Goal: Task Accomplishment & Management: Use online tool/utility

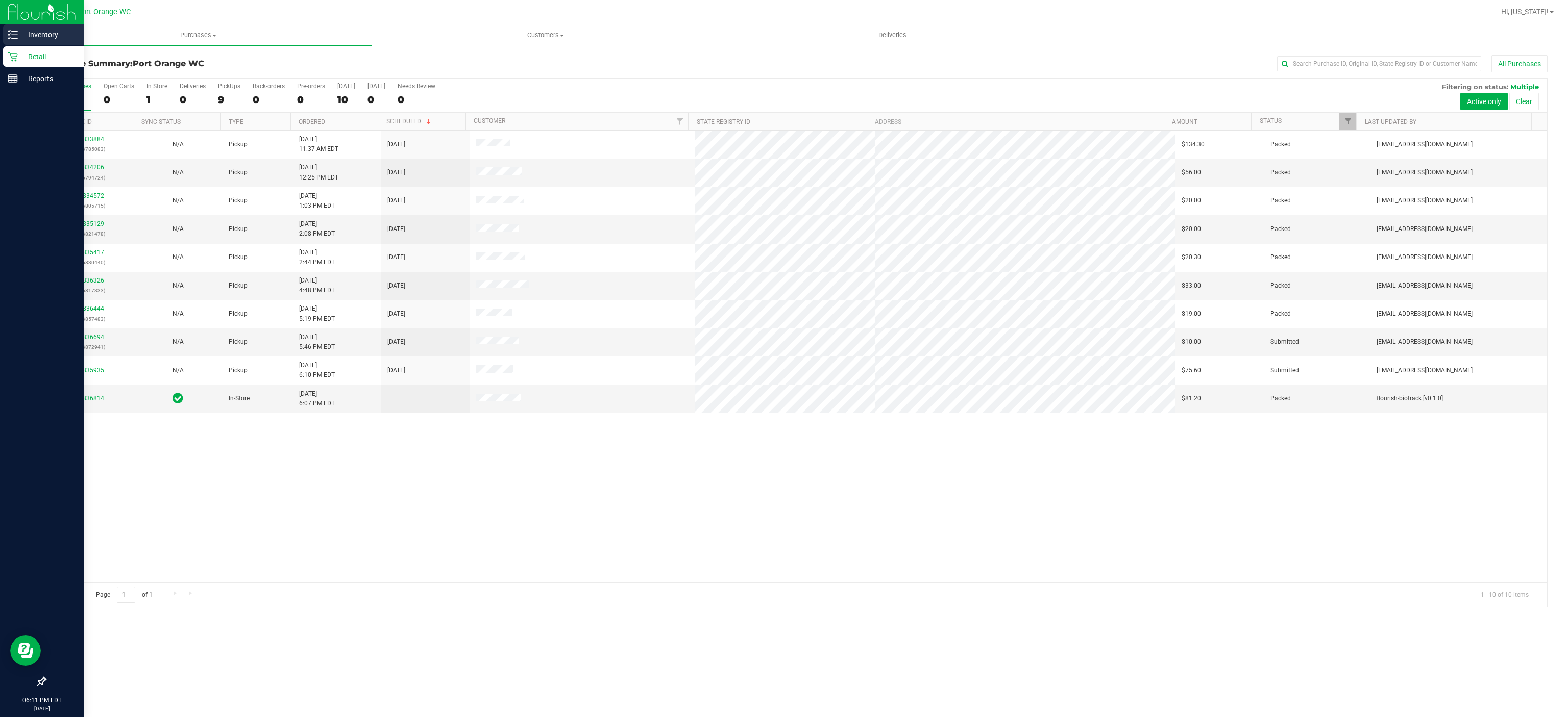
click at [22, 32] on p "Inventory" at bounding box center [48, 35] width 61 height 12
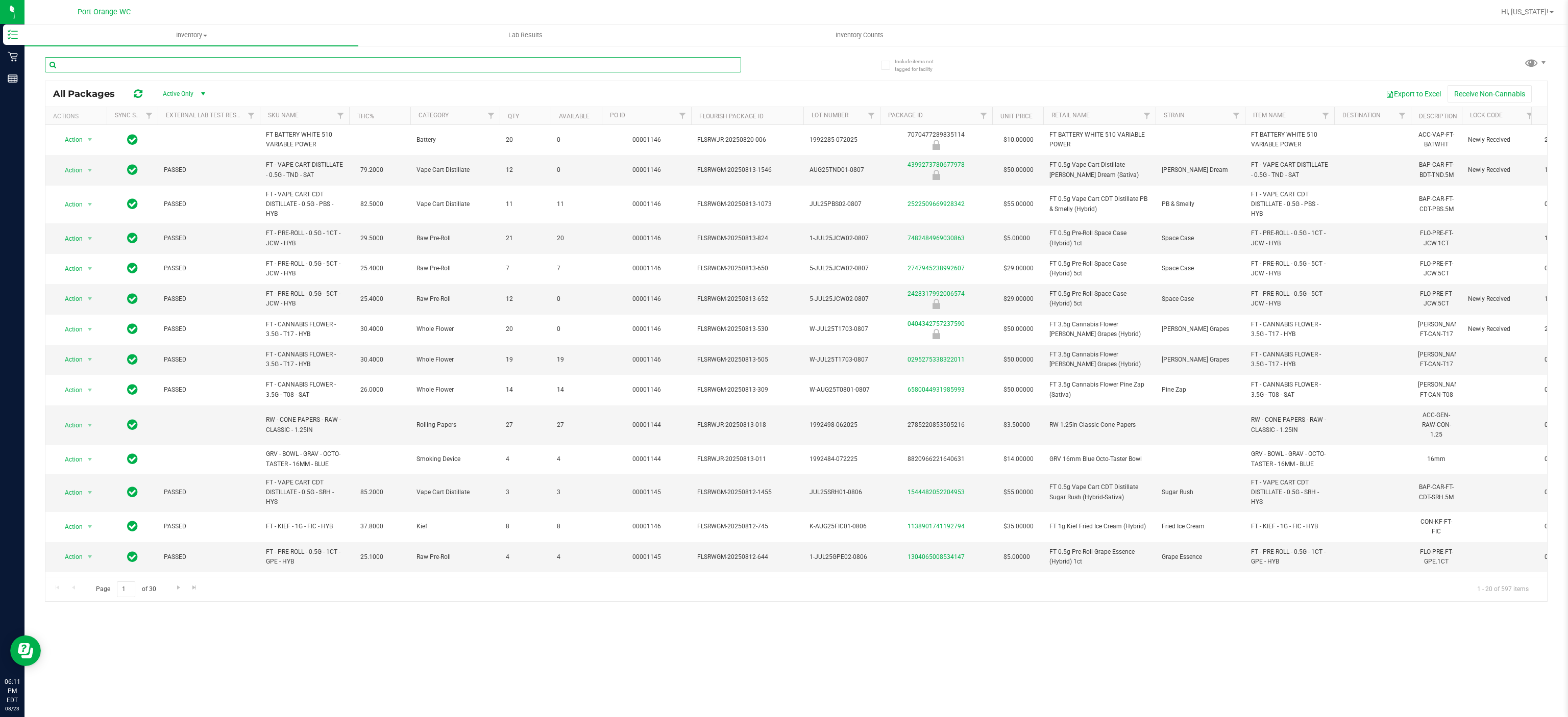
click at [194, 66] on input "text" at bounding box center [393, 64] width 696 height 15
type input "p"
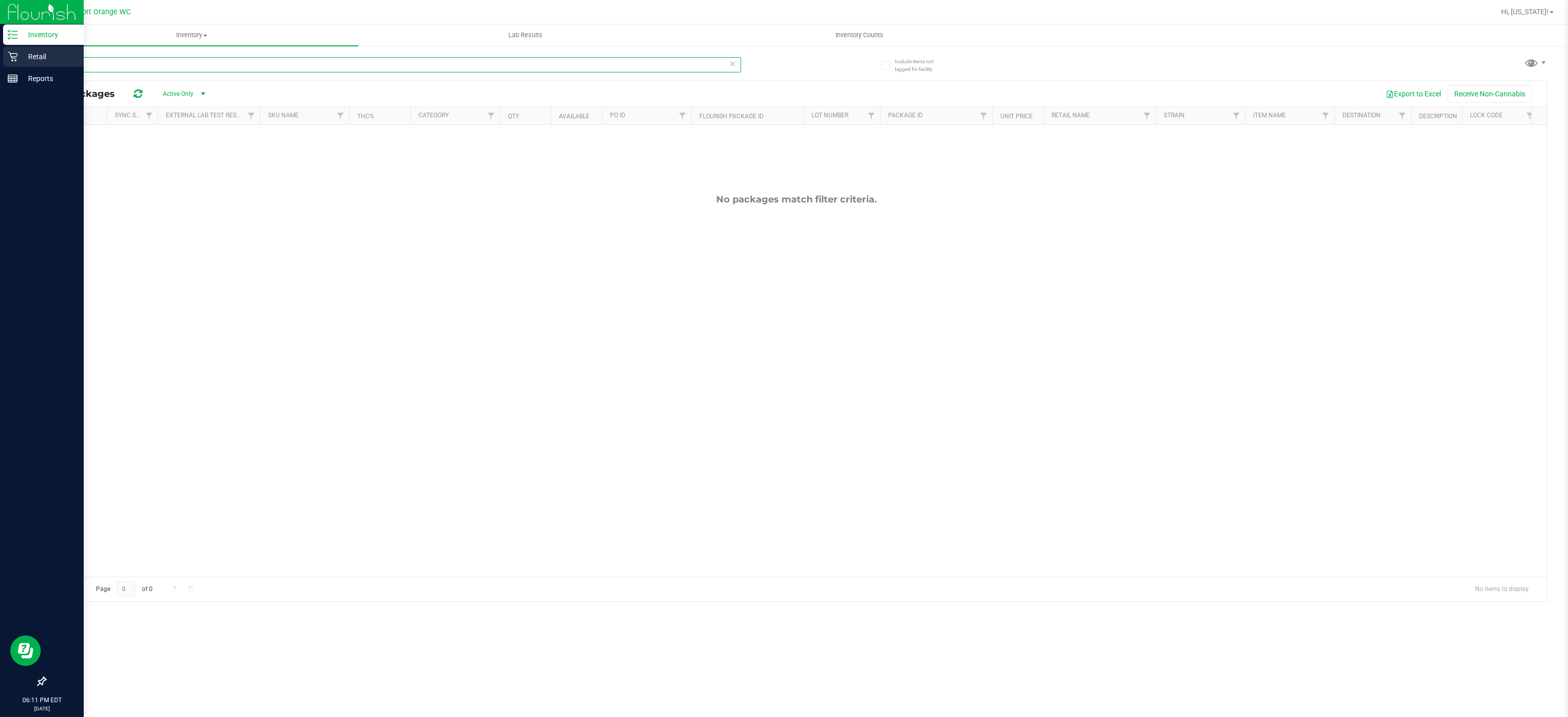
type input "pktk"
click at [25, 55] on p "Retail" at bounding box center [48, 57] width 61 height 12
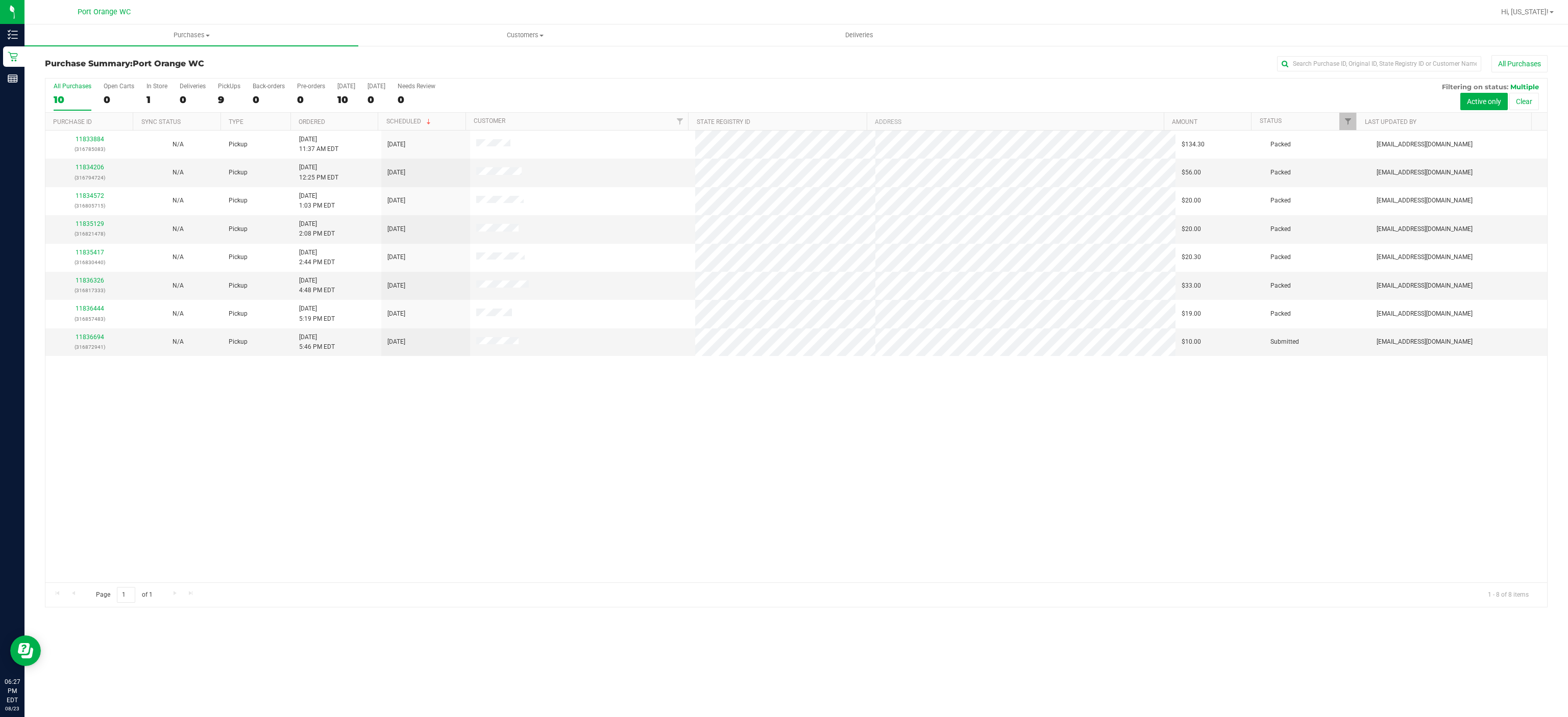
click at [281, 509] on div "11833884 (316785083) N/A Pickup [DATE] 11:37 AM EDT 8/23/2025 $134.30 Packed [E…" at bounding box center [796, 356] width 1501 height 452
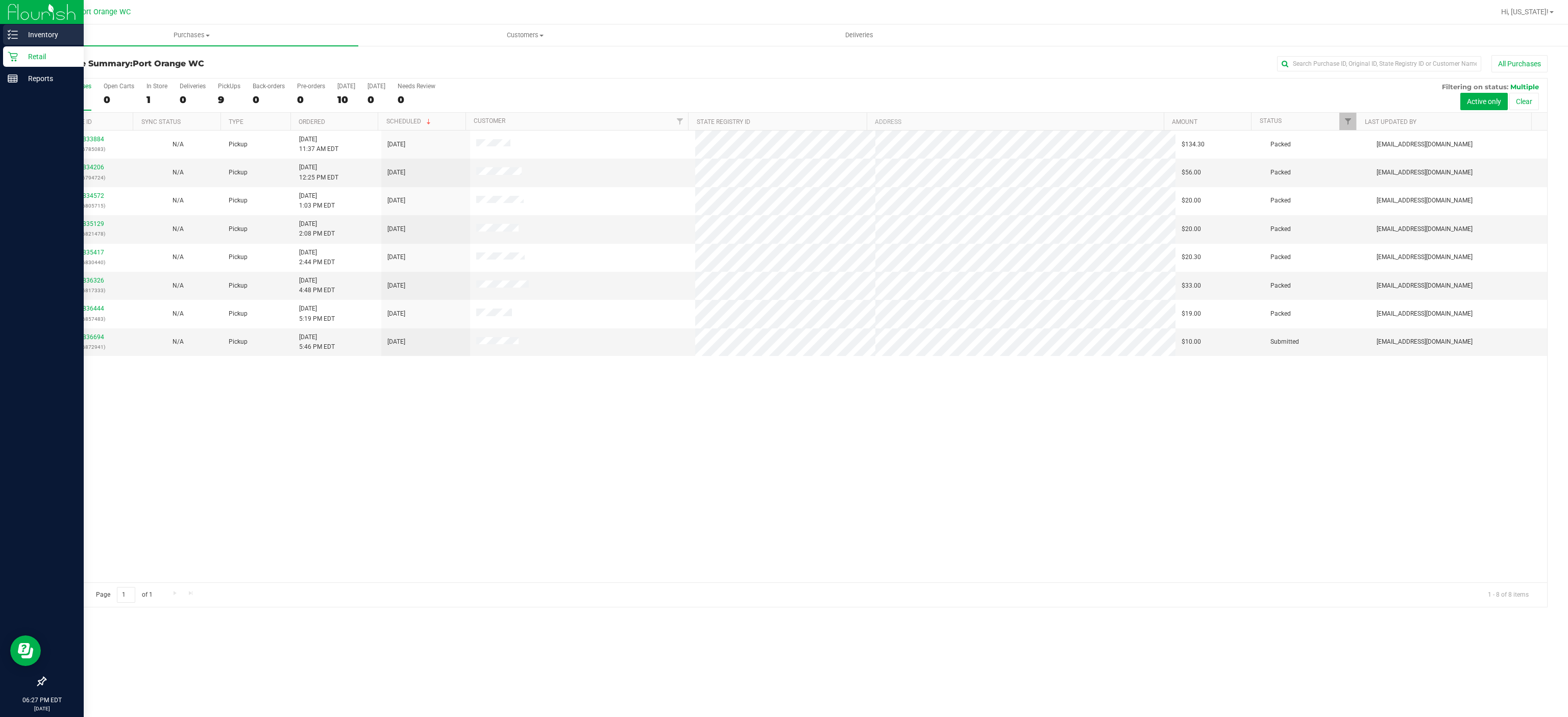
click at [18, 34] on p "Inventory" at bounding box center [48, 35] width 61 height 12
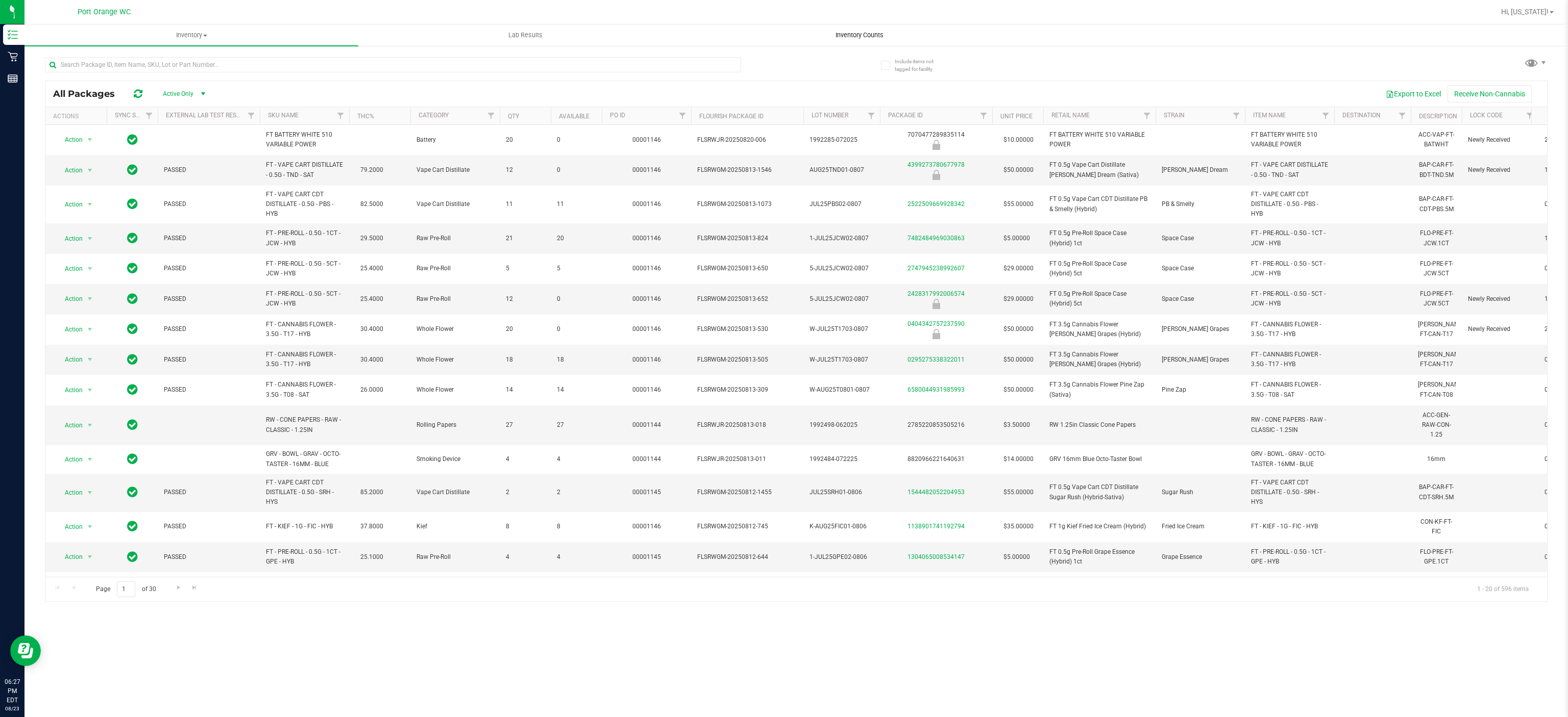
click at [875, 32] on span "Inventory Counts" at bounding box center [859, 35] width 75 height 9
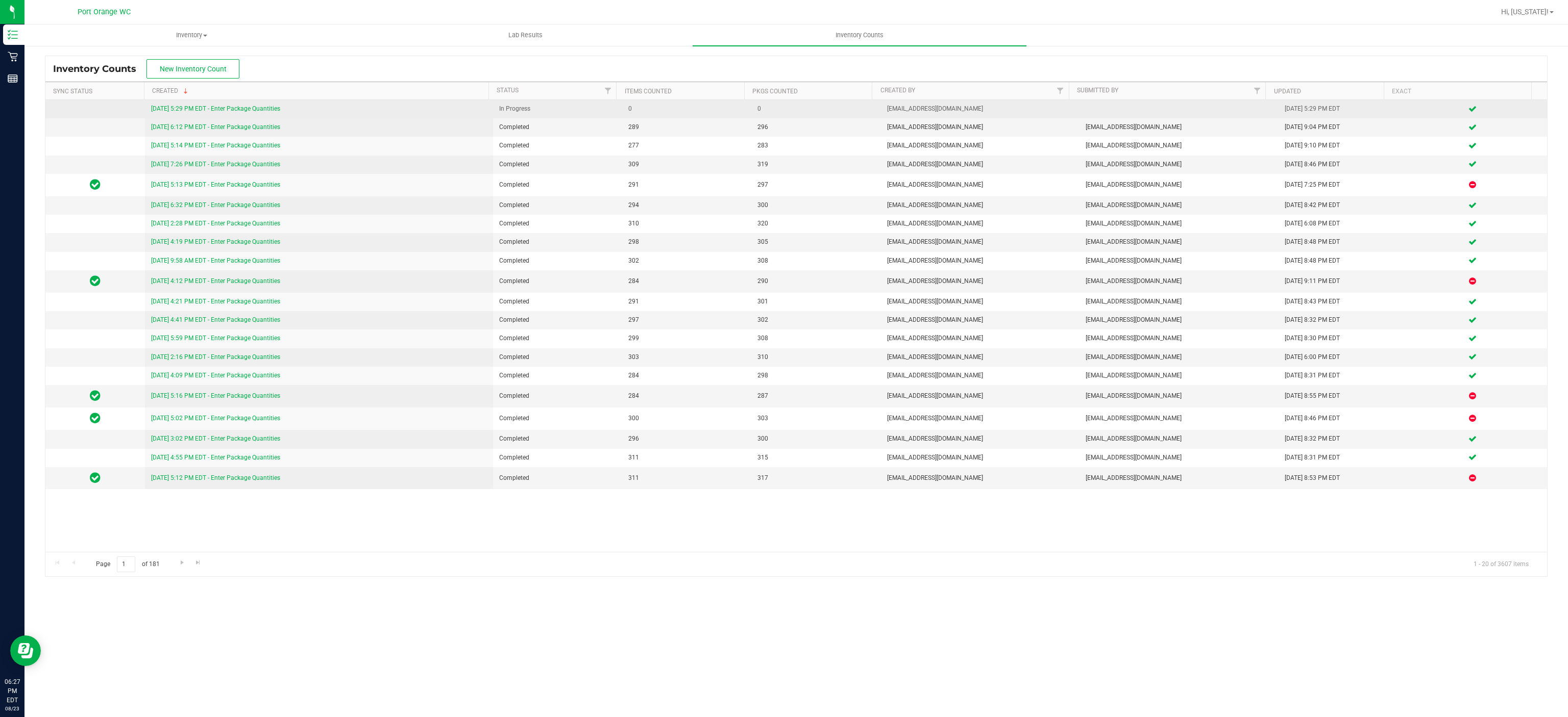
click at [279, 106] on link "[DATE] 5:29 PM EDT - Enter Package Quantities" at bounding box center [215, 108] width 129 height 7
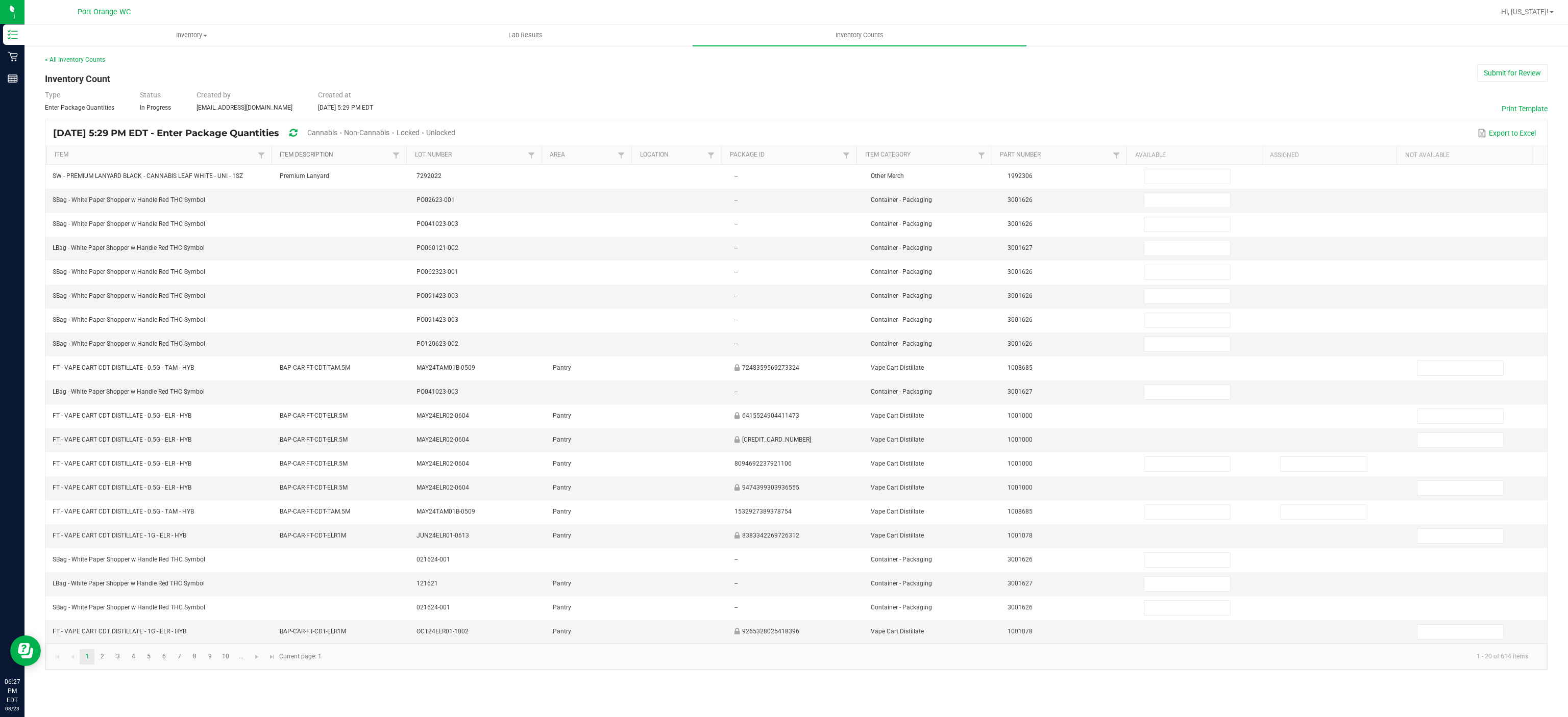
click at [349, 154] on link "Item Description" at bounding box center [335, 154] width 110 height 8
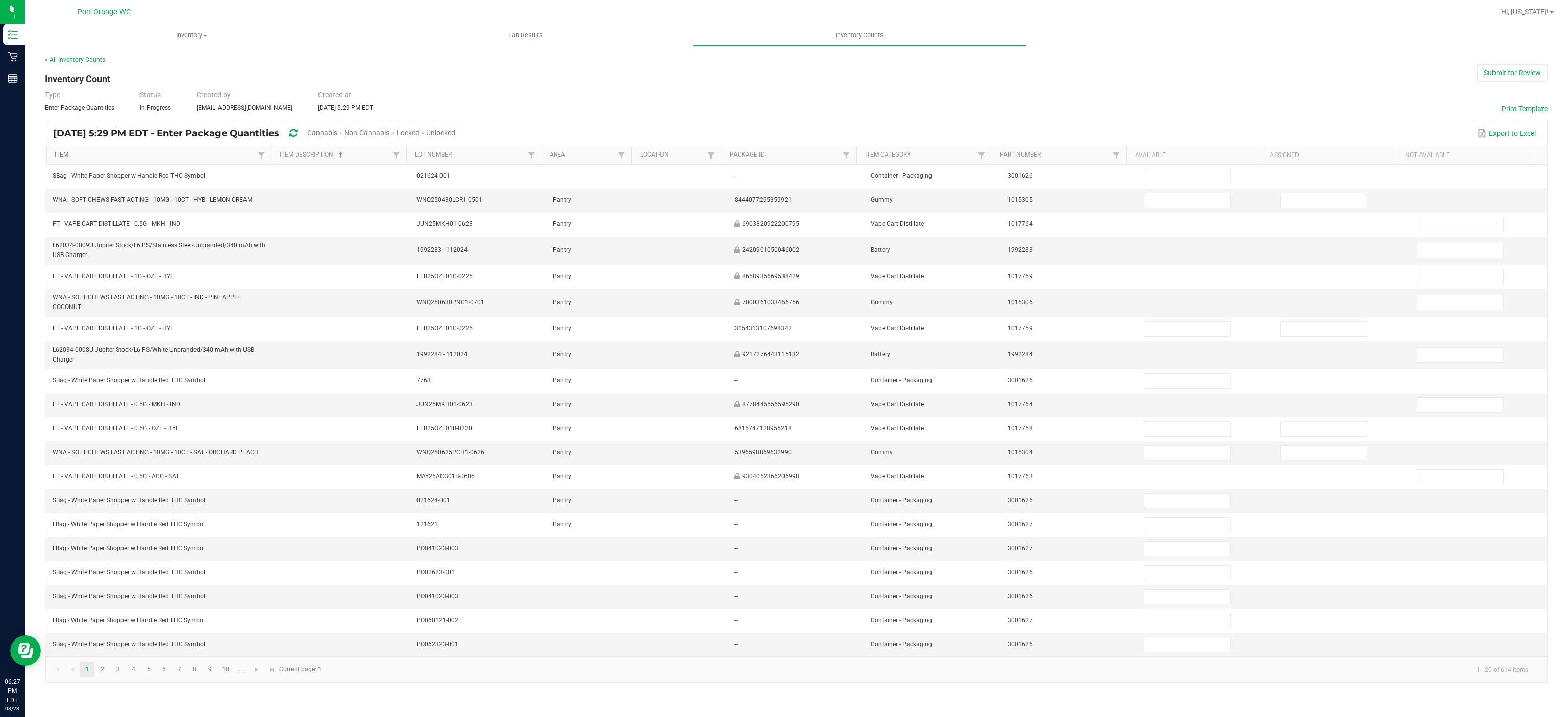
click at [234, 152] on link "Item" at bounding box center [154, 154] width 200 height 8
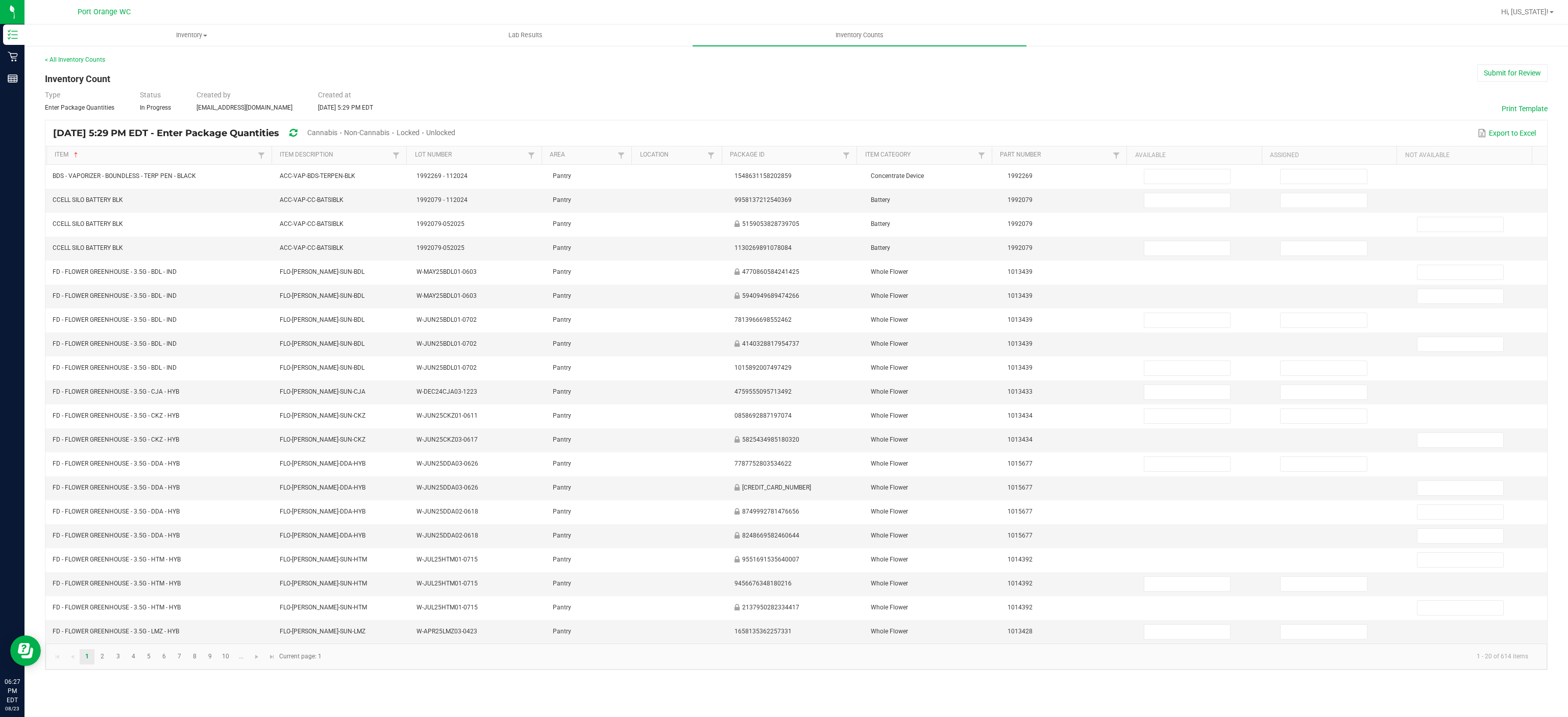
click at [337, 134] on span "Cannabis" at bounding box center [322, 132] width 30 height 8
click at [455, 136] on span "Unlocked" at bounding box center [440, 132] width 29 height 8
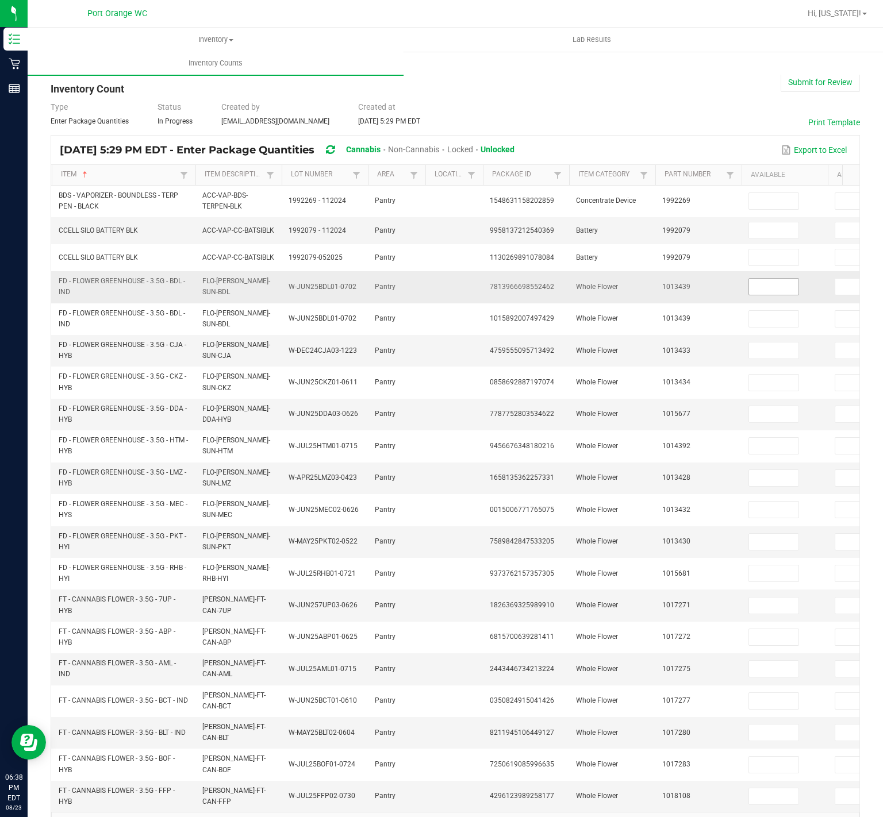
click at [777, 289] on input at bounding box center [773, 287] width 49 height 16
type input "2"
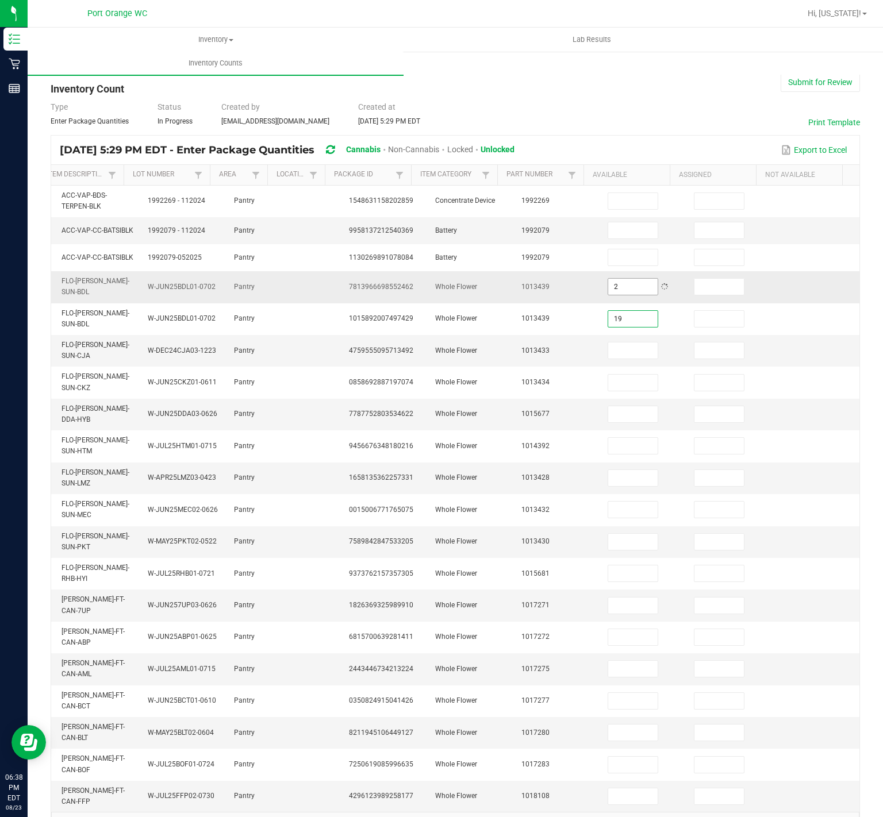
type input "19"
type input "12"
type input "7"
click at [608, 413] on input at bounding box center [632, 414] width 49 height 16
type input "8"
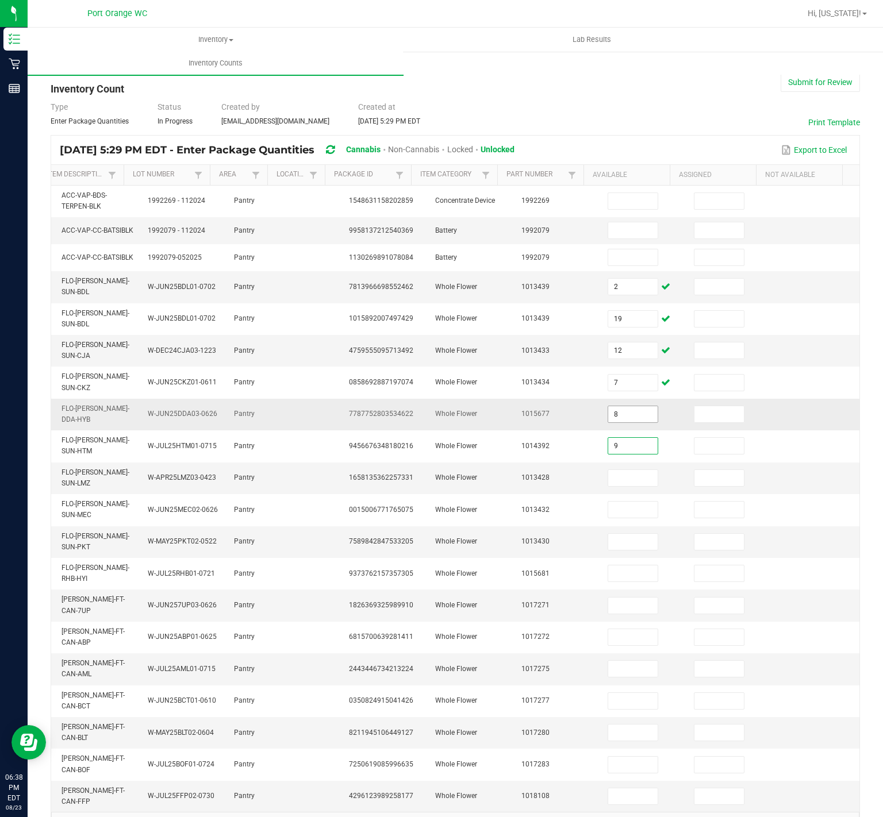
type input "9"
type input "7"
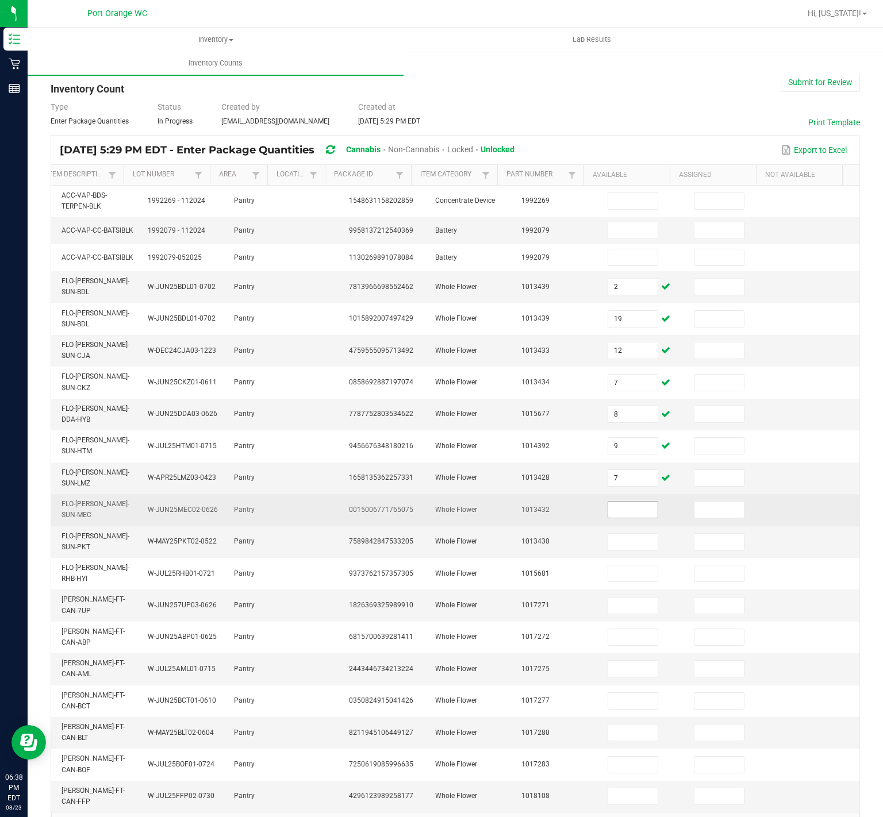
click at [608, 509] on input at bounding box center [632, 510] width 49 height 16
type input "8"
type input "13"
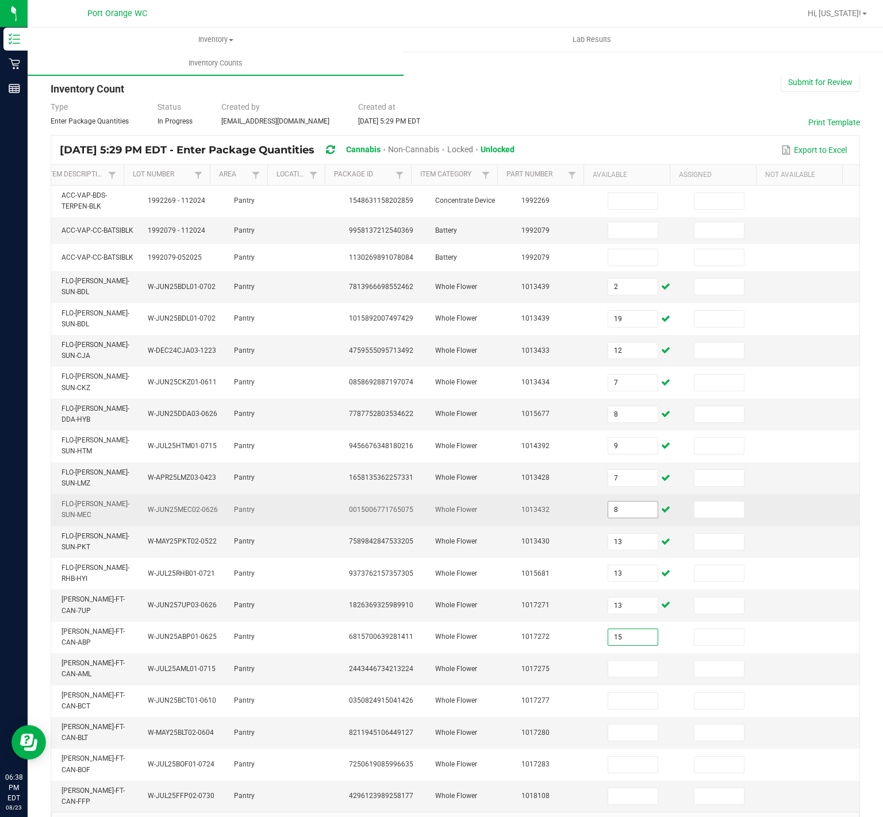
type input "15"
type input "3"
type input "19"
type input "20"
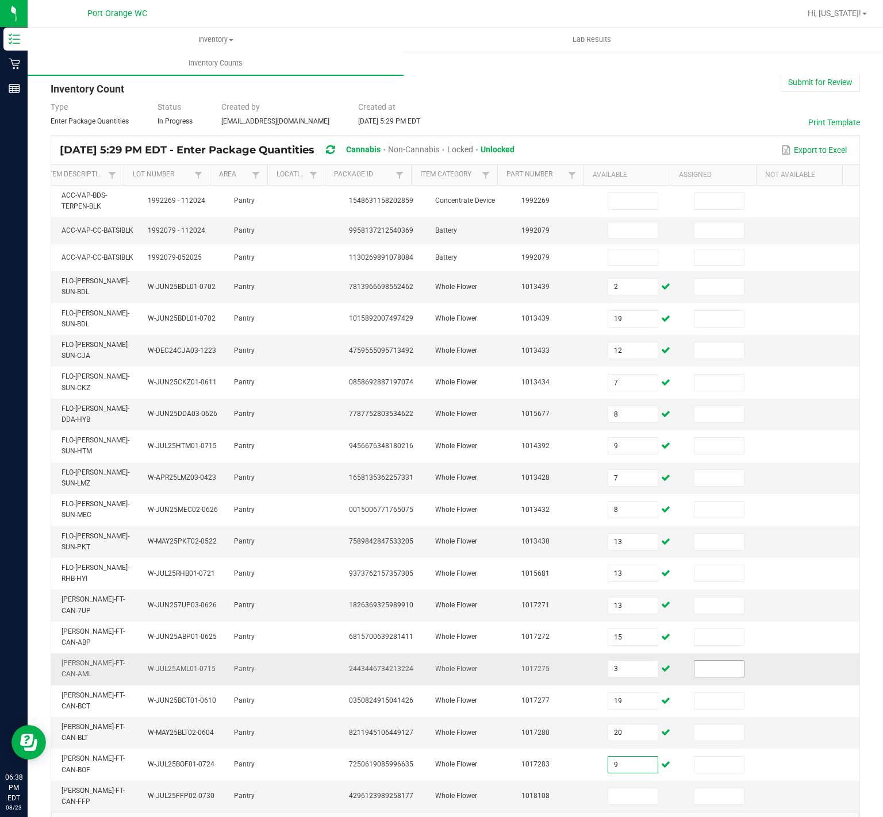
type input "9"
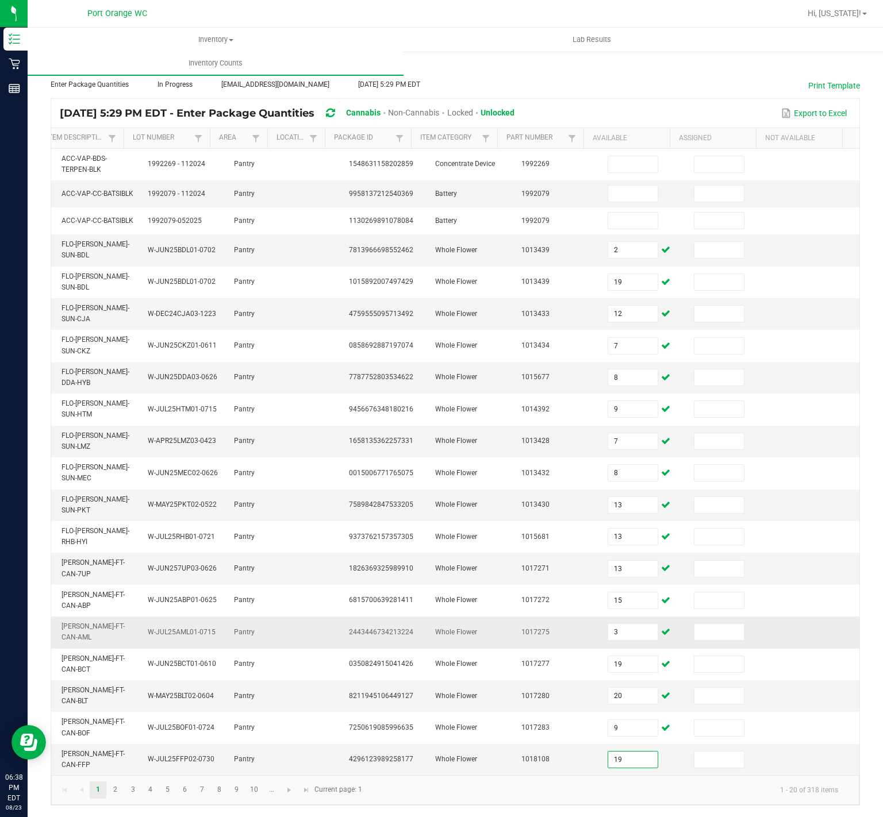
scroll to position [56, 0]
type input "19"
click at [116, 790] on link "2" at bounding box center [115, 790] width 17 height 17
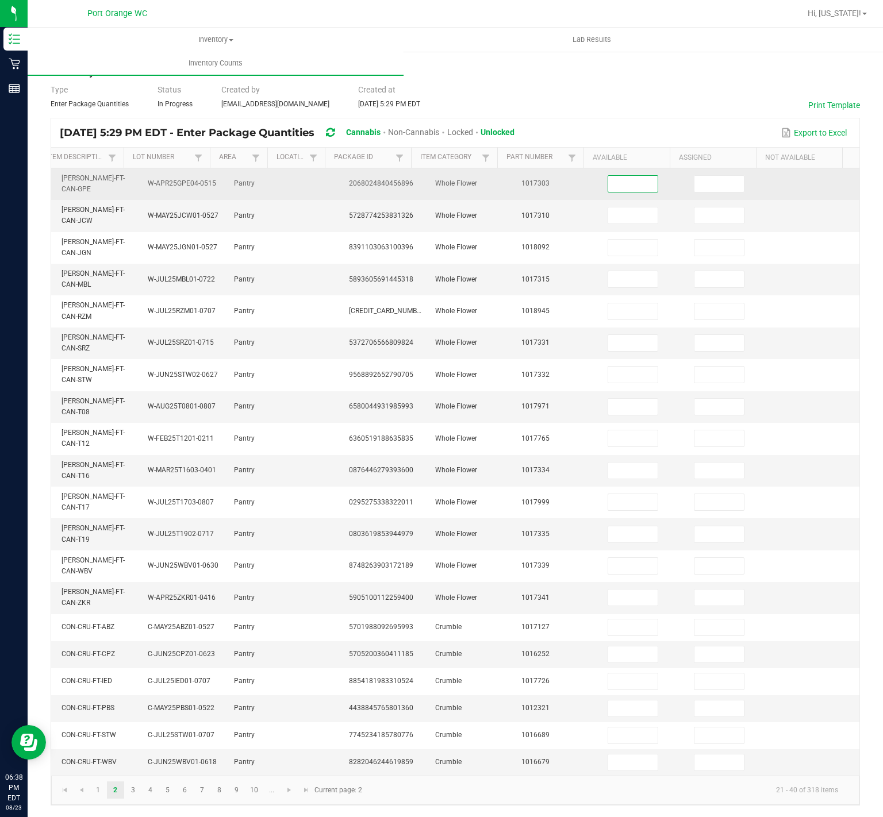
click at [608, 176] on input at bounding box center [632, 184] width 49 height 16
type input "17"
type input "10"
type input "5"
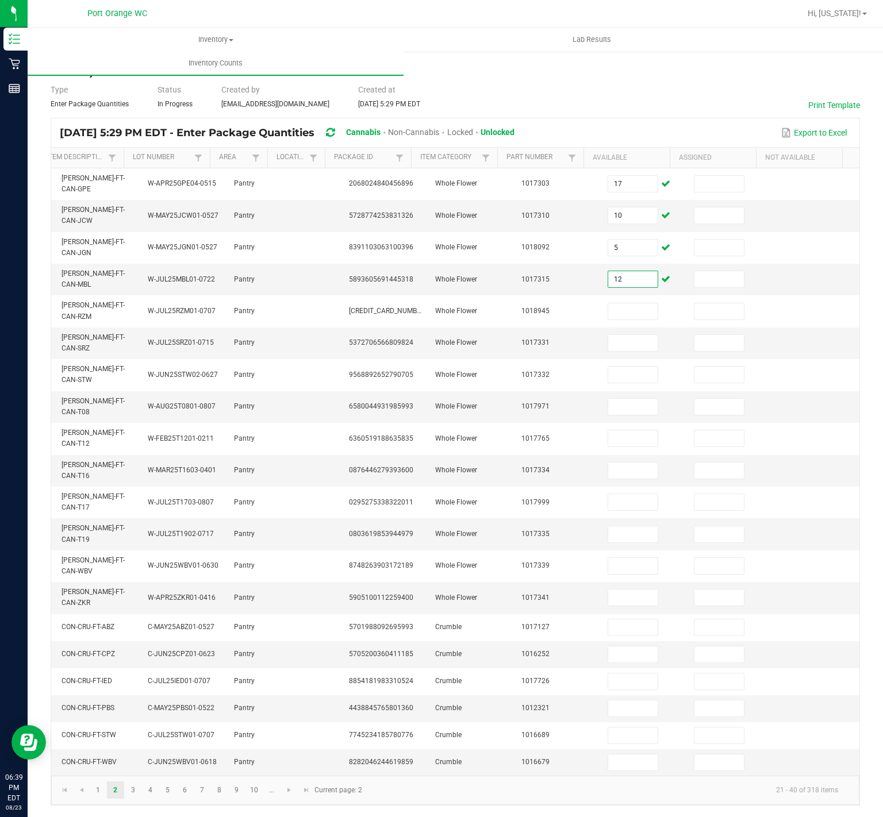
type input "12"
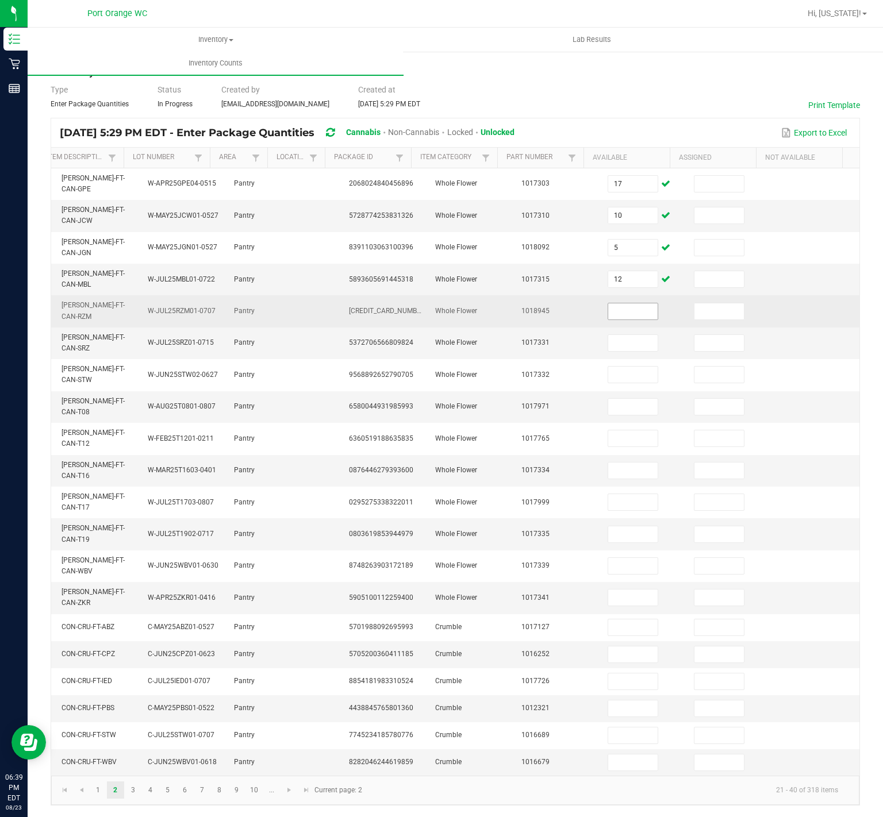
click at [610, 303] on input at bounding box center [632, 311] width 49 height 16
type input "12"
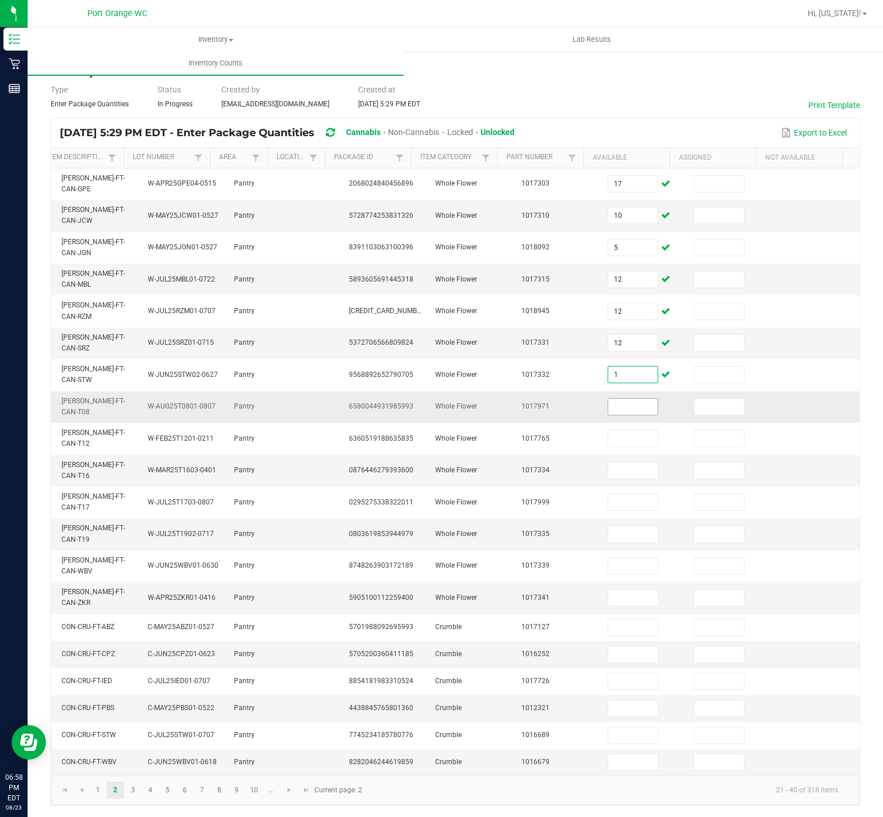
type input "1"
click at [608, 399] on input at bounding box center [632, 407] width 49 height 16
type input "14"
type input "23"
click at [609, 463] on input at bounding box center [632, 471] width 49 height 16
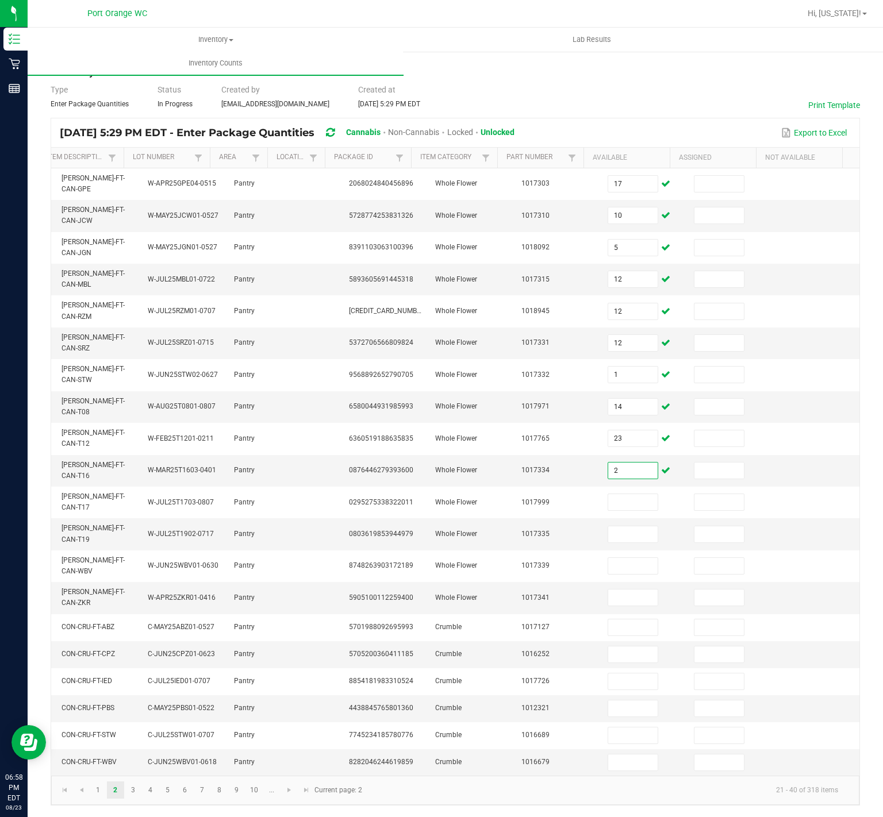
type input "2"
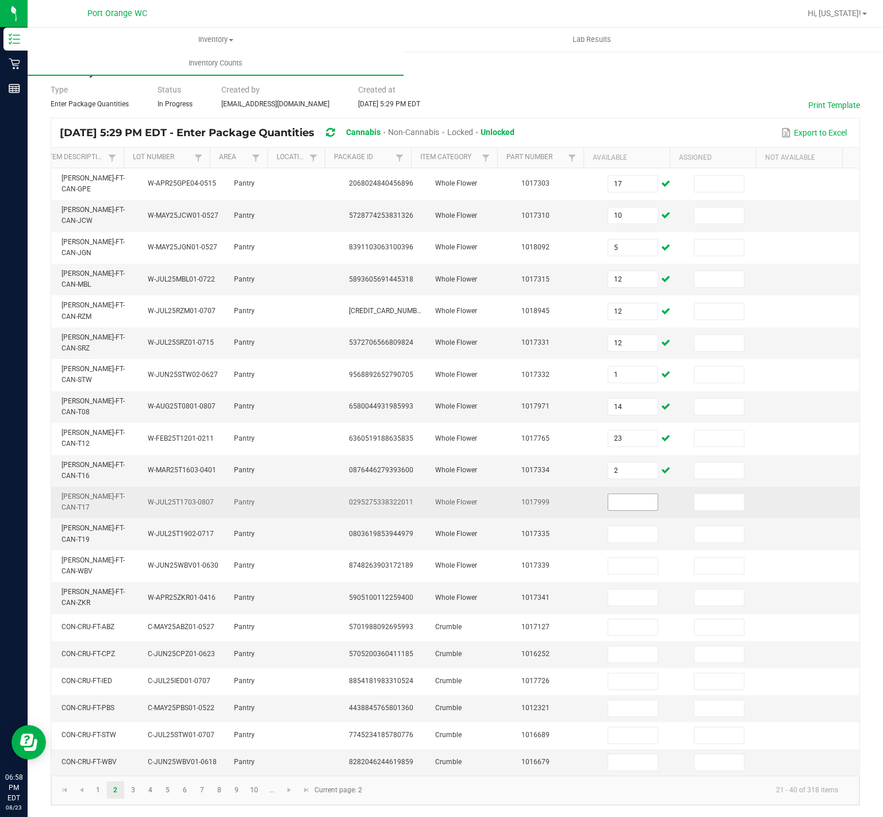
click at [608, 494] on input at bounding box center [632, 502] width 49 height 16
type input "18"
type input "16"
type input "11"
type input "10"
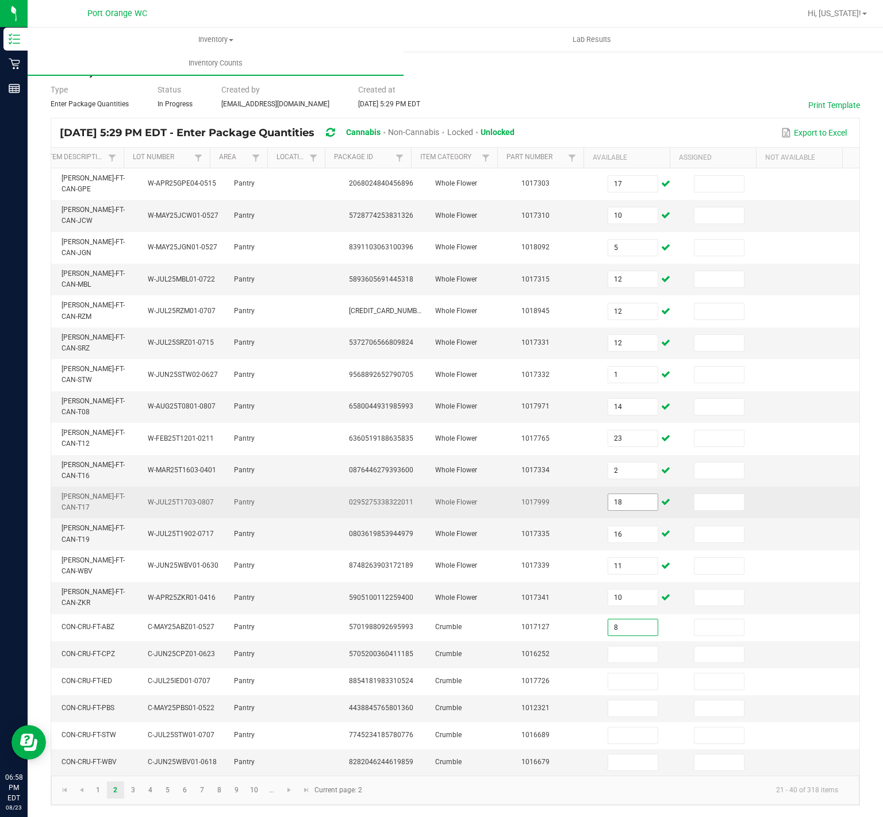
type input "8"
type input "5"
type input "3"
type input "1"
type input "7"
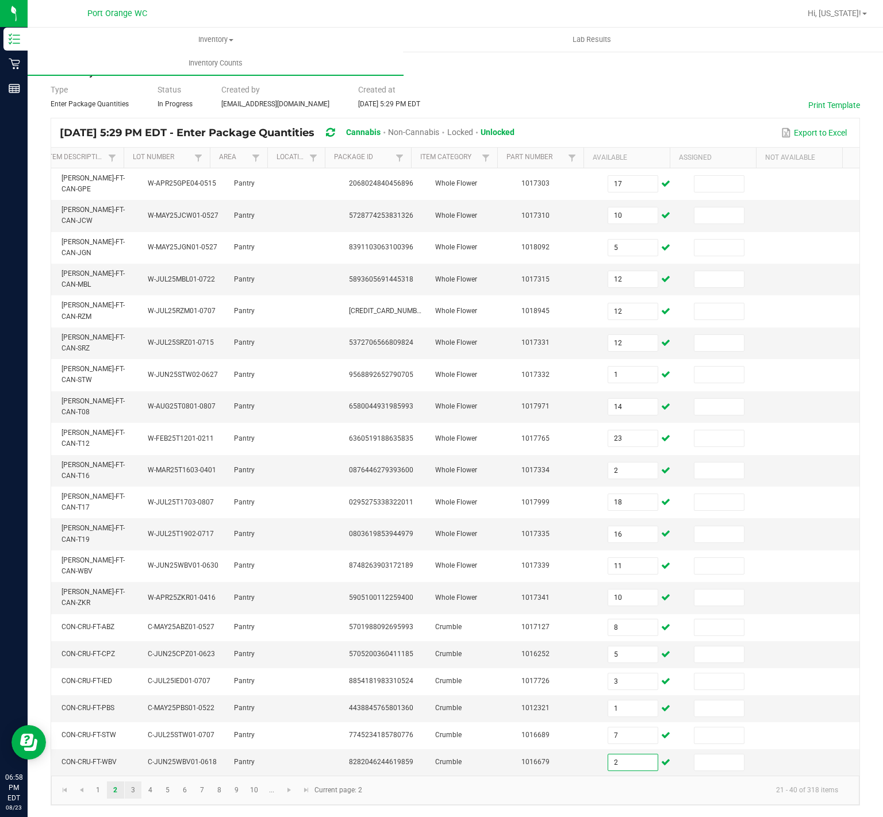
type input "2"
click at [134, 796] on link "3" at bounding box center [133, 790] width 17 height 17
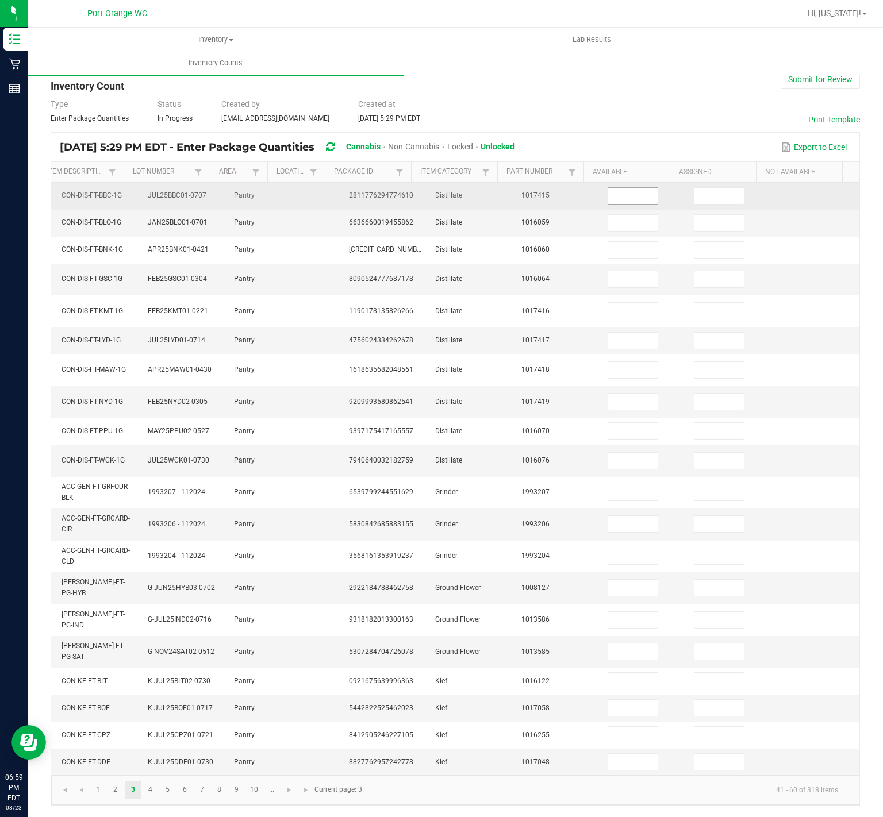
click at [608, 188] on input at bounding box center [632, 196] width 49 height 16
type input "5"
type input "7"
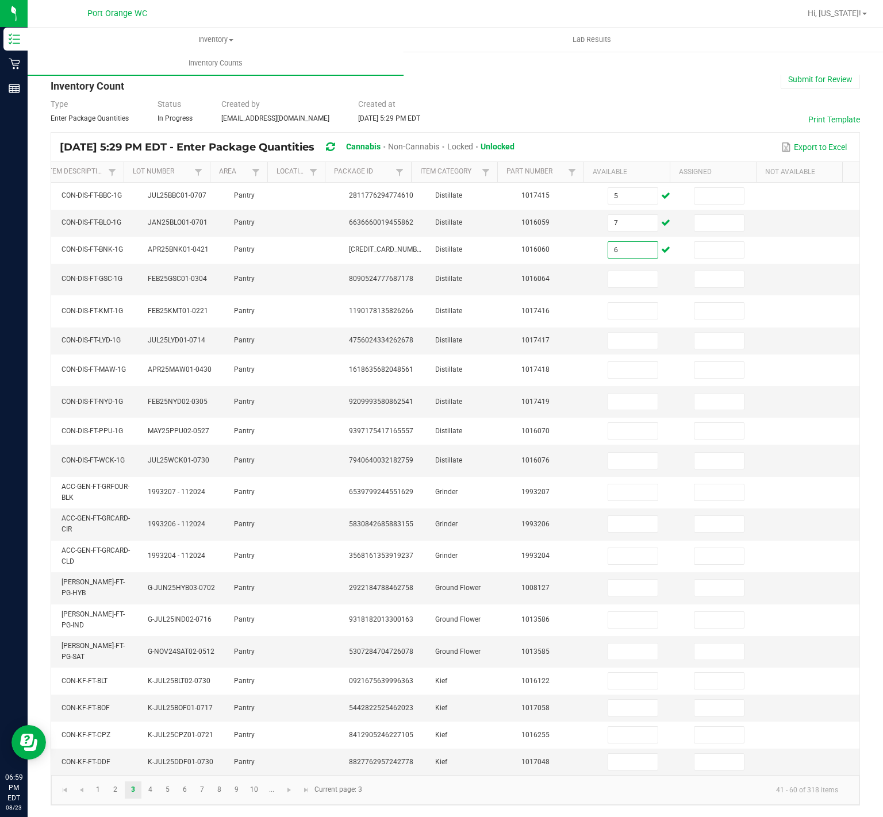
type input "6"
click at [608, 271] on input at bounding box center [632, 279] width 49 height 16
type input "12"
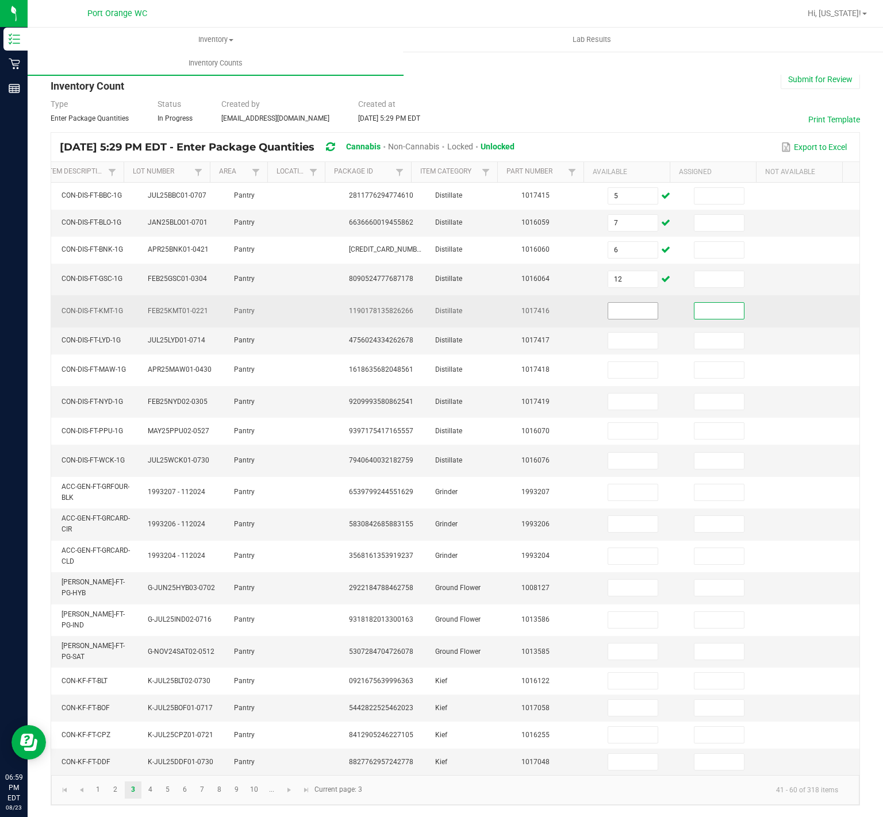
click at [610, 303] on input at bounding box center [632, 311] width 49 height 16
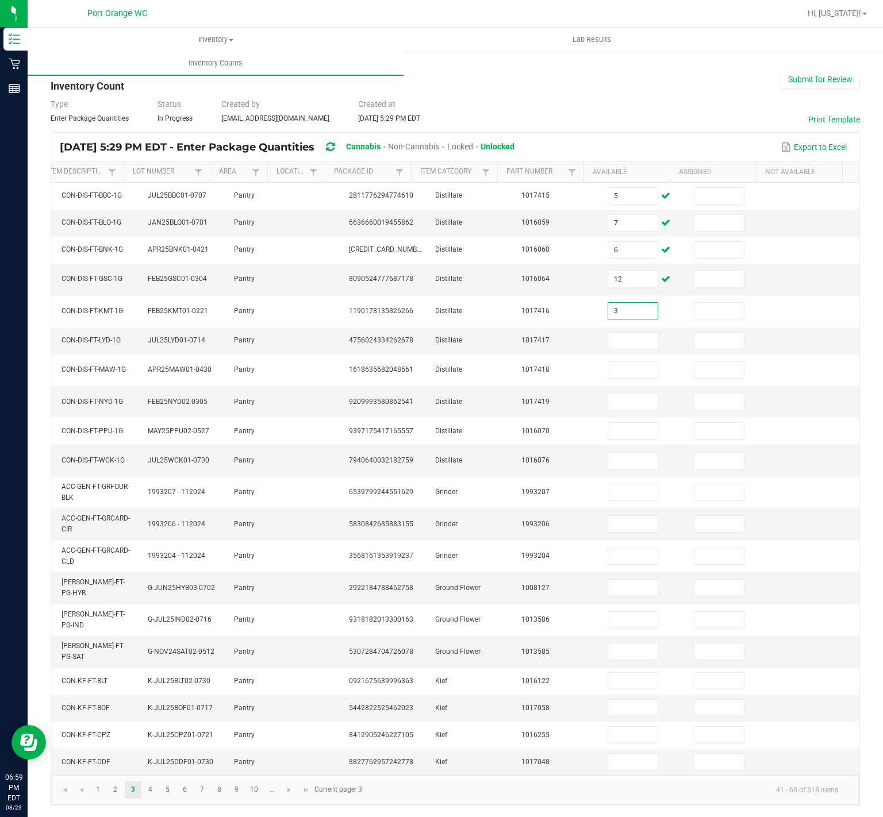
type input "3"
type input "2"
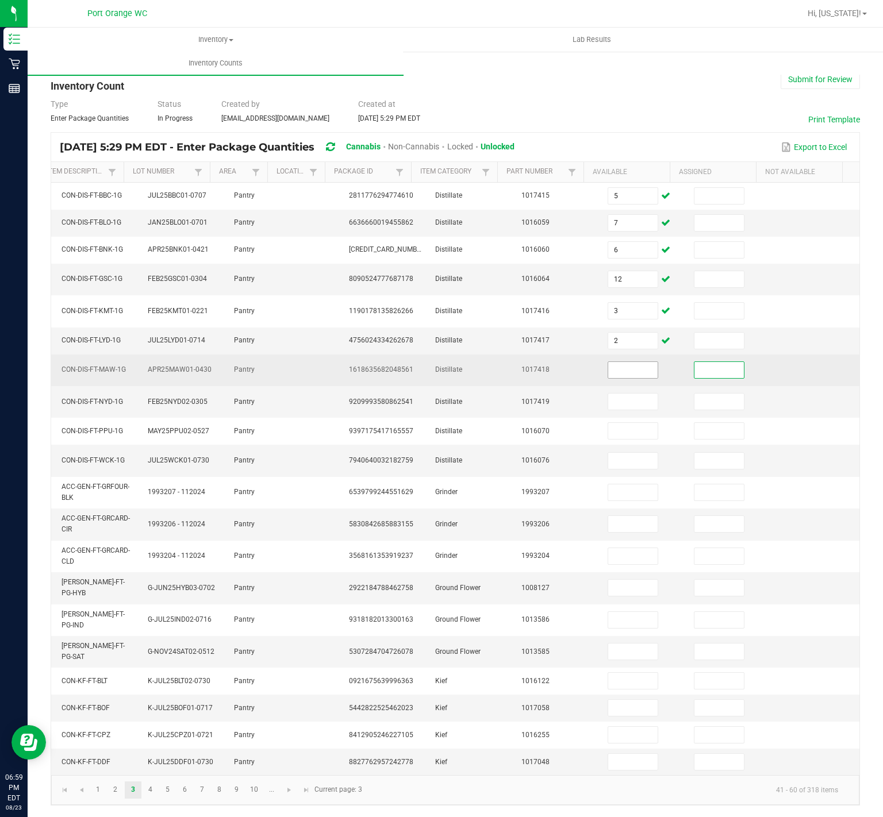
click at [608, 362] on input at bounding box center [632, 370] width 49 height 16
type input "11"
type input "4"
type input "6"
type input "12"
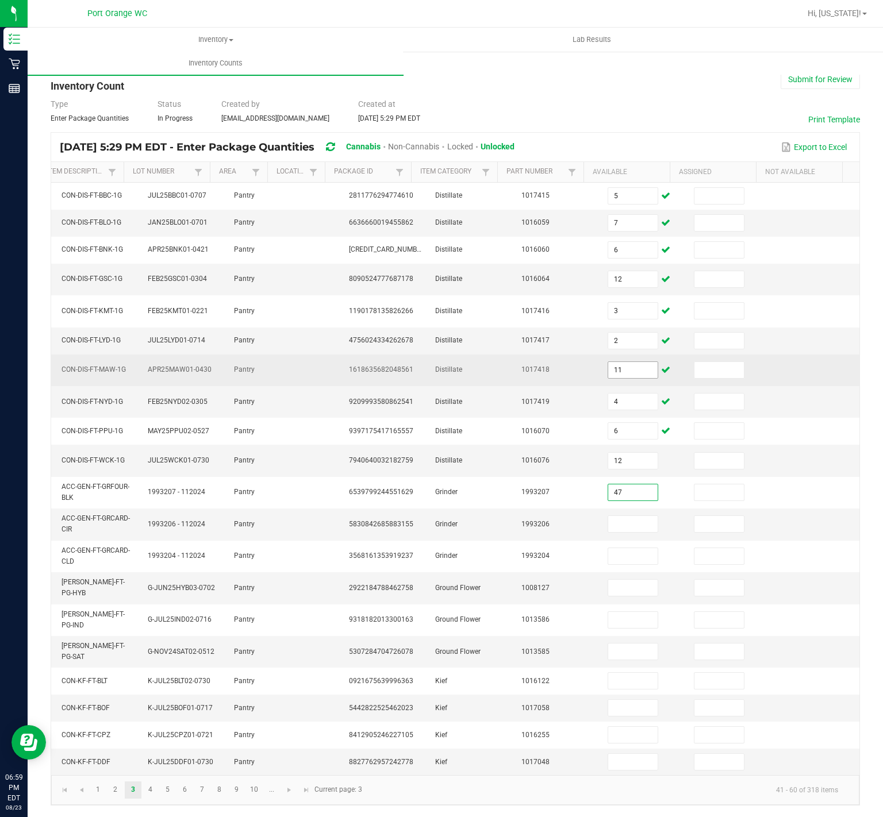
type input "47"
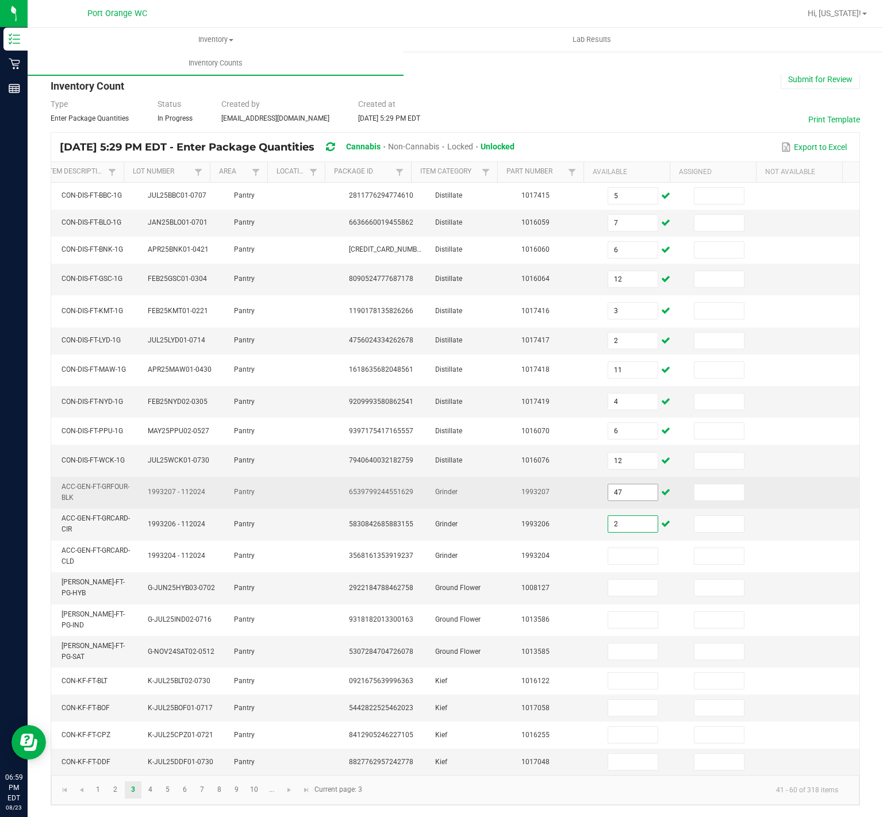
type input "2"
click at [608, 485] on input "47" at bounding box center [632, 493] width 49 height 16
type input "4"
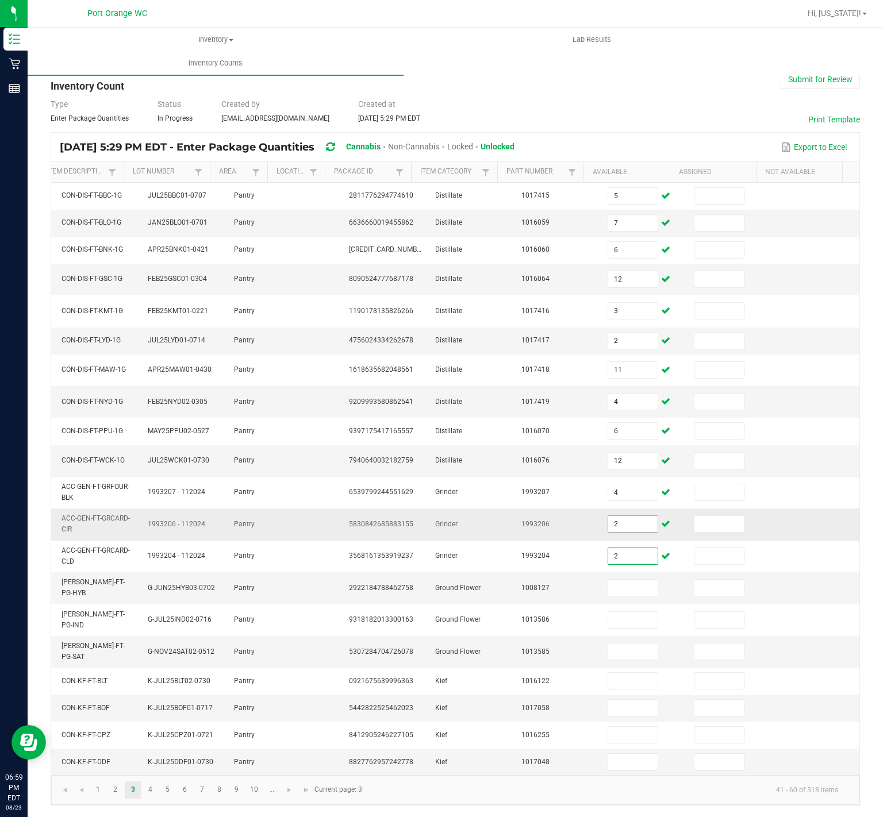
type input "2"
click at [610, 509] on td "2" at bounding box center [644, 525] width 86 height 32
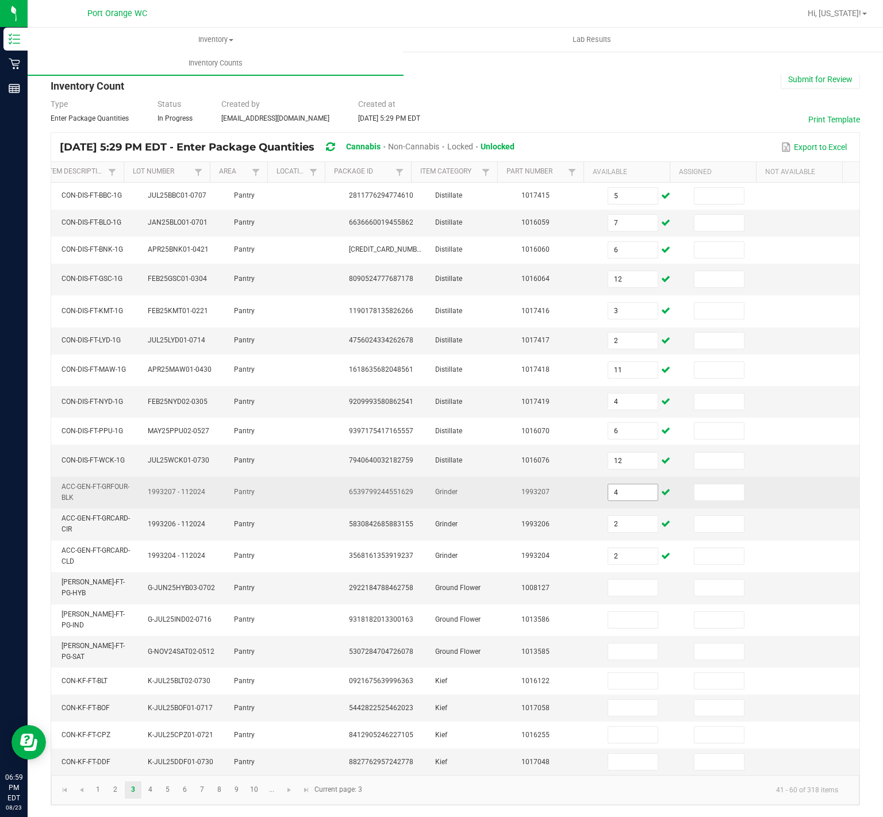
click at [607, 489] on span "4" at bounding box center [632, 492] width 51 height 17
click at [608, 485] on input "4" at bounding box center [632, 493] width 49 height 16
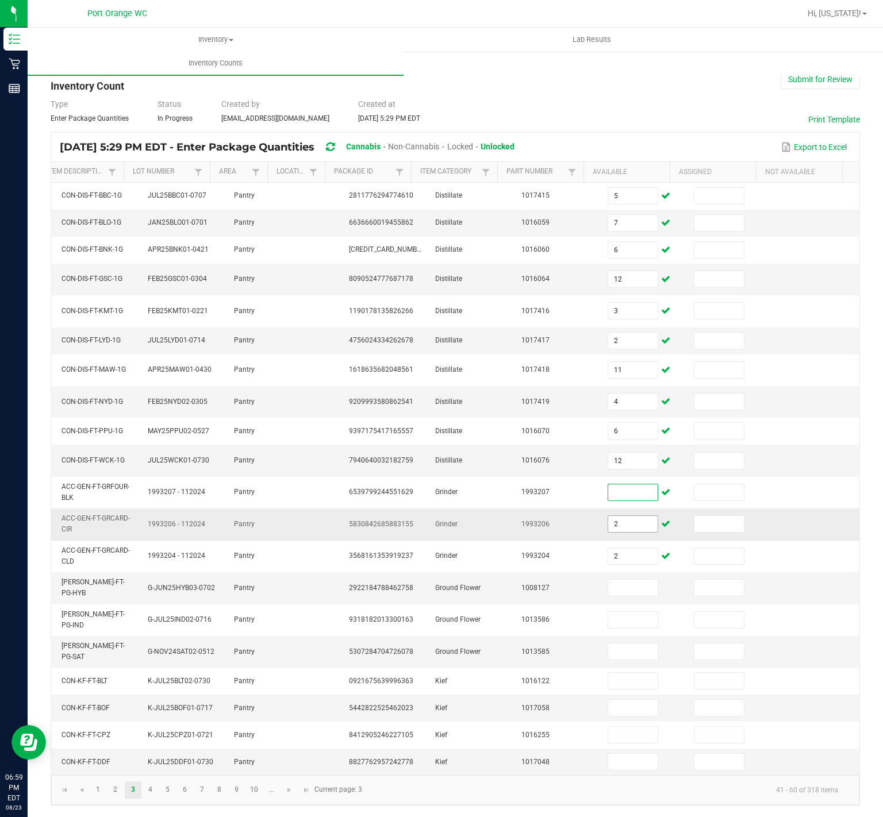
click at [608, 516] on input "2" at bounding box center [632, 524] width 49 height 16
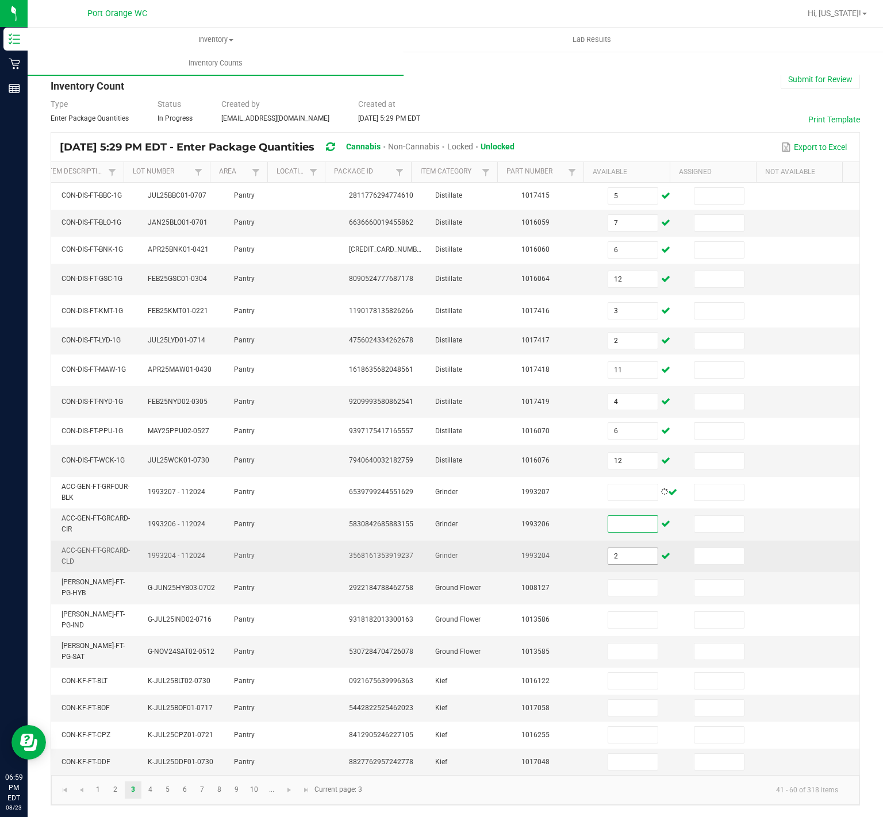
click at [610, 548] on input "2" at bounding box center [632, 556] width 49 height 16
click at [609, 548] on input "2" at bounding box center [632, 556] width 49 height 16
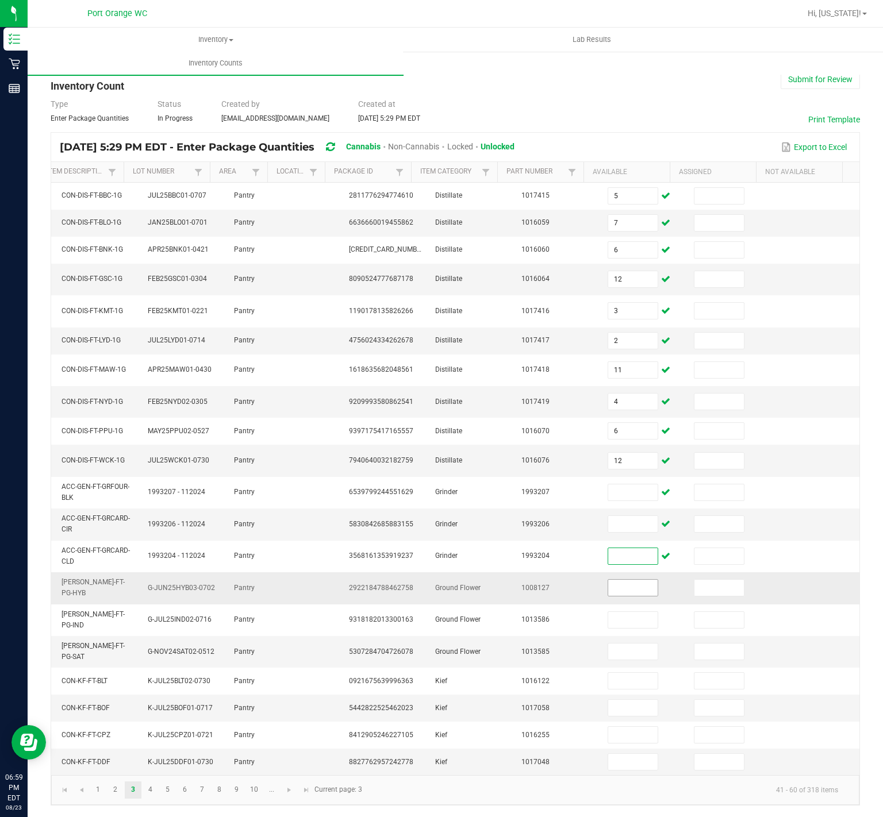
click at [612, 580] on input at bounding box center [632, 588] width 49 height 16
type input "19"
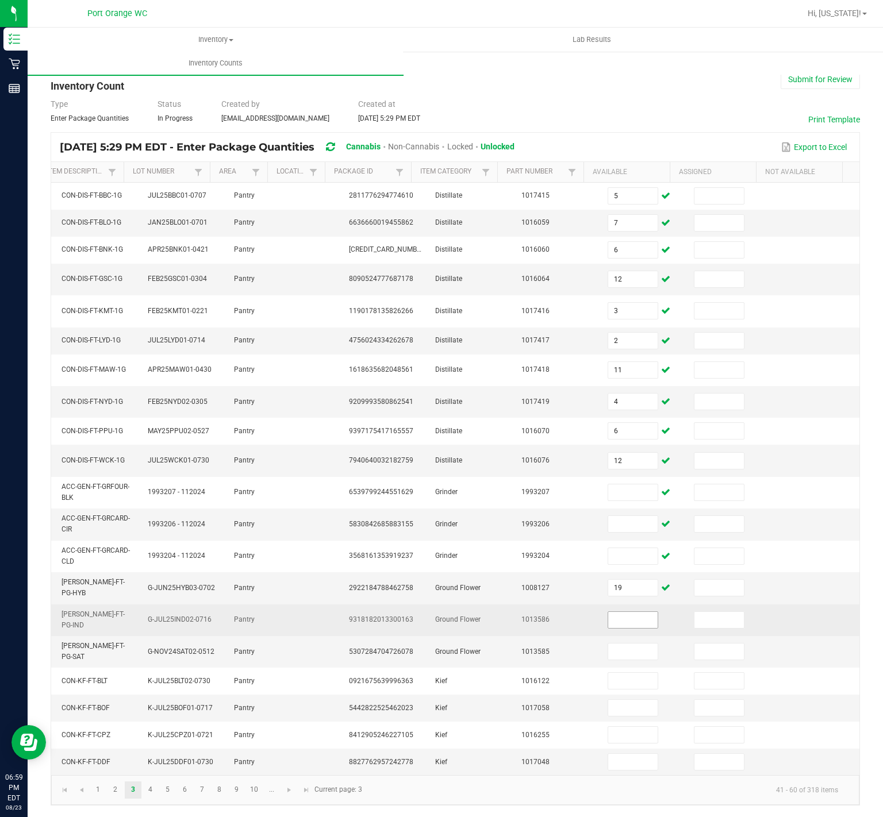
click at [608, 612] on input at bounding box center [632, 620] width 49 height 16
type input "10"
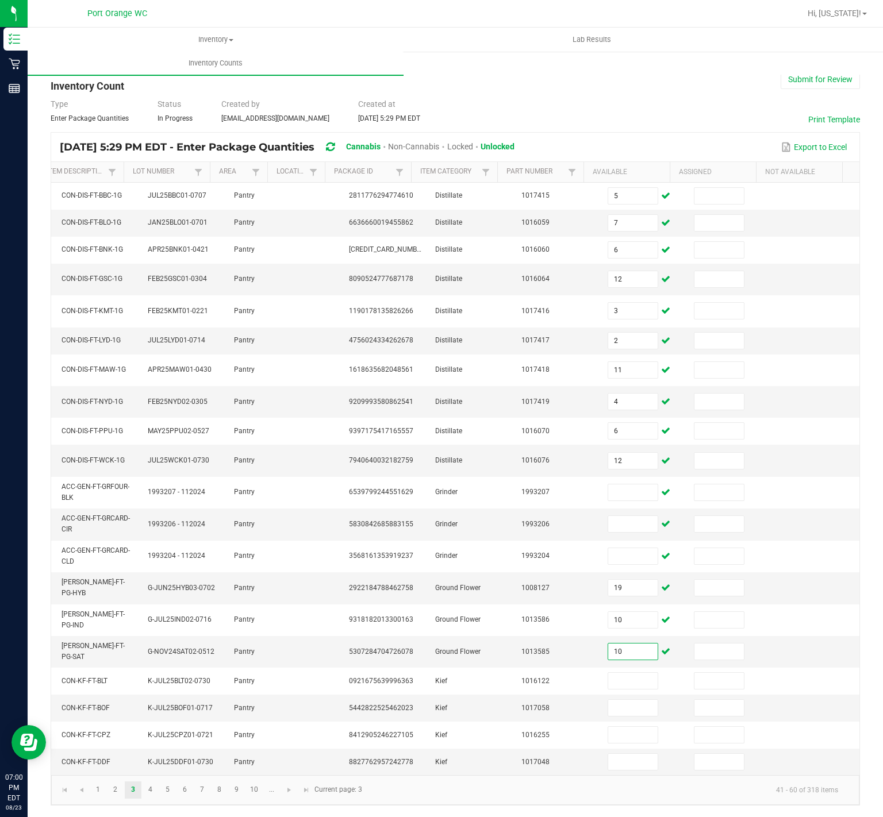
type input "10"
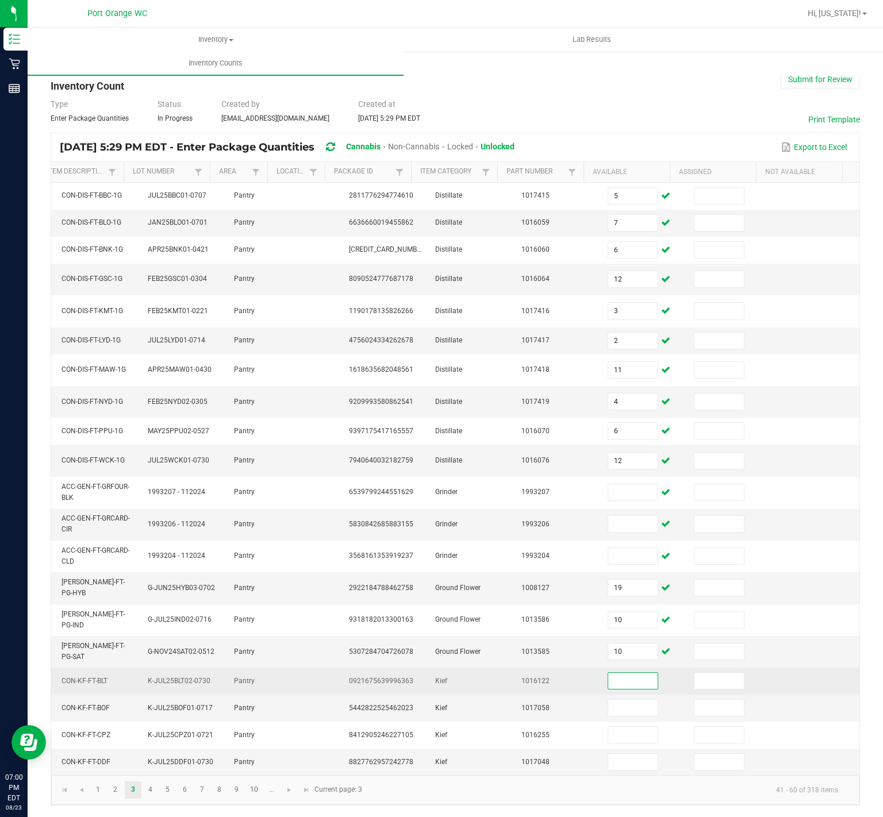
click at [608, 673] on input at bounding box center [632, 681] width 49 height 16
type input "8"
type input "1"
type input "4"
type input "7"
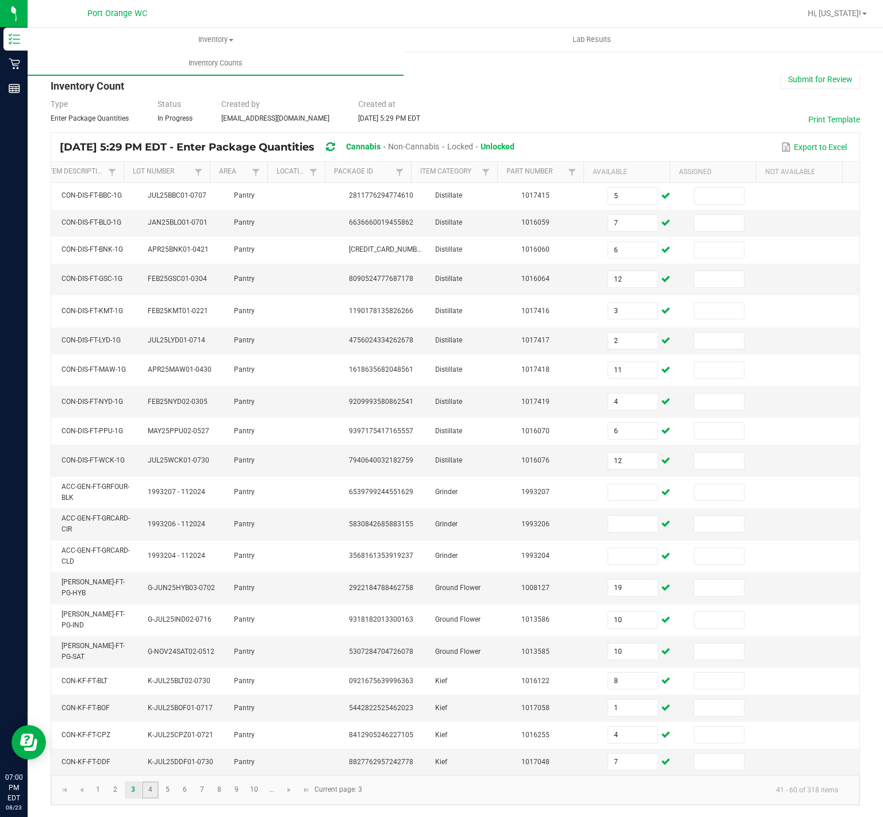
click at [149, 791] on link "4" at bounding box center [150, 790] width 17 height 17
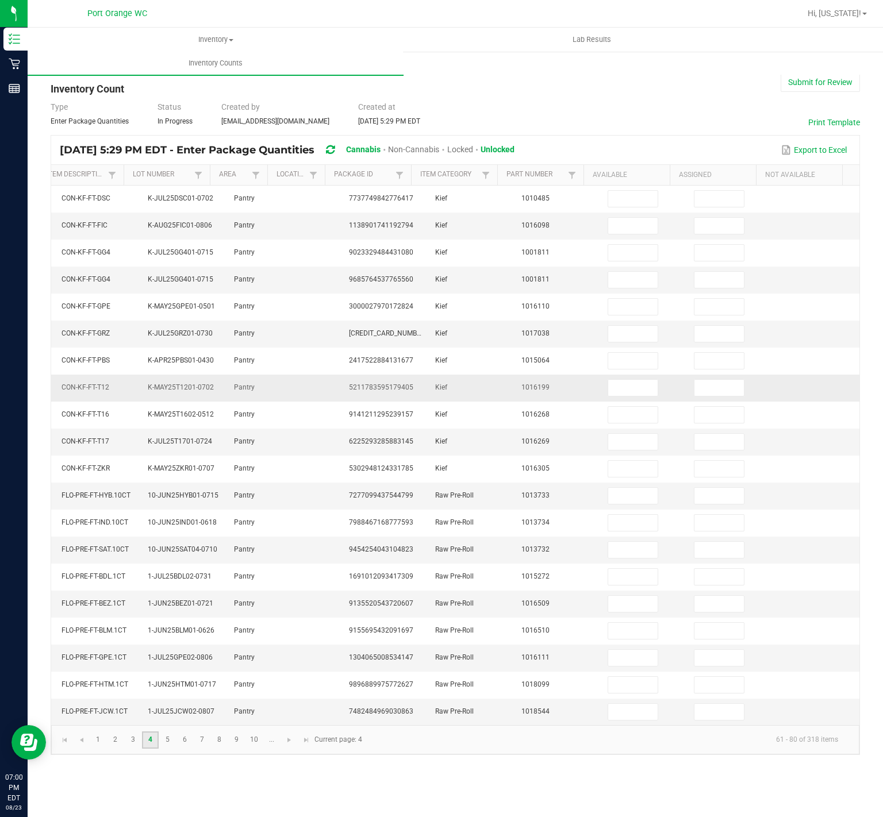
scroll to position [0, 159]
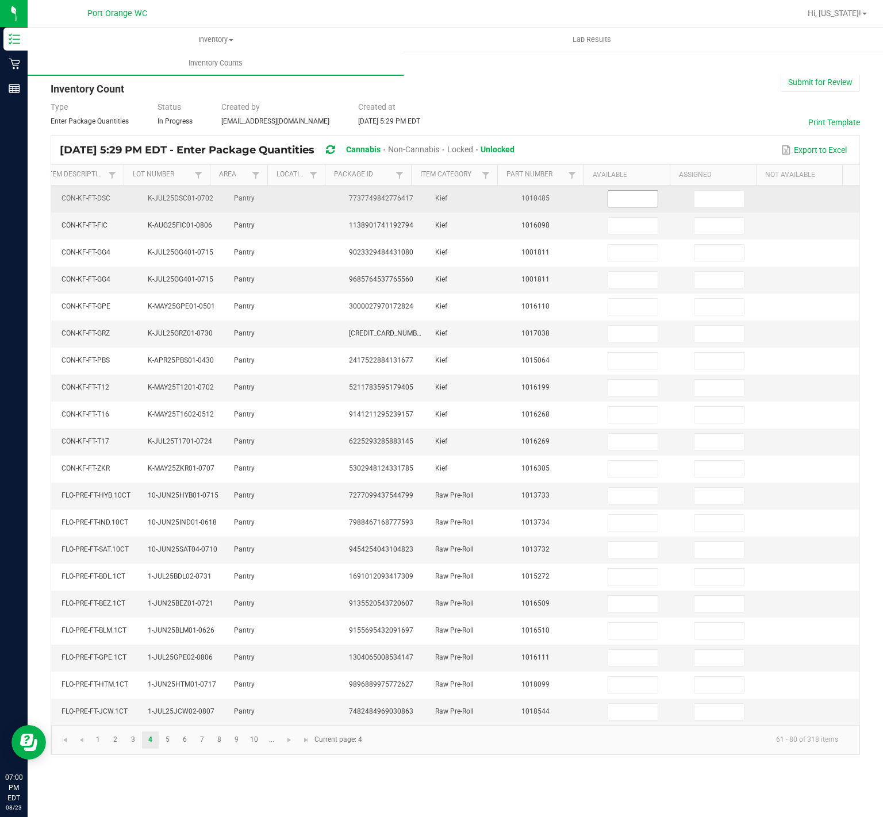
click at [618, 201] on input at bounding box center [632, 199] width 49 height 16
type input "7"
type input "3"
type input "8"
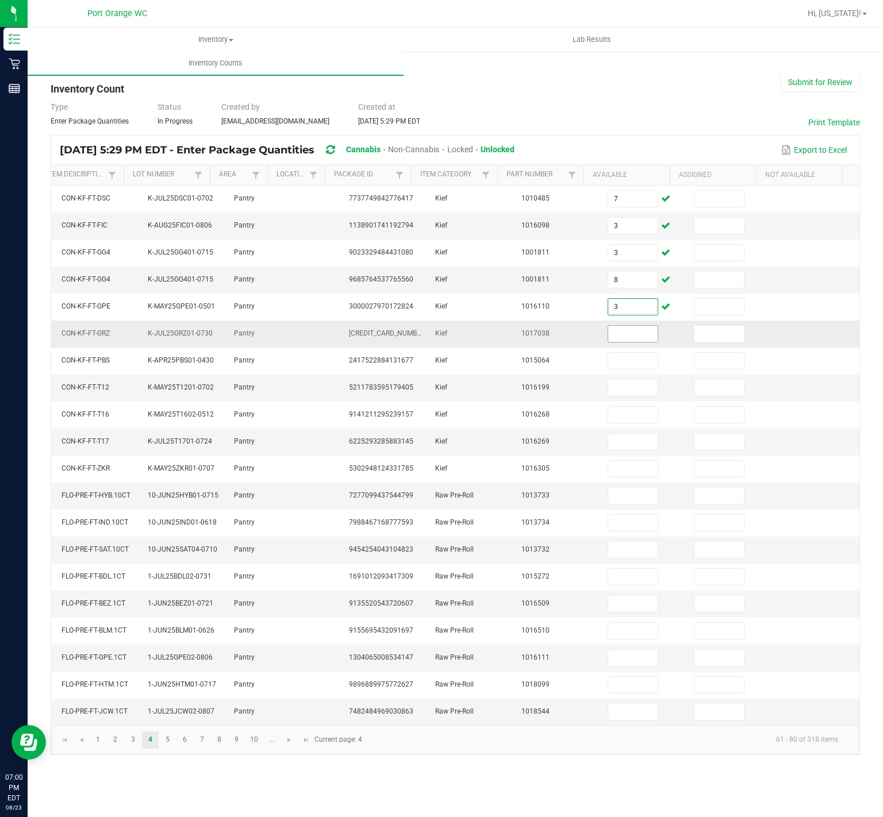
type input "3"
click at [609, 336] on input at bounding box center [632, 334] width 49 height 16
type input "17"
type input "10"
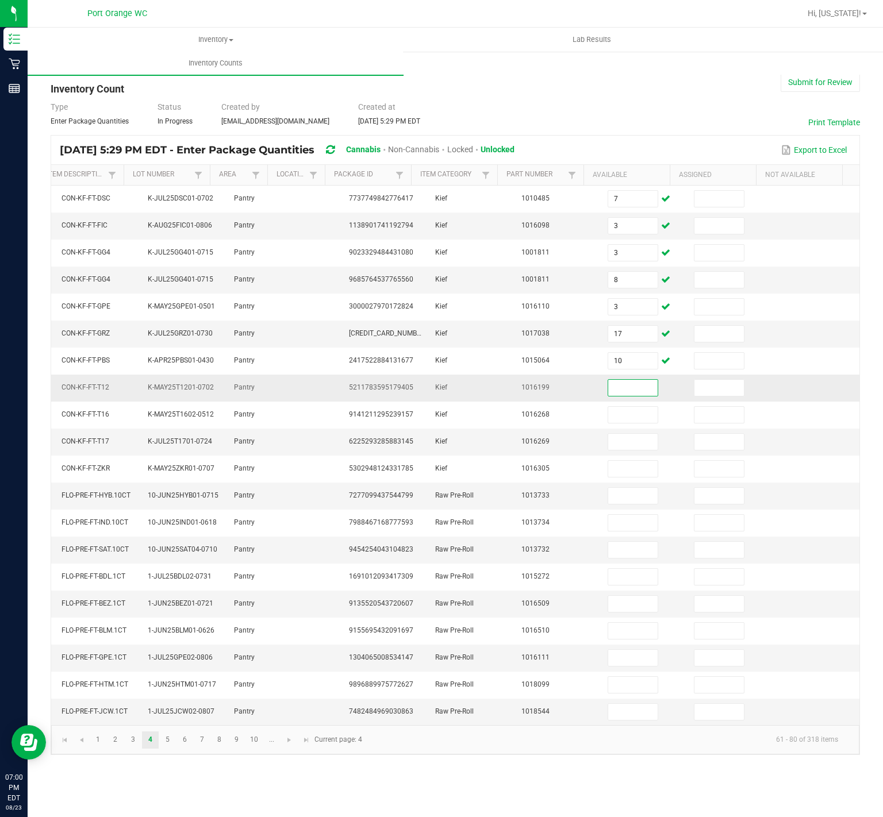
click at [612, 396] on input at bounding box center [632, 388] width 49 height 16
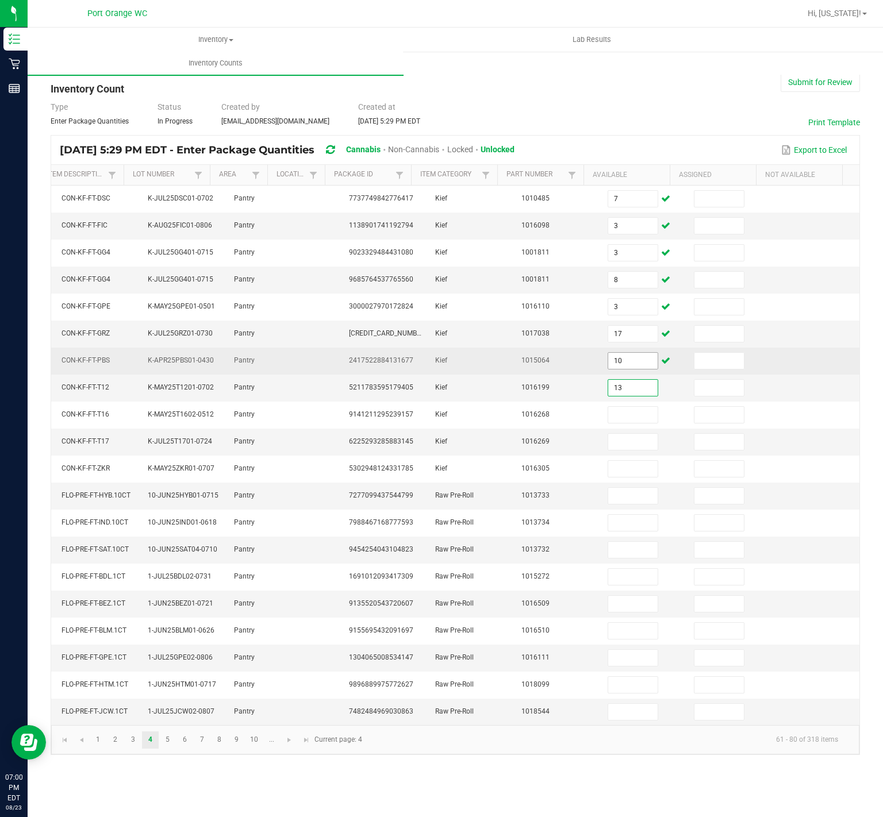
type input "13"
type input "23"
type input "2"
type input "1"
type input "4"
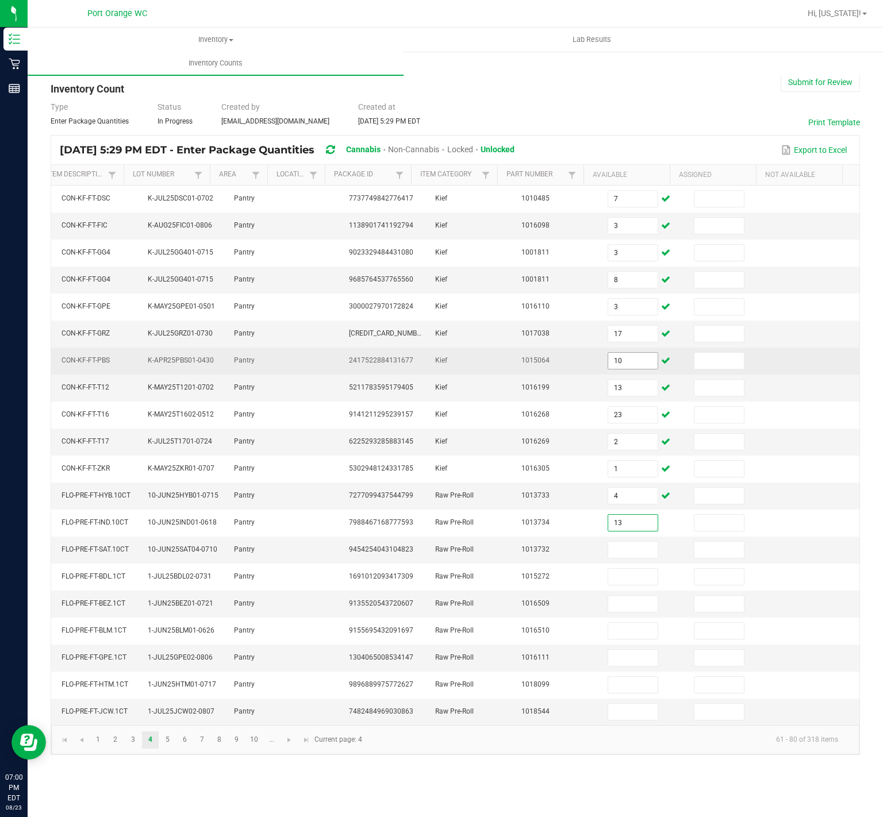
type input "13"
type input "17"
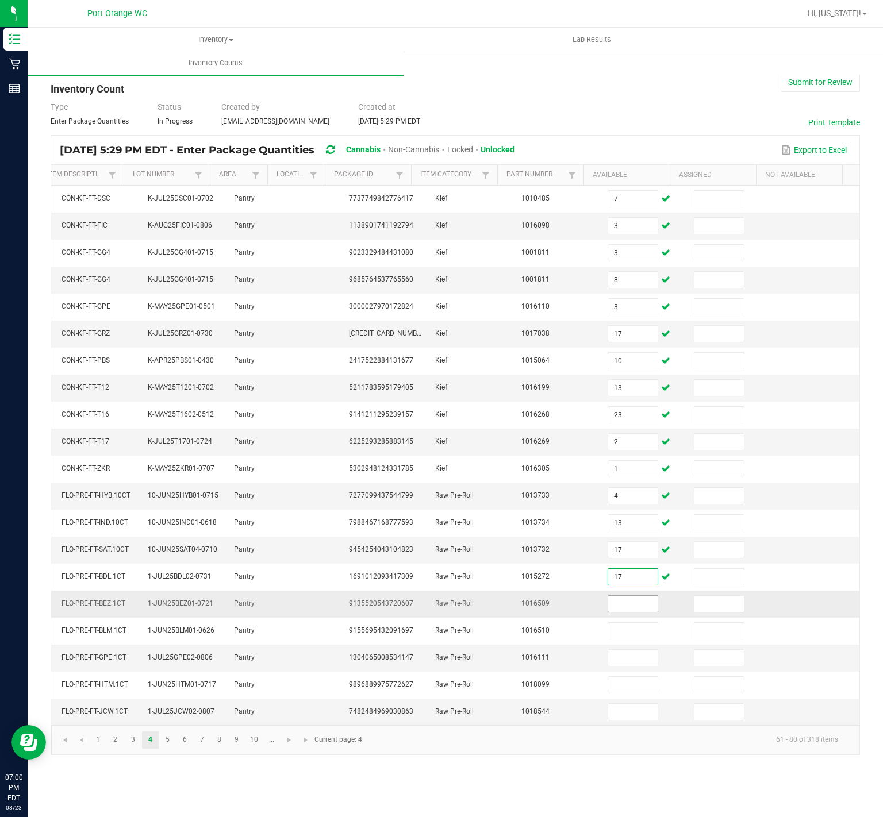
type input "17"
click at [629, 612] on input at bounding box center [632, 604] width 49 height 16
type input "8"
type input "11"
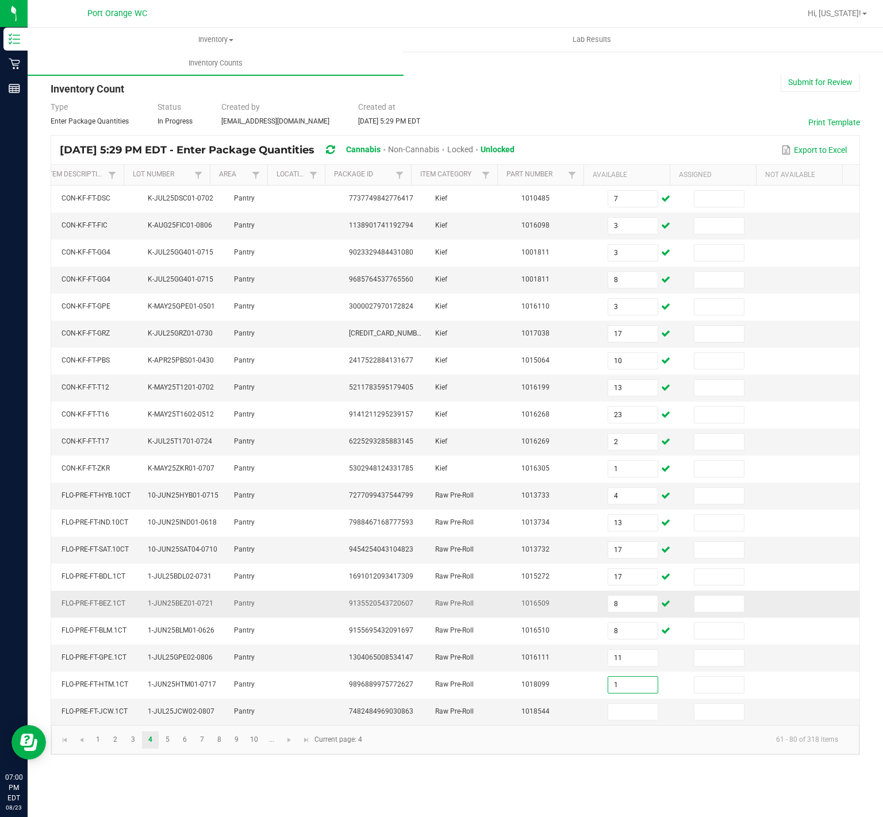
type input "1"
type input "23"
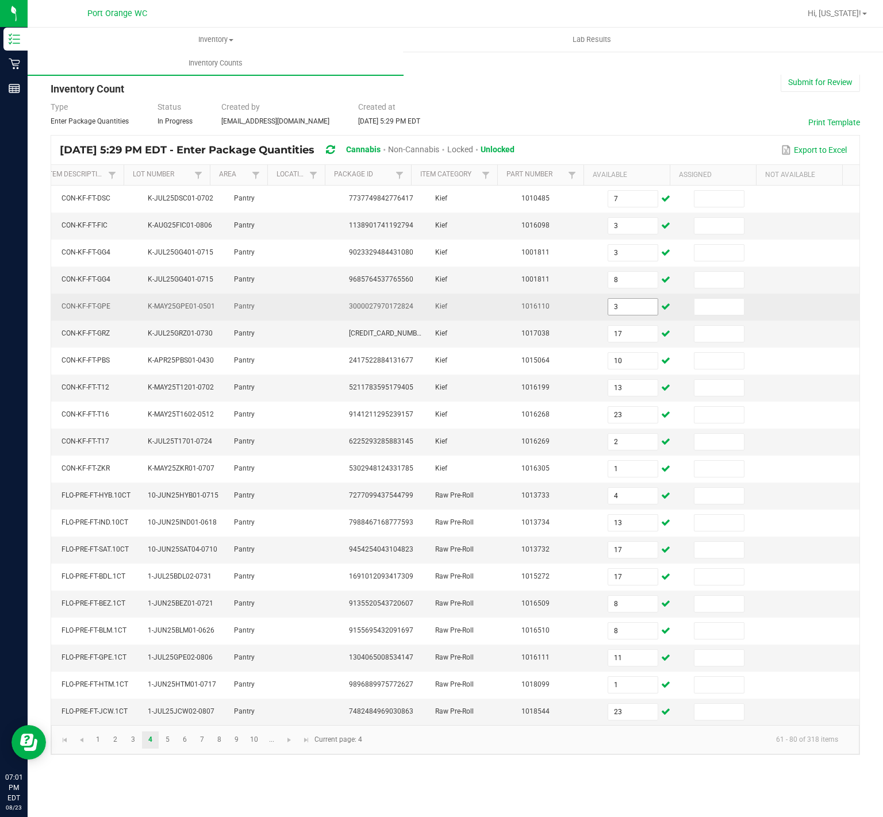
click at [617, 312] on input "3" at bounding box center [632, 307] width 49 height 16
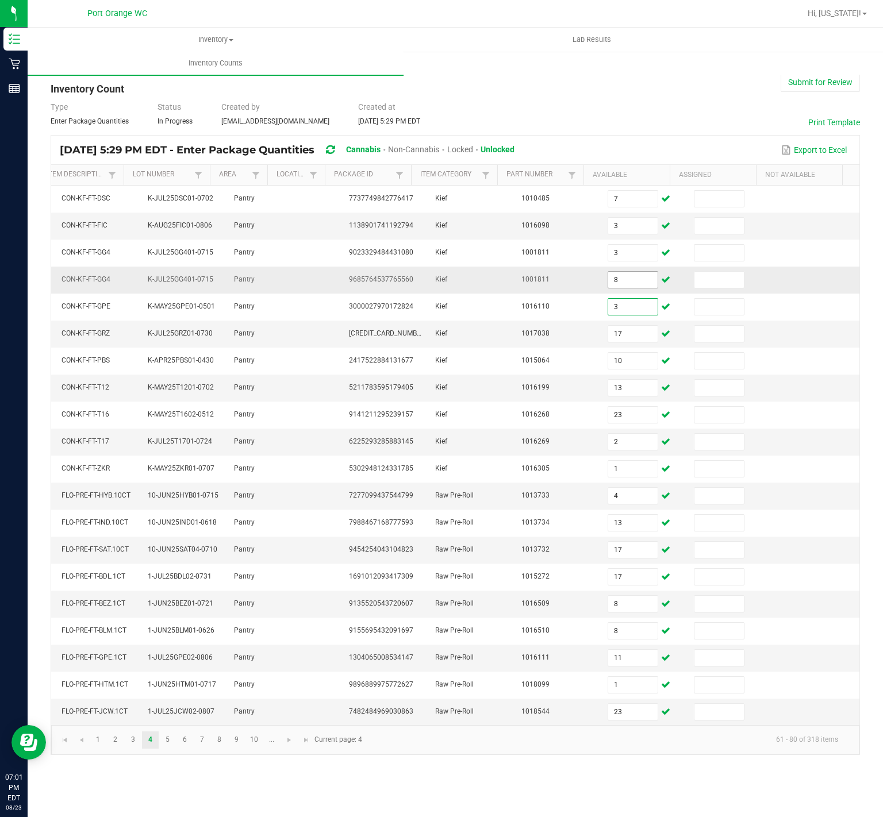
click at [609, 283] on input "8" at bounding box center [632, 280] width 49 height 16
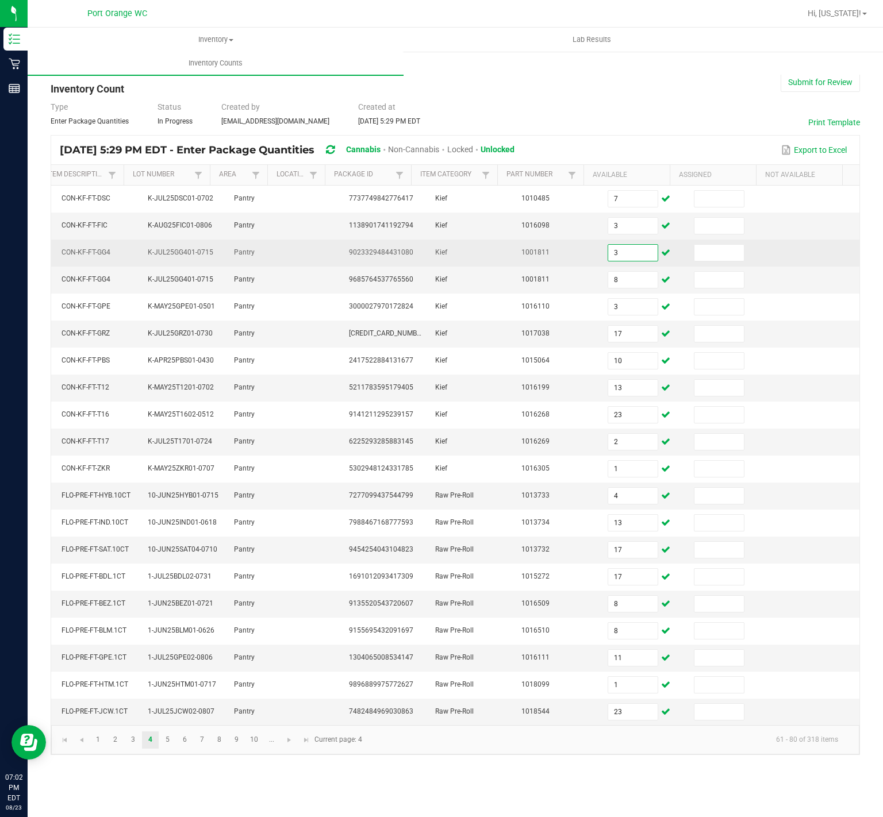
click at [609, 255] on input "3" at bounding box center [632, 253] width 49 height 16
click at [612, 256] on input "3" at bounding box center [632, 253] width 49 height 16
type input "8"
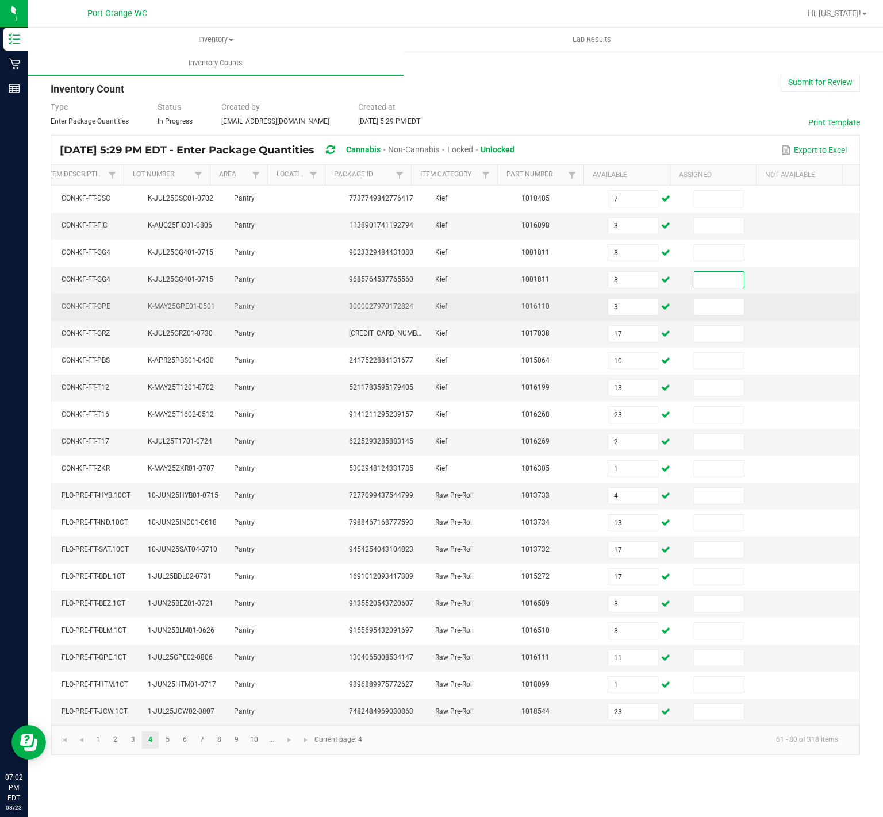
click at [623, 299] on td "3" at bounding box center [644, 307] width 86 height 27
click at [621, 313] on input "3" at bounding box center [632, 307] width 49 height 16
type input "1"
type input "7"
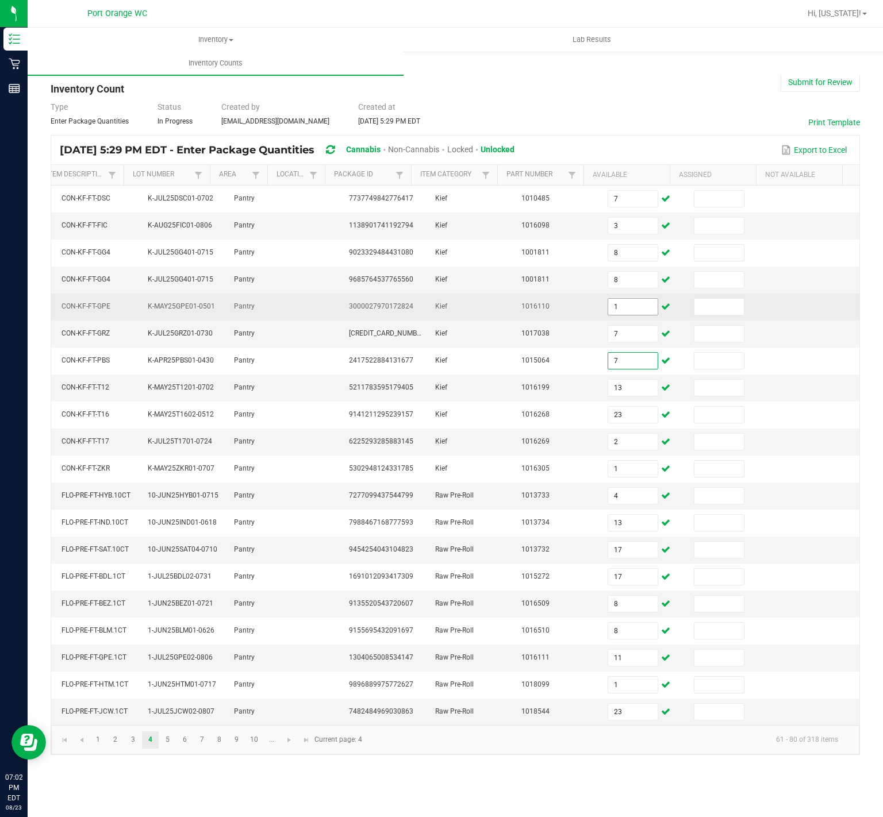
type input "7"
type input "3"
type input "8"
type input "3"
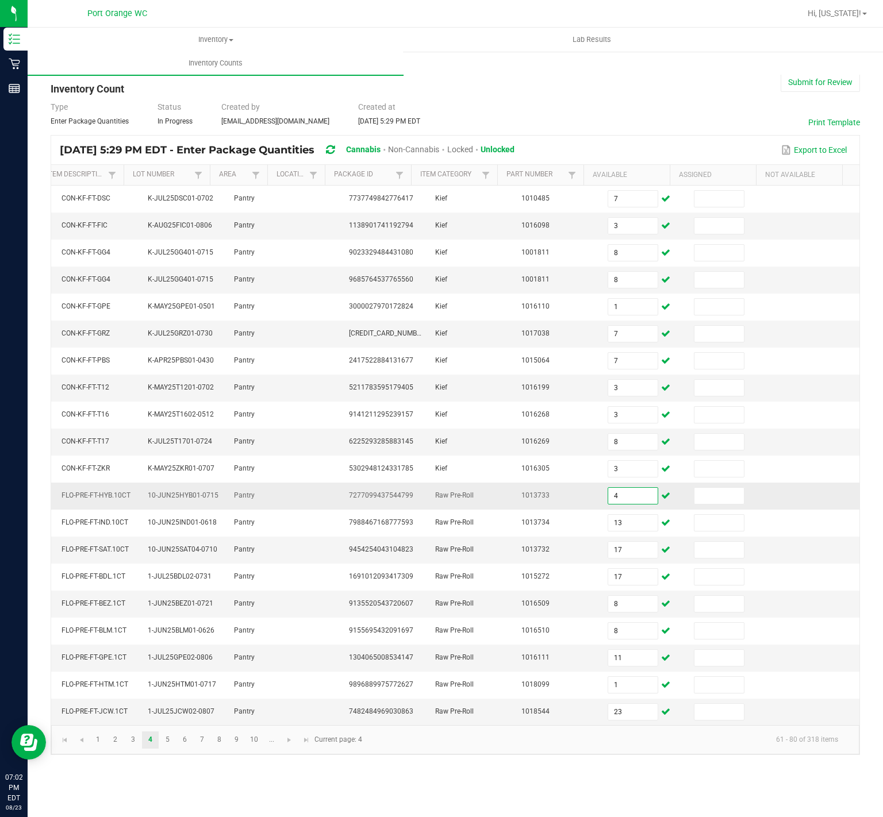
click at [610, 504] on input "4" at bounding box center [632, 496] width 49 height 16
type input "17"
type input "10"
click at [608, 558] on input "17" at bounding box center [632, 550] width 49 height 16
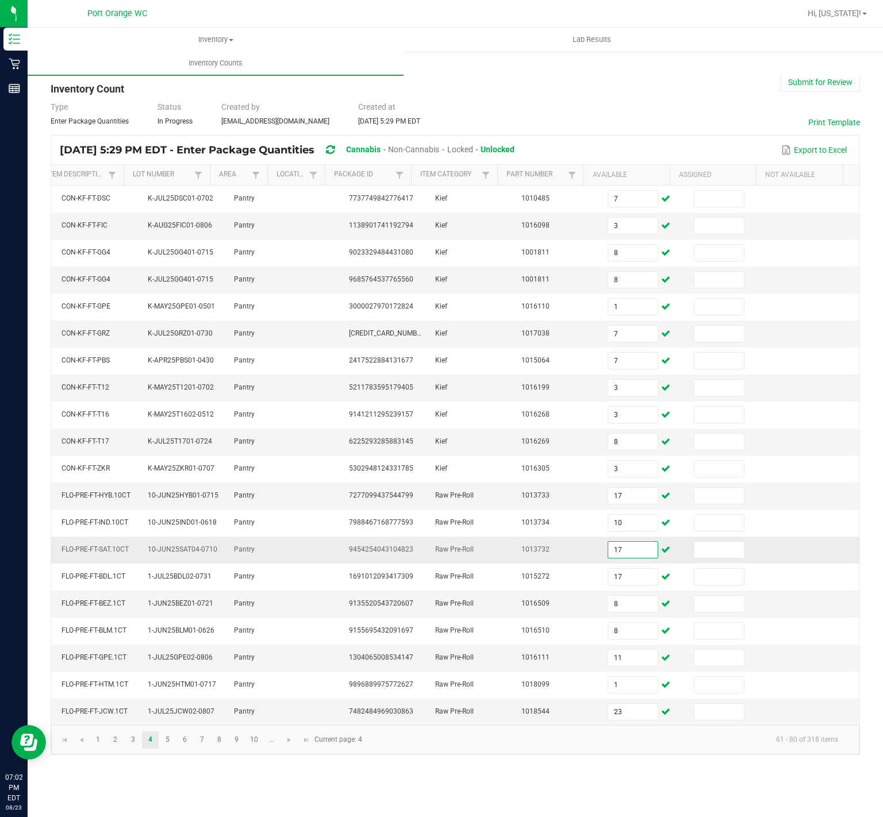
click at [609, 558] on input "17" at bounding box center [632, 550] width 49 height 16
type input "13"
type input "23"
type input "2"
type input "1"
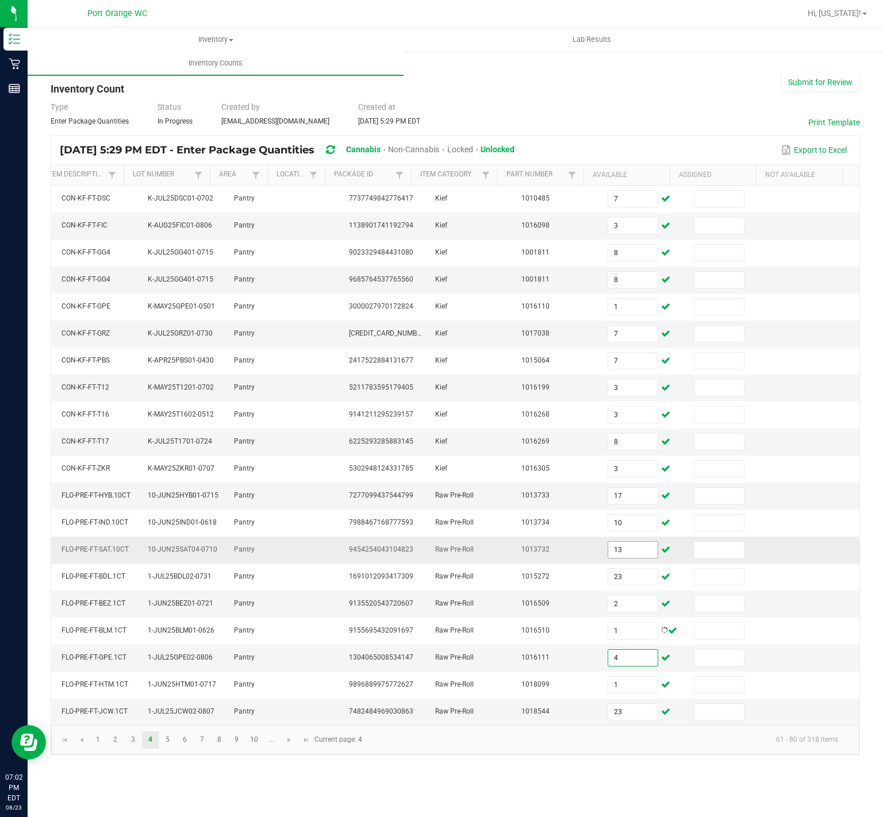
type input "4"
type input "13"
type input "17"
click at [162, 749] on link "5" at bounding box center [167, 740] width 17 height 17
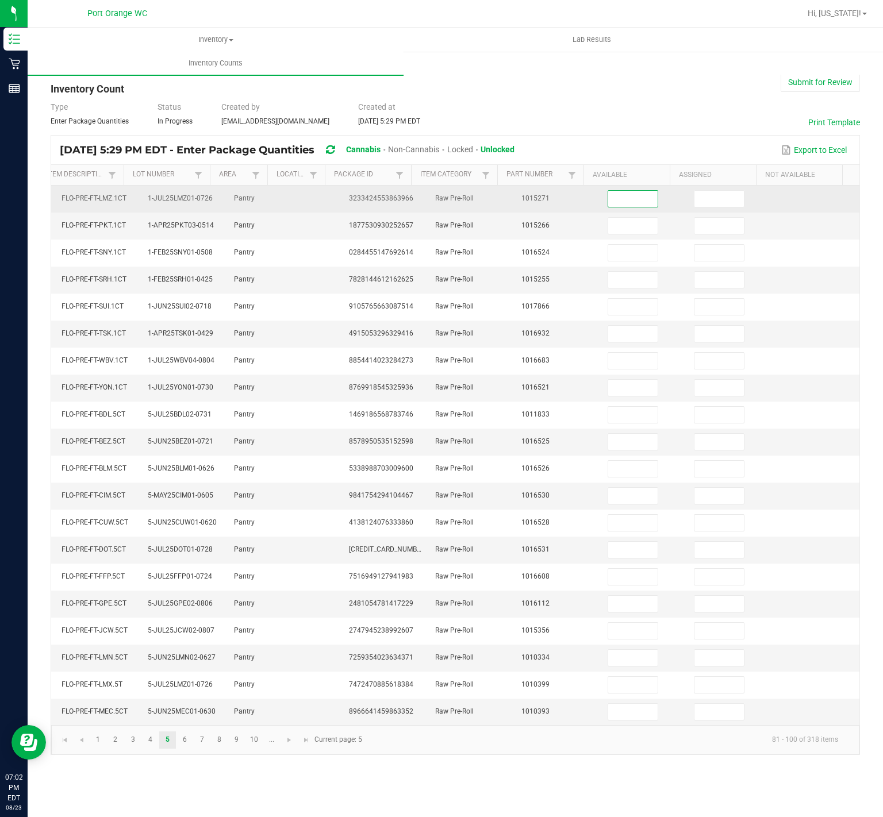
click at [608, 198] on input at bounding box center [632, 199] width 49 height 16
type input "17"
type input "8"
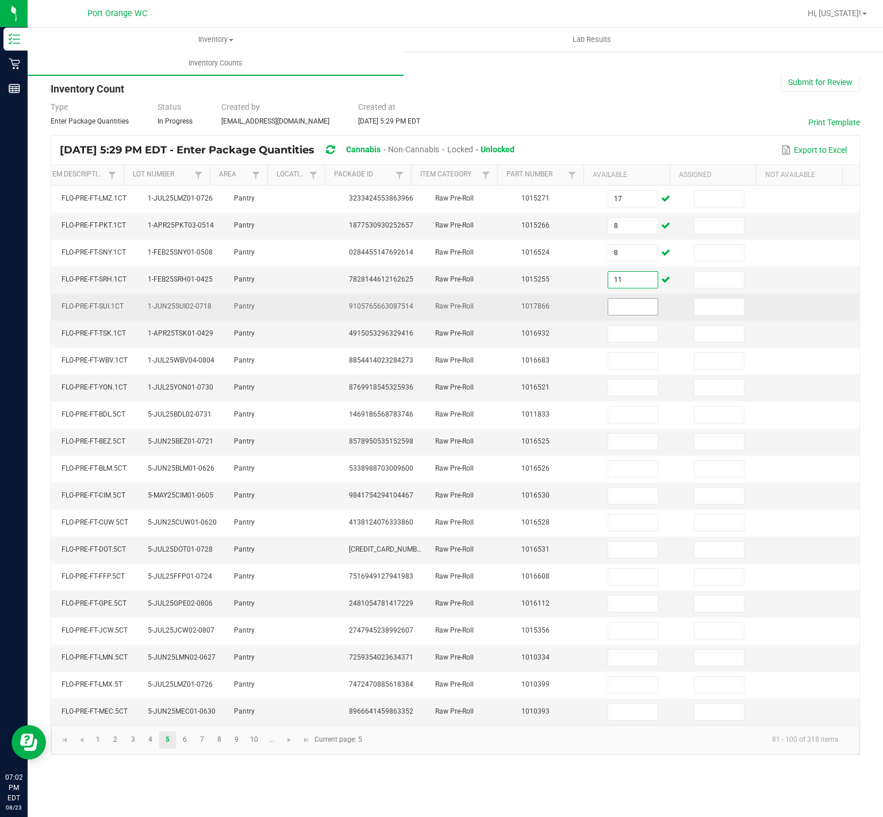
type input "11"
click at [608, 309] on input at bounding box center [632, 307] width 49 height 16
type input "1"
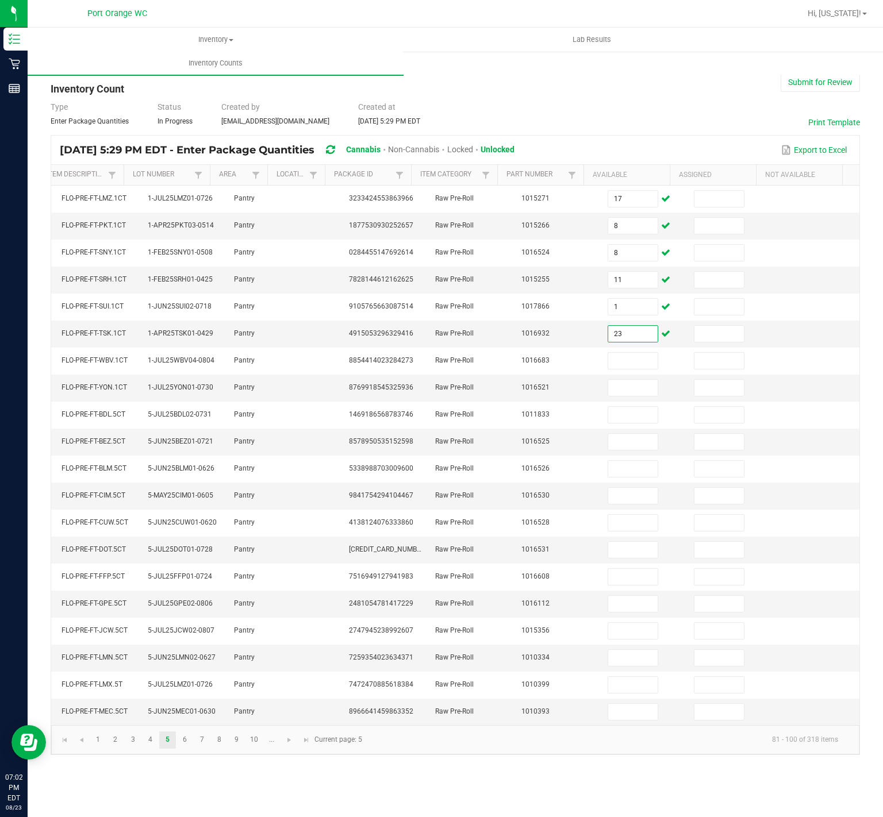
type input "23"
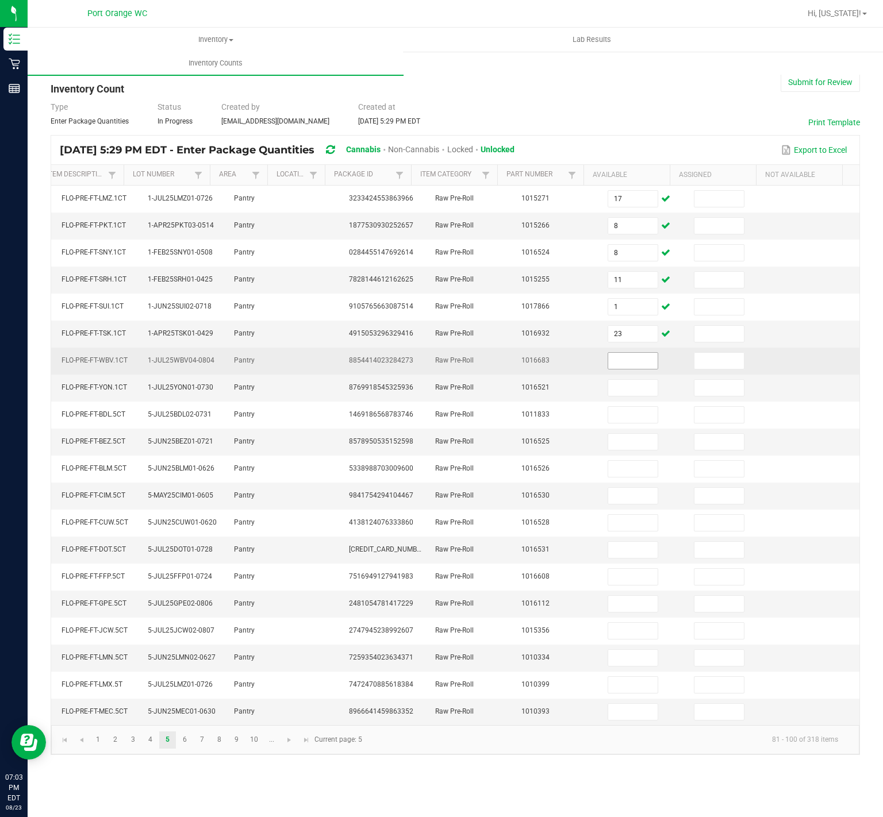
drag, startPoint x: 629, startPoint y: 370, endPoint x: 630, endPoint y: 364, distance: 6.4
click at [629, 369] on input at bounding box center [632, 361] width 49 height 16
type input "18"
type input "21"
type input "10"
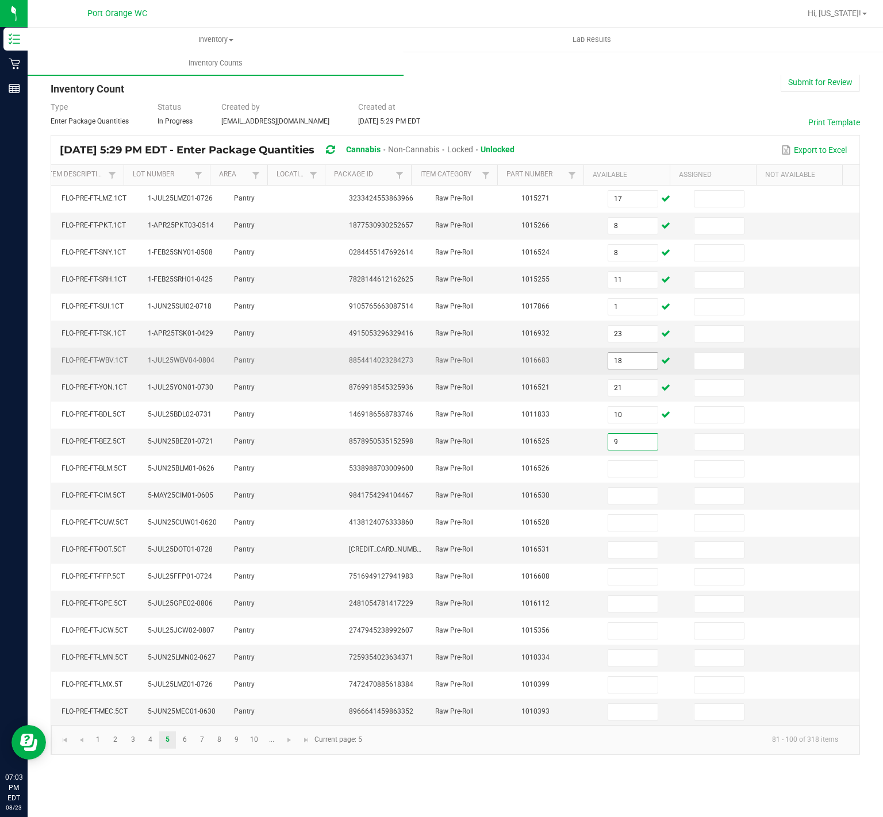
type input "9"
type input "3"
type input "1"
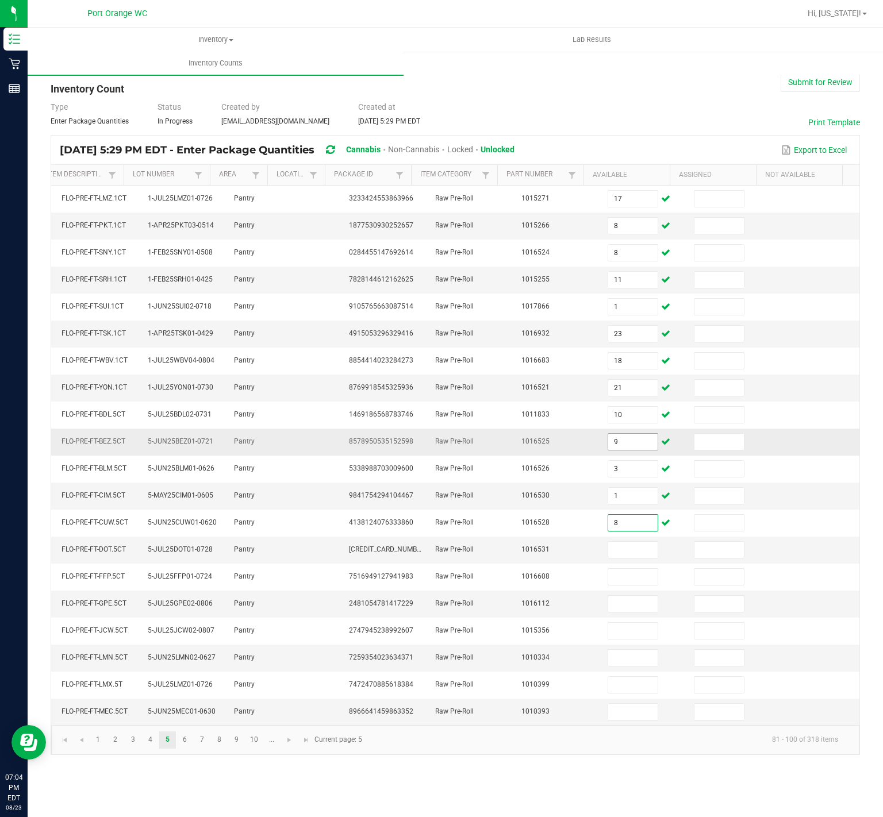
type input "8"
click at [617, 450] on input "9" at bounding box center [632, 442] width 49 height 16
type input "0"
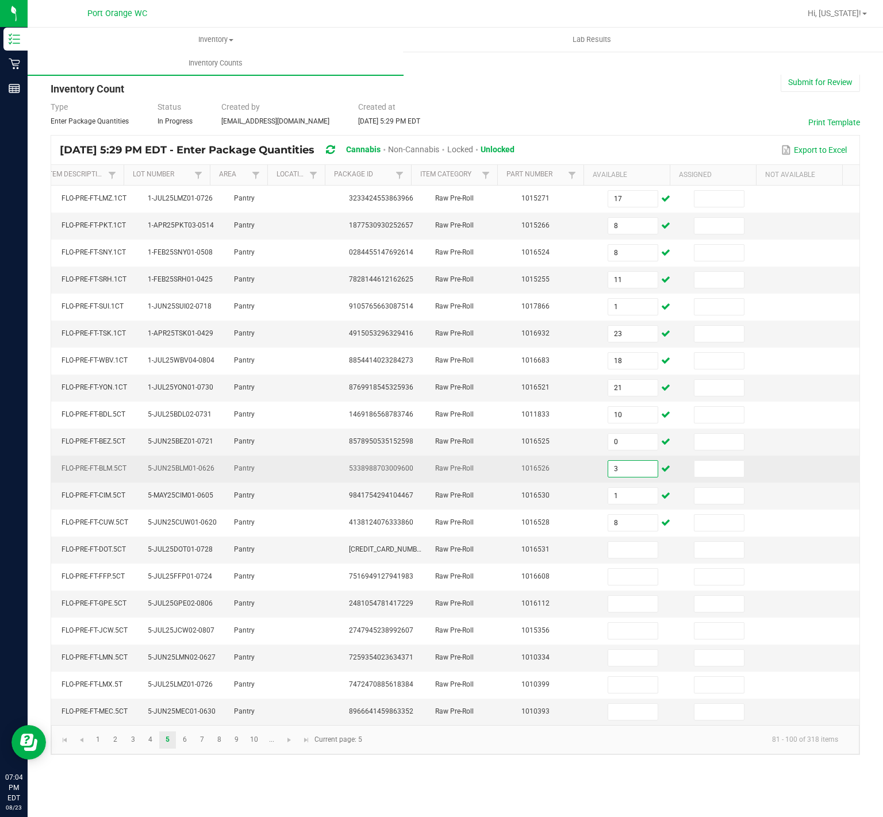
click at [608, 474] on input "3" at bounding box center [632, 469] width 49 height 16
click at [608, 476] on input "3" at bounding box center [632, 469] width 49 height 16
type input "9"
type input "3"
type input "1"
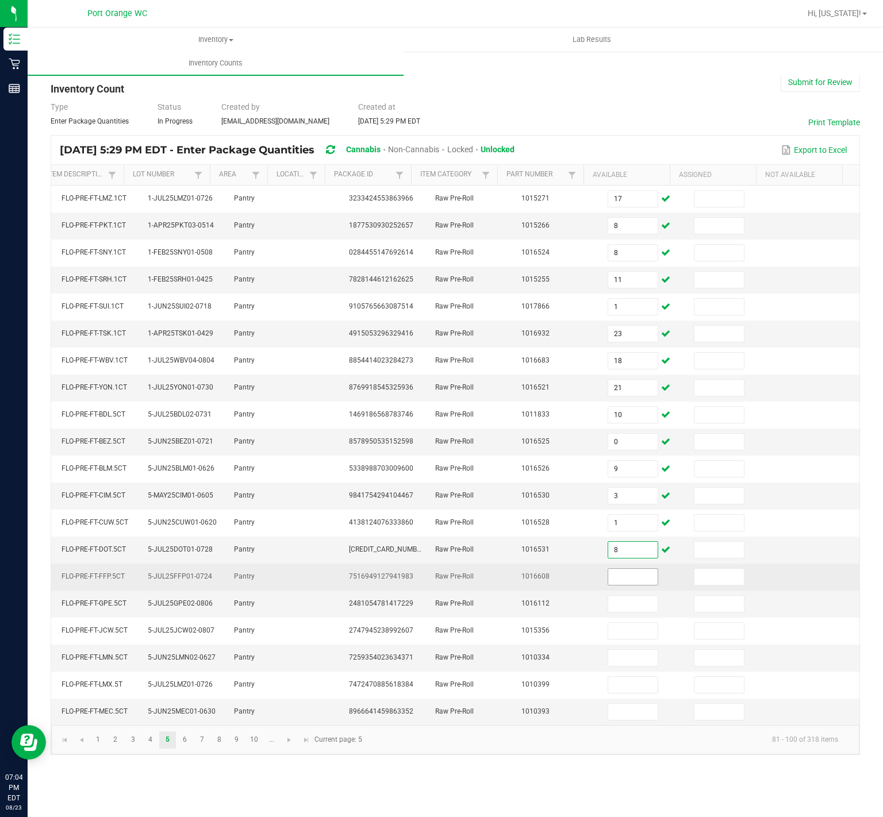
type input "8"
click at [609, 585] on input at bounding box center [632, 577] width 49 height 16
type input "7"
type input "5"
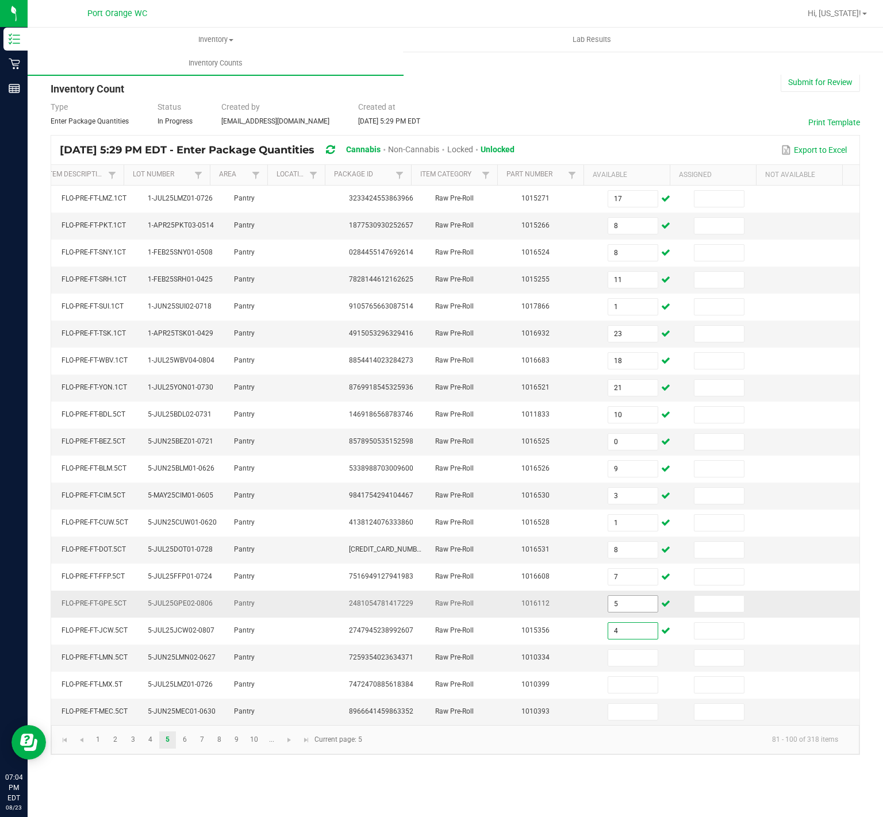
type input "4"
click at [618, 612] on input "5" at bounding box center [632, 604] width 49 height 16
type input "7"
type input "5"
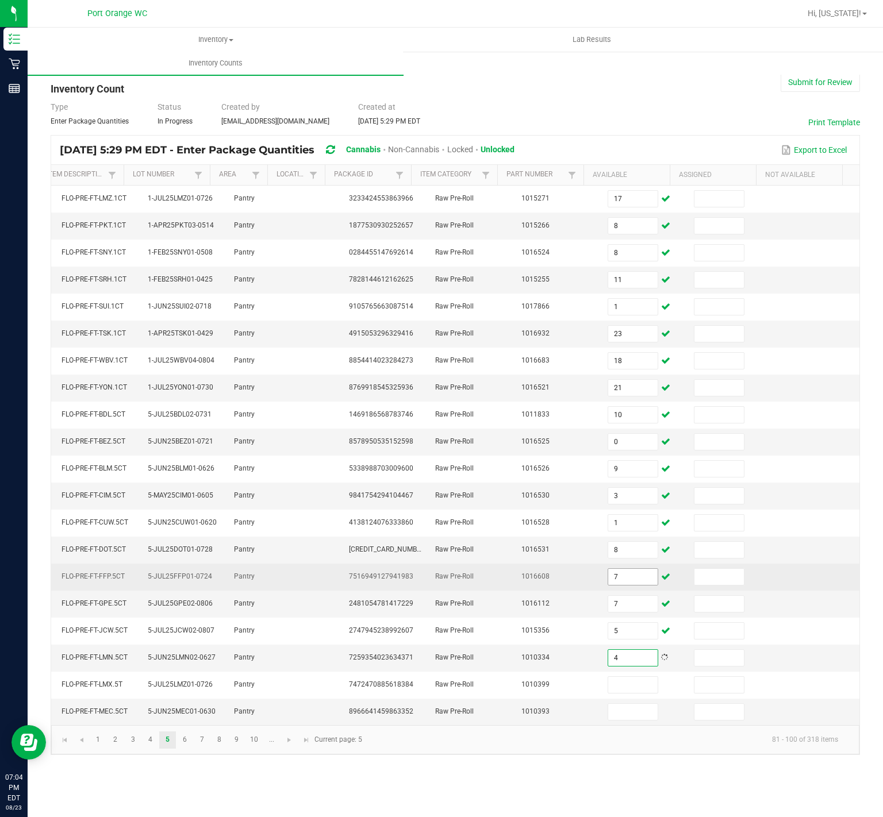
type input "4"
click at [614, 585] on input "7" at bounding box center [632, 577] width 49 height 16
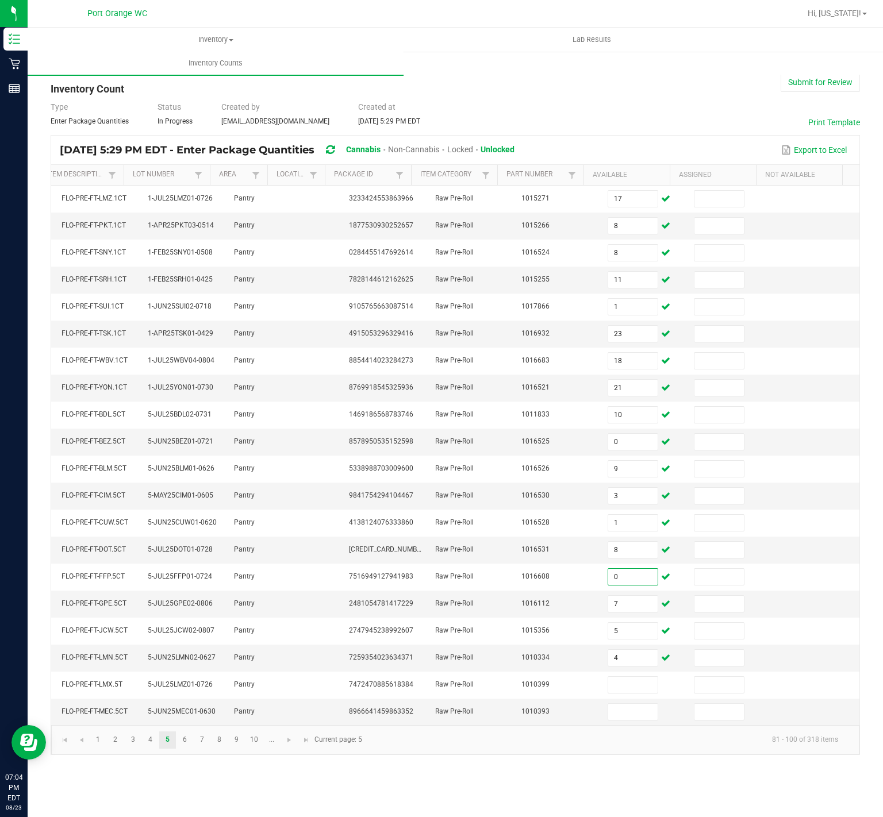
type input "0"
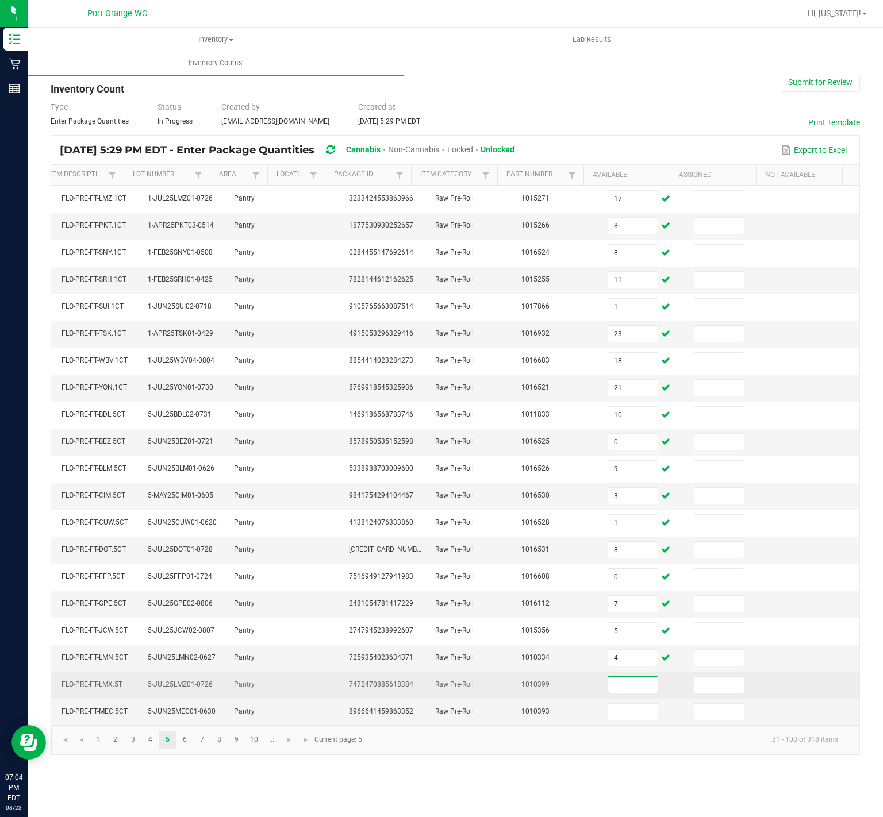
click at [623, 693] on input at bounding box center [632, 685] width 49 height 16
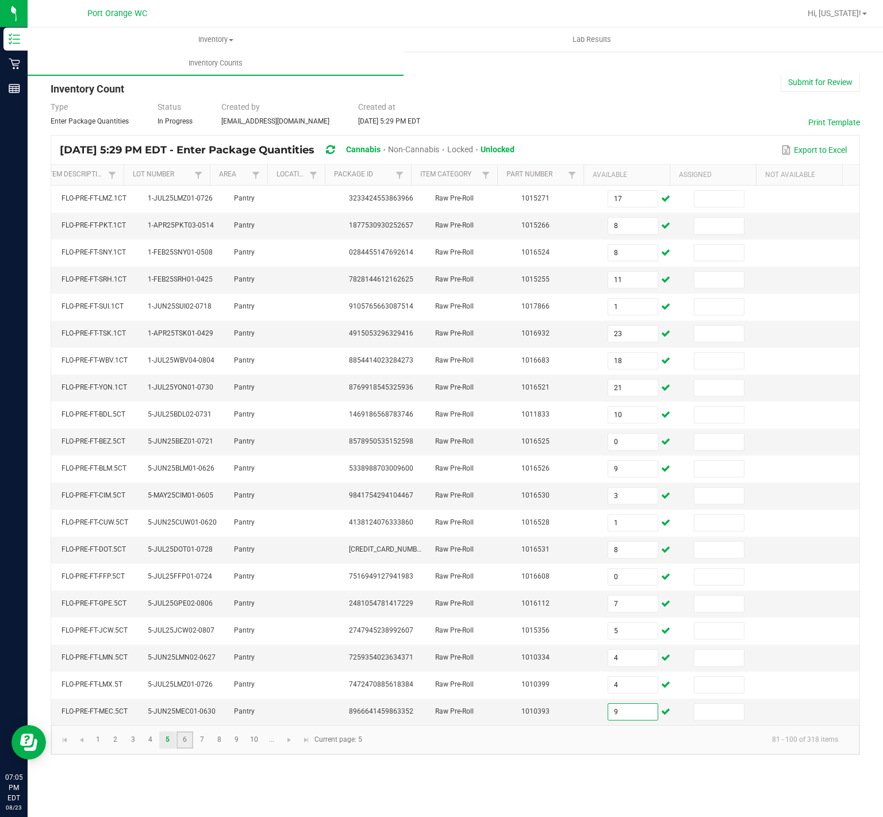
click at [186, 749] on link "6" at bounding box center [184, 740] width 17 height 17
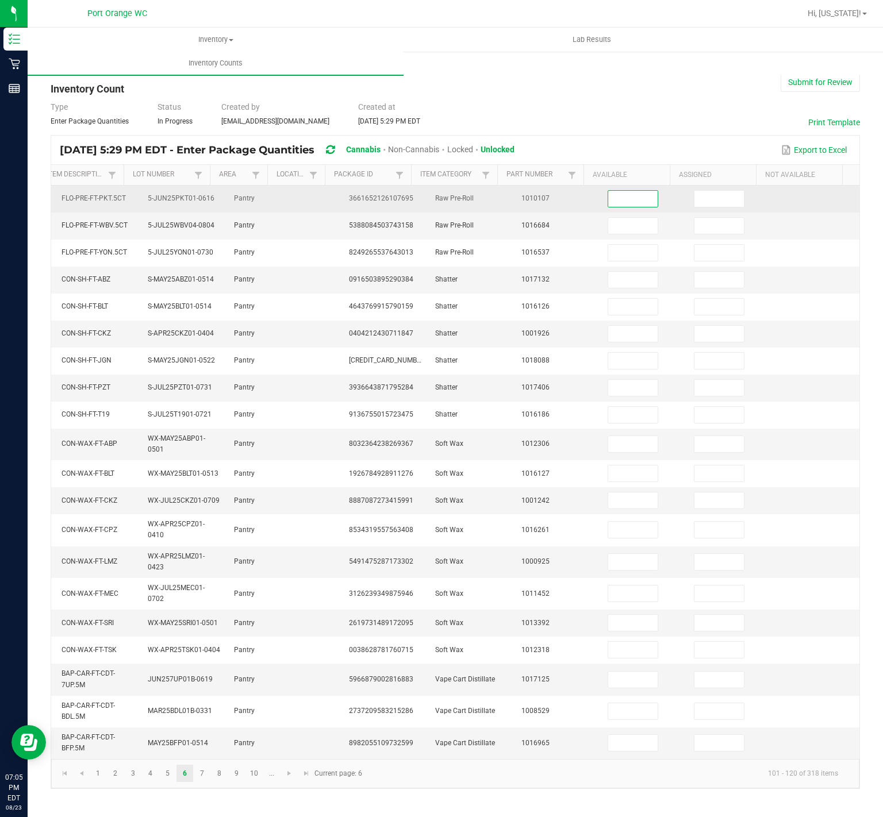
click at [621, 194] on input at bounding box center [632, 199] width 49 height 16
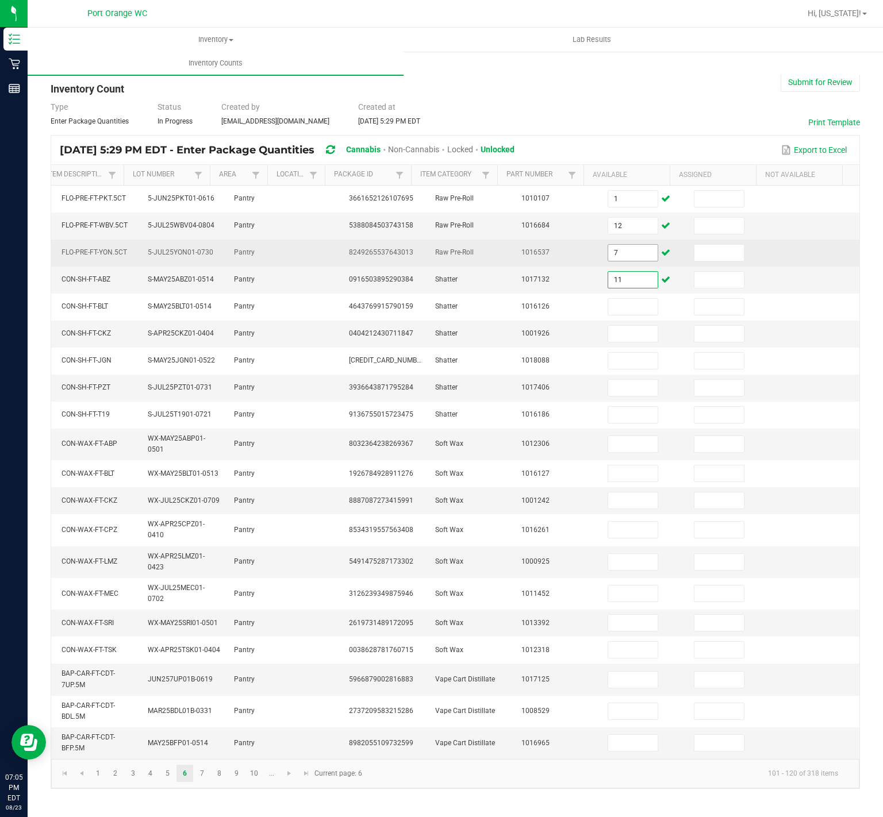
click at [637, 255] on input "7" at bounding box center [632, 253] width 49 height 16
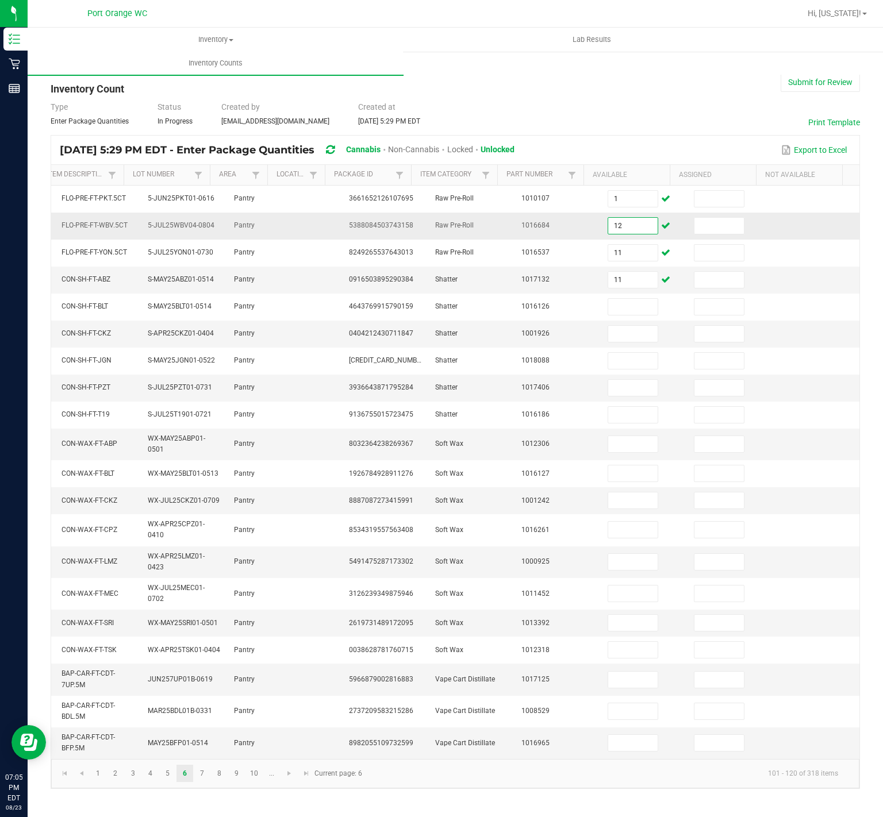
click at [608, 229] on input "12" at bounding box center [632, 226] width 49 height 16
click at [622, 282] on input "11" at bounding box center [632, 280] width 49 height 16
click at [618, 392] on input at bounding box center [632, 388] width 49 height 16
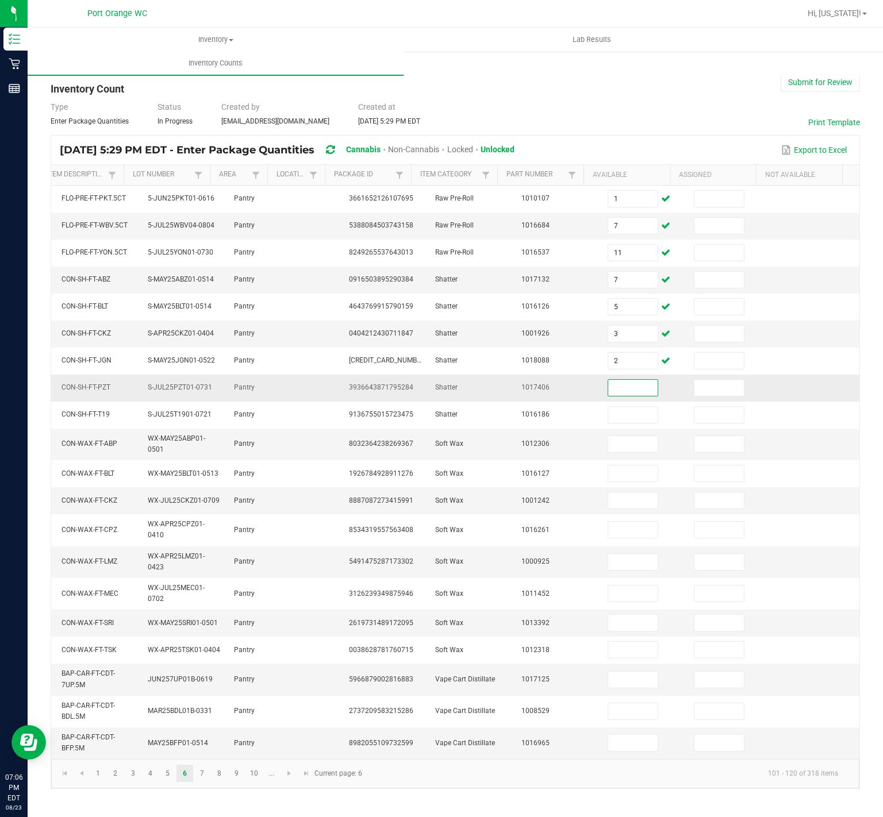
click at [615, 393] on input at bounding box center [632, 388] width 49 height 16
click at [633, 452] on input at bounding box center [632, 444] width 49 height 16
click at [617, 628] on input at bounding box center [632, 623] width 49 height 16
click at [618, 744] on input at bounding box center [632, 743] width 49 height 16
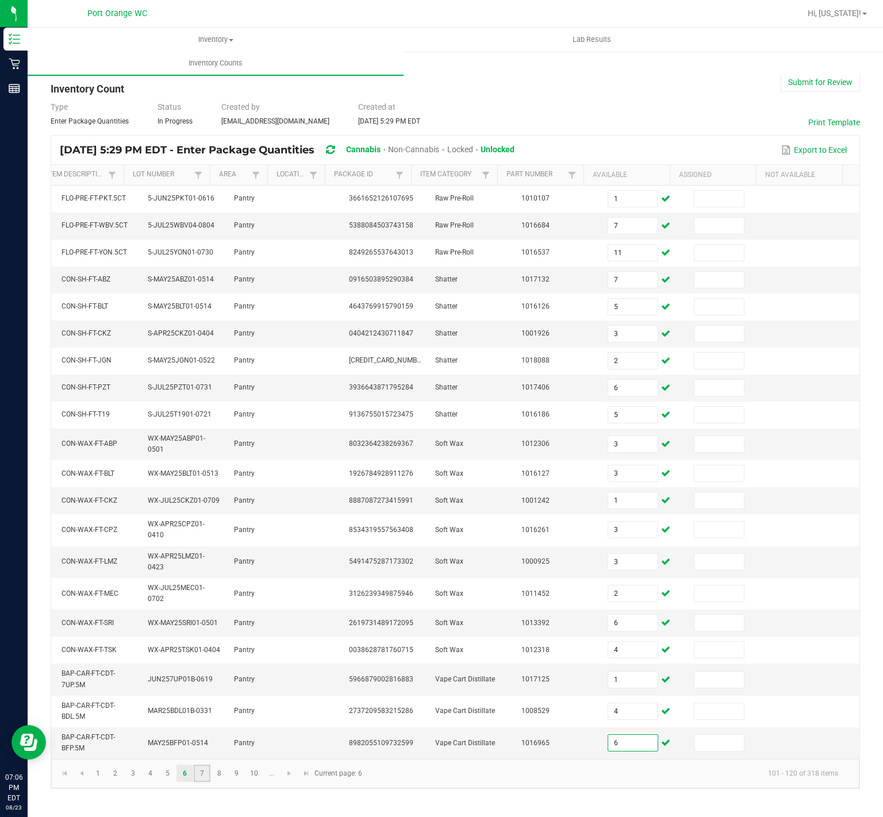
click at [195, 782] on link "7" at bounding box center [202, 773] width 17 height 17
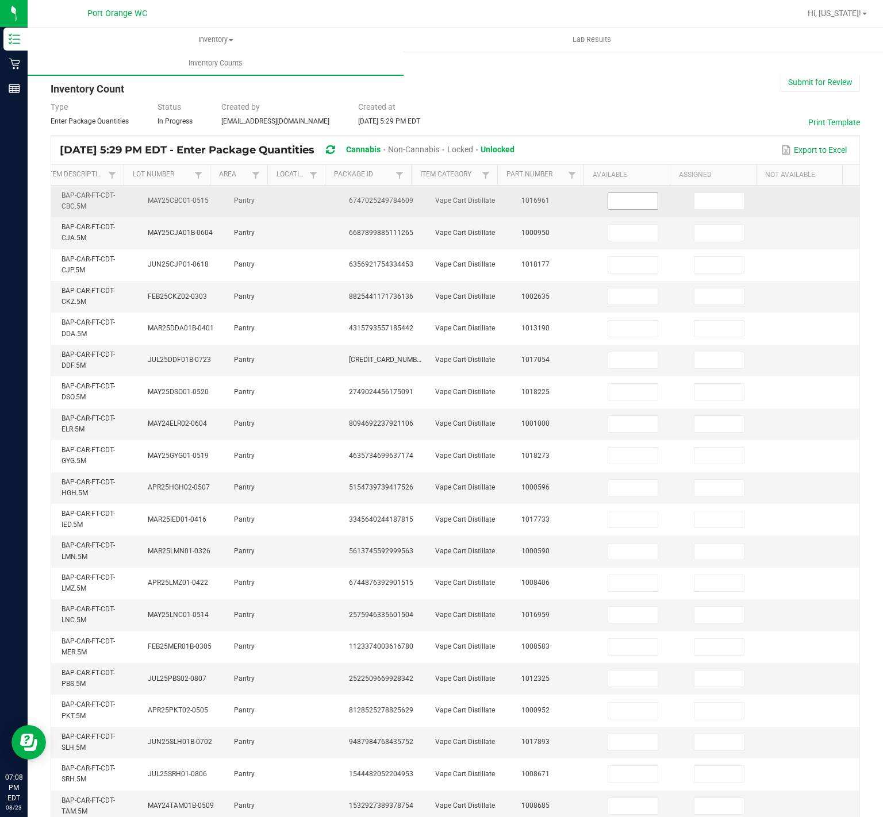
click at [608, 203] on input at bounding box center [632, 201] width 49 height 16
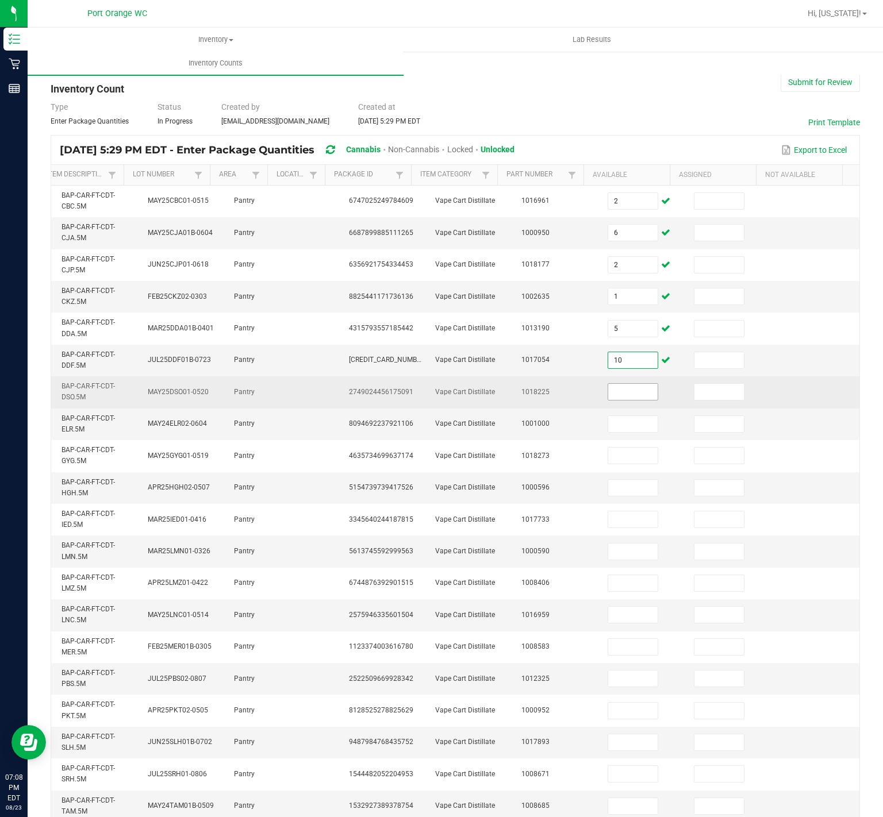
click at [632, 393] on input at bounding box center [632, 392] width 49 height 16
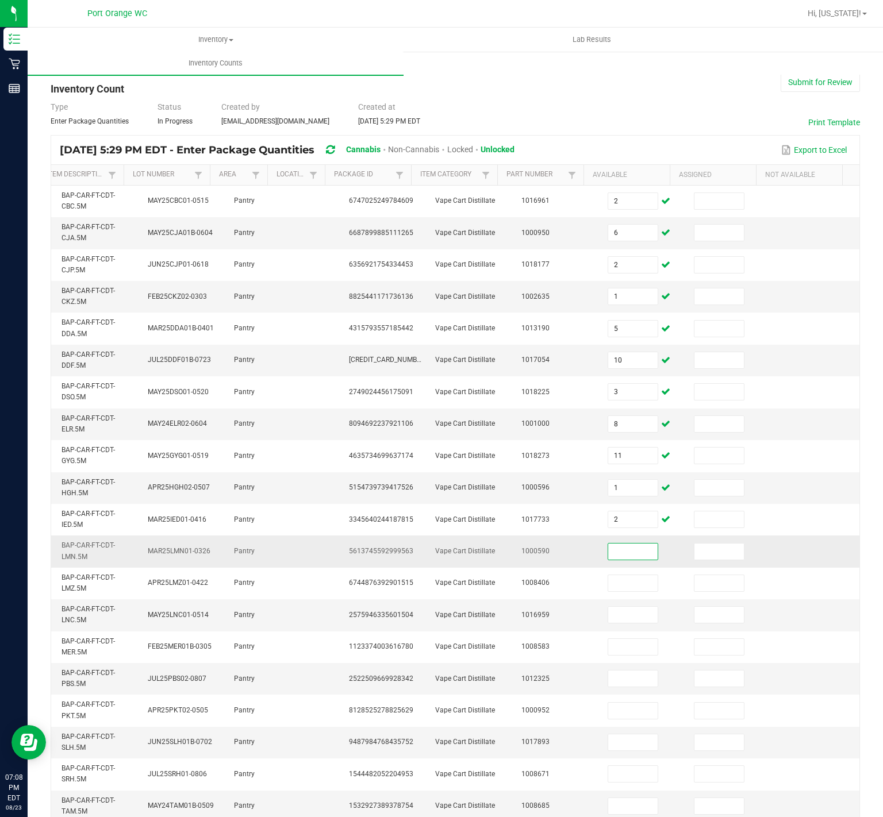
click at [632, 559] on input at bounding box center [632, 552] width 49 height 16
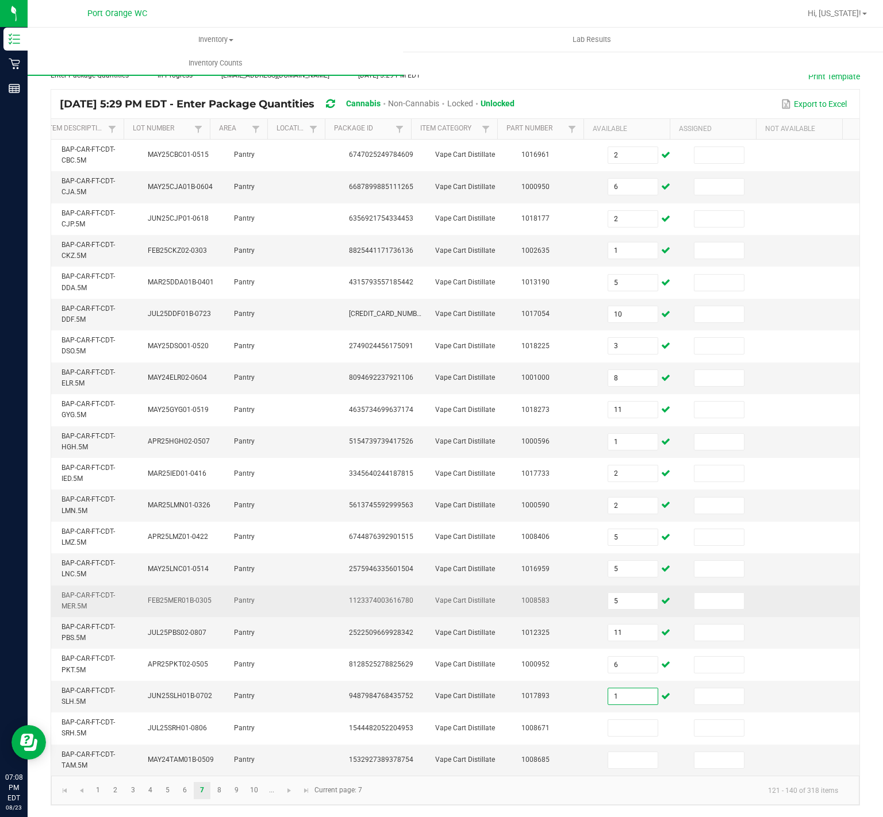
scroll to position [72, 0]
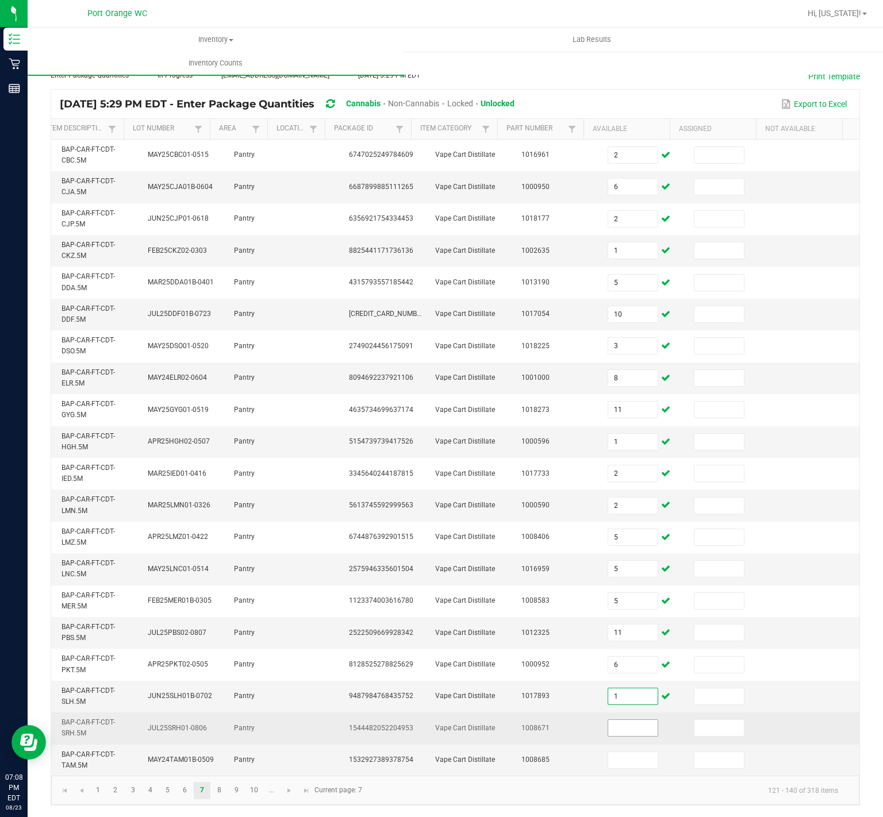
click at [624, 720] on input at bounding box center [632, 728] width 49 height 16
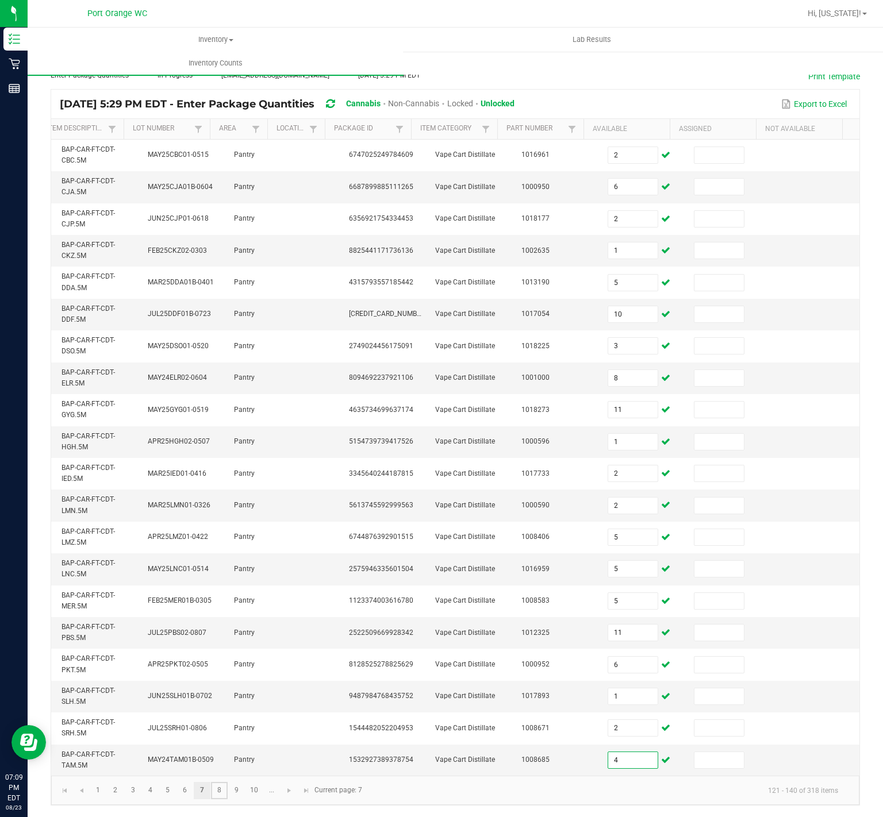
click at [213, 790] on link "8" at bounding box center [219, 790] width 17 height 17
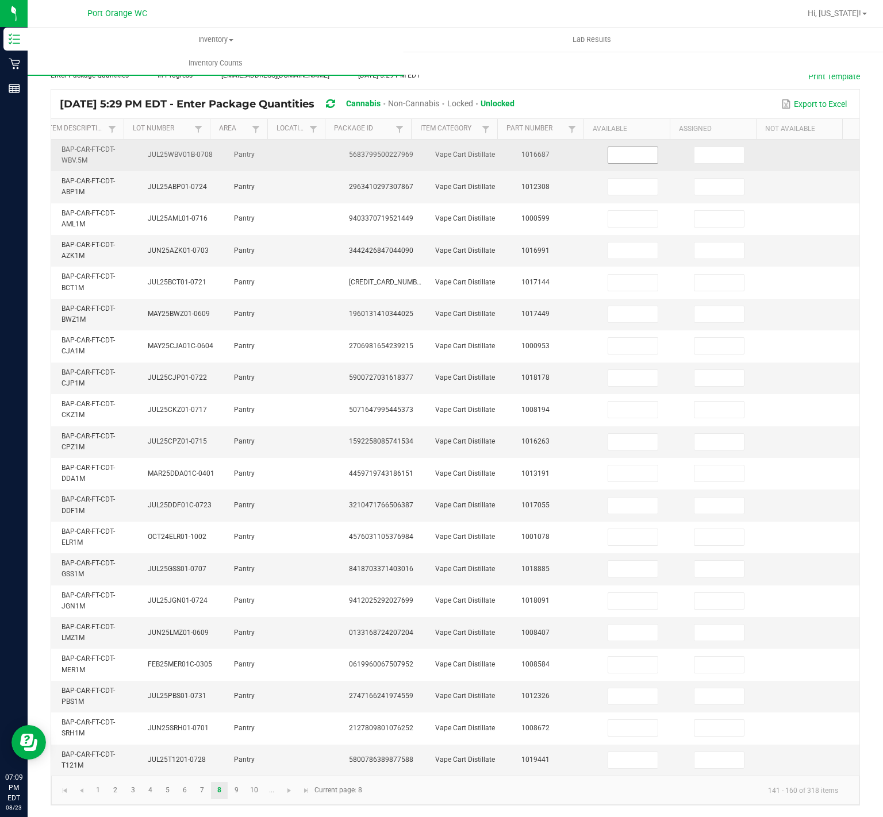
click at [612, 147] on input at bounding box center [632, 155] width 49 height 16
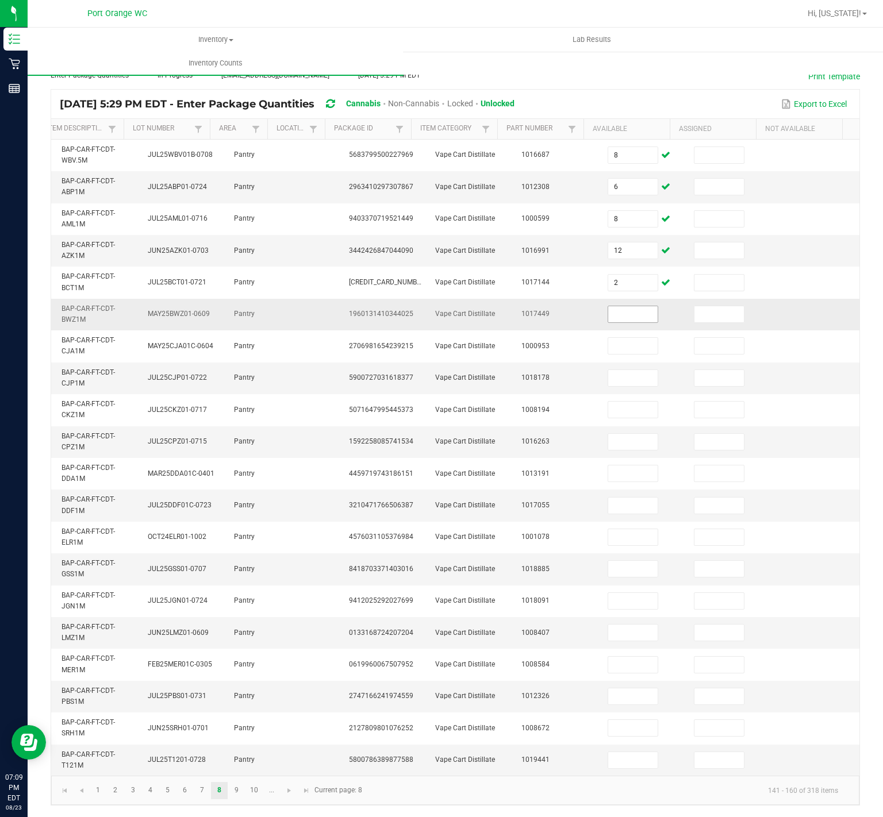
click at [610, 306] on input at bounding box center [632, 314] width 49 height 16
click at [609, 498] on input at bounding box center [632, 506] width 49 height 16
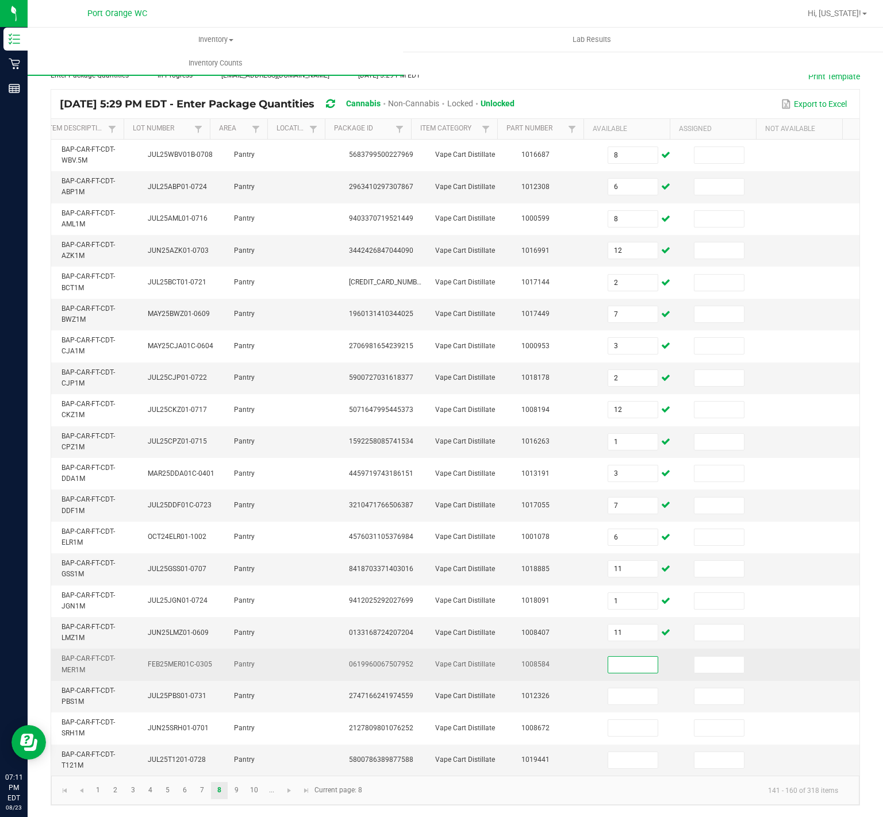
click at [622, 657] on input at bounding box center [632, 665] width 49 height 16
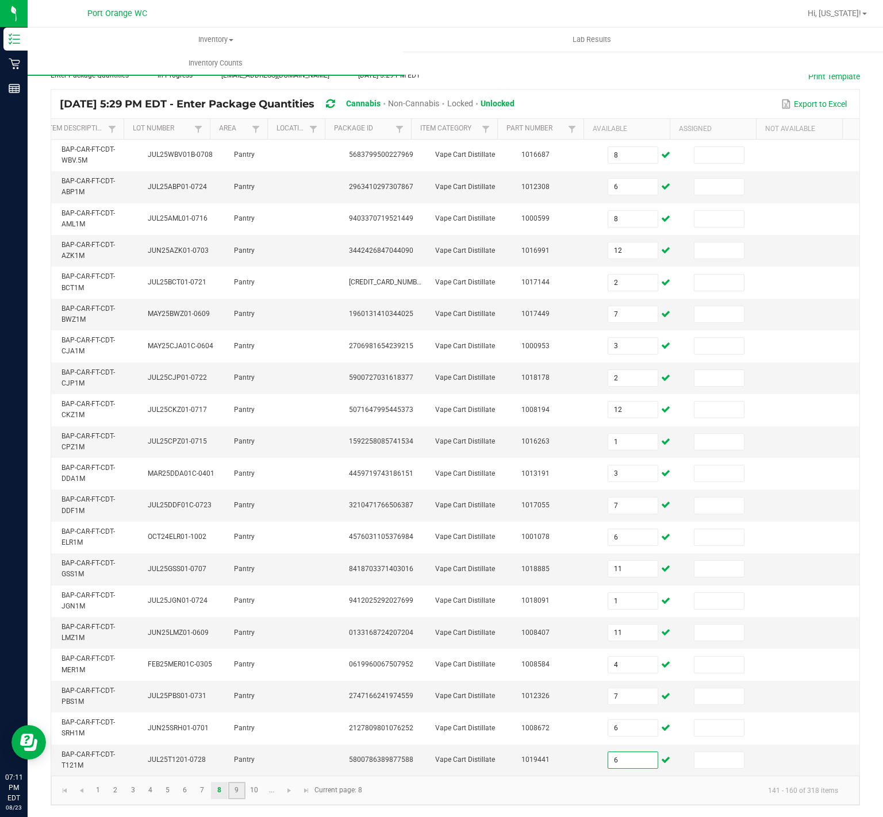
click at [234, 787] on link "9" at bounding box center [236, 790] width 17 height 17
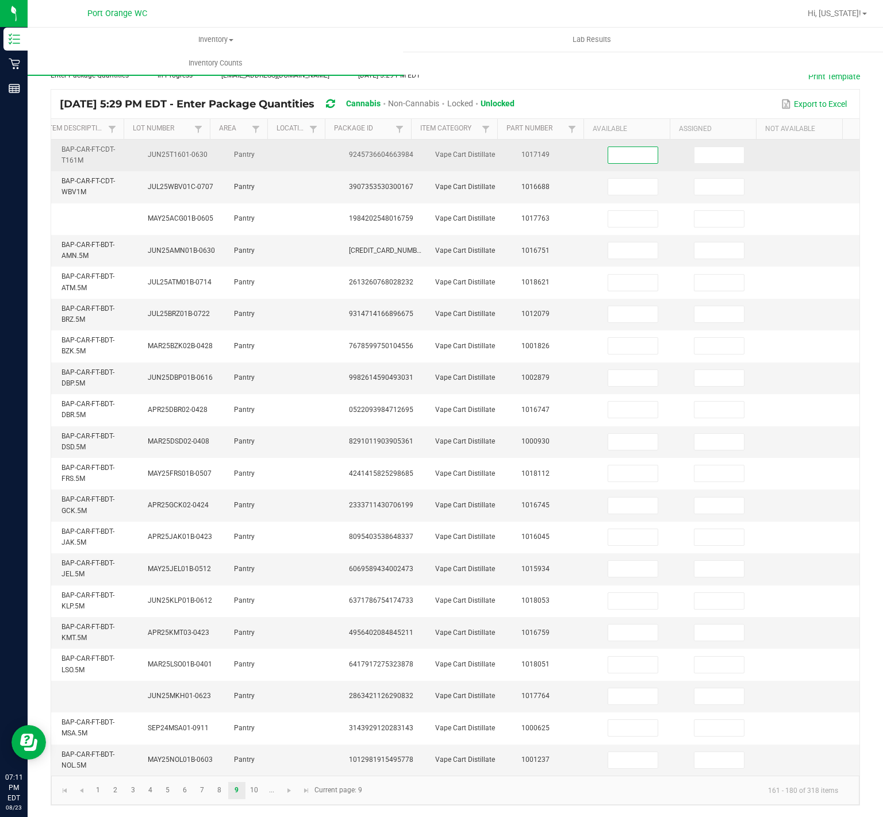
click at [608, 147] on input at bounding box center [632, 155] width 49 height 16
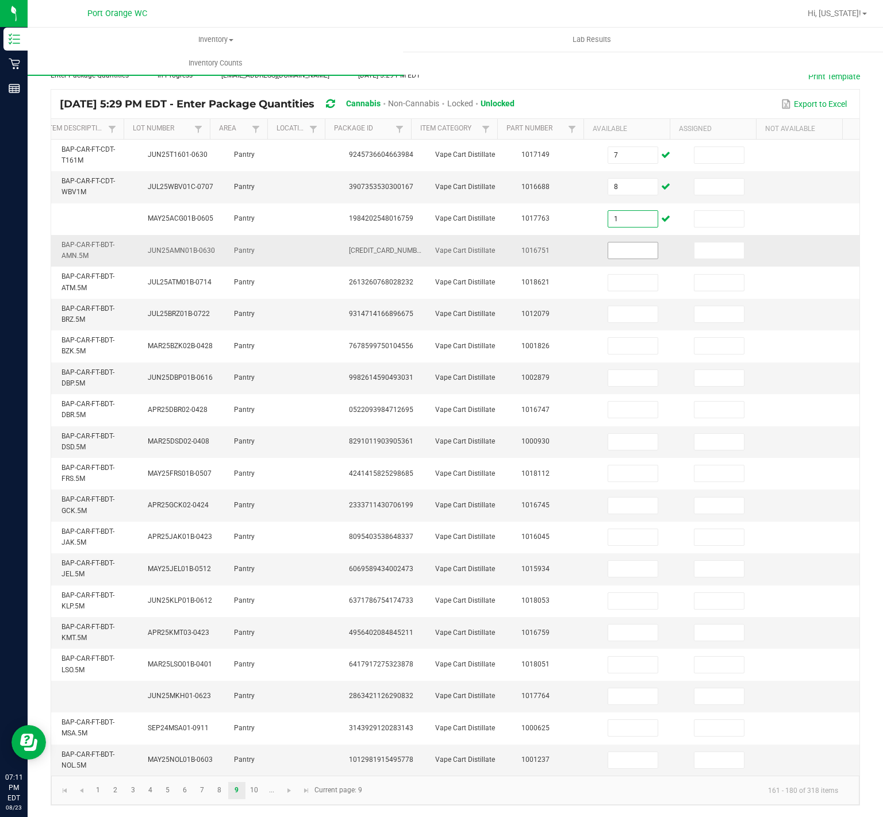
click at [617, 243] on input at bounding box center [632, 251] width 49 height 16
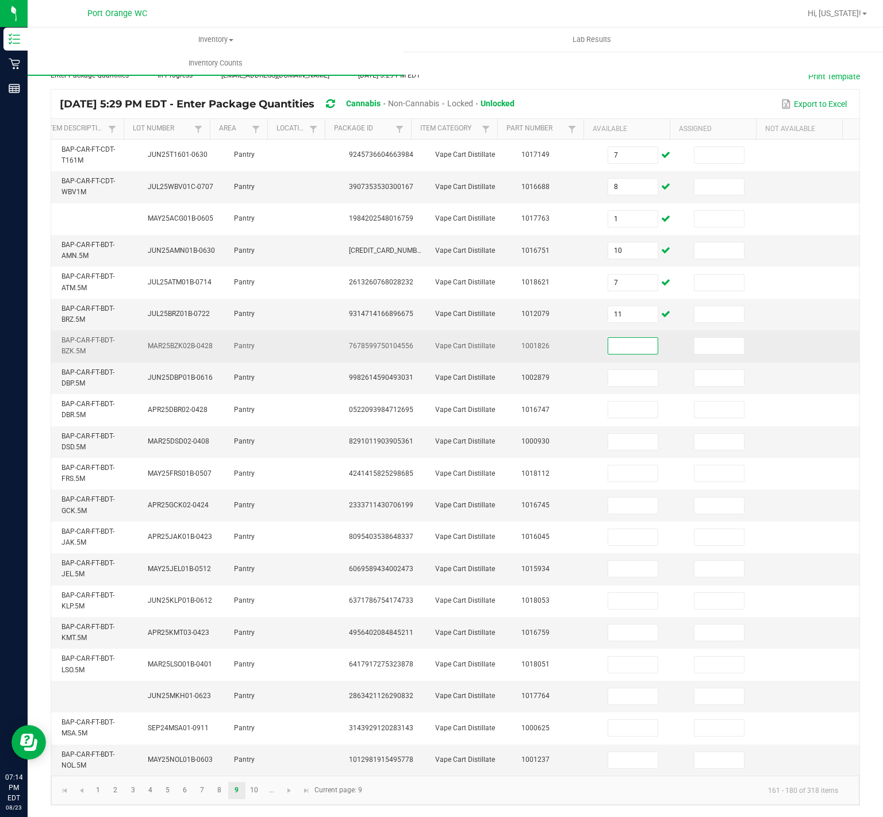
click at [608, 338] on input at bounding box center [632, 346] width 49 height 16
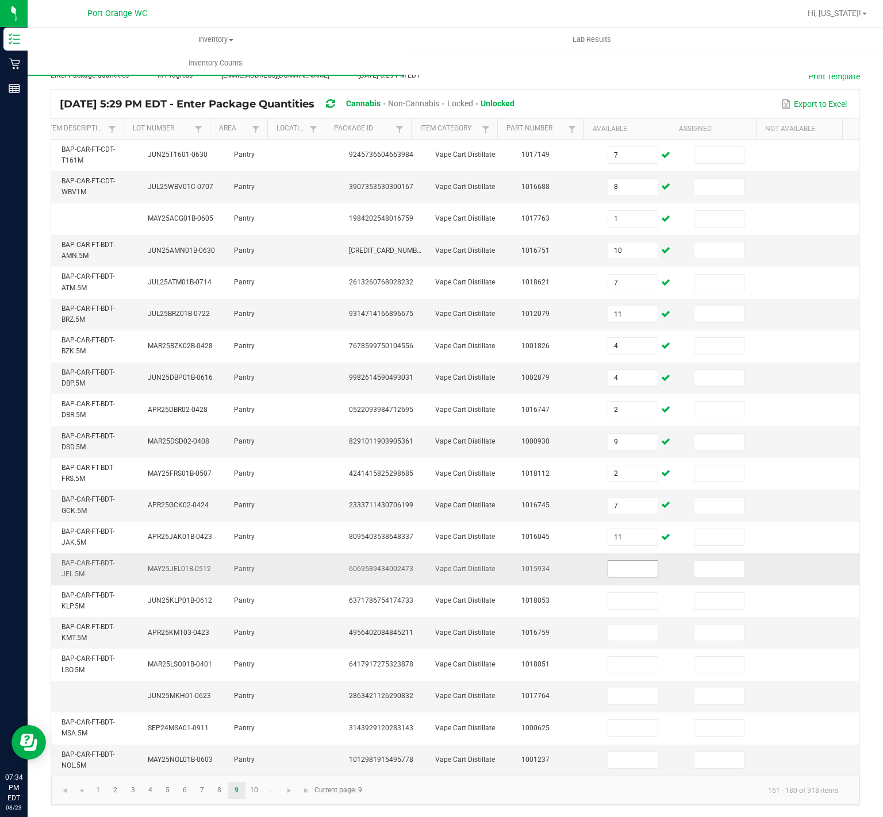
click at [618, 561] on input at bounding box center [632, 569] width 49 height 16
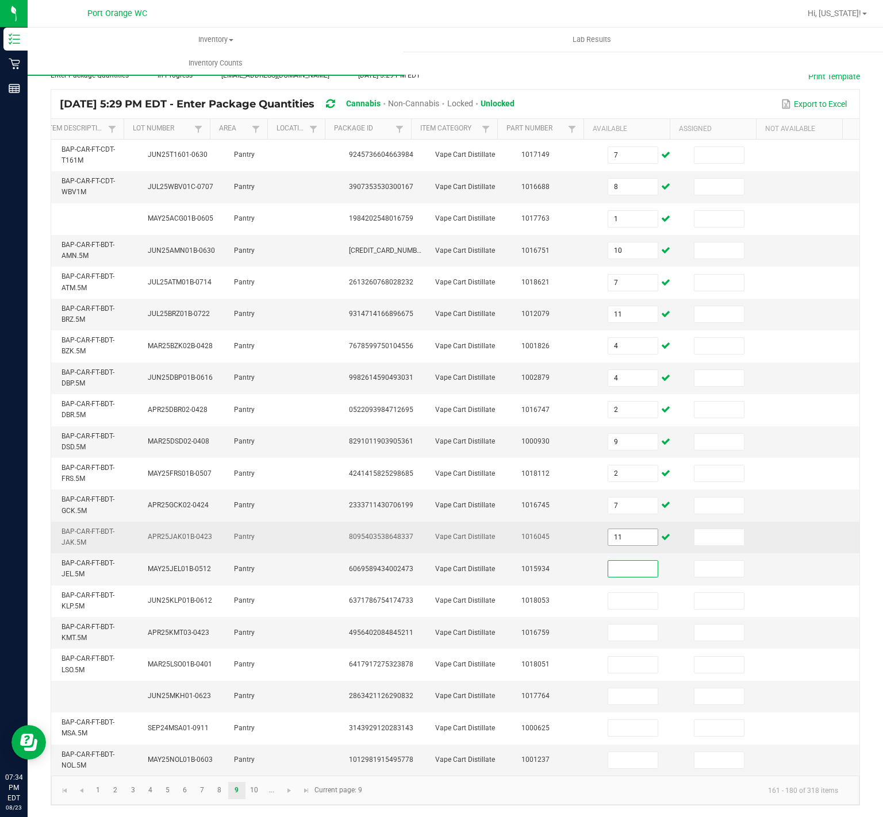
click at [622, 529] on input "11" at bounding box center [632, 537] width 49 height 16
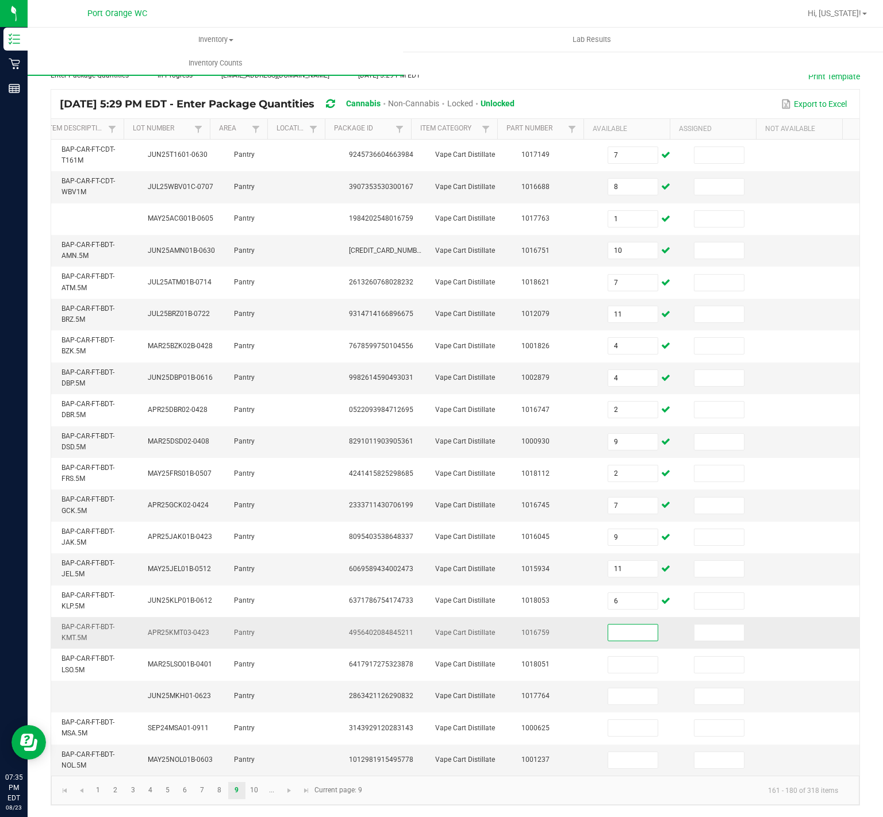
click at [608, 625] on input at bounding box center [632, 633] width 49 height 16
drag, startPoint x: 568, startPoint y: 787, endPoint x: 569, endPoint y: 778, distance: 9.3
click at [568, 787] on kendo-pager-info "161 - 180 of 318 items" at bounding box center [608, 790] width 478 height 19
click at [261, 791] on link "10" at bounding box center [254, 790] width 17 height 17
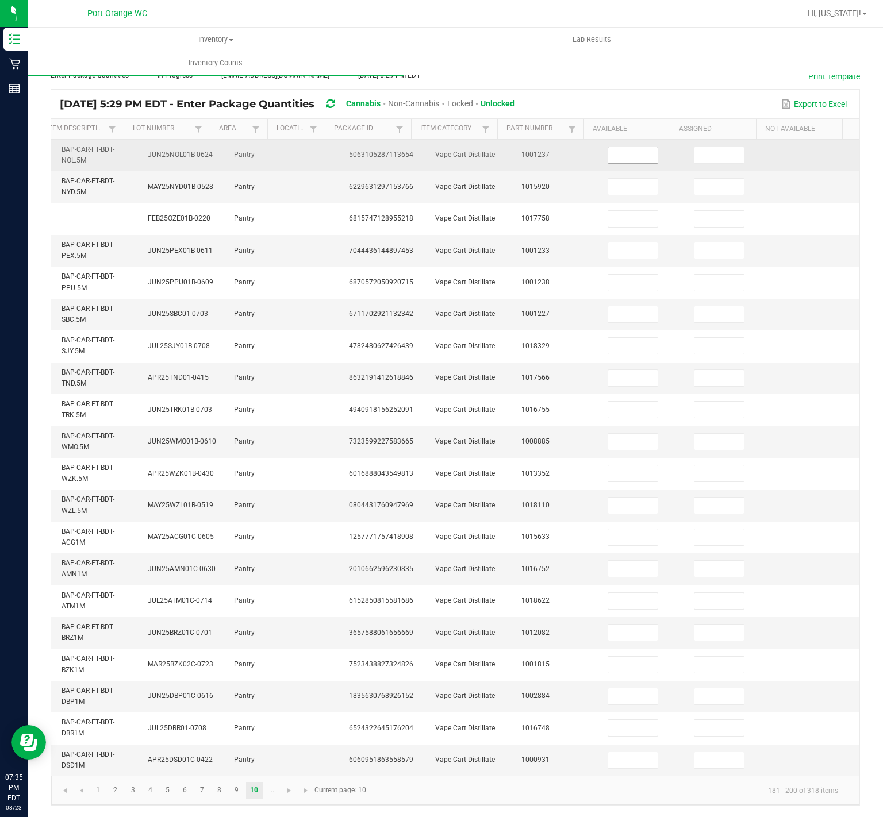
click at [621, 147] on input at bounding box center [632, 155] width 49 height 16
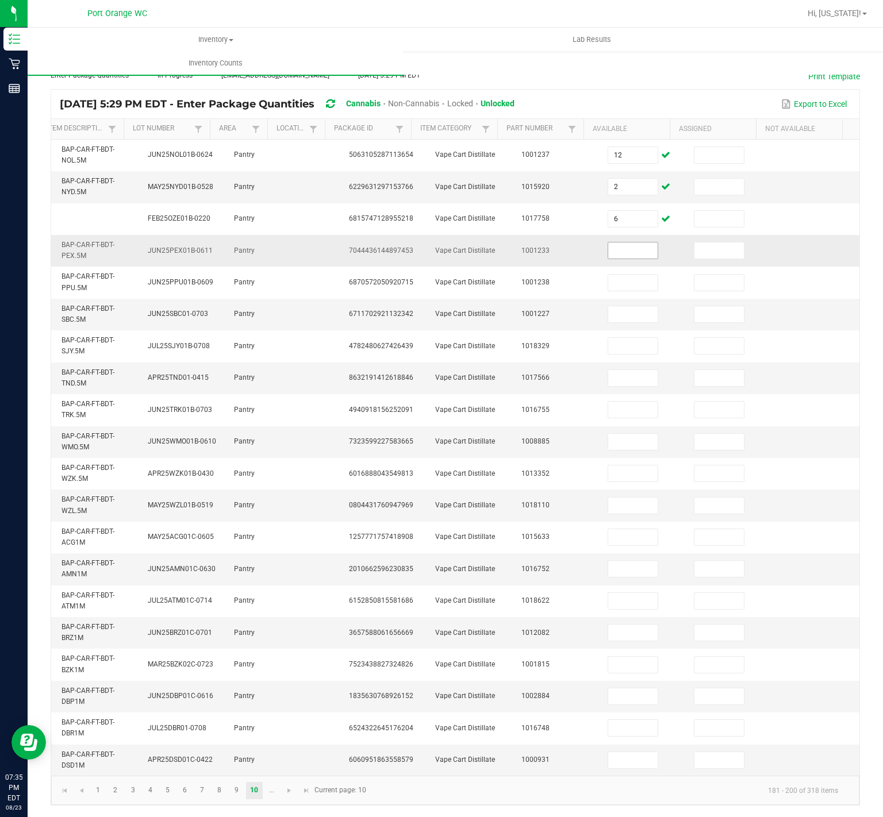
click at [620, 243] on input at bounding box center [632, 251] width 49 height 16
click at [612, 243] on input at bounding box center [632, 251] width 49 height 16
click at [623, 179] on input "2" at bounding box center [632, 187] width 49 height 16
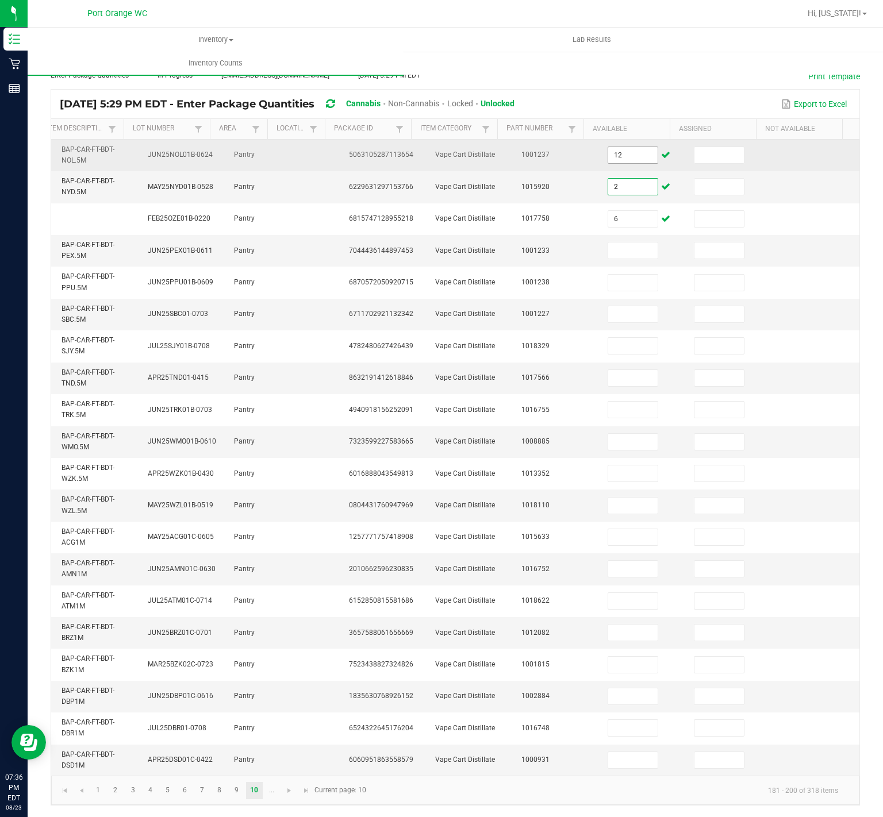
click at [627, 147] on input "12" at bounding box center [632, 155] width 49 height 16
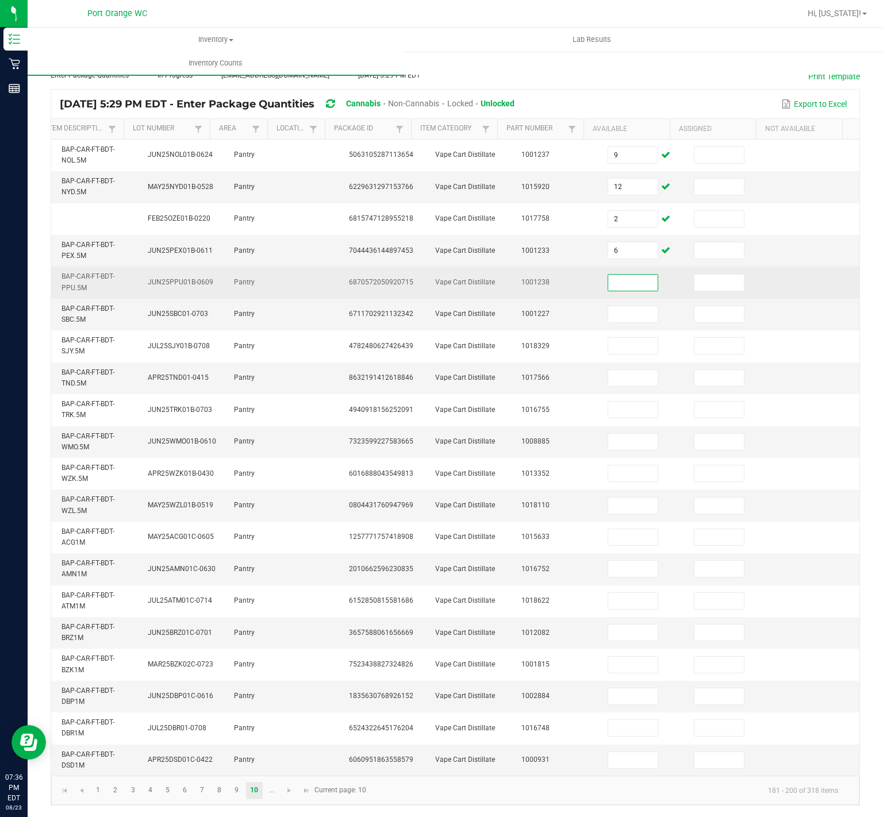
click at [608, 275] on input at bounding box center [632, 283] width 49 height 16
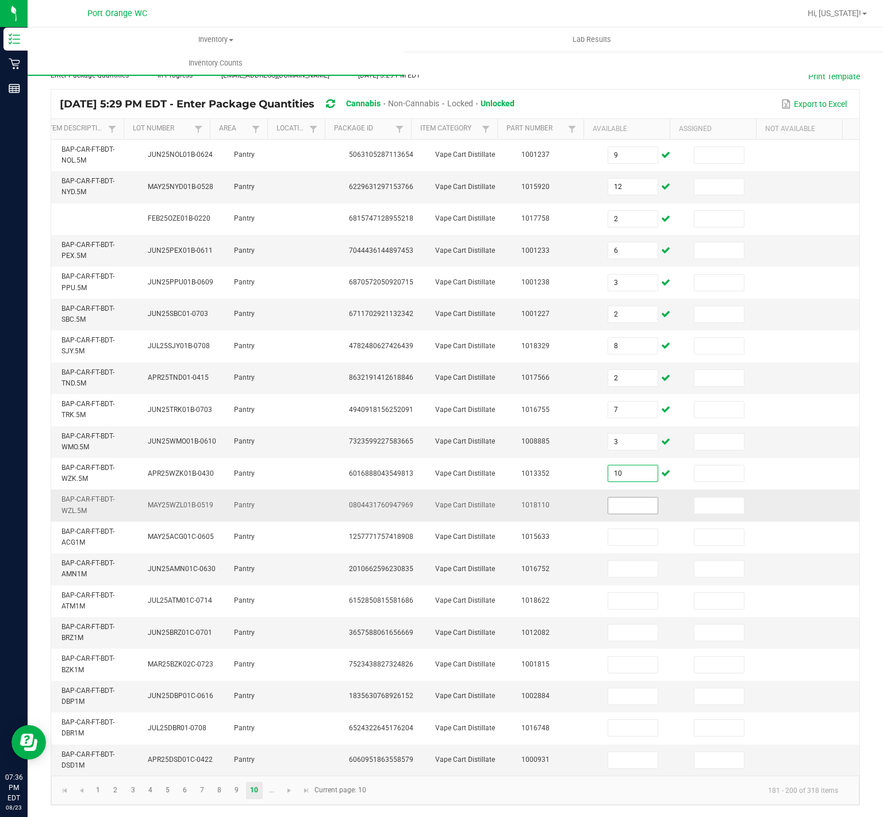
click at [629, 498] on input at bounding box center [632, 506] width 49 height 16
click at [617, 625] on input at bounding box center [632, 633] width 49 height 16
click at [286, 790] on span "Go to the next page" at bounding box center [288, 790] width 9 height 9
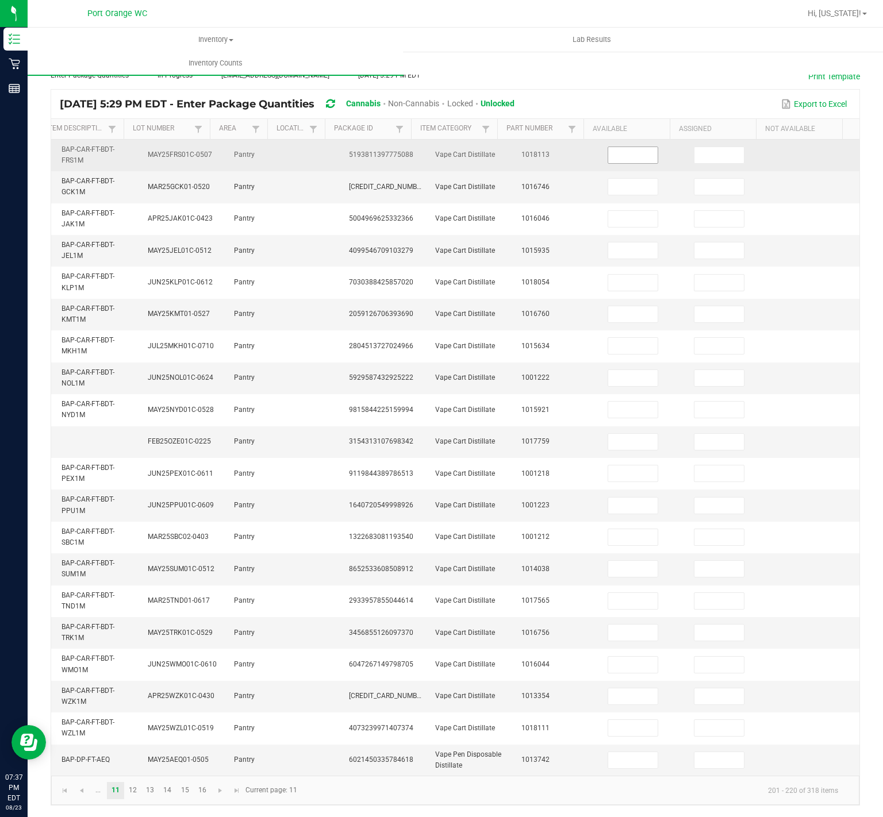
click at [608, 147] on input at bounding box center [632, 155] width 49 height 16
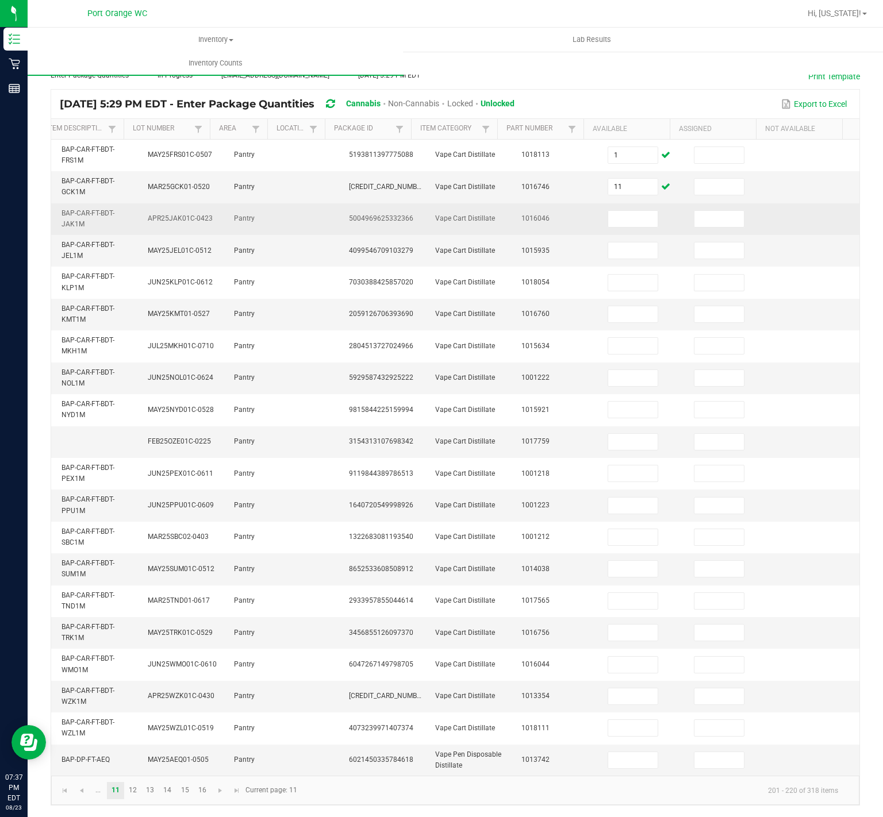
click at [641, 214] on span at bounding box center [633, 218] width 53 height 8
click at [618, 211] on input at bounding box center [632, 219] width 49 height 16
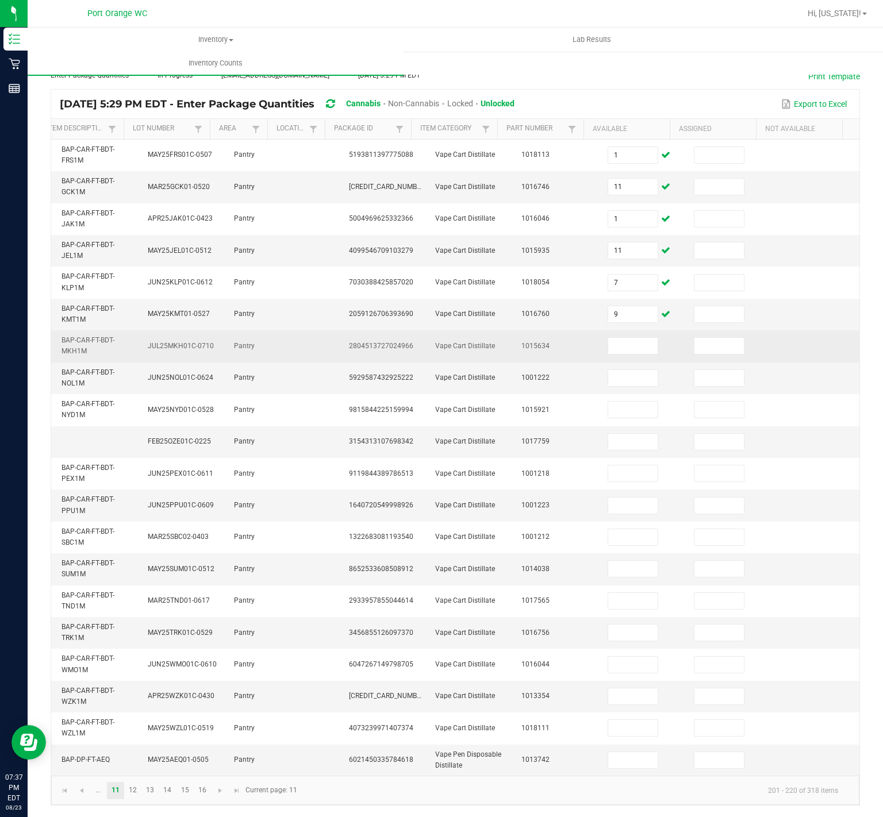
click at [635, 330] on td at bounding box center [644, 346] width 86 height 32
click at [627, 338] on input at bounding box center [632, 346] width 49 height 16
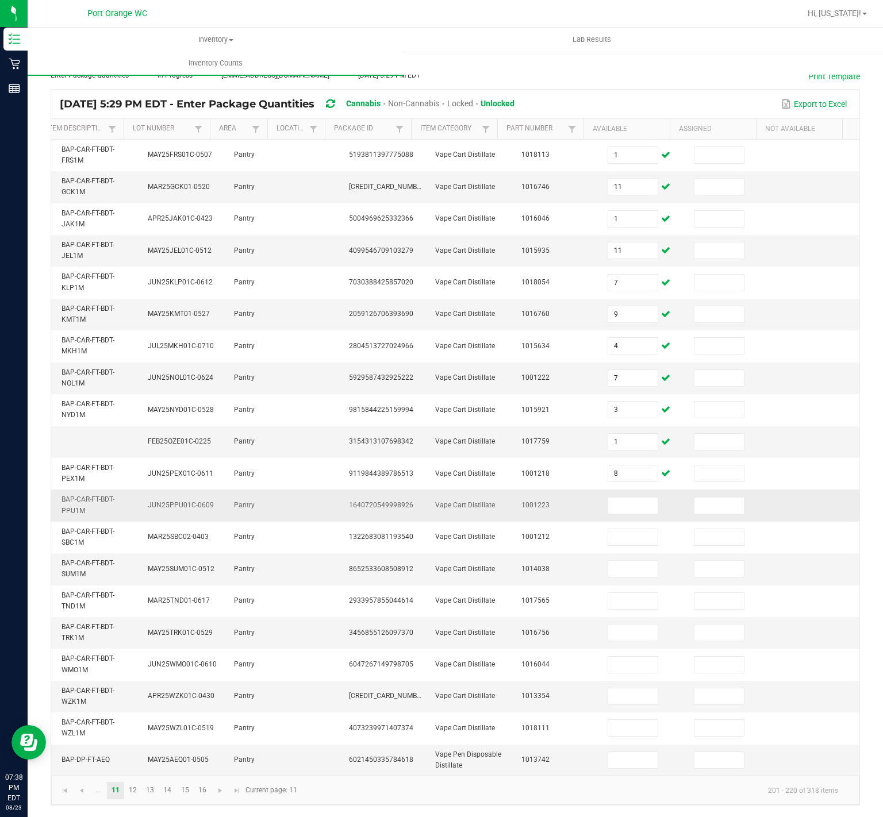
click at [625, 490] on td at bounding box center [644, 506] width 86 height 32
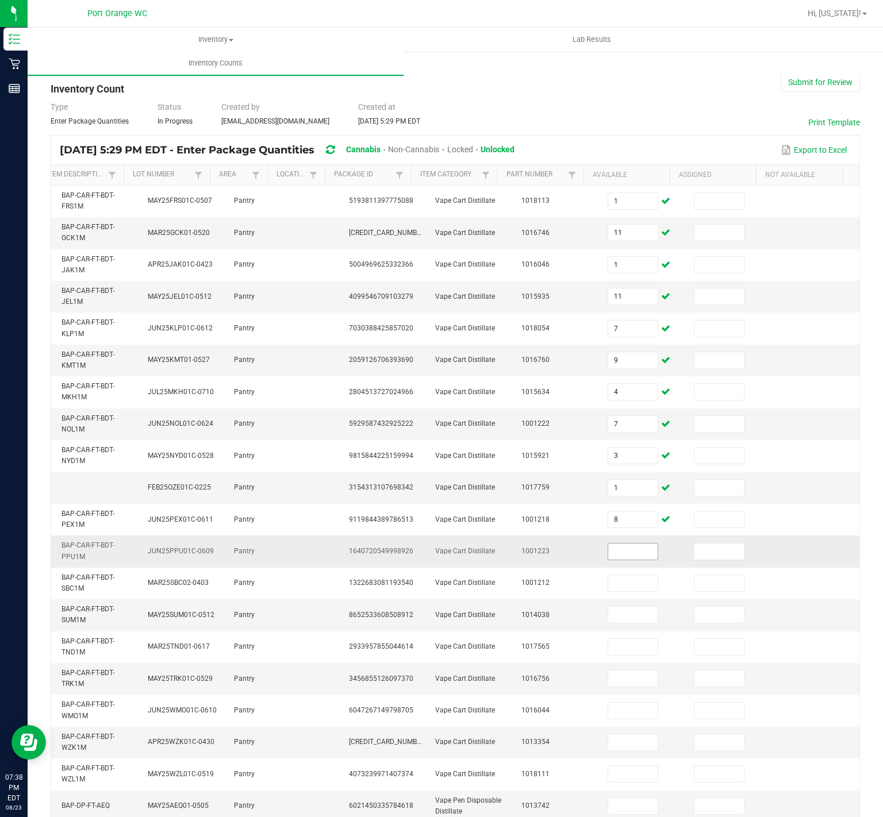
click at [625, 485] on input "1" at bounding box center [632, 488] width 49 height 16
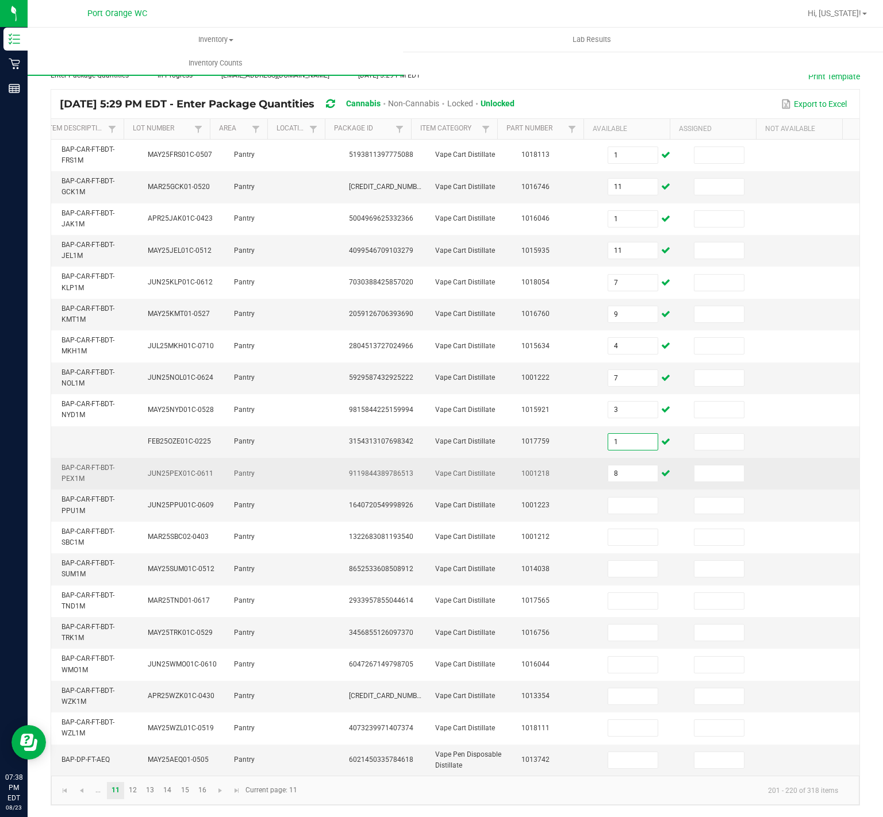
scroll to position [72, 0]
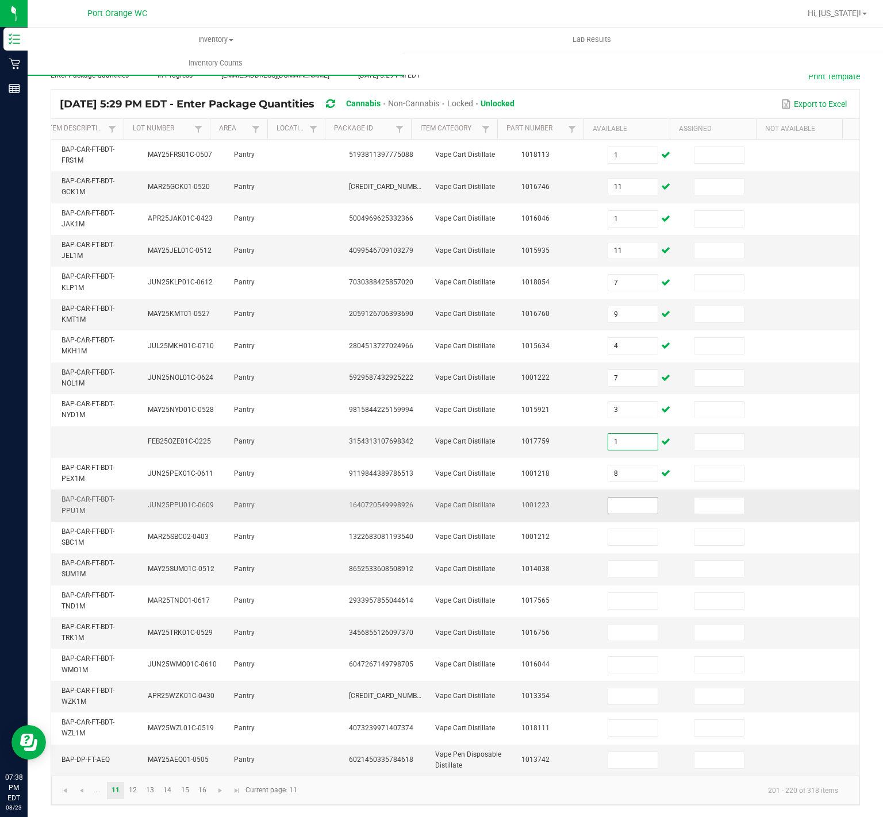
click at [623, 498] on input at bounding box center [632, 506] width 49 height 16
click at [621, 625] on input at bounding box center [632, 633] width 49 height 16
click at [134, 789] on link "12" at bounding box center [133, 790] width 17 height 17
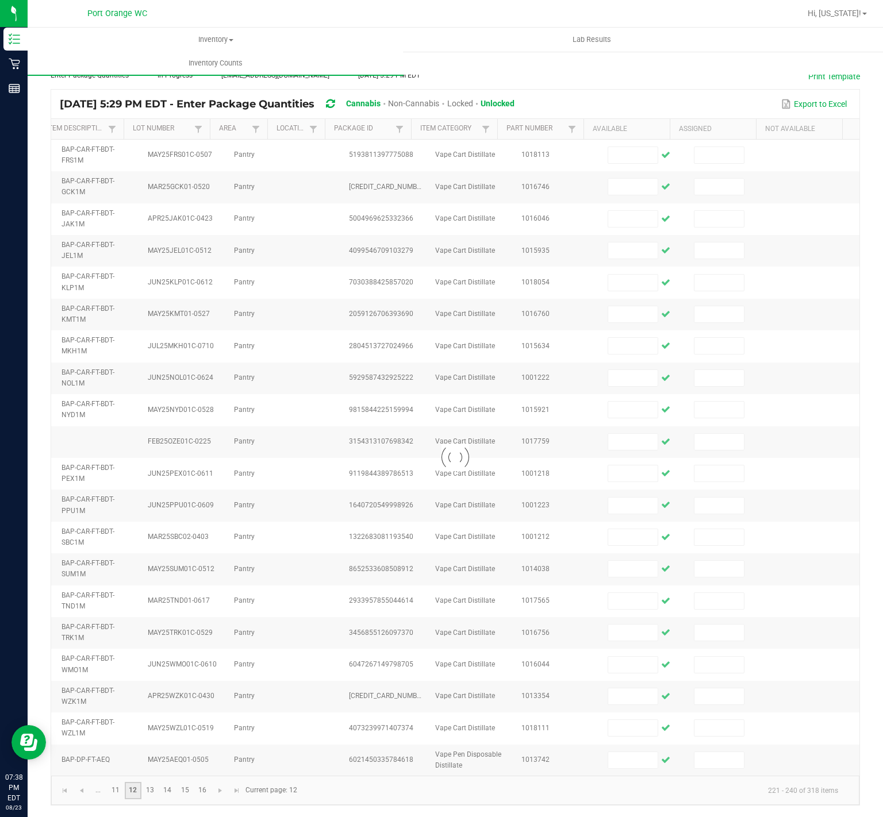
scroll to position [64, 0]
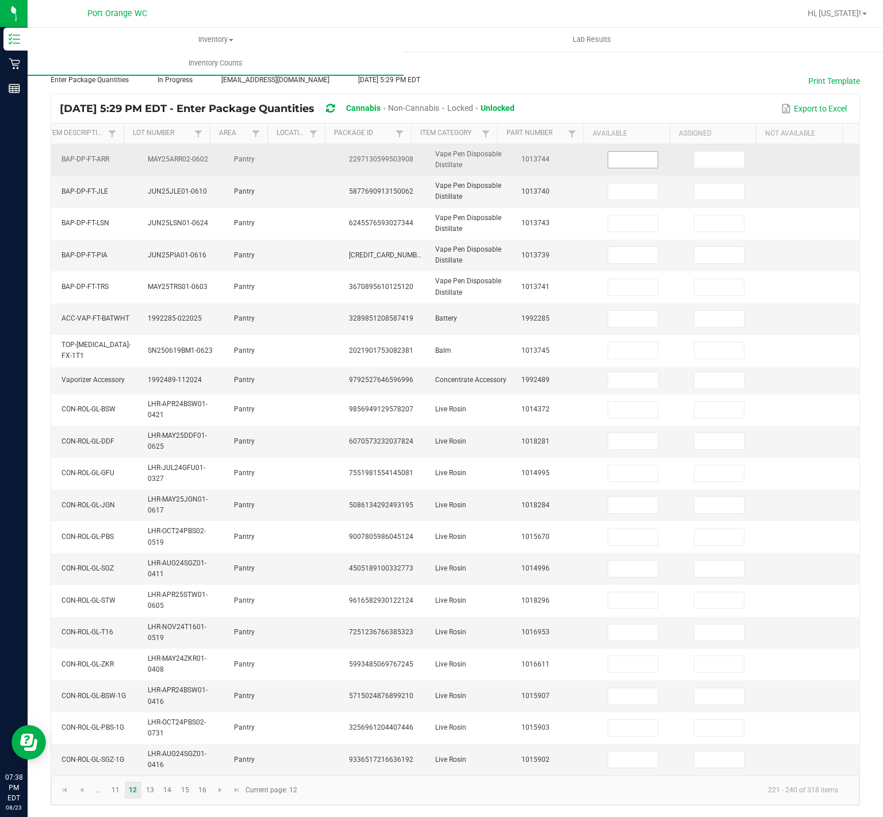
click at [608, 152] on input at bounding box center [632, 160] width 49 height 16
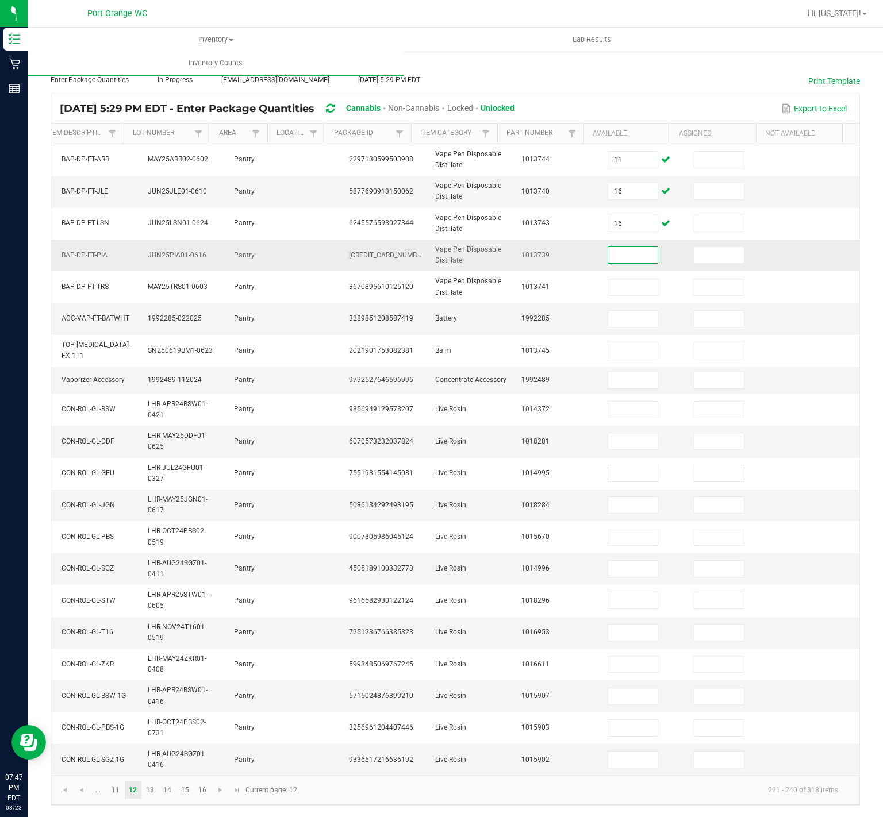
click at [618, 247] on input at bounding box center [632, 255] width 49 height 16
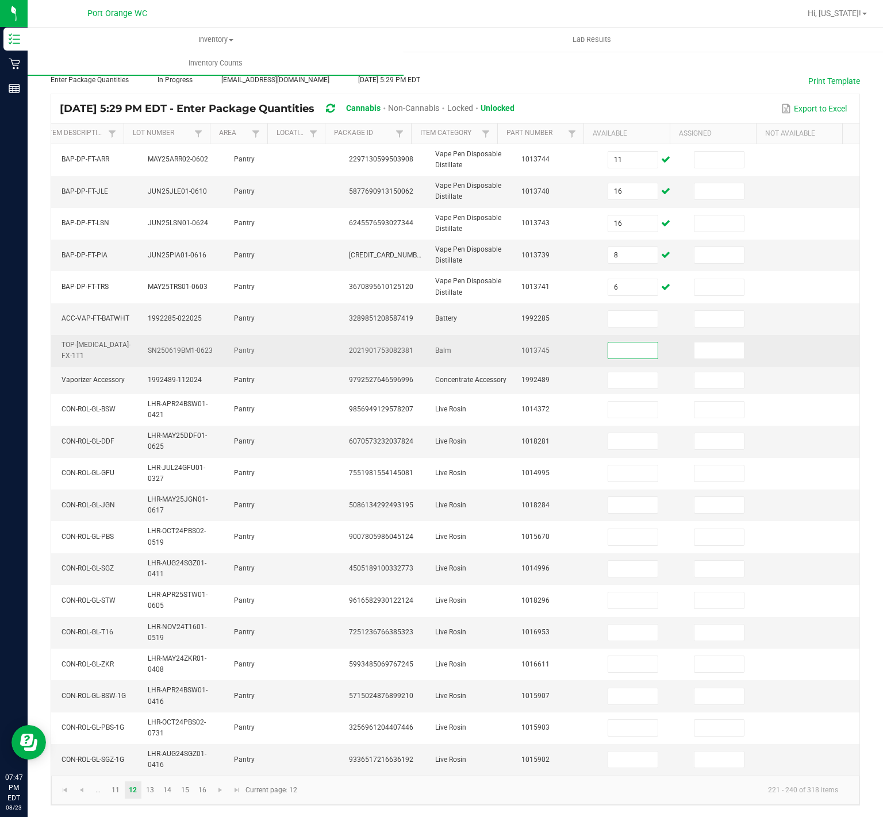
click at [632, 343] on input at bounding box center [632, 351] width 49 height 16
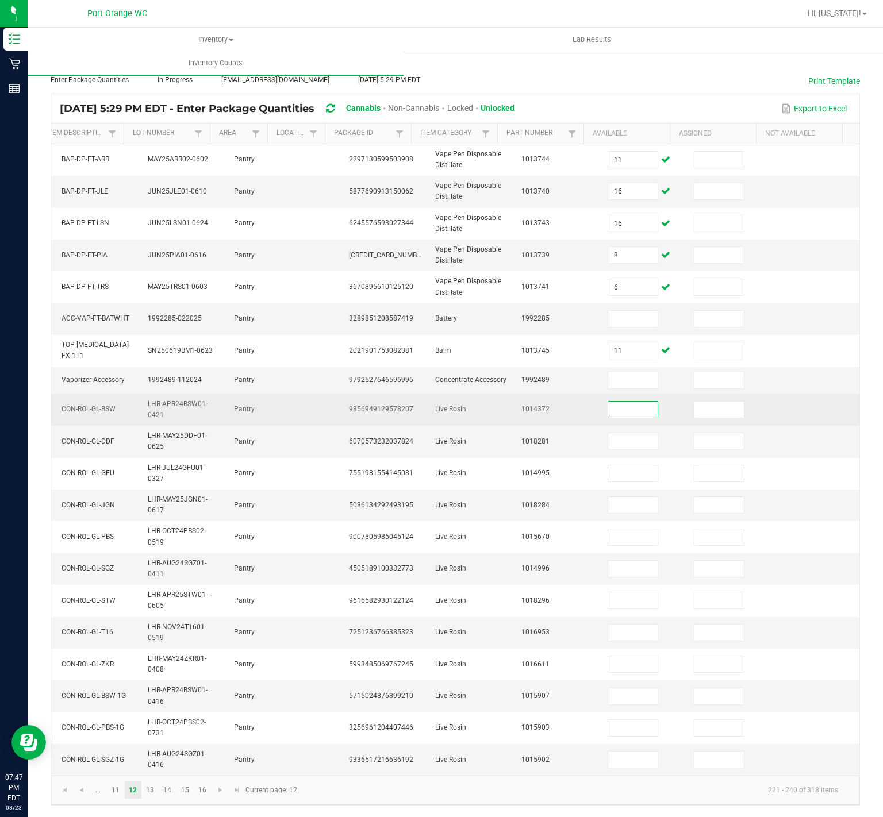
click at [612, 402] on input at bounding box center [632, 410] width 49 height 16
click at [608, 402] on input at bounding box center [632, 410] width 49 height 16
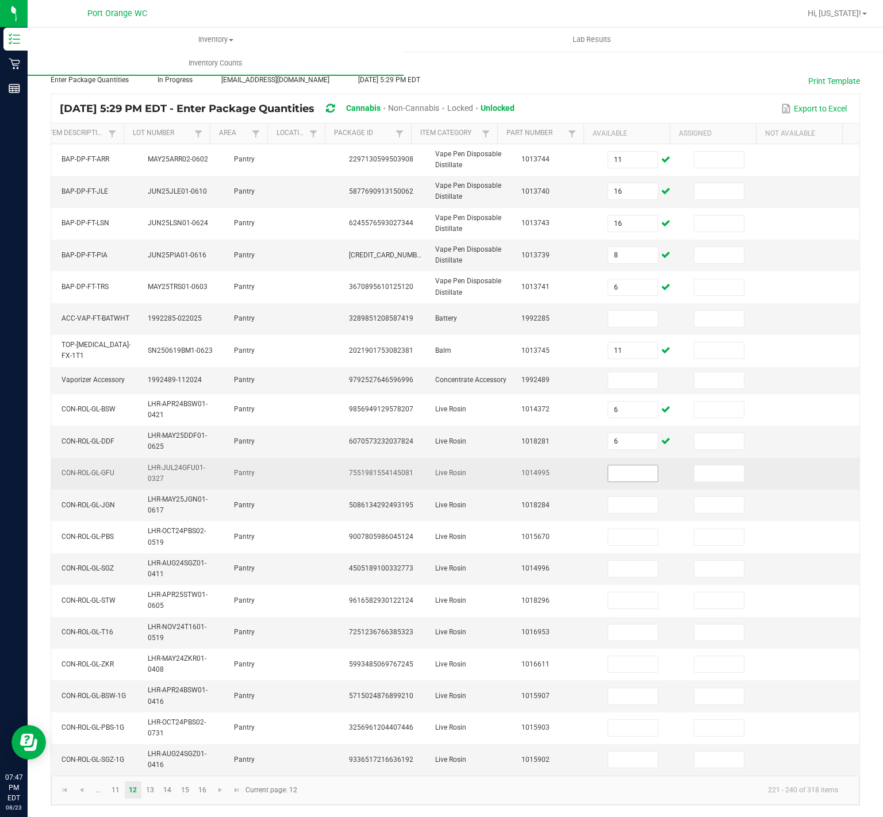
click at [614, 466] on input at bounding box center [632, 474] width 49 height 16
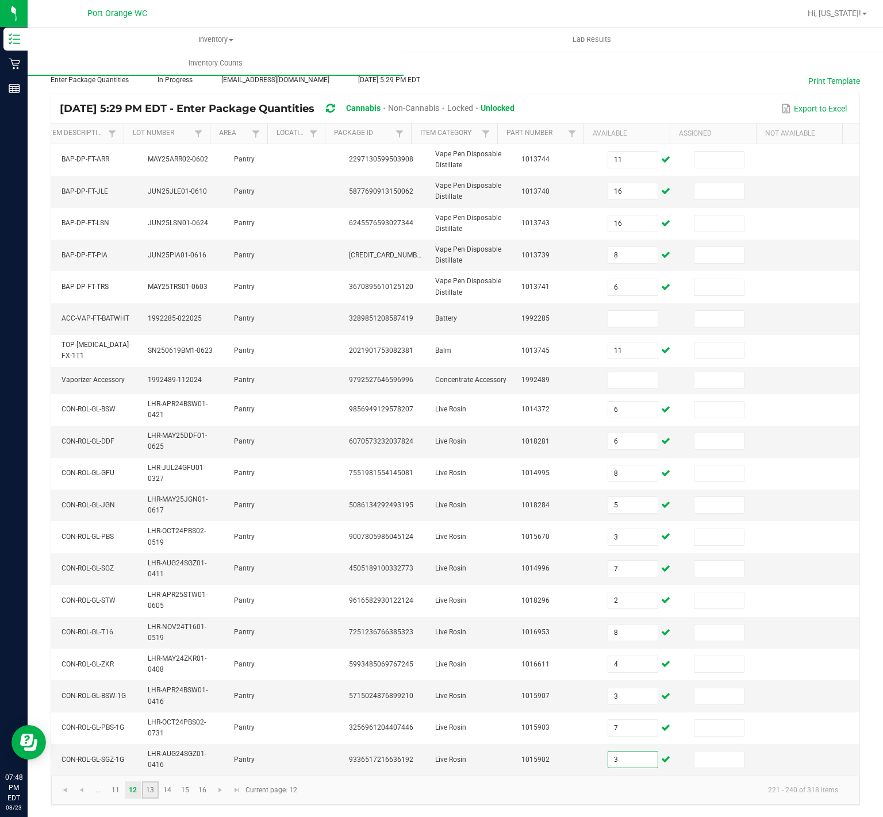
click at [156, 787] on link "13" at bounding box center [150, 790] width 17 height 17
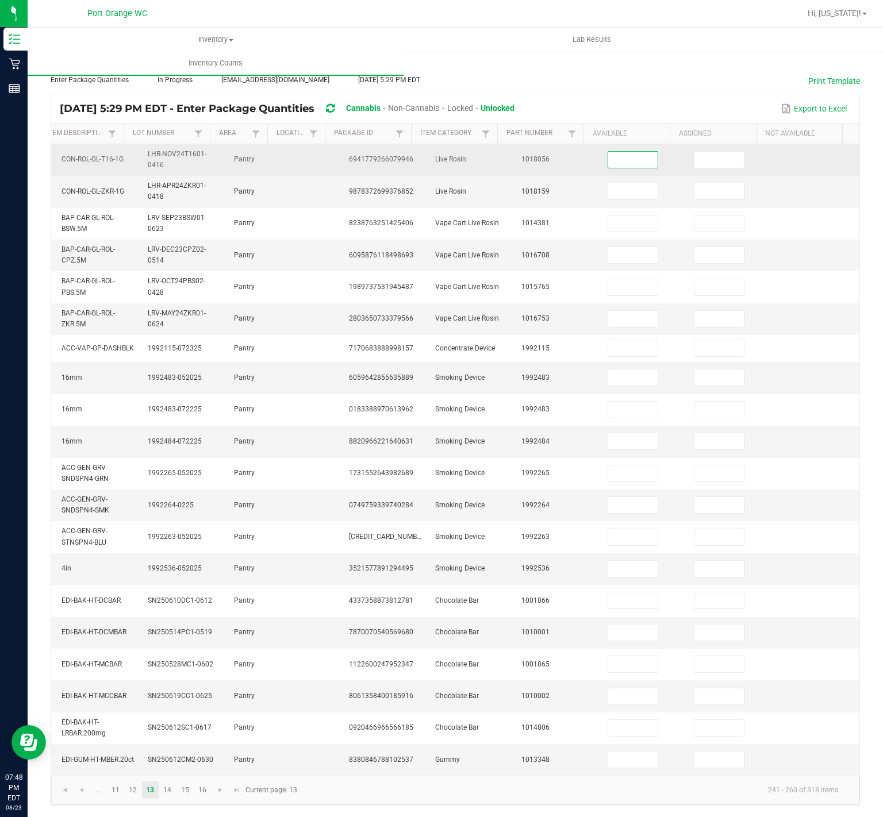
click at [633, 152] on input at bounding box center [632, 160] width 49 height 16
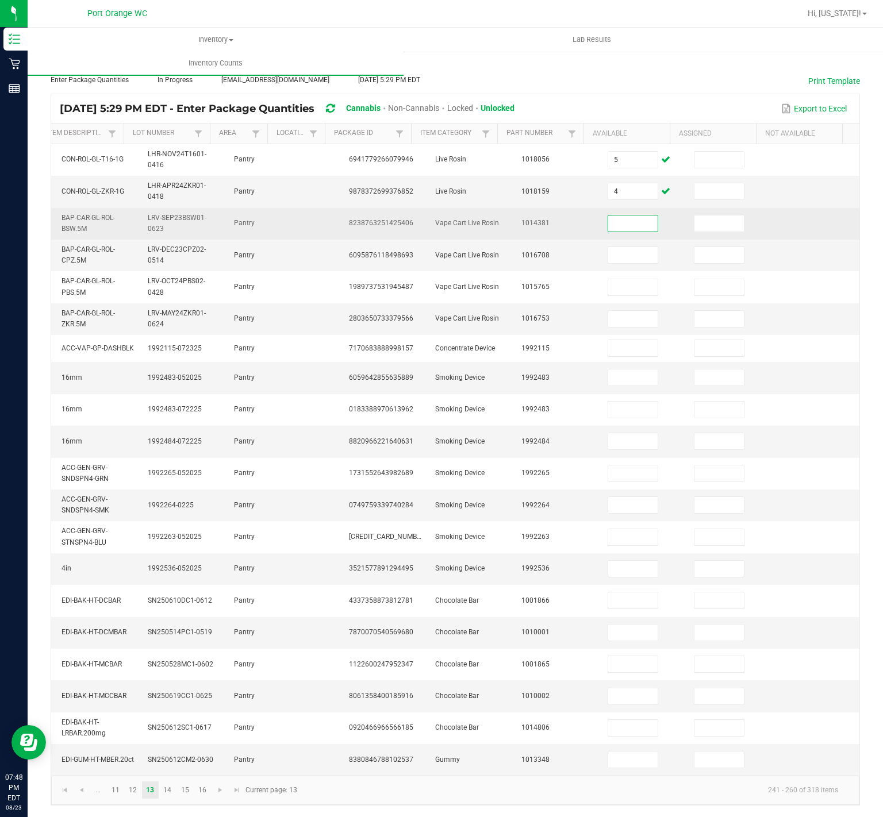
click at [623, 216] on input at bounding box center [632, 224] width 49 height 16
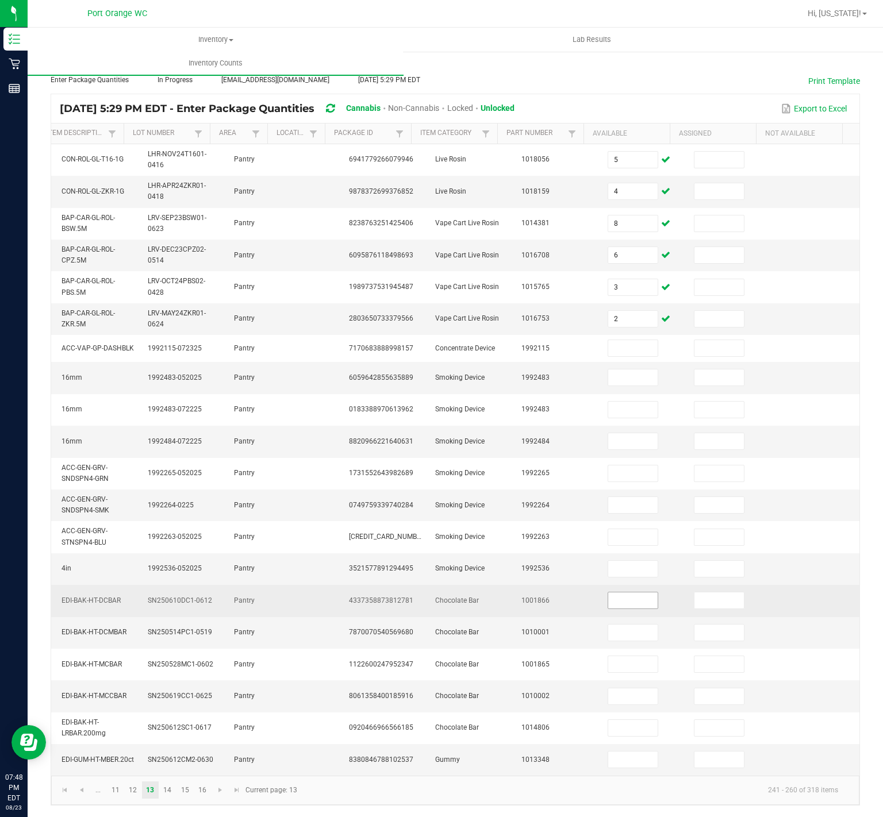
click at [614, 593] on input at bounding box center [632, 601] width 49 height 16
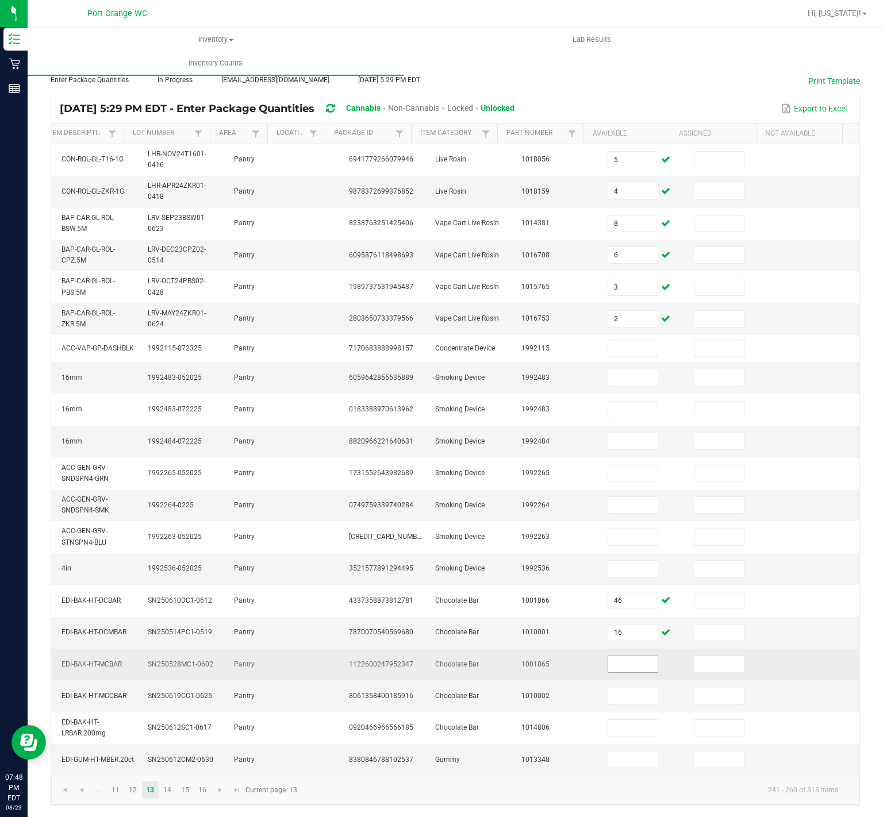
click at [608, 656] on input at bounding box center [632, 664] width 49 height 16
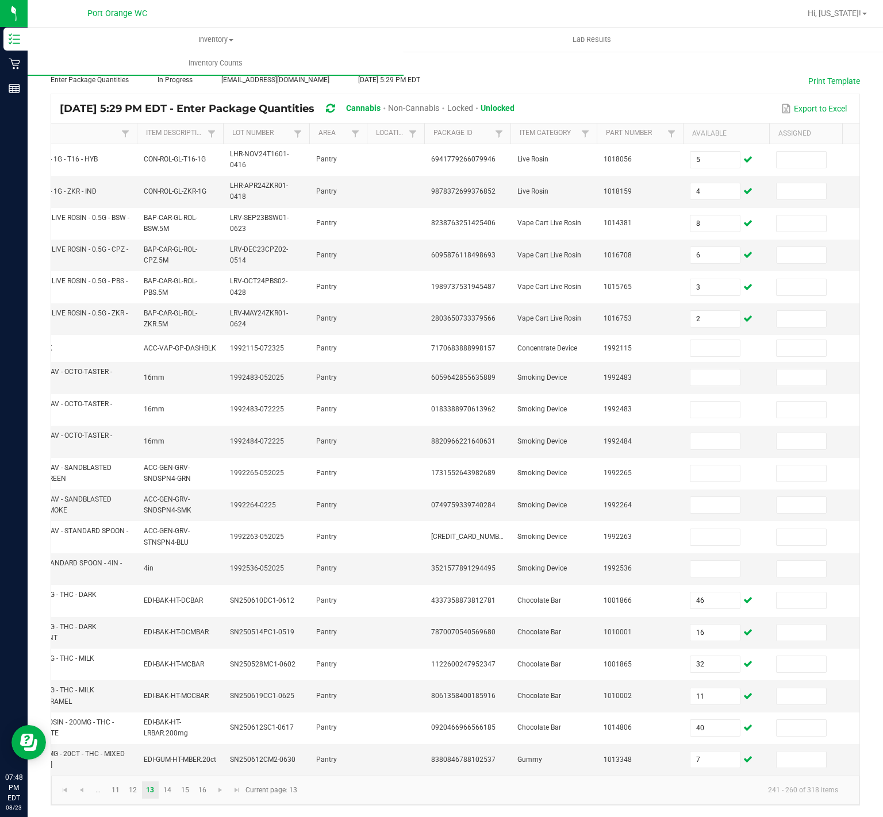
scroll to position [0, 0]
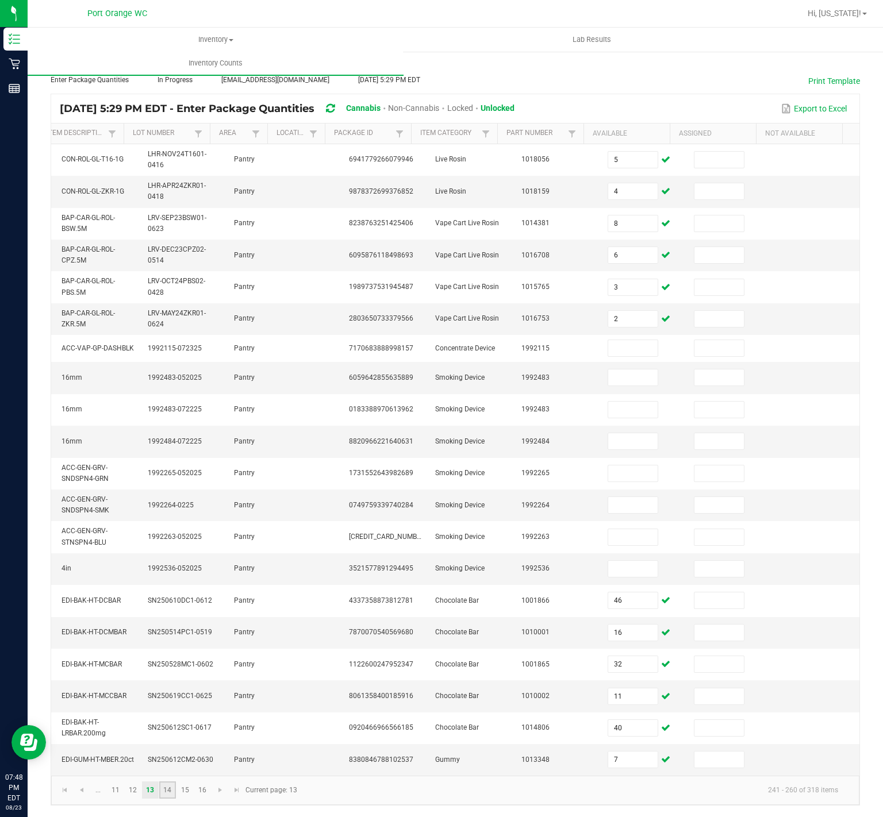
click at [163, 799] on link "14" at bounding box center [167, 790] width 17 height 17
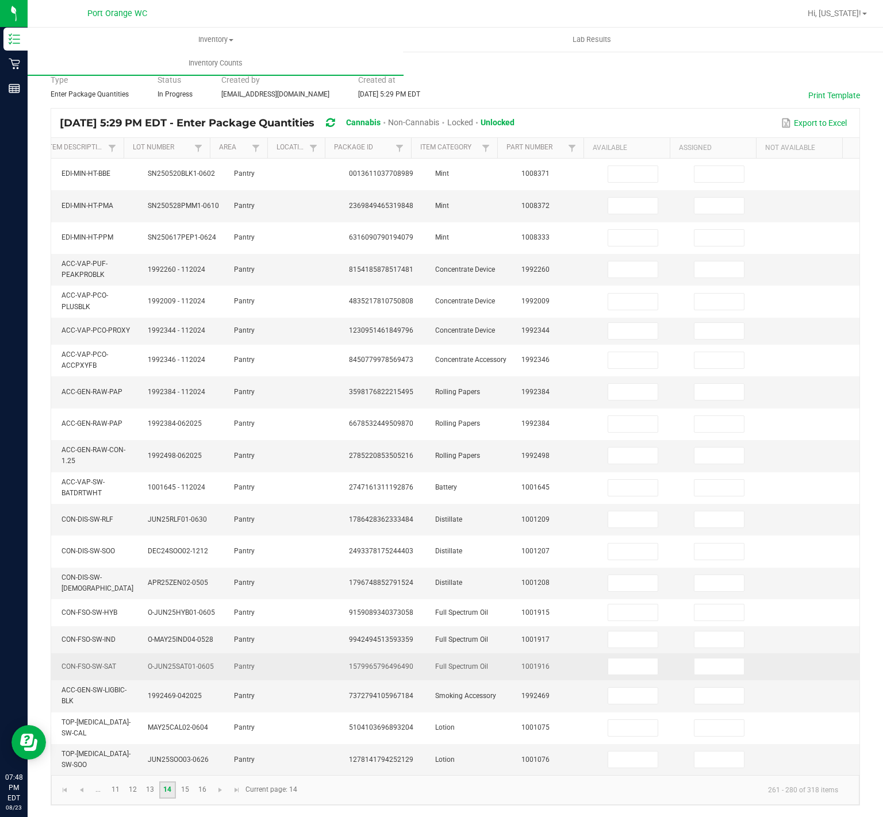
scroll to position [51, 0]
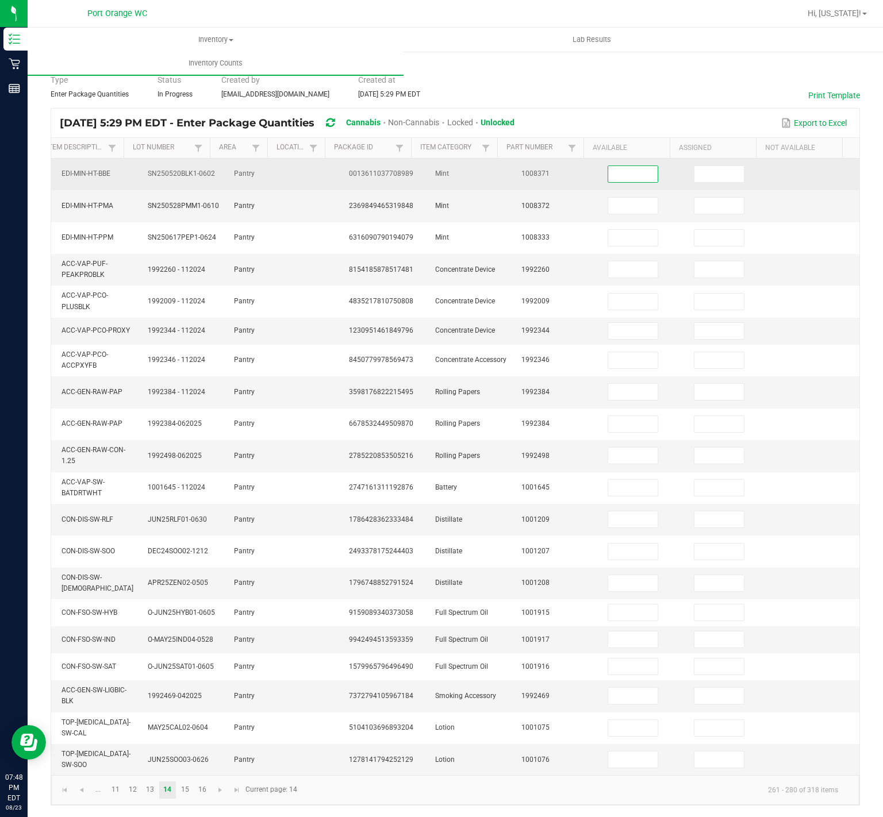
click at [624, 166] on input at bounding box center [632, 174] width 49 height 16
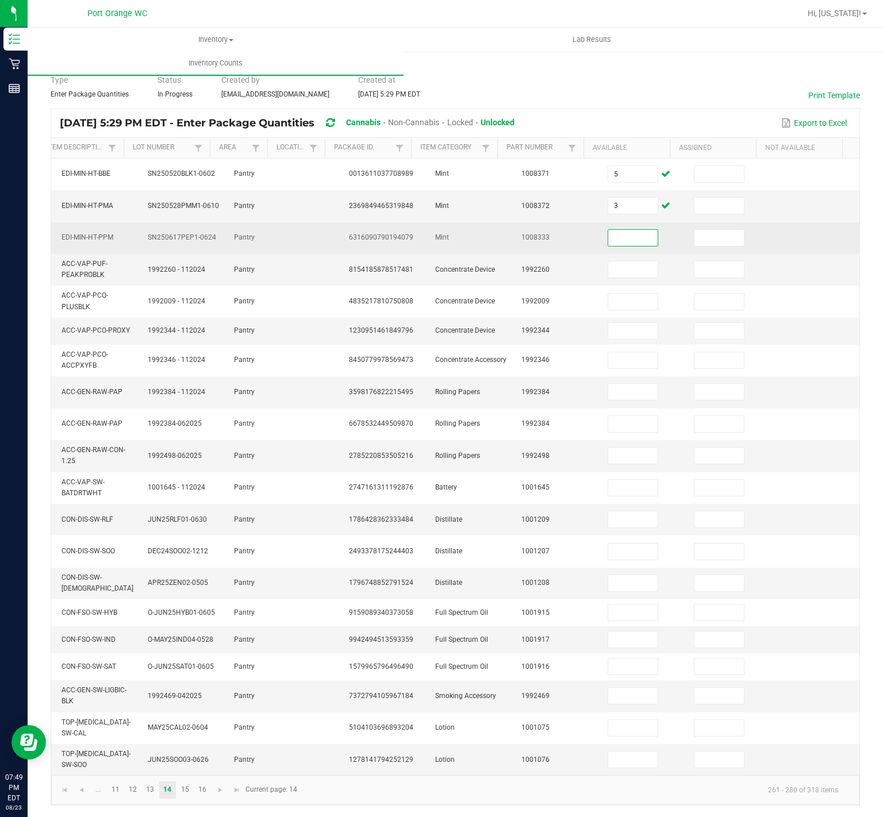
click at [608, 230] on input at bounding box center [632, 238] width 49 height 16
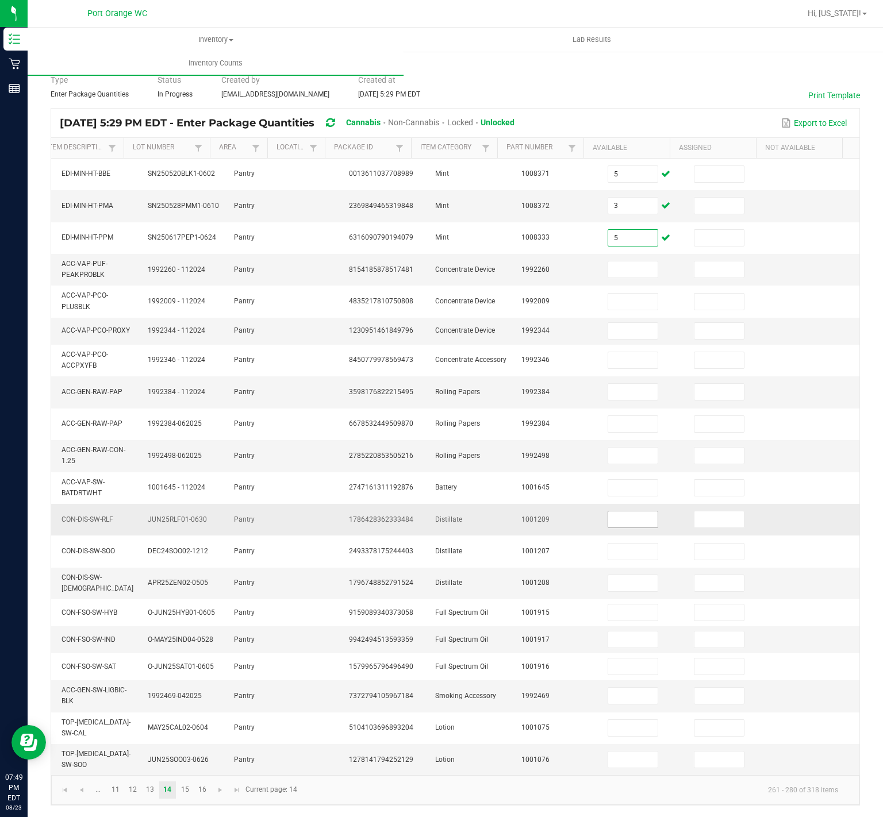
click at [608, 512] on input at bounding box center [632, 520] width 49 height 16
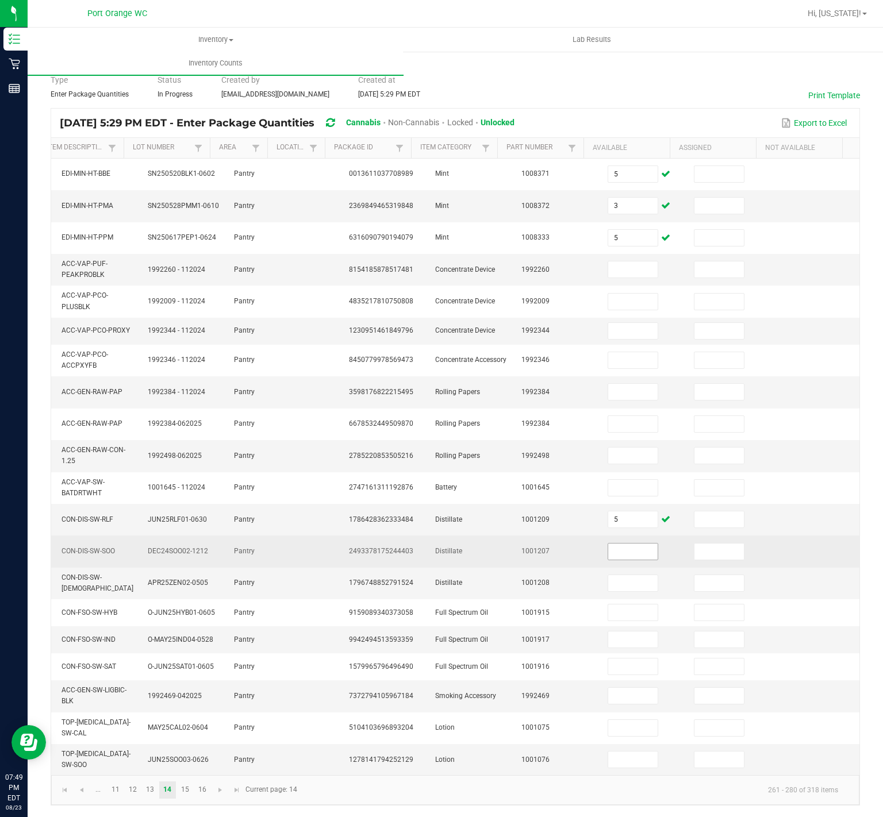
click at [608, 544] on input at bounding box center [632, 552] width 49 height 16
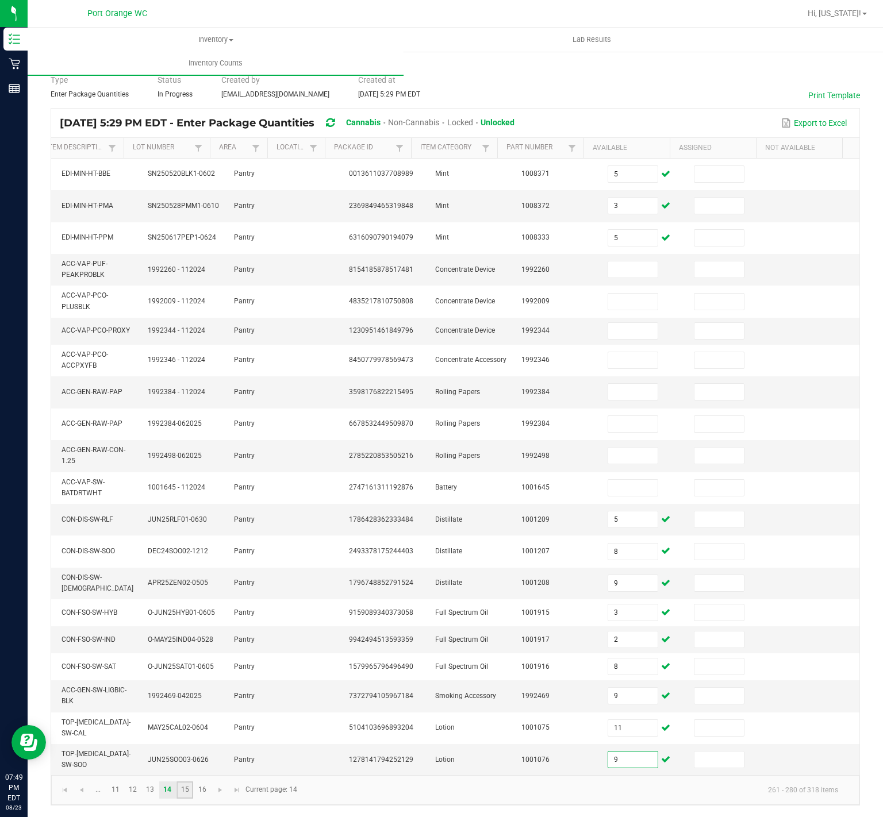
click at [192, 791] on link "15" at bounding box center [184, 790] width 17 height 17
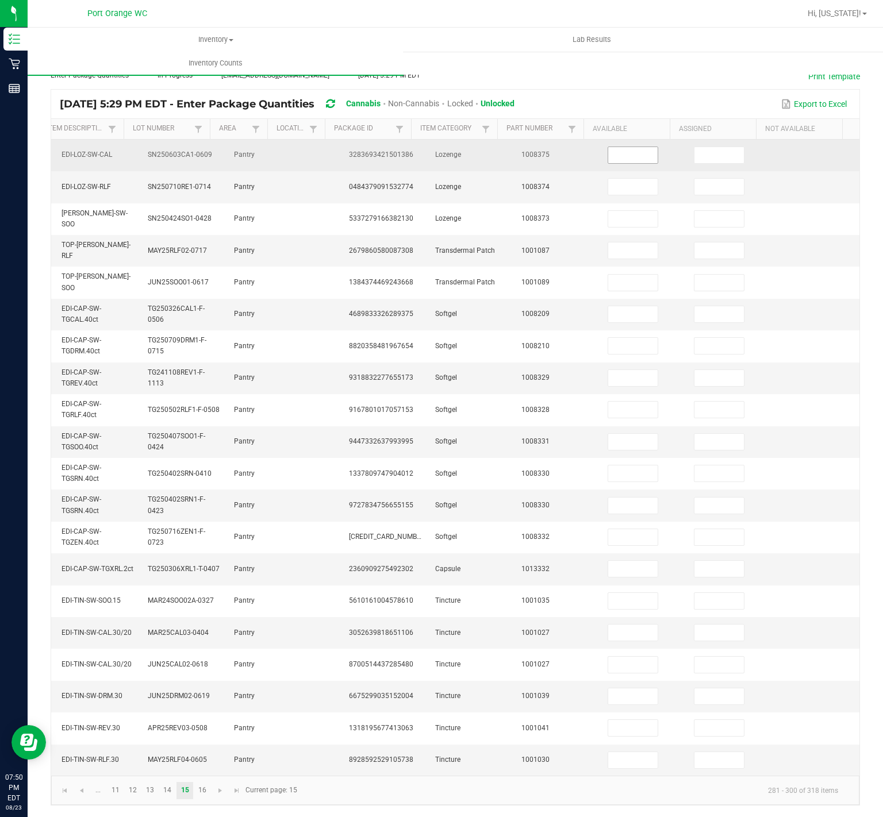
click at [608, 156] on input at bounding box center [632, 155] width 49 height 16
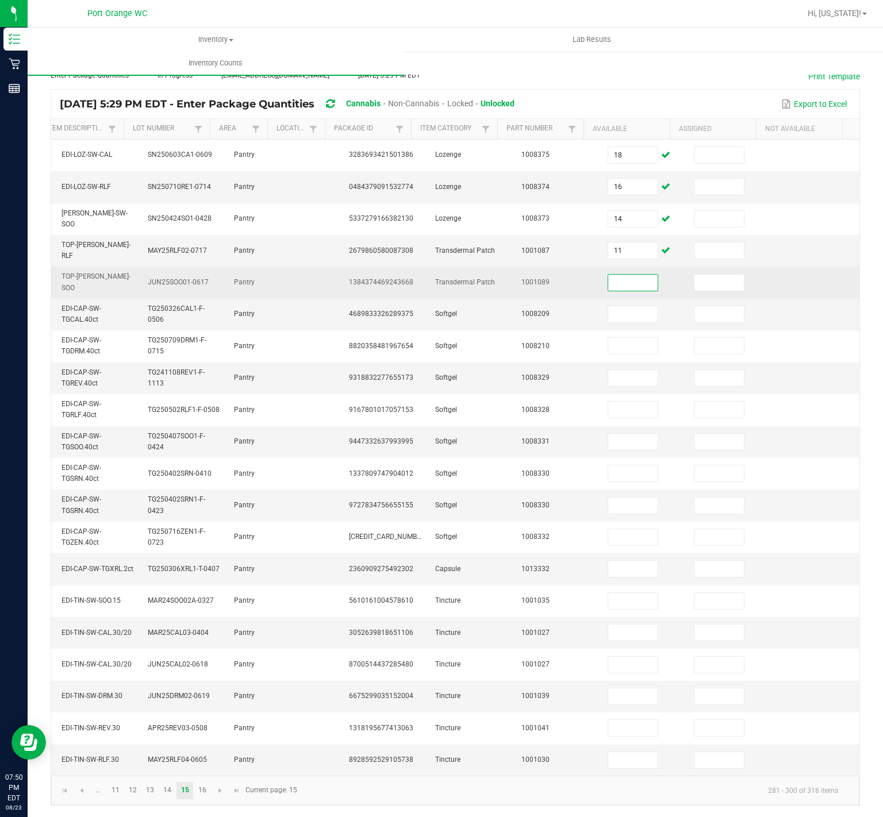
click at [613, 279] on input at bounding box center [632, 283] width 49 height 16
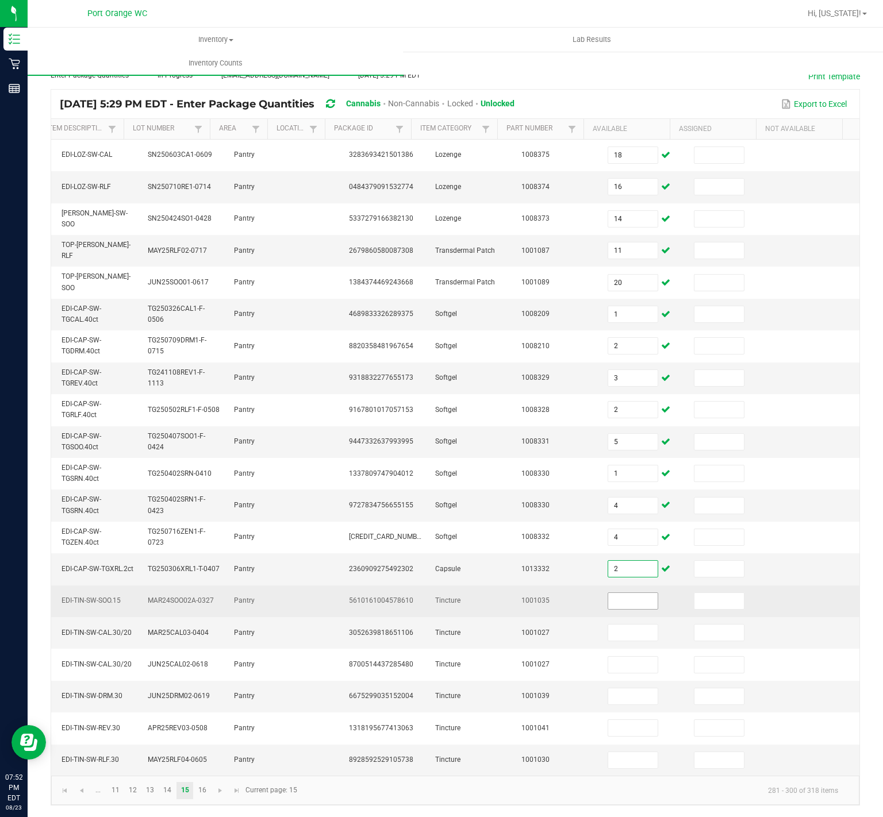
click at [621, 593] on input at bounding box center [632, 601] width 49 height 16
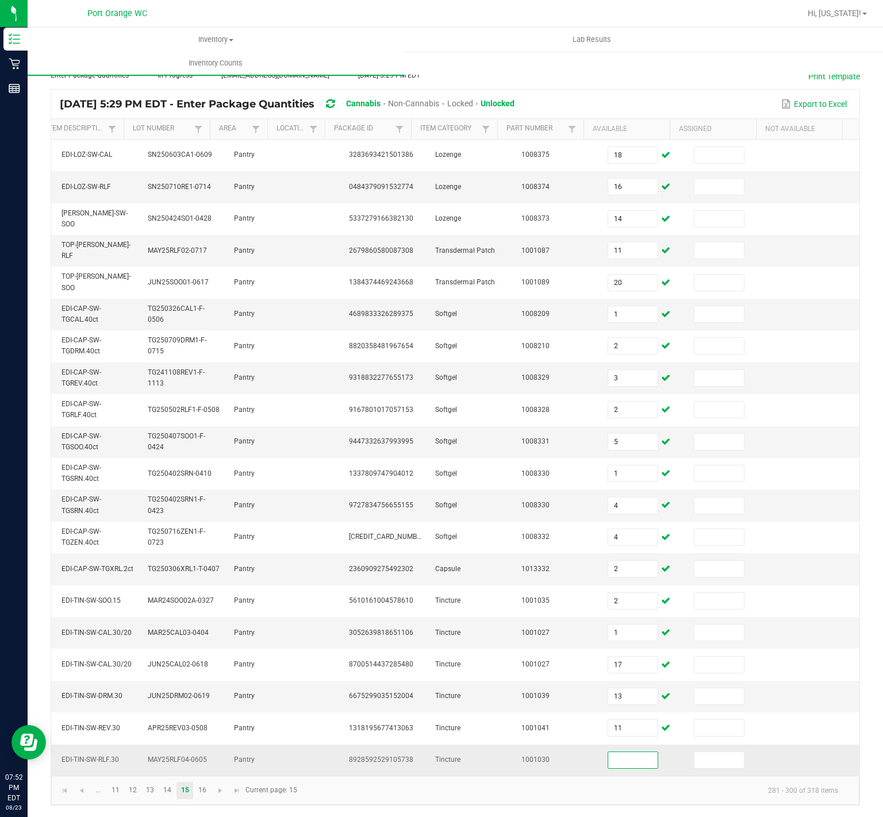
click at [608, 752] on input at bounding box center [632, 760] width 49 height 16
click at [197, 799] on link "16" at bounding box center [202, 790] width 17 height 17
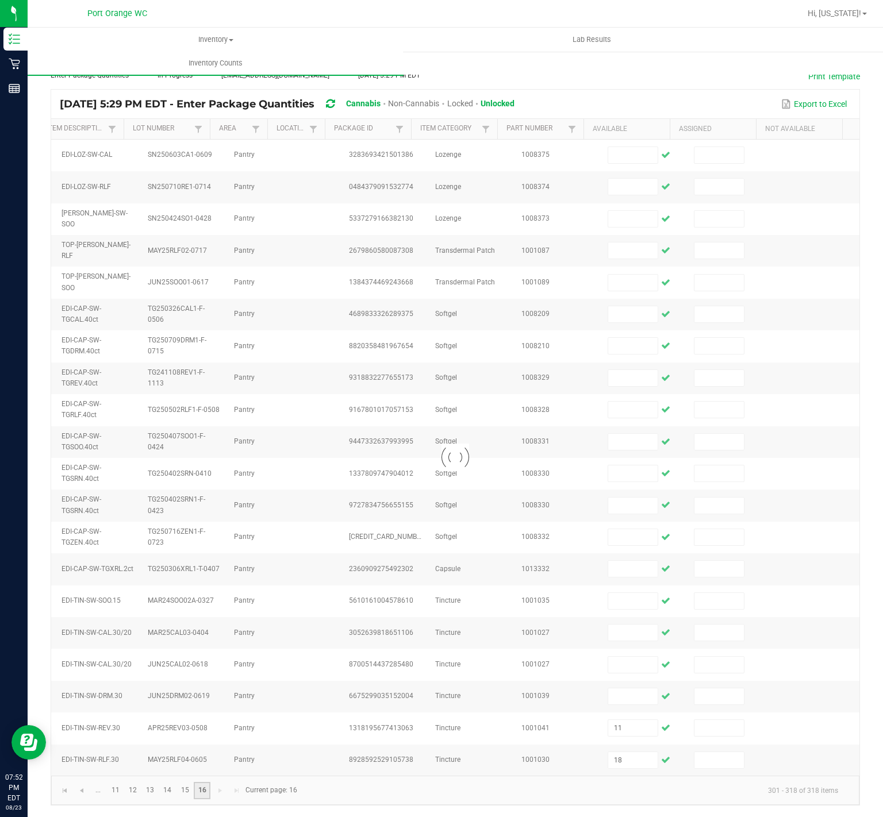
scroll to position [19, 0]
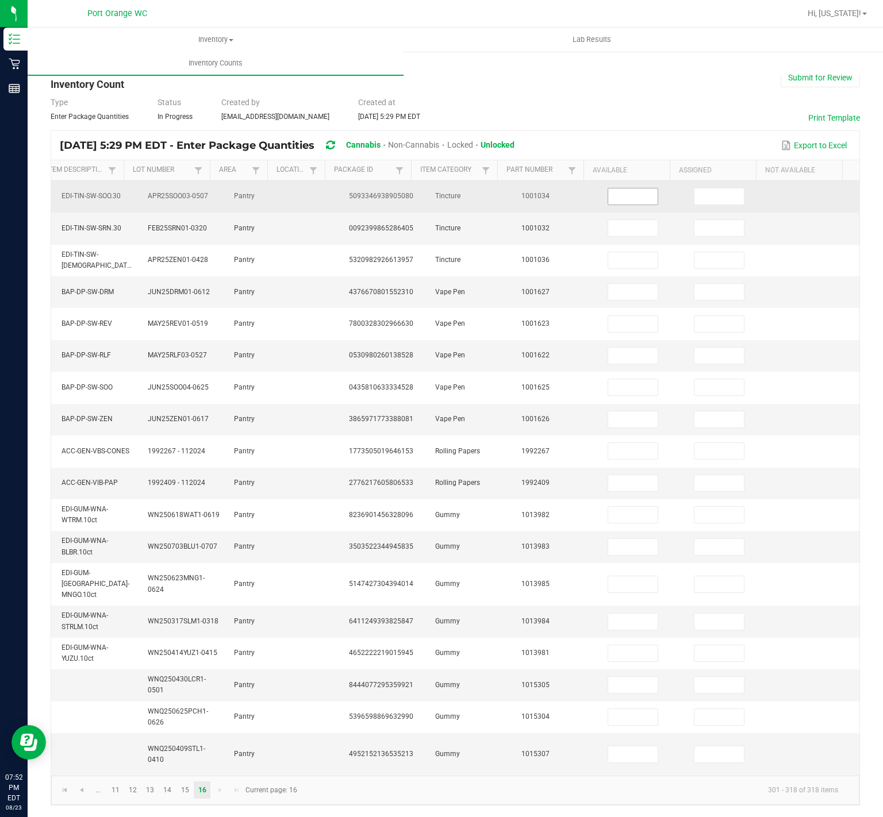
click at [613, 189] on input at bounding box center [632, 197] width 49 height 16
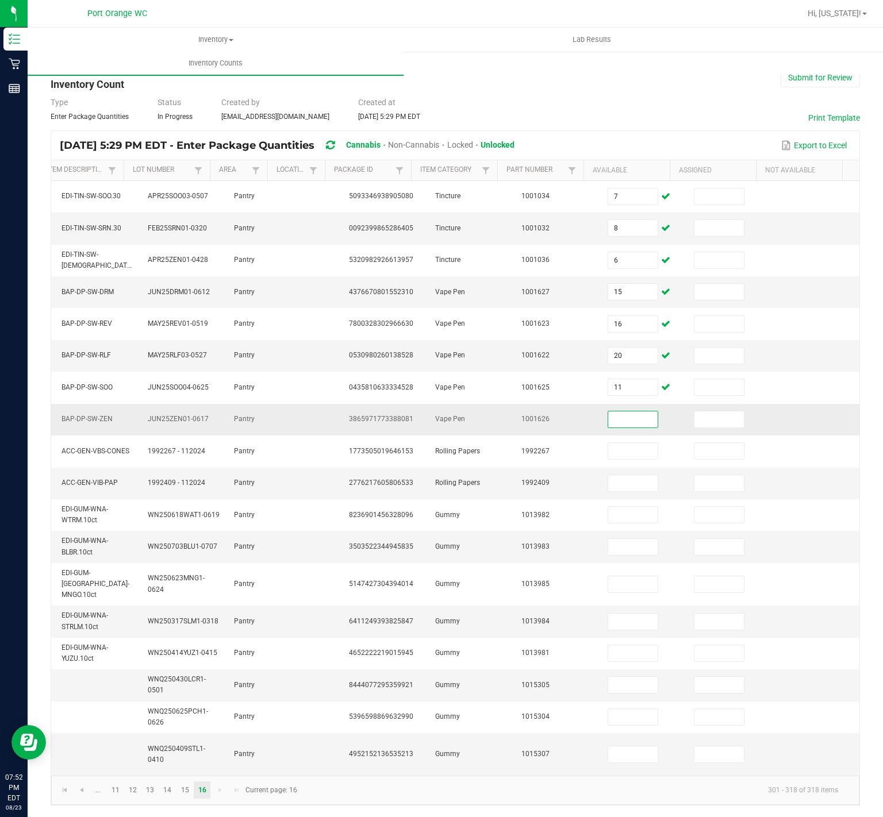
click at [608, 413] on input at bounding box center [632, 420] width 49 height 16
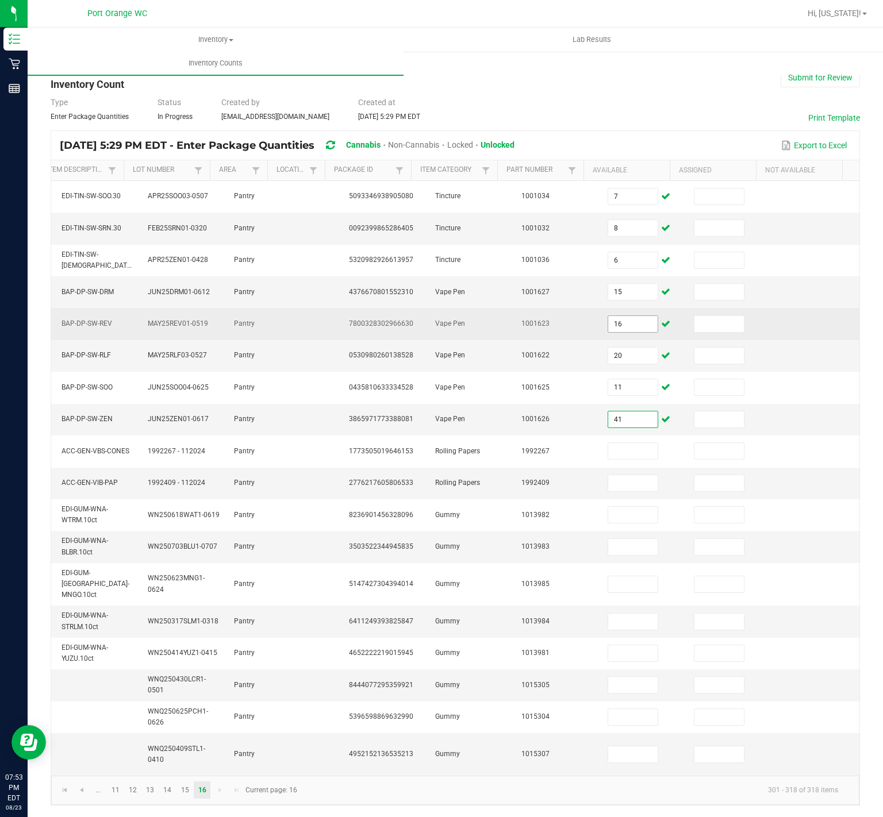
click at [608, 316] on input "16" at bounding box center [632, 324] width 49 height 16
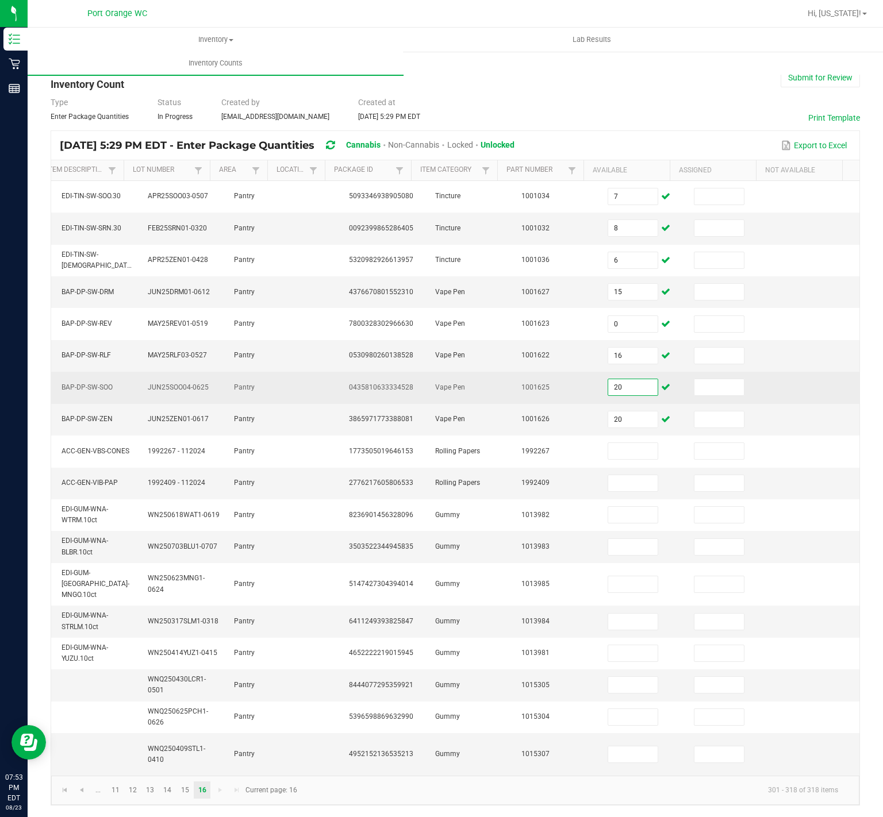
click at [612, 379] on input "20" at bounding box center [632, 387] width 49 height 16
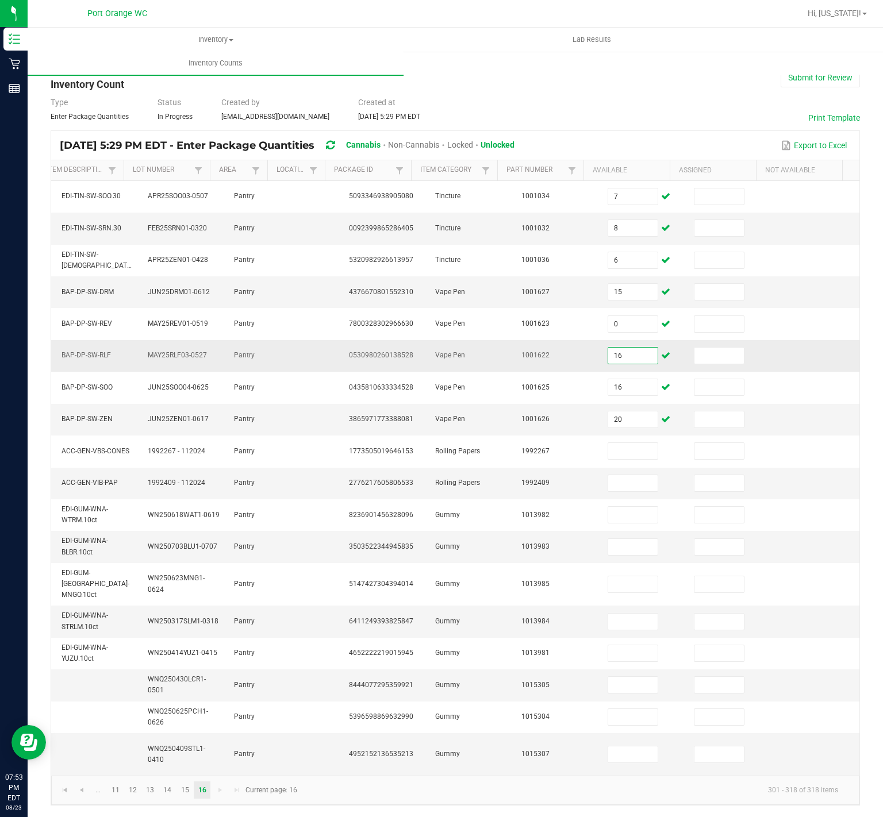
click at [608, 348] on input "16" at bounding box center [632, 356] width 49 height 16
click at [608, 284] on input "15" at bounding box center [632, 292] width 49 height 16
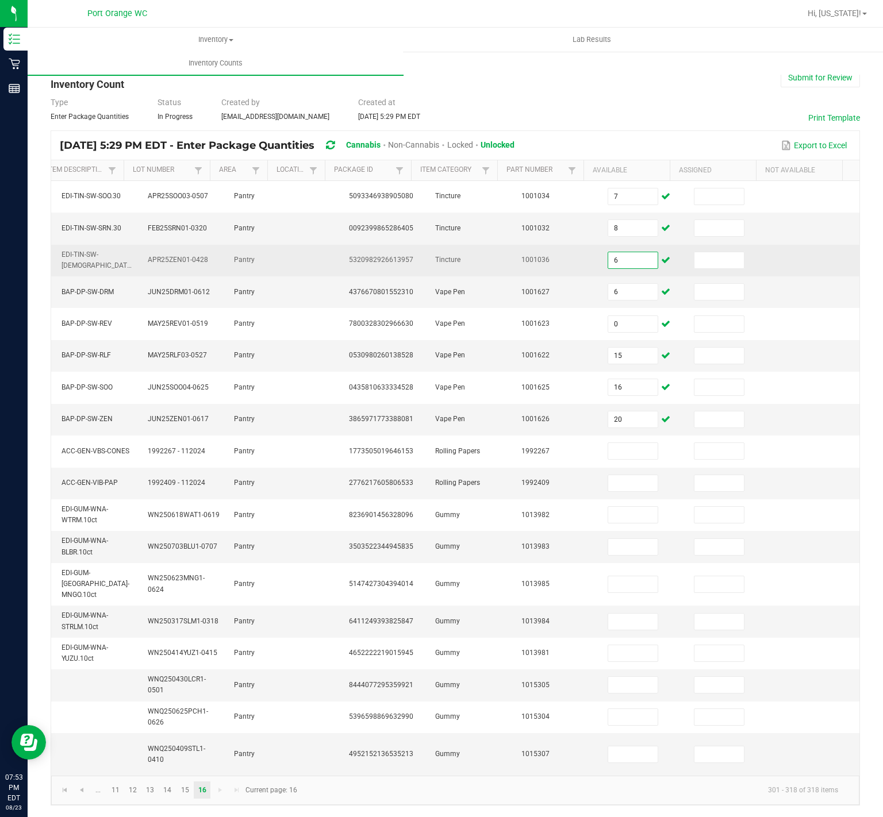
click at [609, 252] on input "6" at bounding box center [632, 260] width 49 height 16
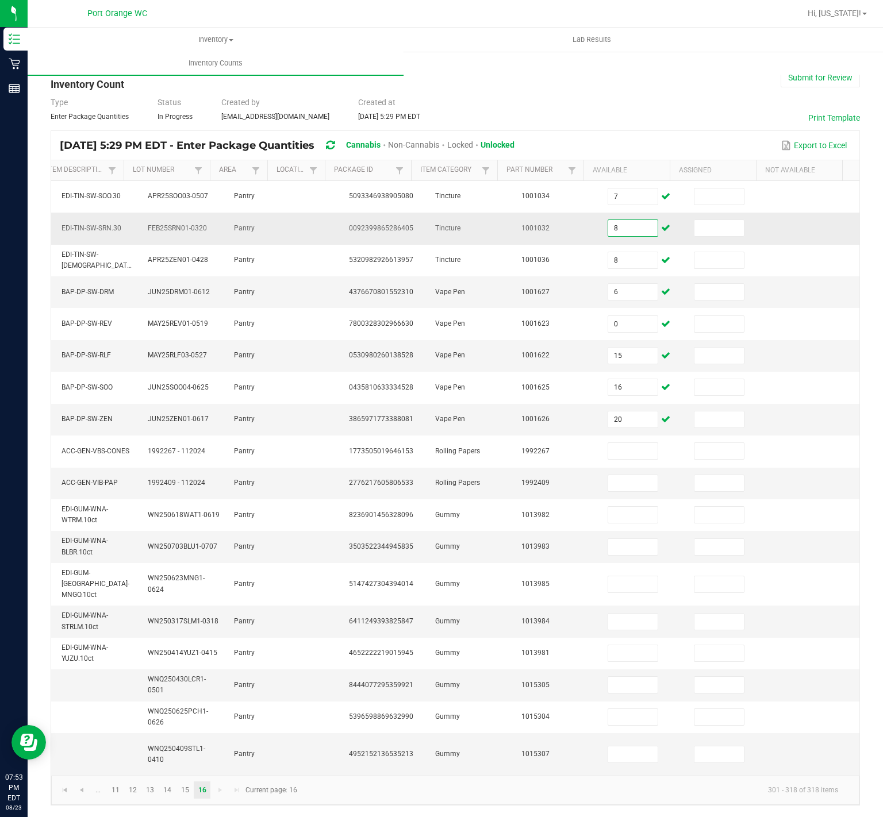
click at [618, 220] on input "8" at bounding box center [632, 228] width 49 height 16
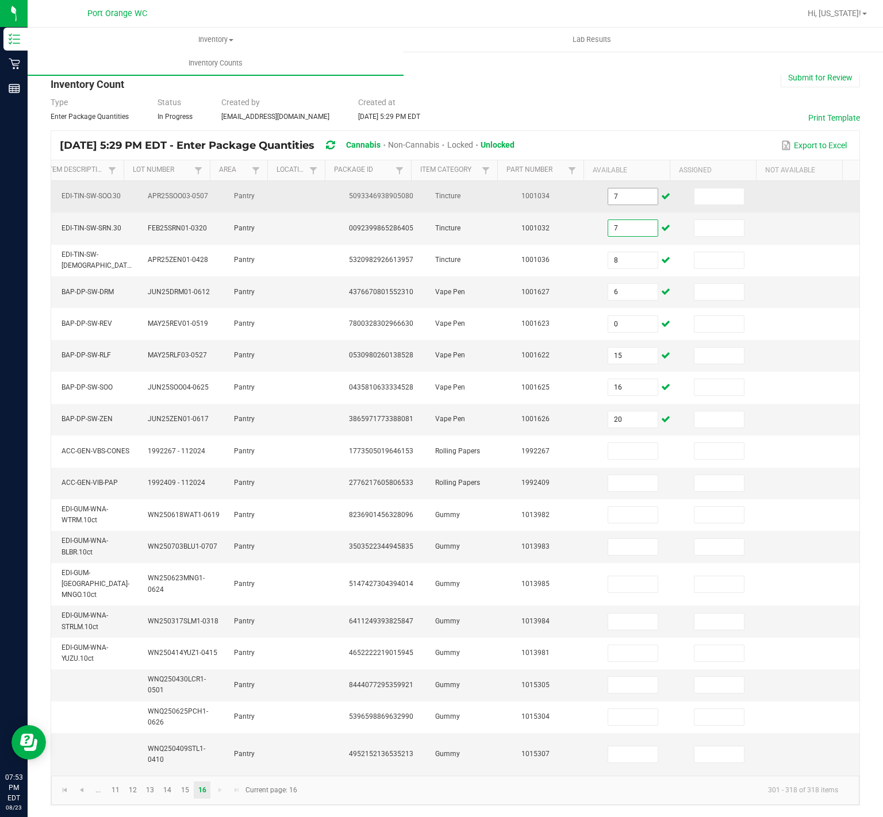
click at [629, 189] on input "7" at bounding box center [632, 197] width 49 height 16
click at [623, 189] on input "7" at bounding box center [632, 197] width 49 height 16
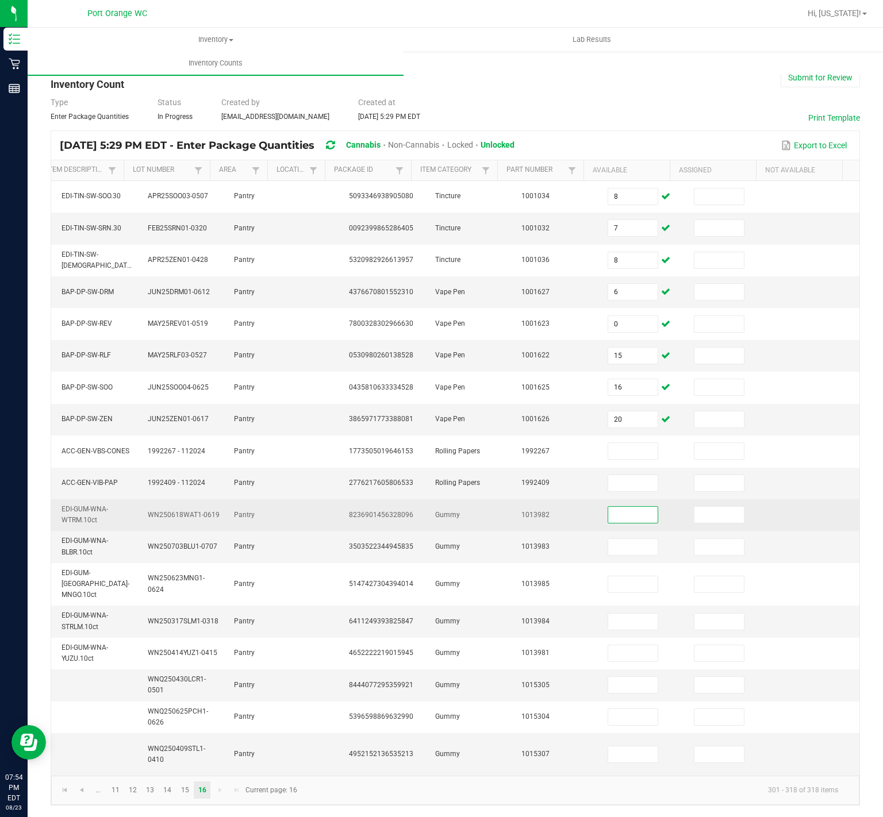
click at [608, 507] on input at bounding box center [632, 515] width 49 height 16
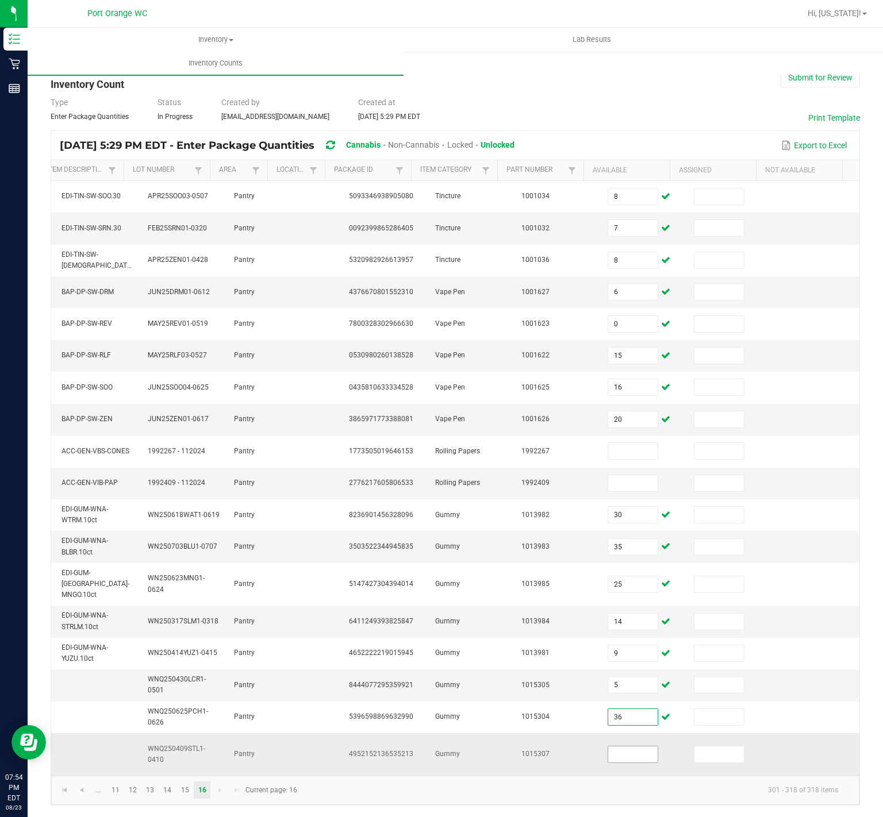
click at [608, 747] on input at bounding box center [632, 755] width 49 height 16
click at [526, 789] on kendo-pager-info "301 - 318 of 318 items" at bounding box center [575, 790] width 543 height 19
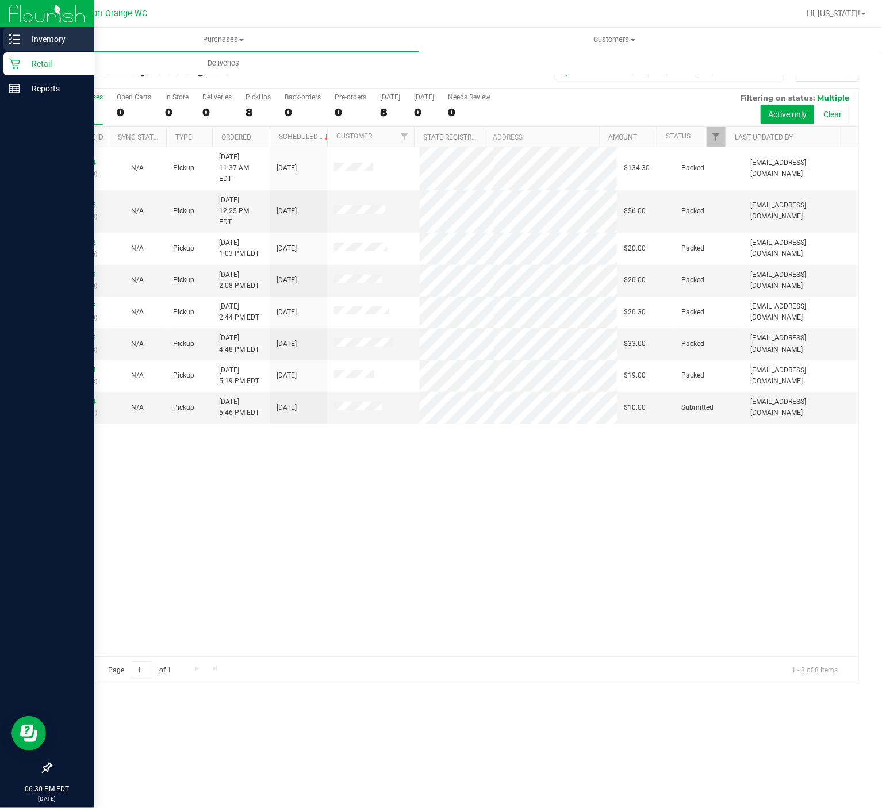
click at [26, 37] on p "Inventory" at bounding box center [54, 39] width 69 height 14
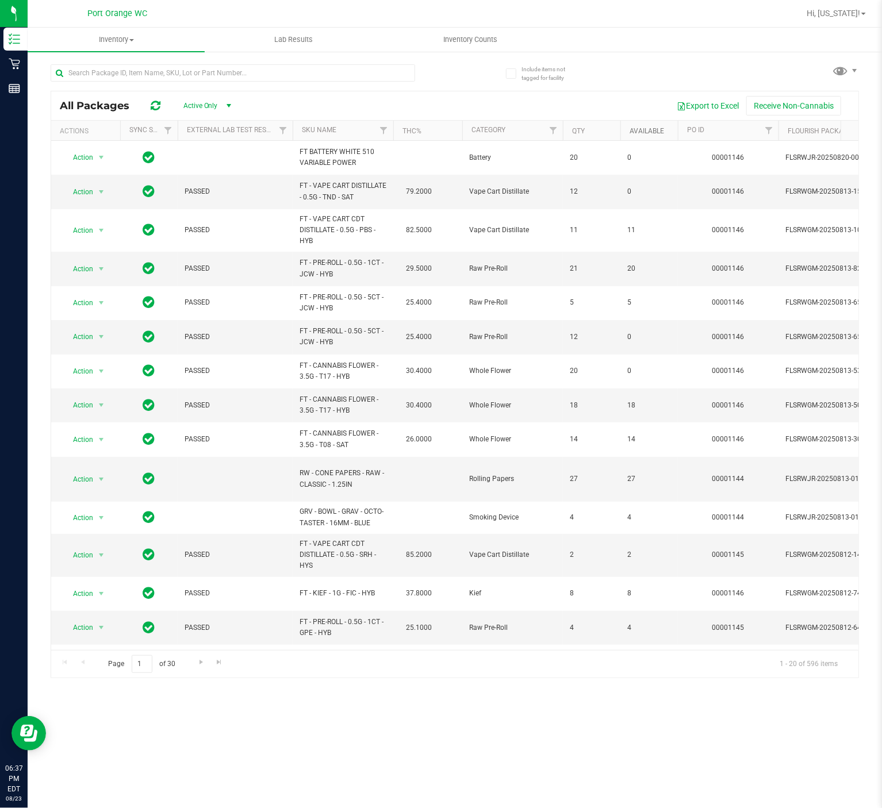
click at [641, 131] on link "Available" at bounding box center [646, 131] width 34 height 8
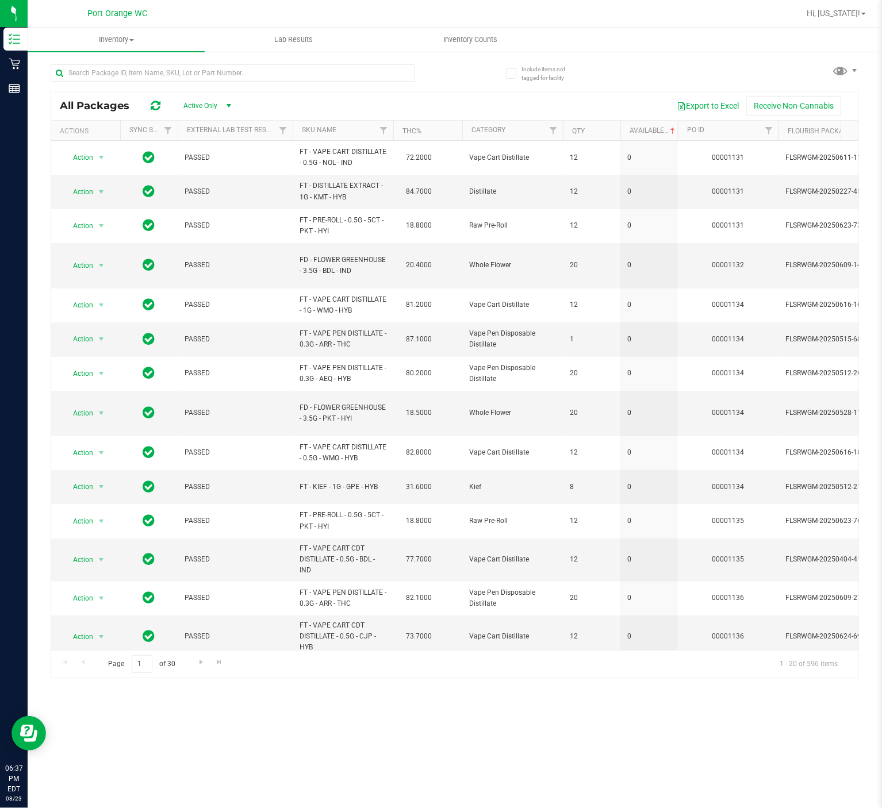
click at [363, 130] on th "SKU Name" at bounding box center [343, 131] width 101 height 20
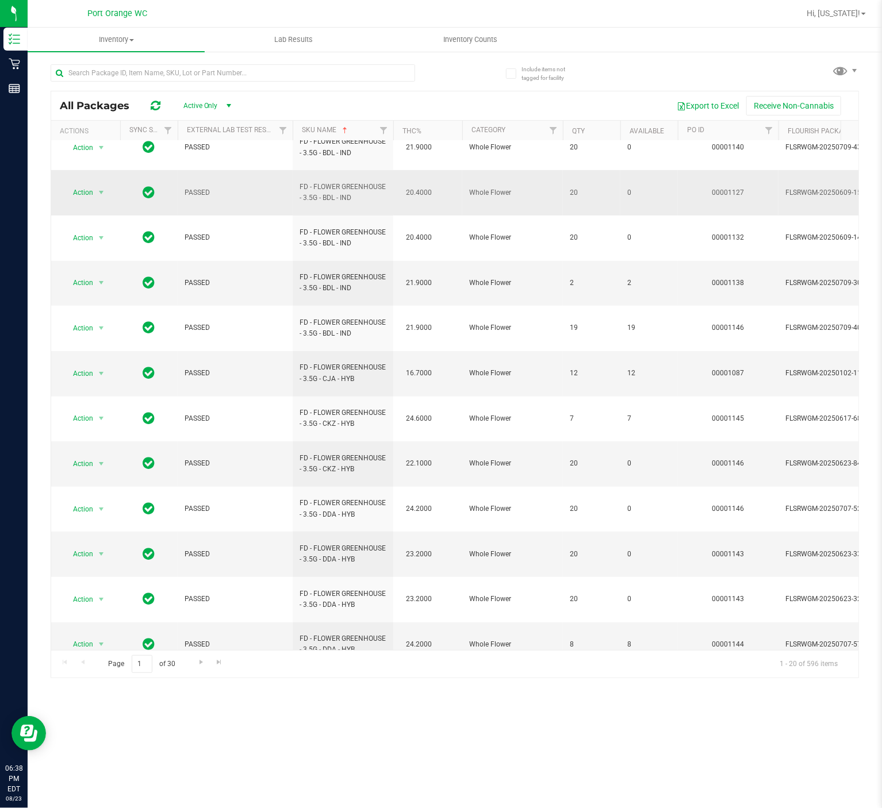
scroll to position [207, 0]
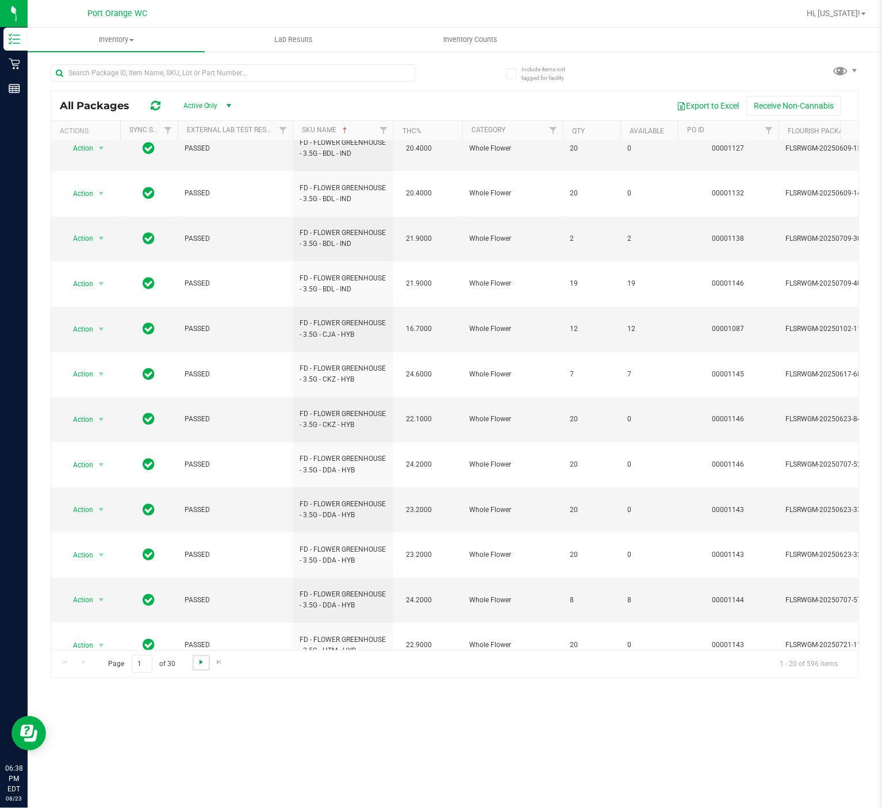
click at [198, 660] on span "Go to the next page" at bounding box center [201, 661] width 9 height 9
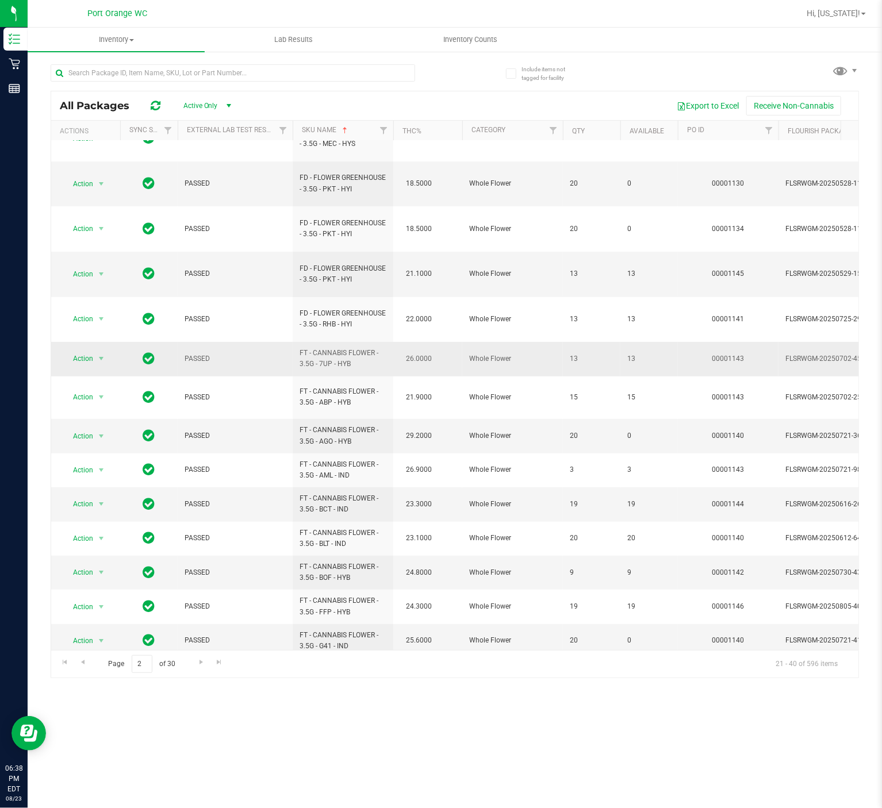
scroll to position [206, 0]
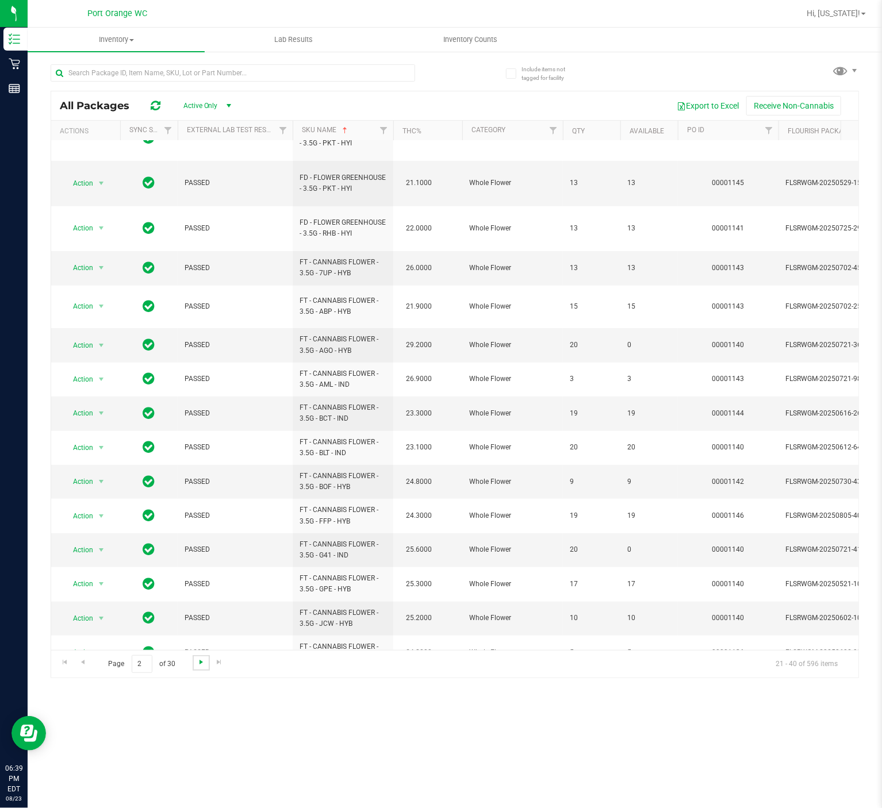
click at [197, 664] on span "Go to the next page" at bounding box center [201, 661] width 9 height 9
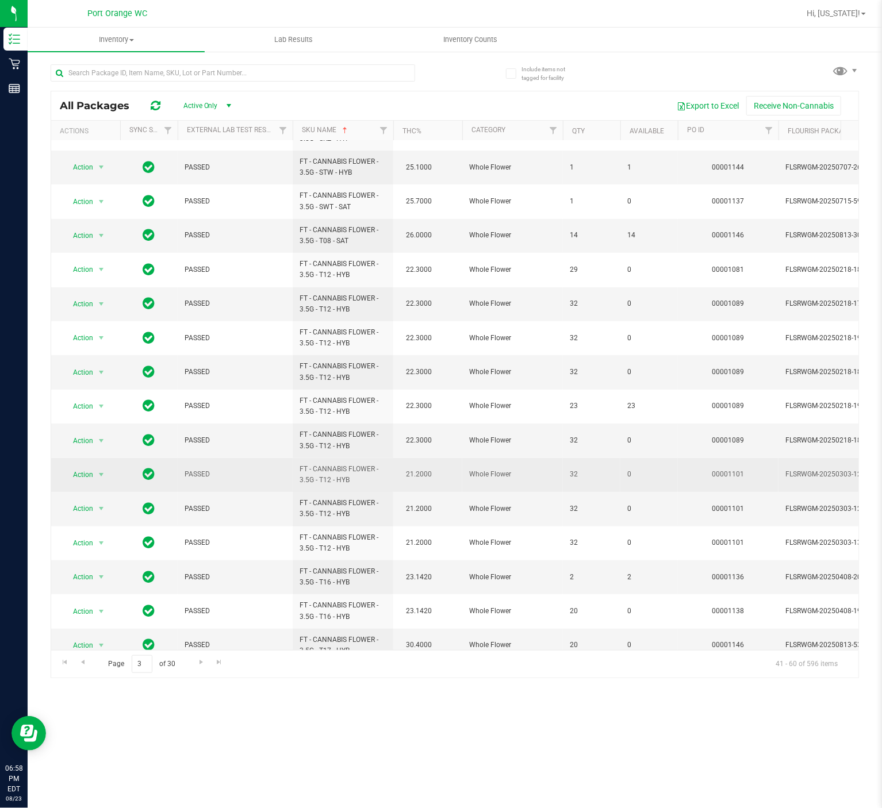
scroll to position [197, 0]
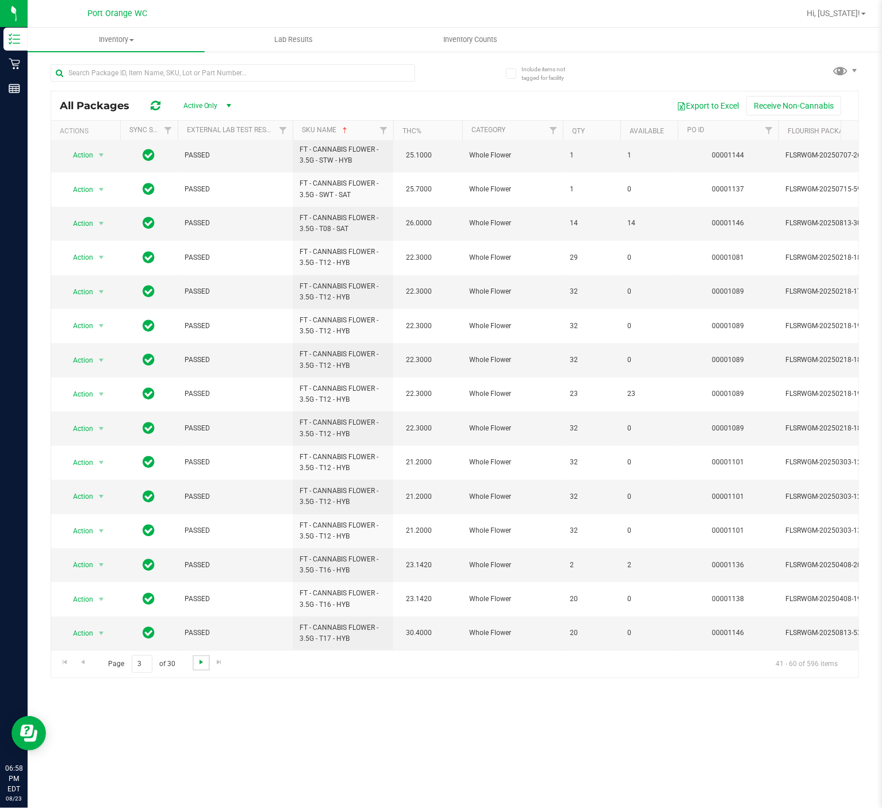
click at [198, 666] on span "Go to the next page" at bounding box center [201, 661] width 9 height 9
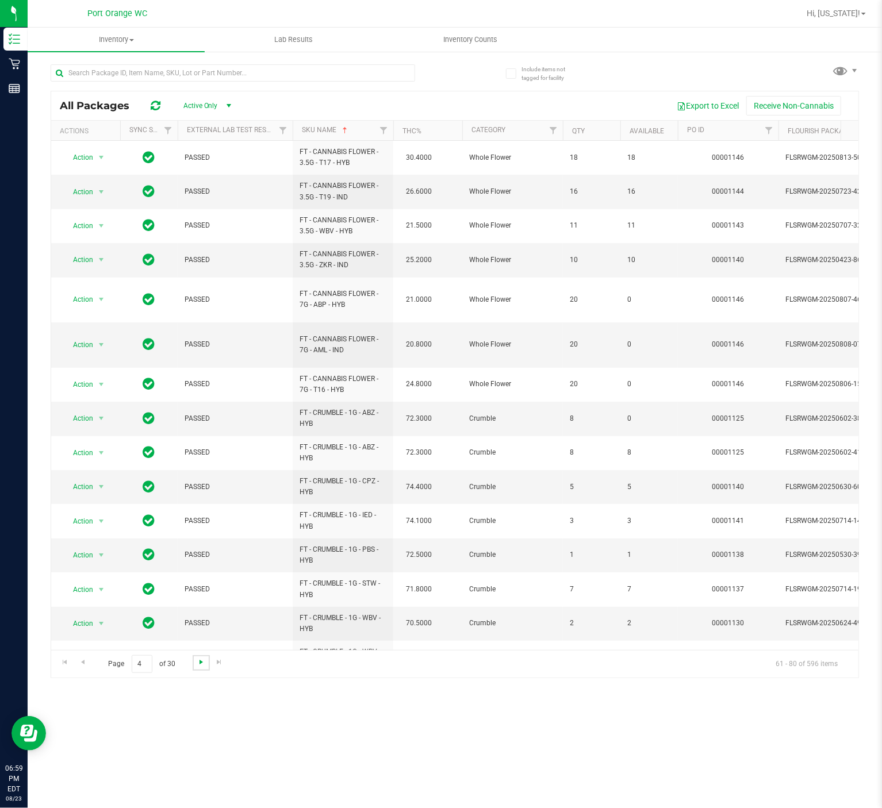
click at [198, 663] on span "Go to the next page" at bounding box center [201, 661] width 9 height 9
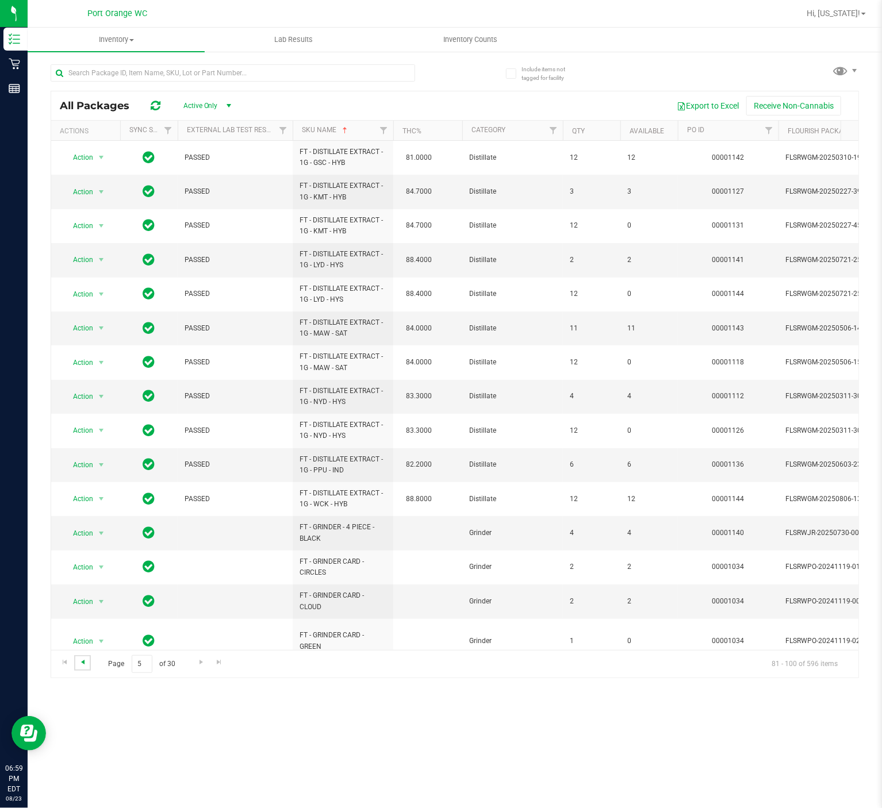
click at [85, 662] on span "Go to the previous page" at bounding box center [82, 661] width 9 height 9
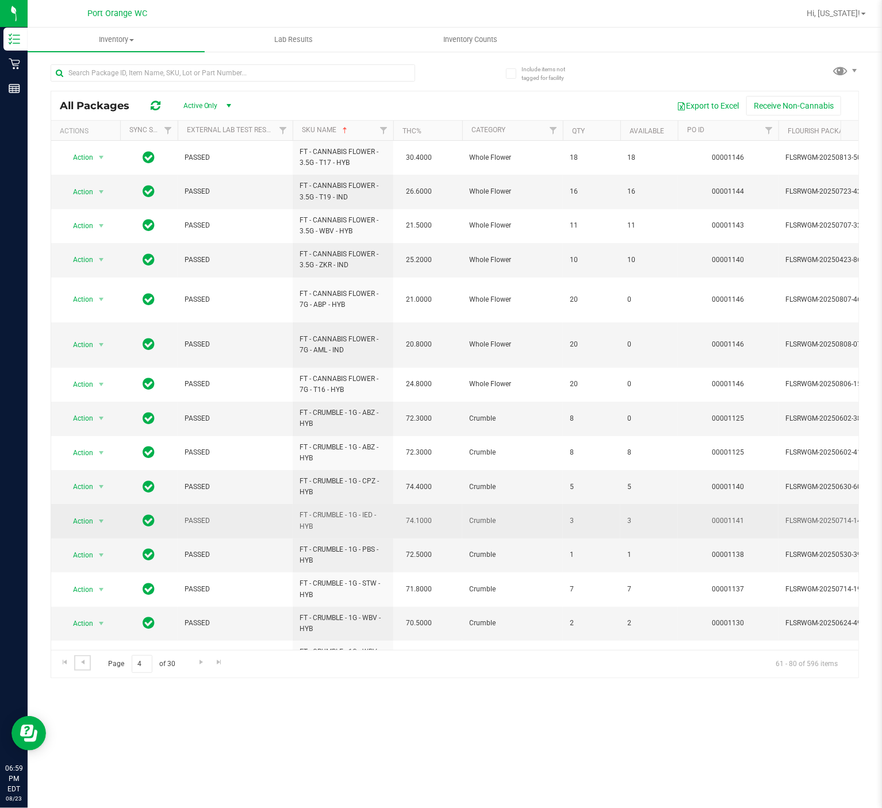
scroll to position [206, 0]
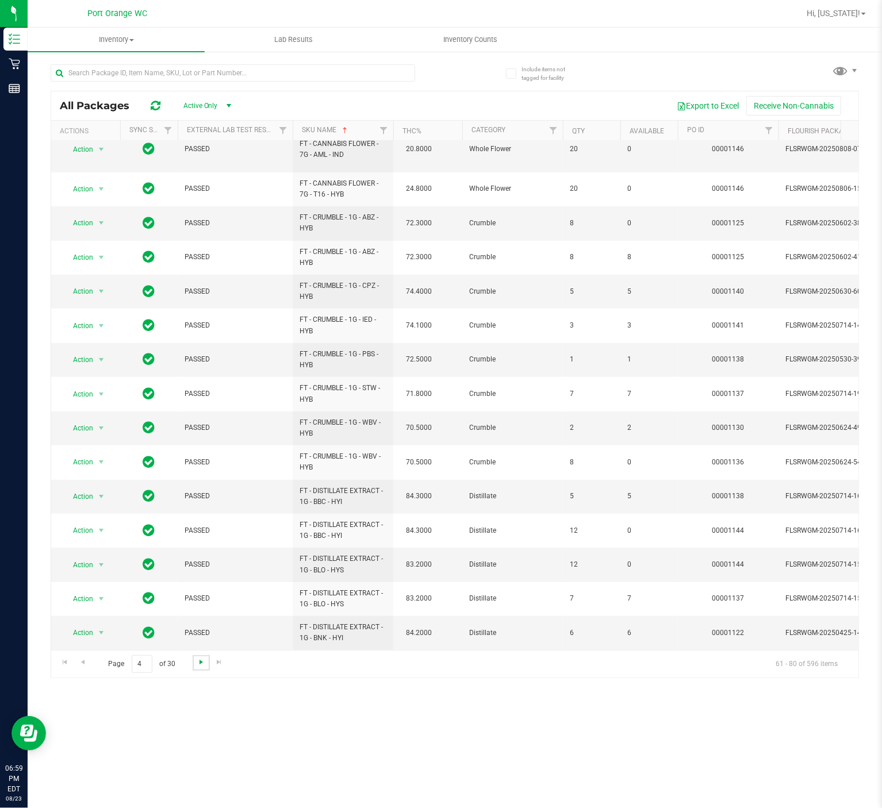
click at [198, 663] on span "Go to the next page" at bounding box center [201, 661] width 9 height 9
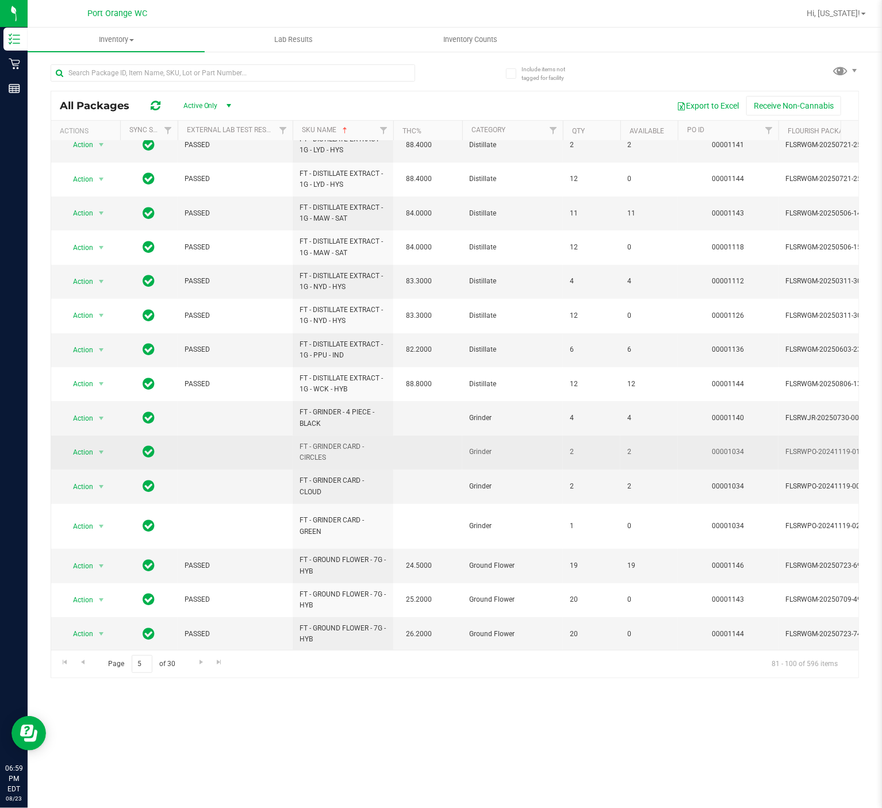
scroll to position [207, 0]
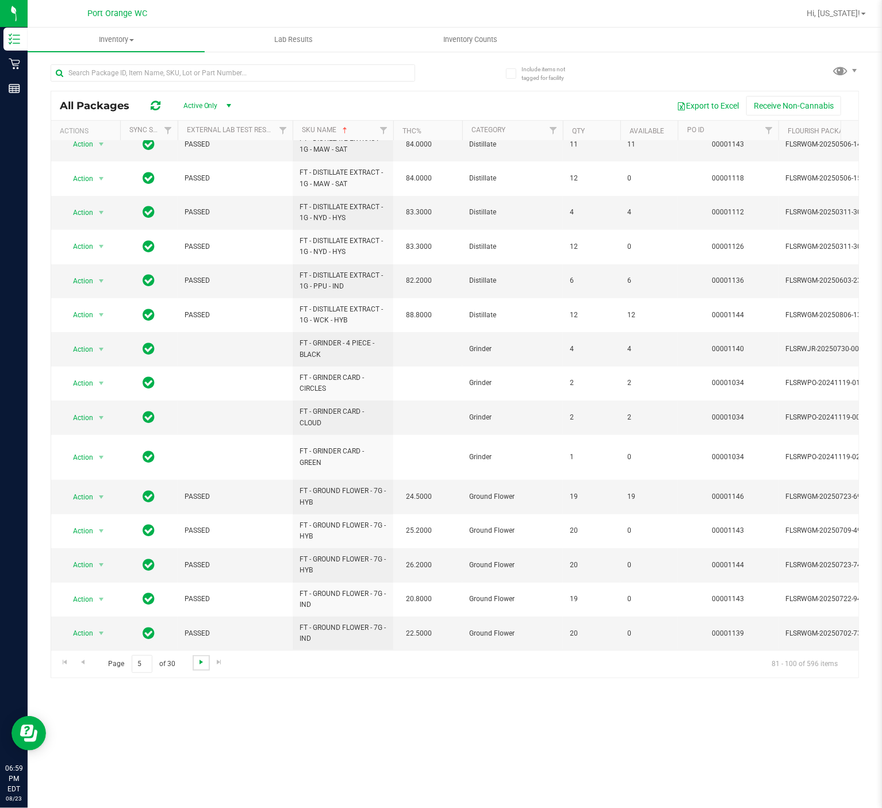
click at [197, 666] on span "Go to the next page" at bounding box center [201, 661] width 9 height 9
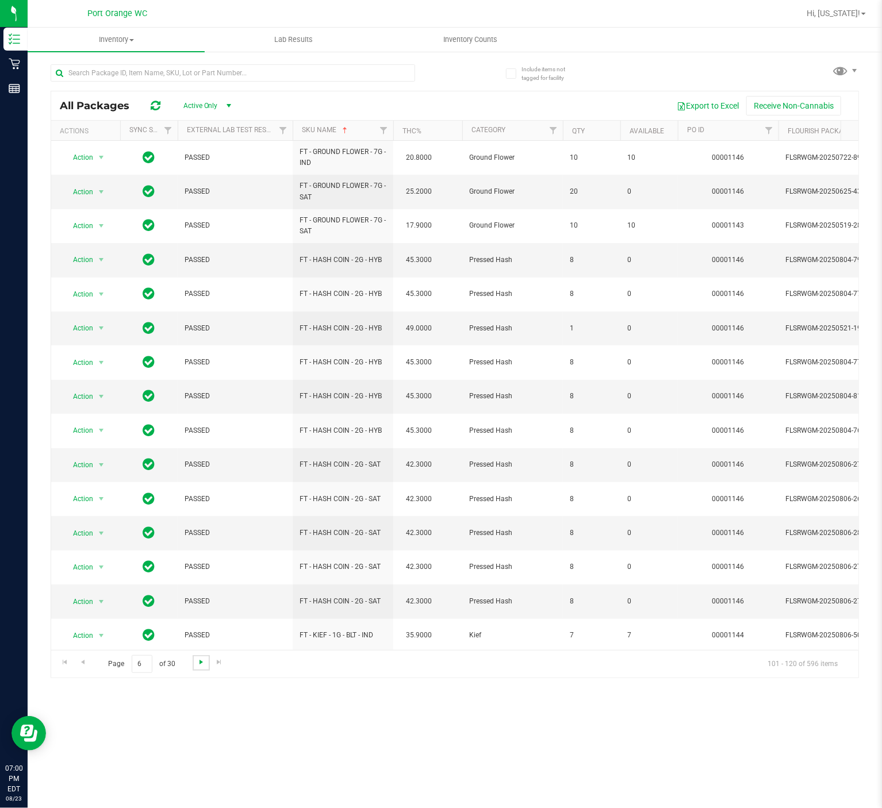
click at [199, 662] on span "Go to the next page" at bounding box center [201, 661] width 9 height 9
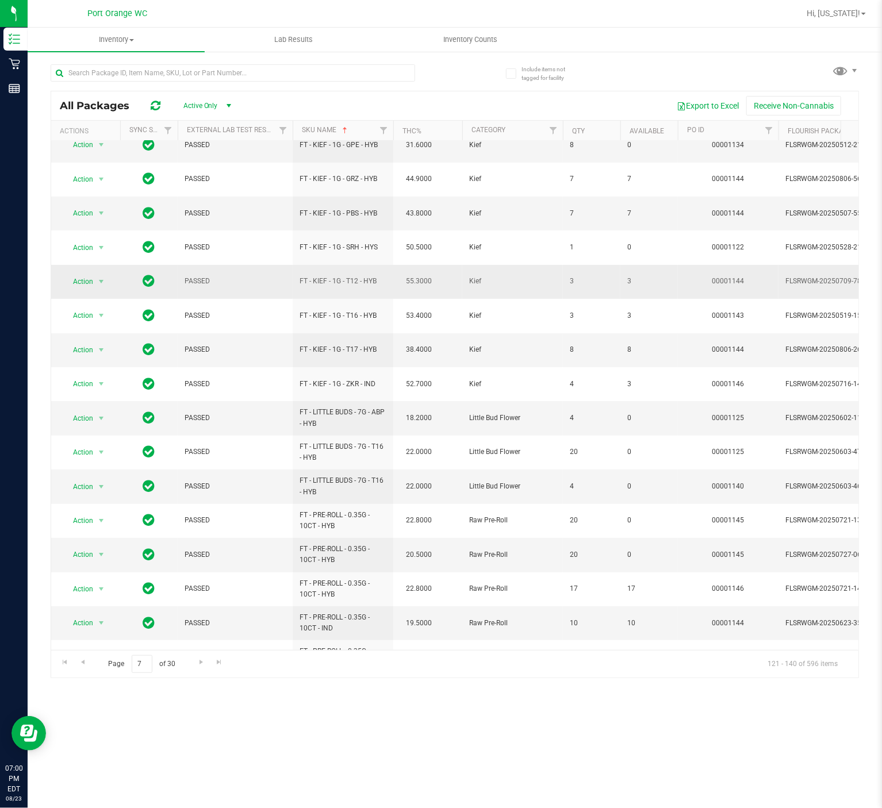
scroll to position [197, 0]
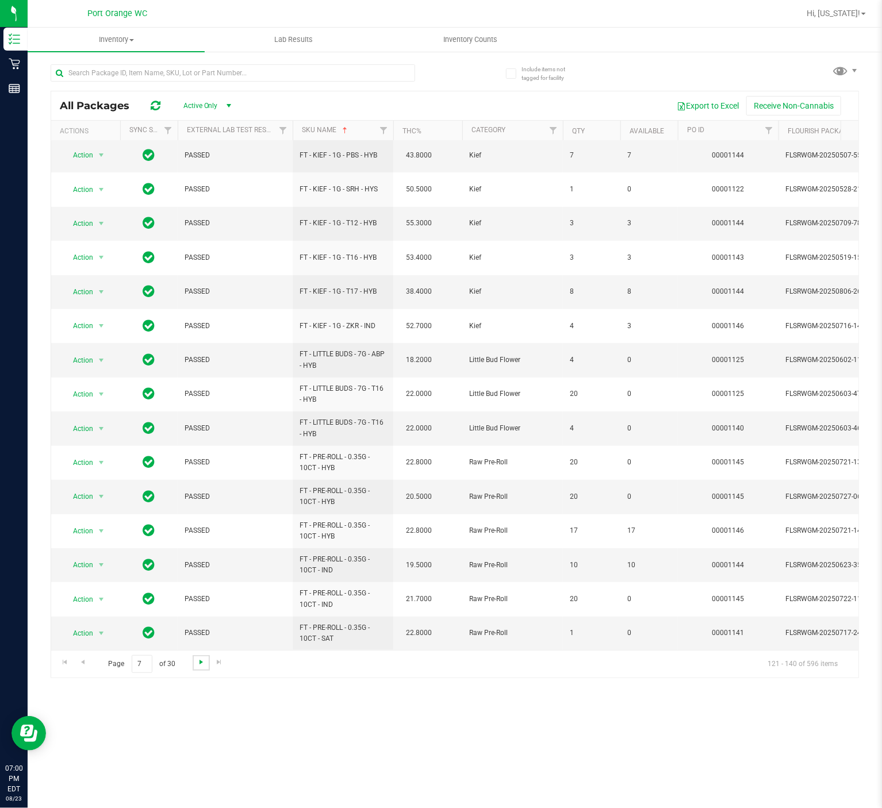
click at [202, 664] on span "Go to the next page" at bounding box center [201, 661] width 9 height 9
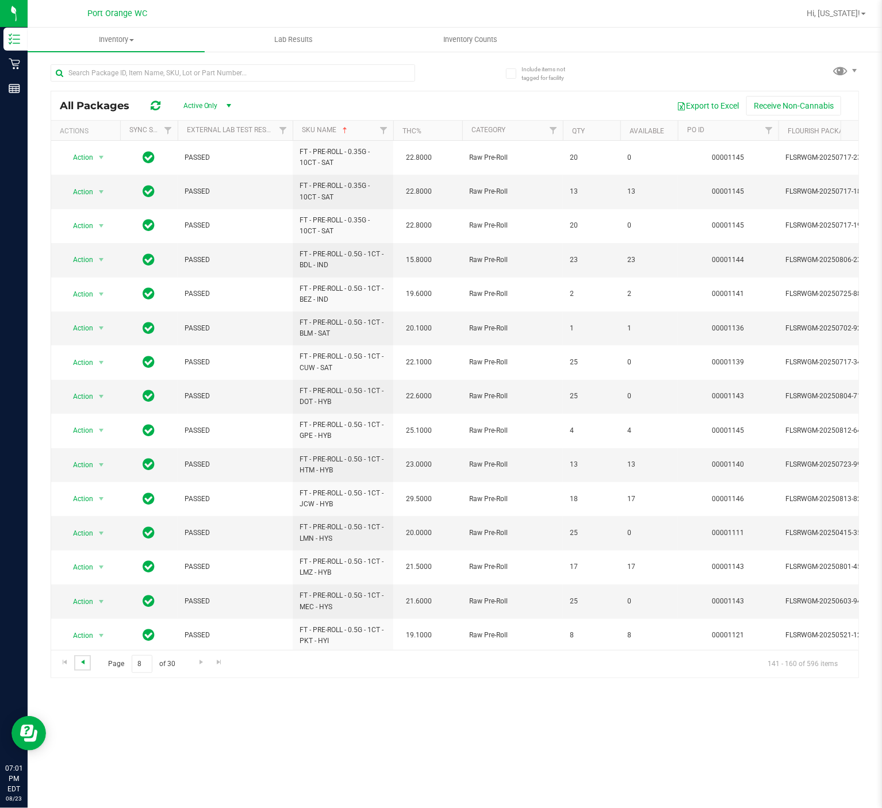
click at [87, 663] on span "Go to the previous page" at bounding box center [82, 661] width 9 height 9
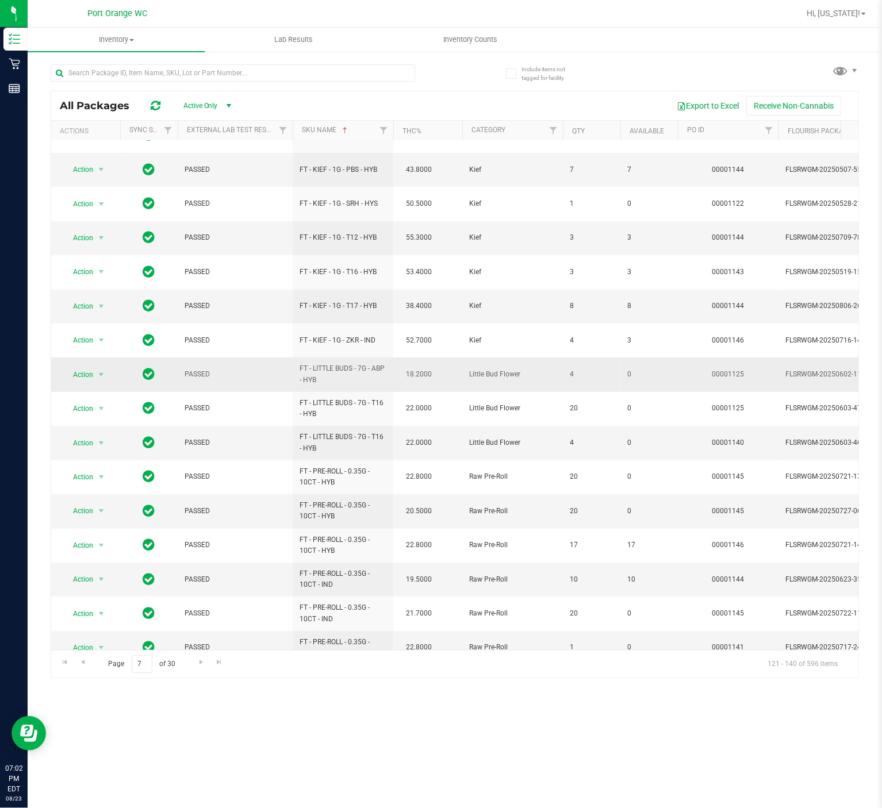
scroll to position [197, 0]
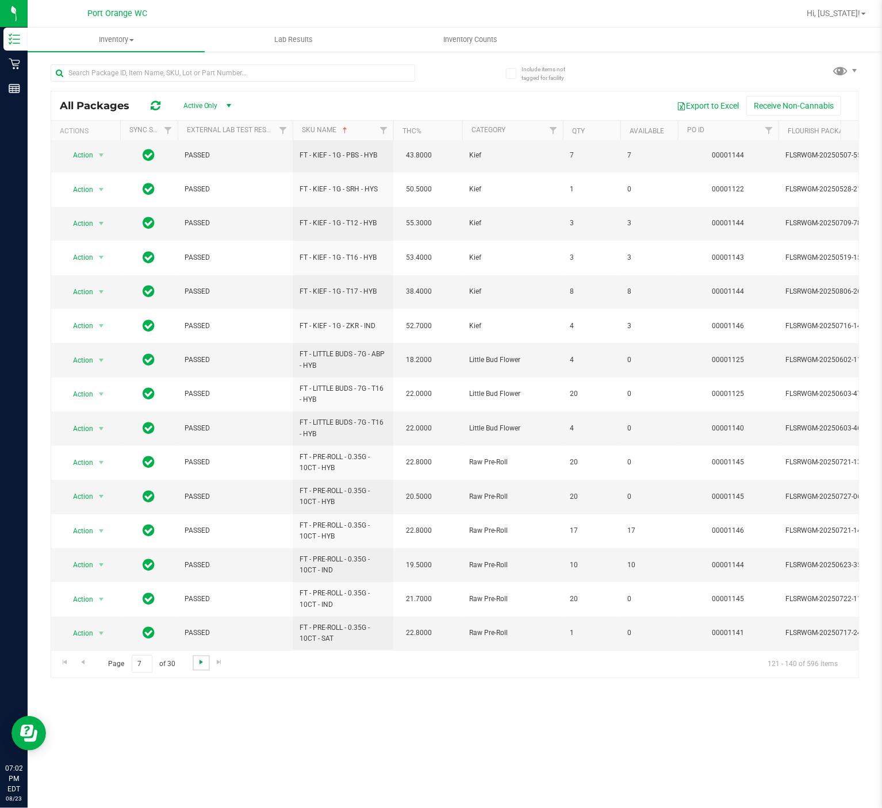
click at [202, 666] on span "Go to the next page" at bounding box center [201, 661] width 9 height 9
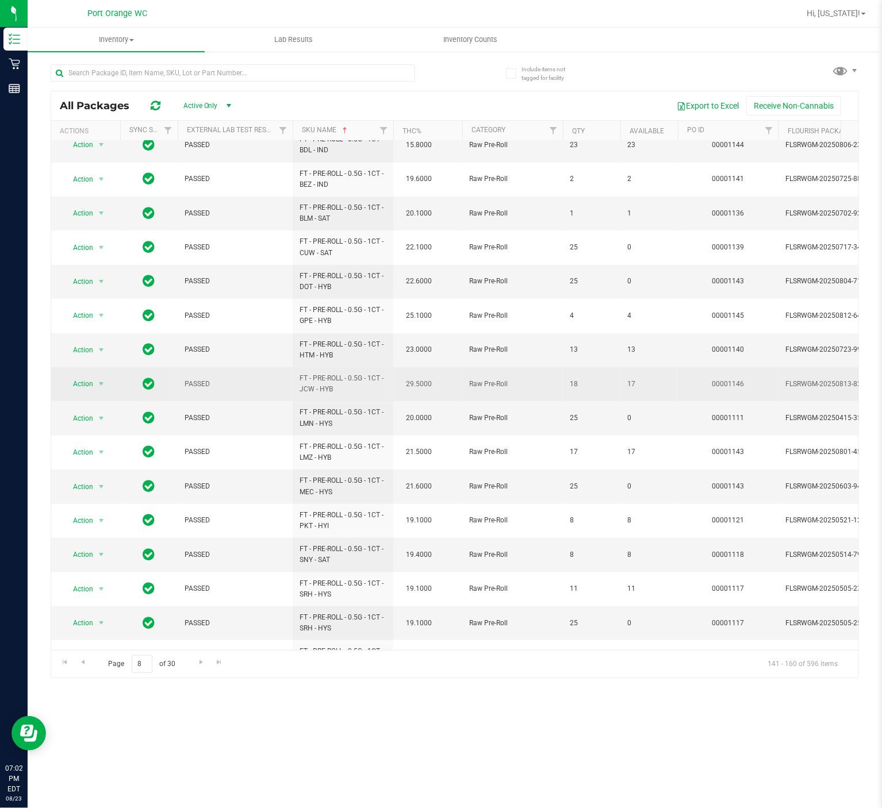
scroll to position [197, 0]
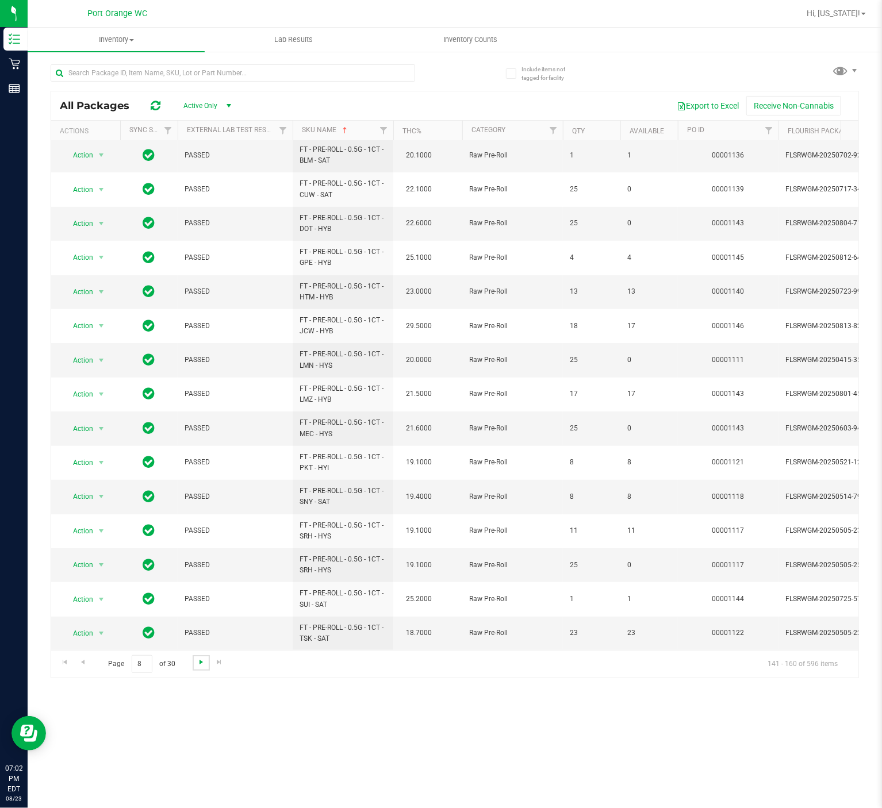
click at [203, 663] on span "Go to the next page" at bounding box center [201, 661] width 9 height 9
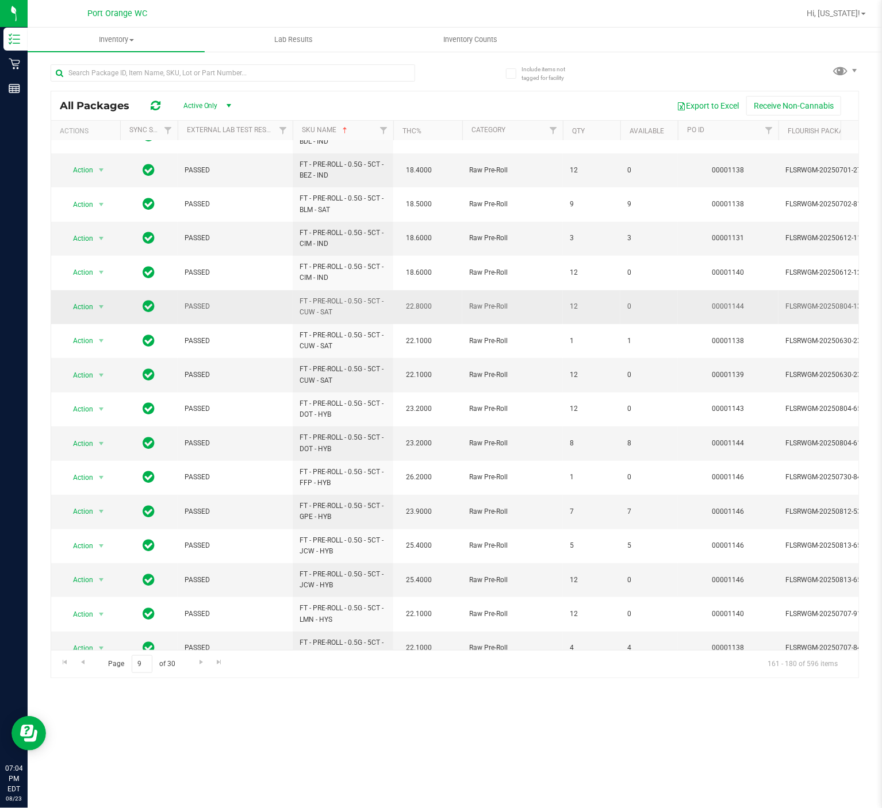
scroll to position [197, 0]
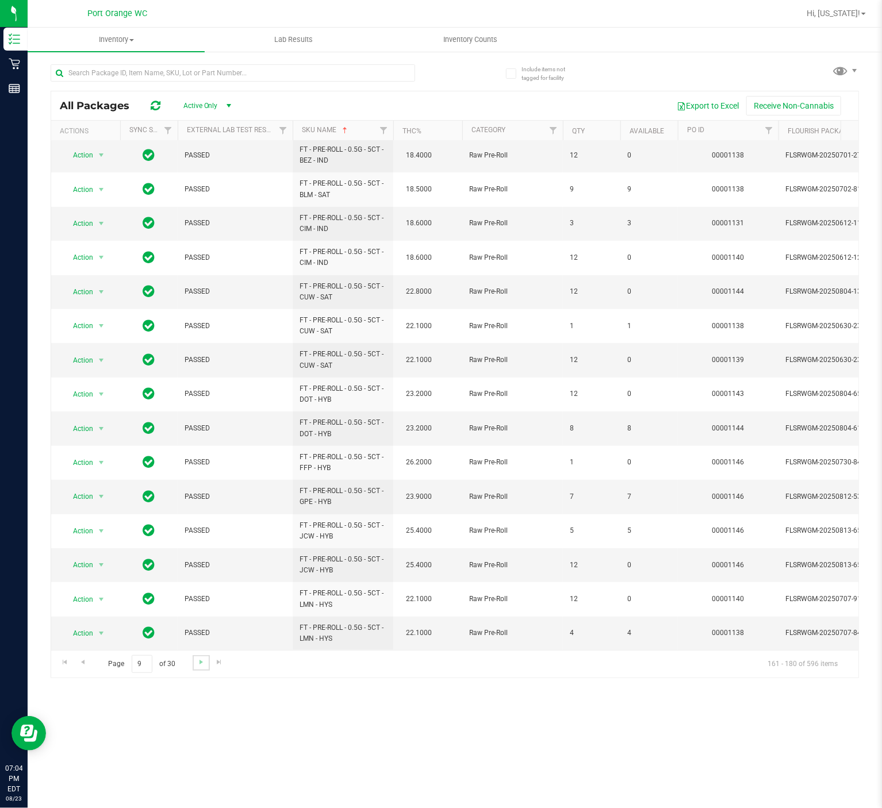
click at [200, 669] on link "Go to the next page" at bounding box center [201, 663] width 17 height 16
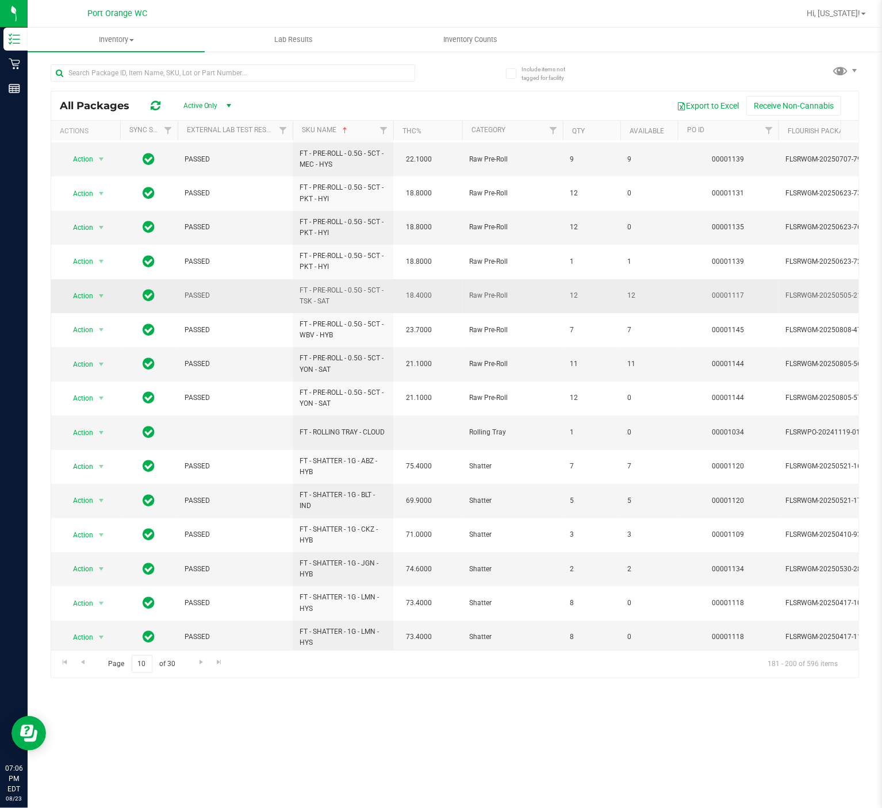
scroll to position [197, 0]
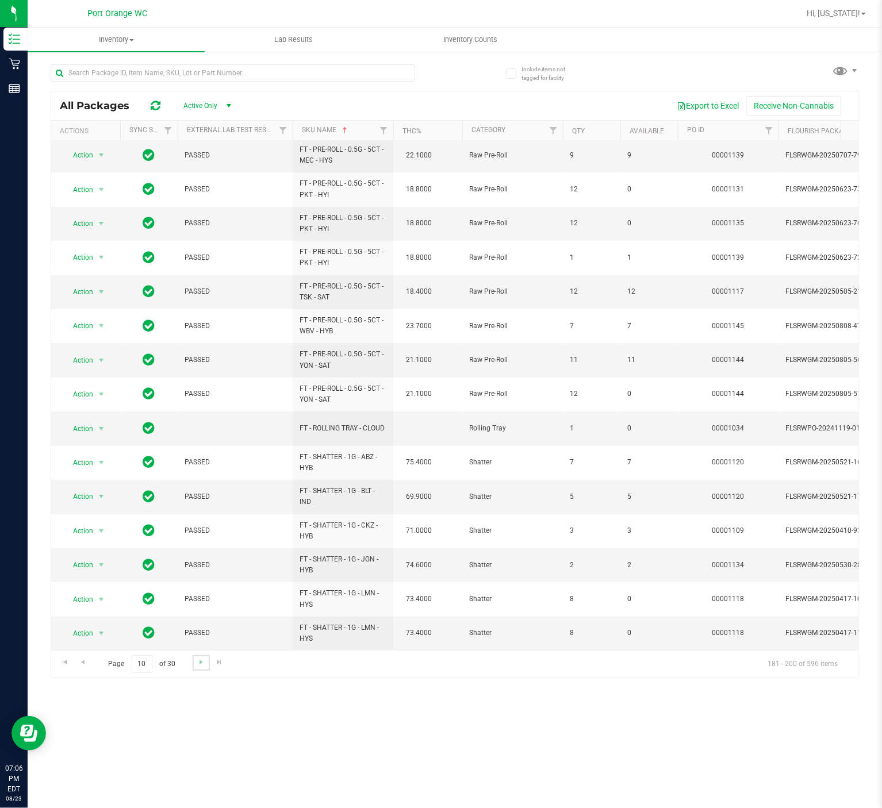
click at [207, 666] on link "Go to the next page" at bounding box center [201, 663] width 17 height 16
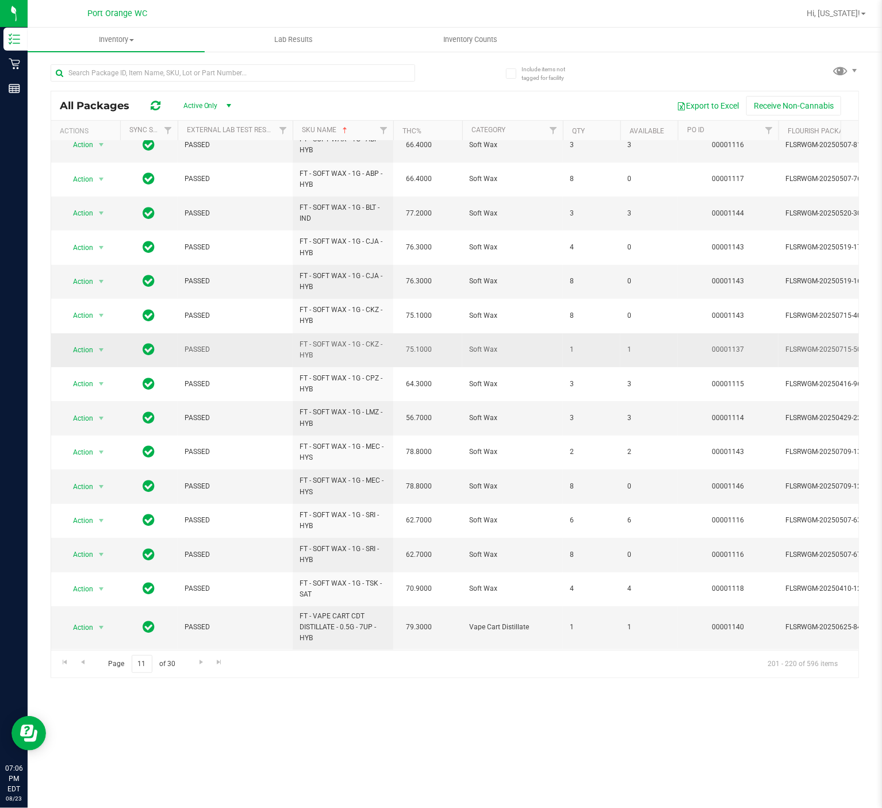
scroll to position [223, 0]
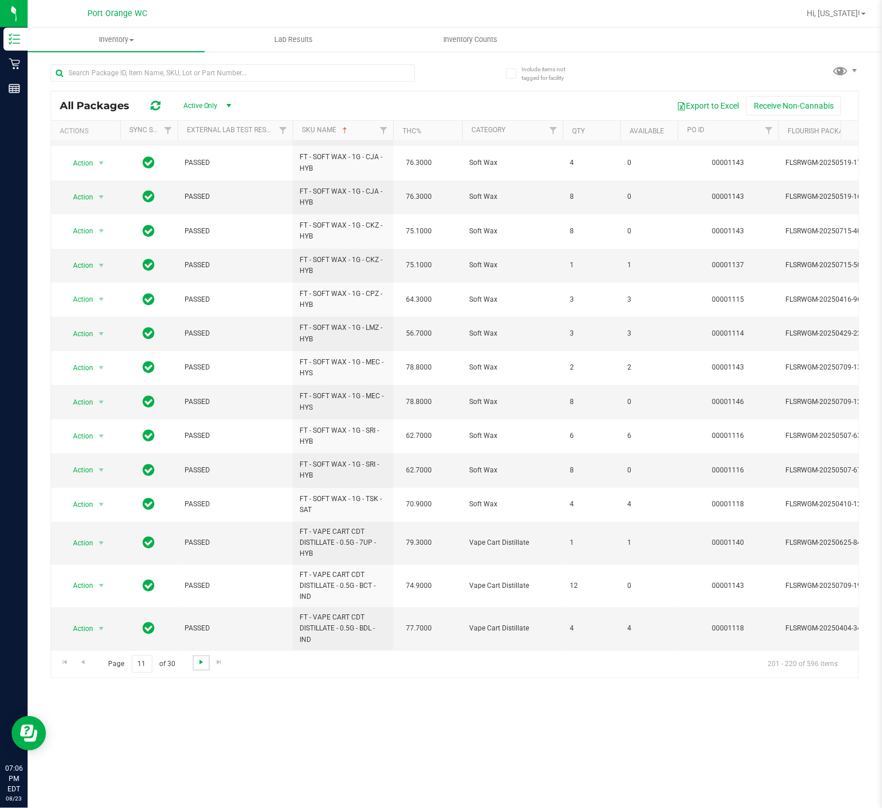
click at [200, 662] on span "Go to the next page" at bounding box center [201, 661] width 9 height 9
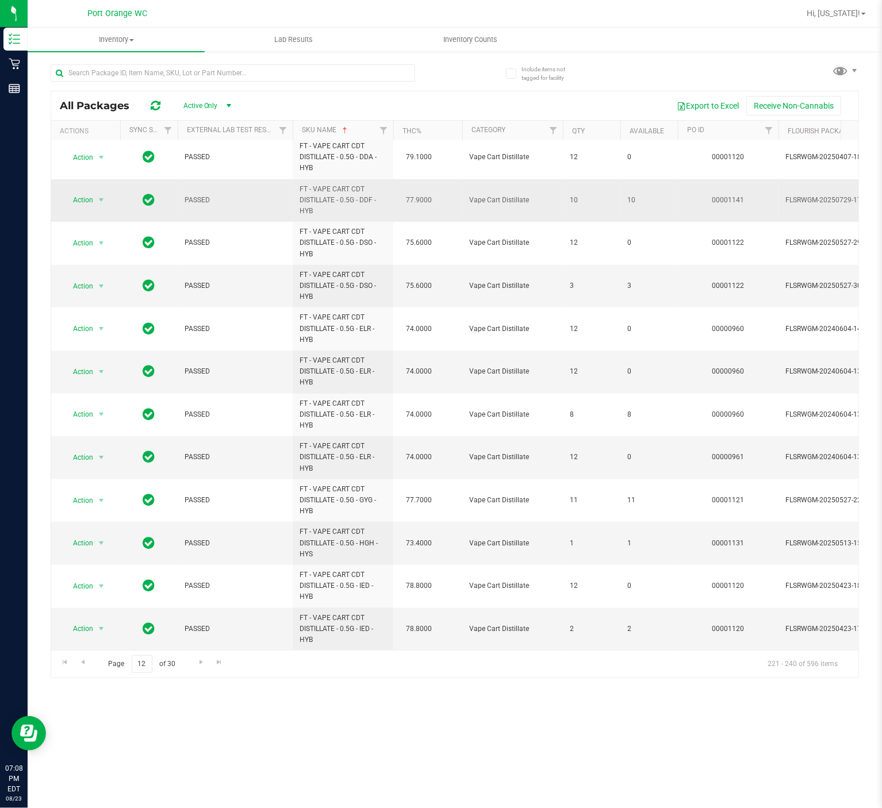
scroll to position [371, 0]
click at [204, 666] on span "Go to the next page" at bounding box center [201, 661] width 9 height 9
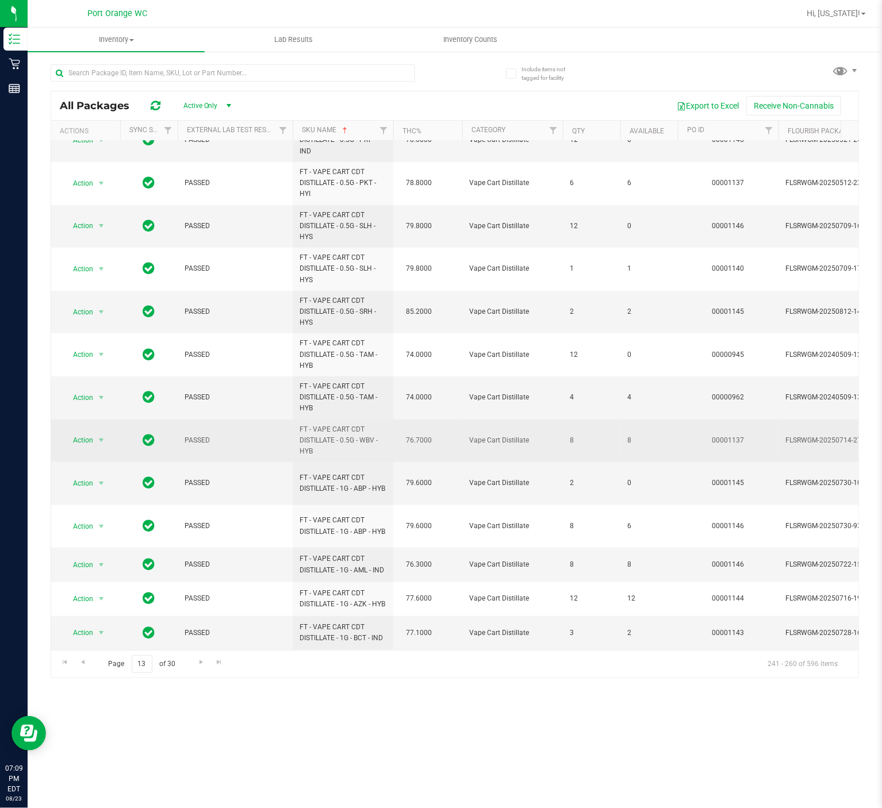
scroll to position [354, 0]
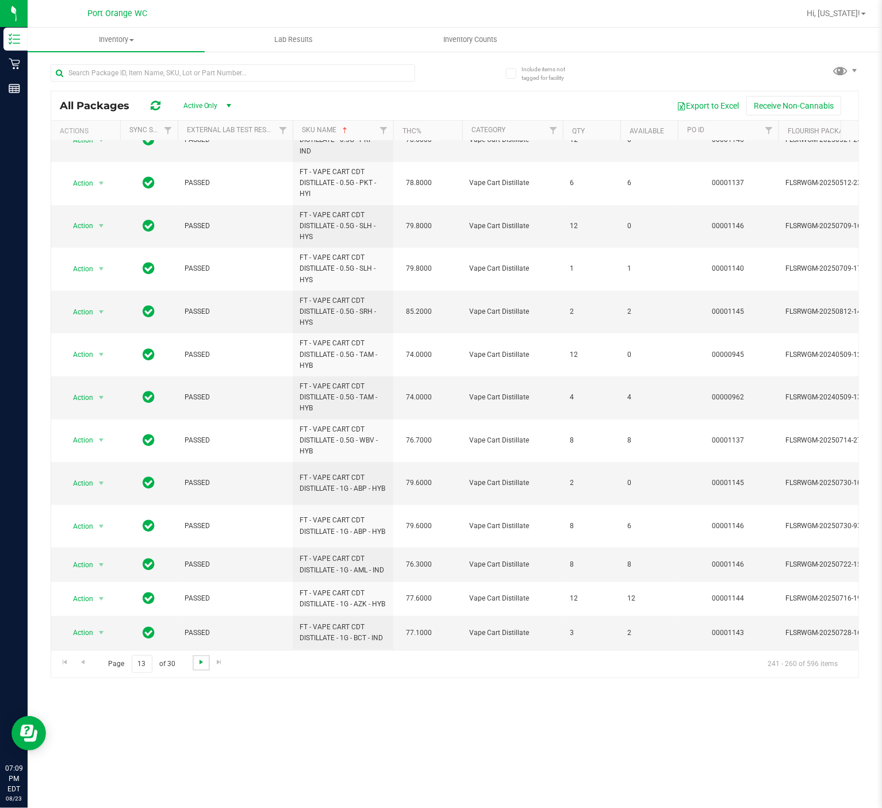
click at [201, 667] on span "Go to the next page" at bounding box center [201, 661] width 9 height 9
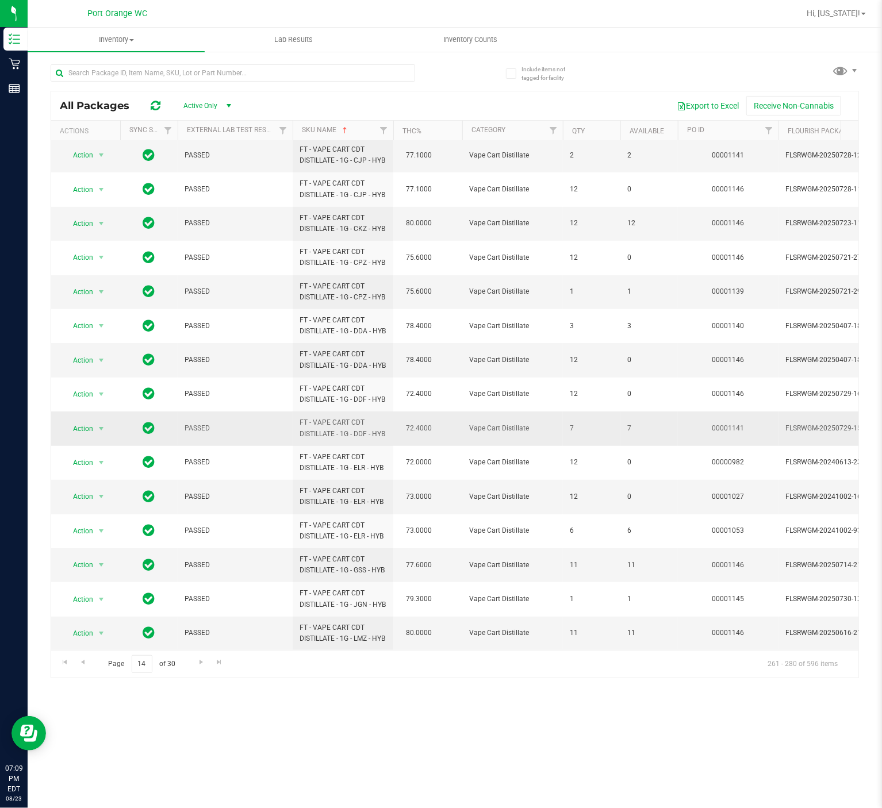
scroll to position [249, 0]
click at [198, 666] on span "Go to the next page" at bounding box center [201, 661] width 9 height 9
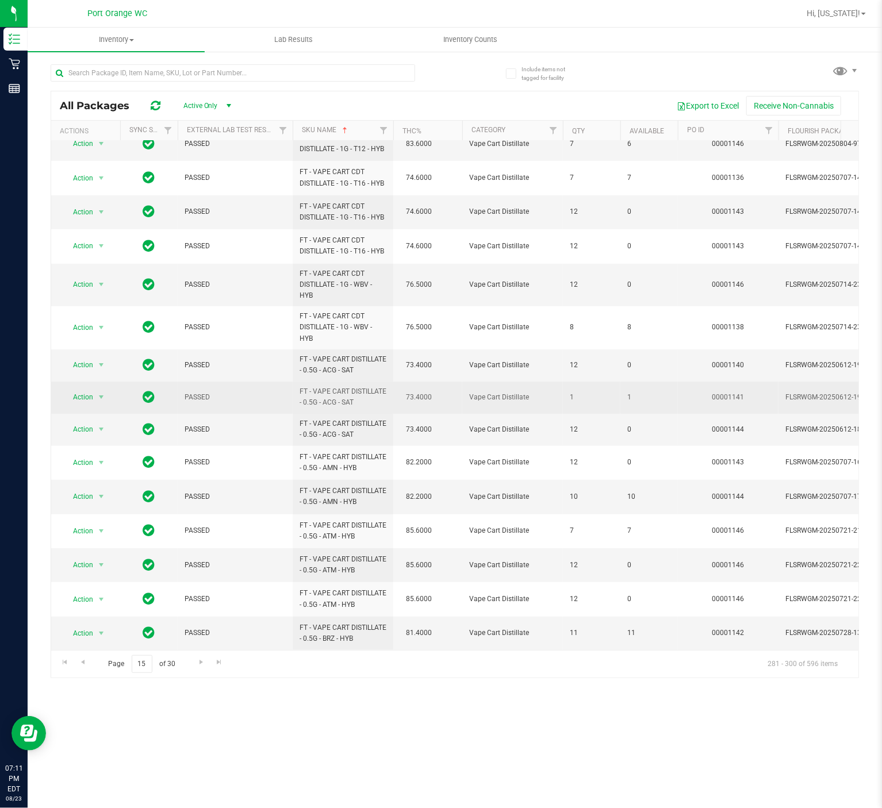
scroll to position [244, 0]
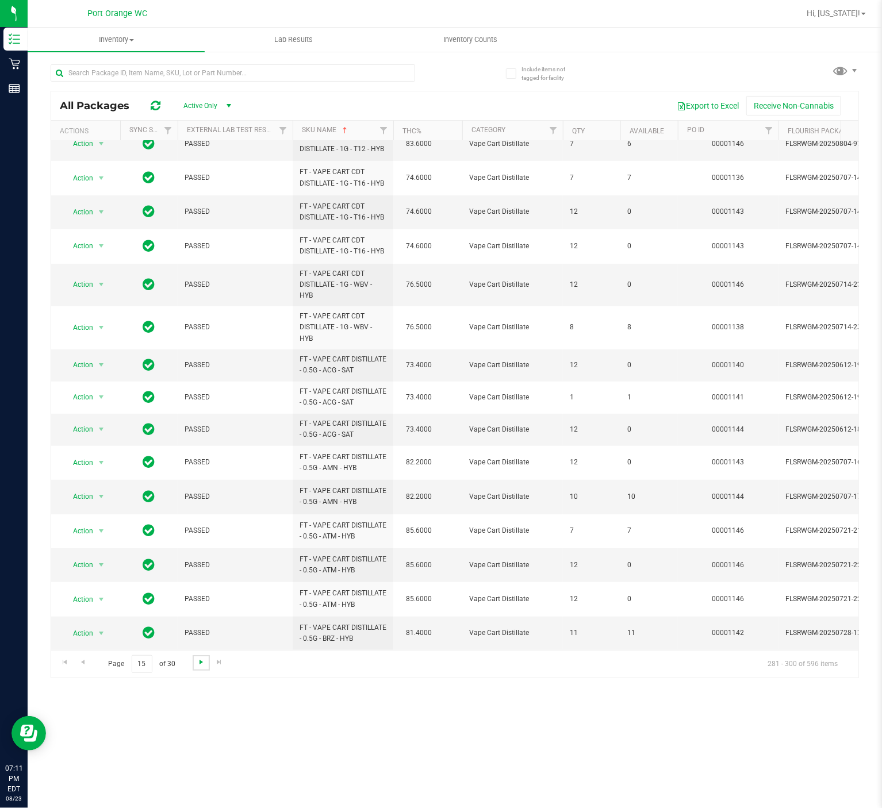
click at [198, 663] on span "Go to the next page" at bounding box center [201, 661] width 9 height 9
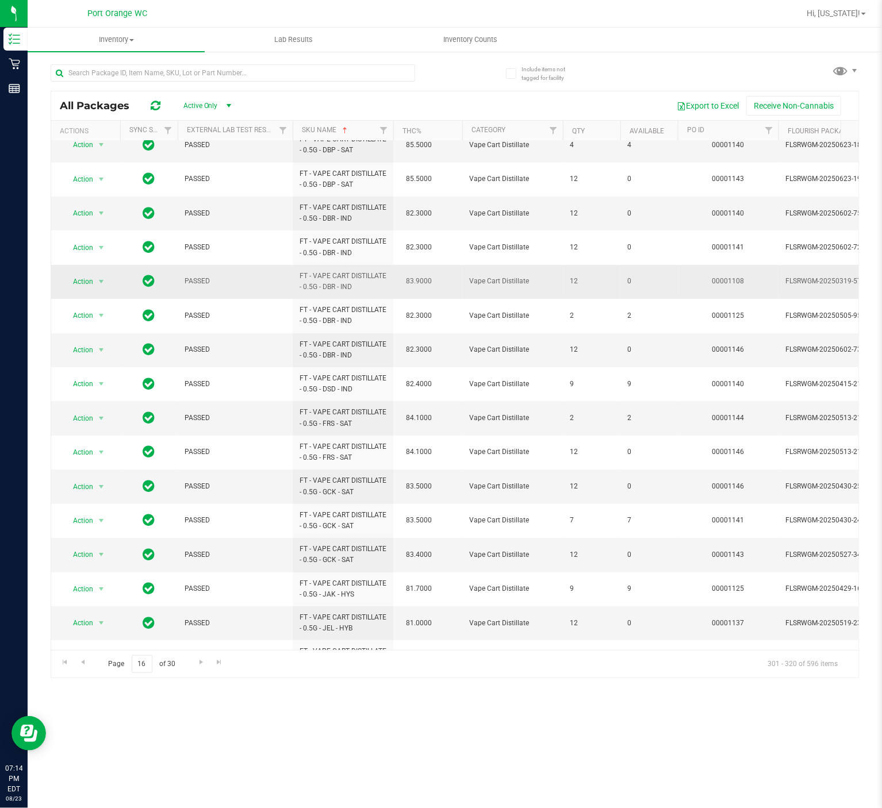
scroll to position [197, 0]
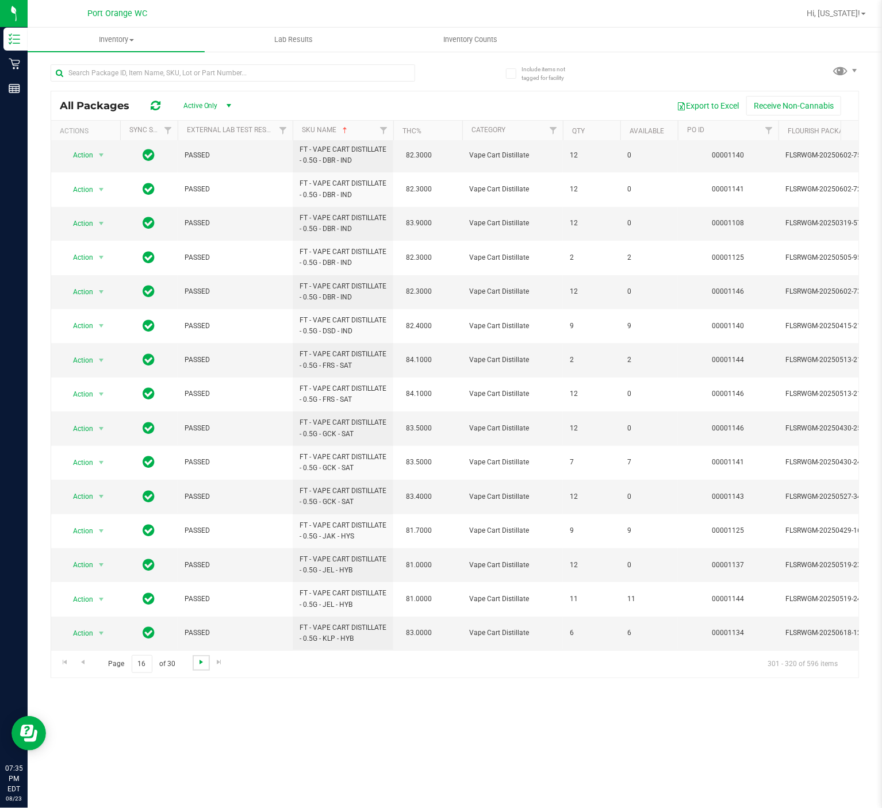
click at [200, 664] on span "Go to the next page" at bounding box center [201, 661] width 9 height 9
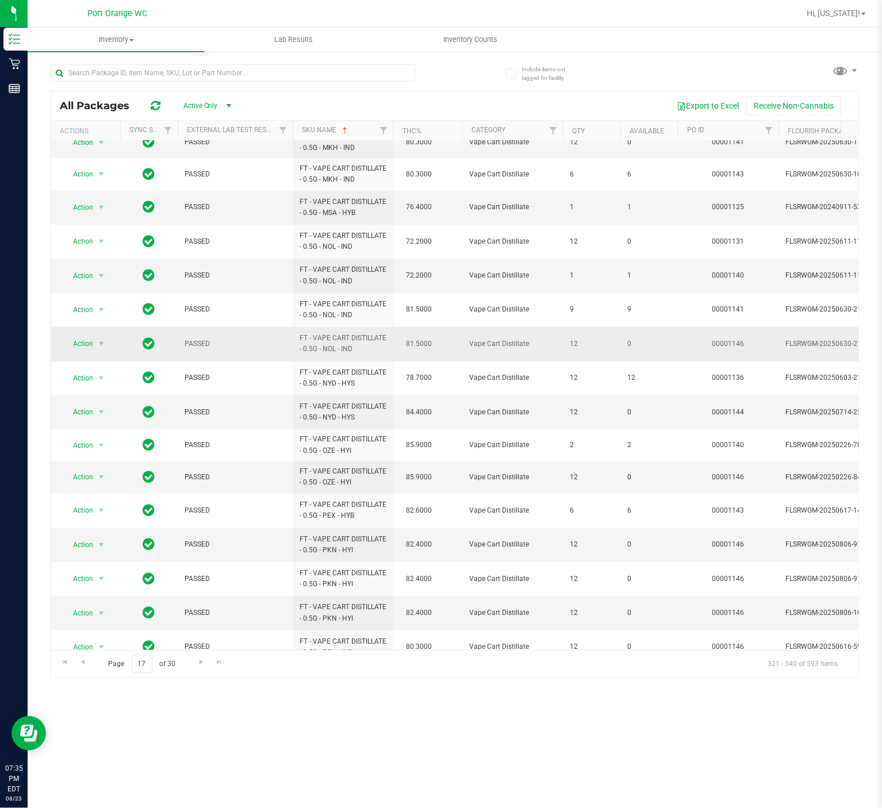
scroll to position [186, 0]
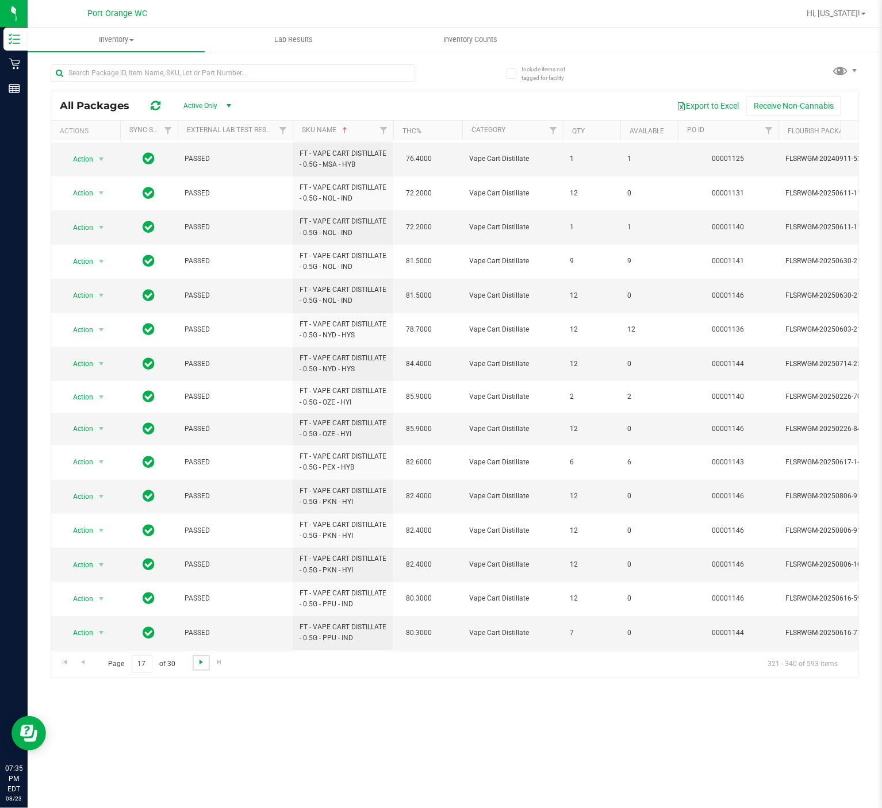
click at [198, 663] on span "Go to the next page" at bounding box center [201, 661] width 9 height 9
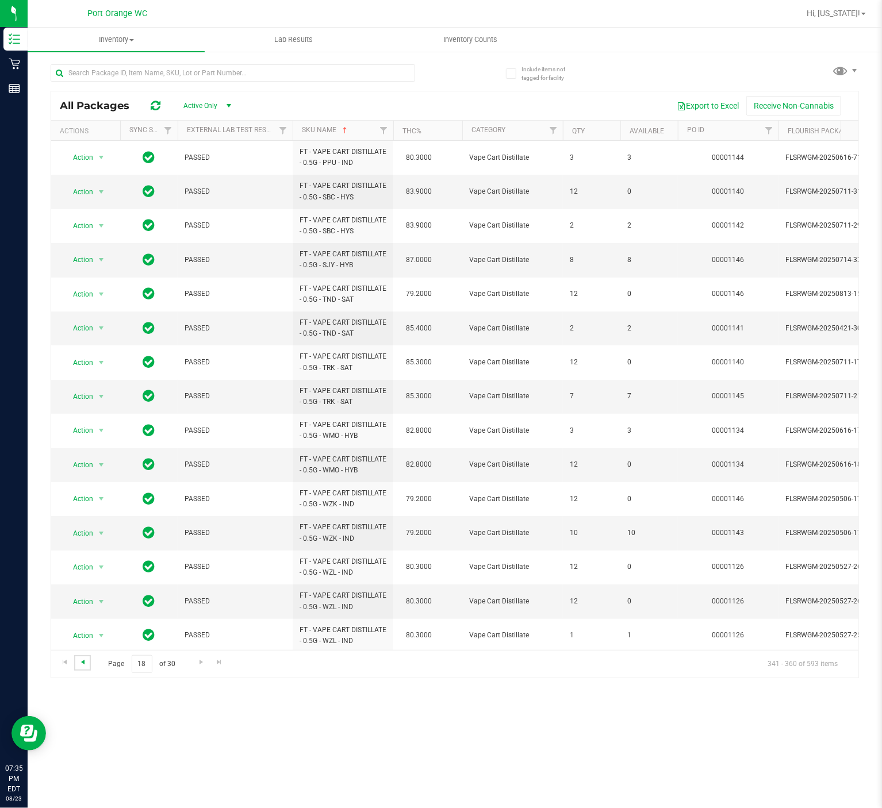
click at [83, 666] on span "Go to the previous page" at bounding box center [82, 661] width 9 height 9
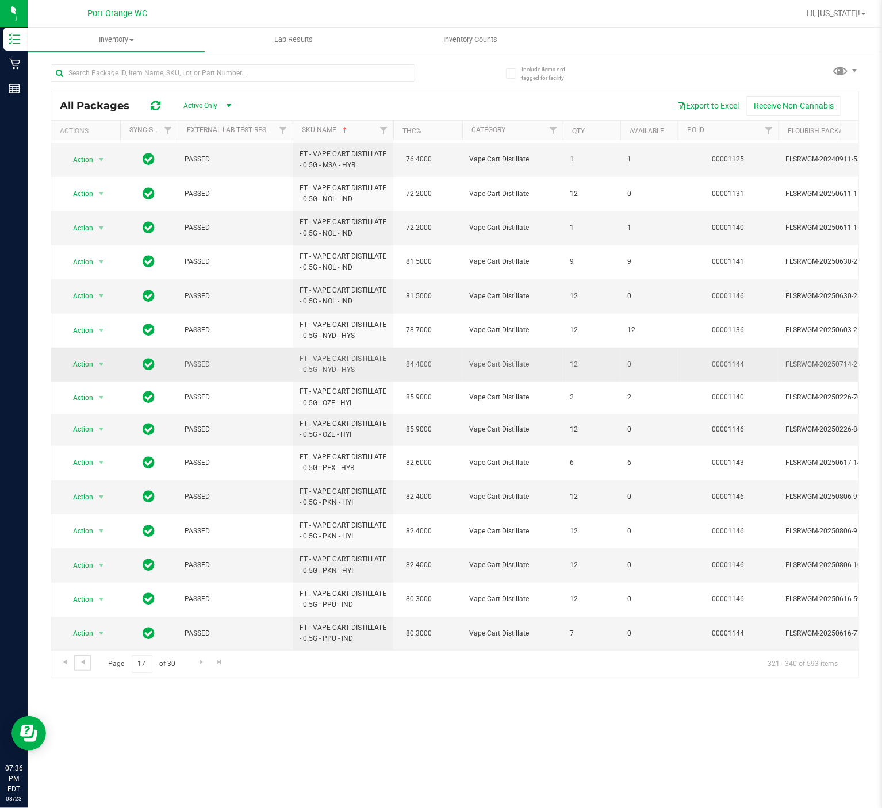
scroll to position [186, 0]
click at [197, 666] on span "Go to the next page" at bounding box center [201, 661] width 9 height 9
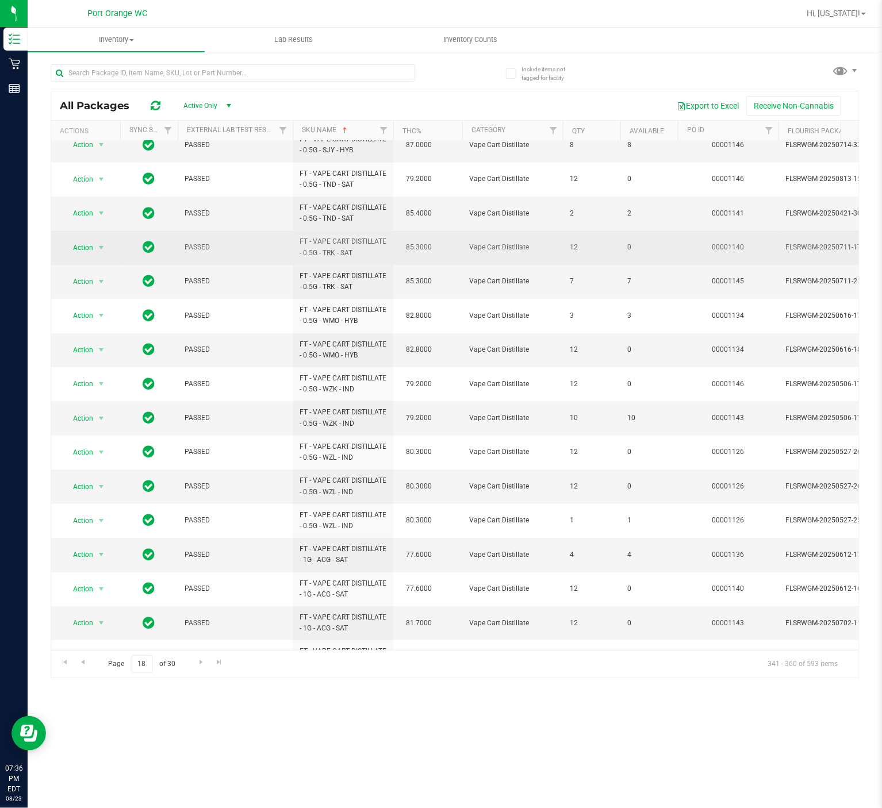
scroll to position [218, 0]
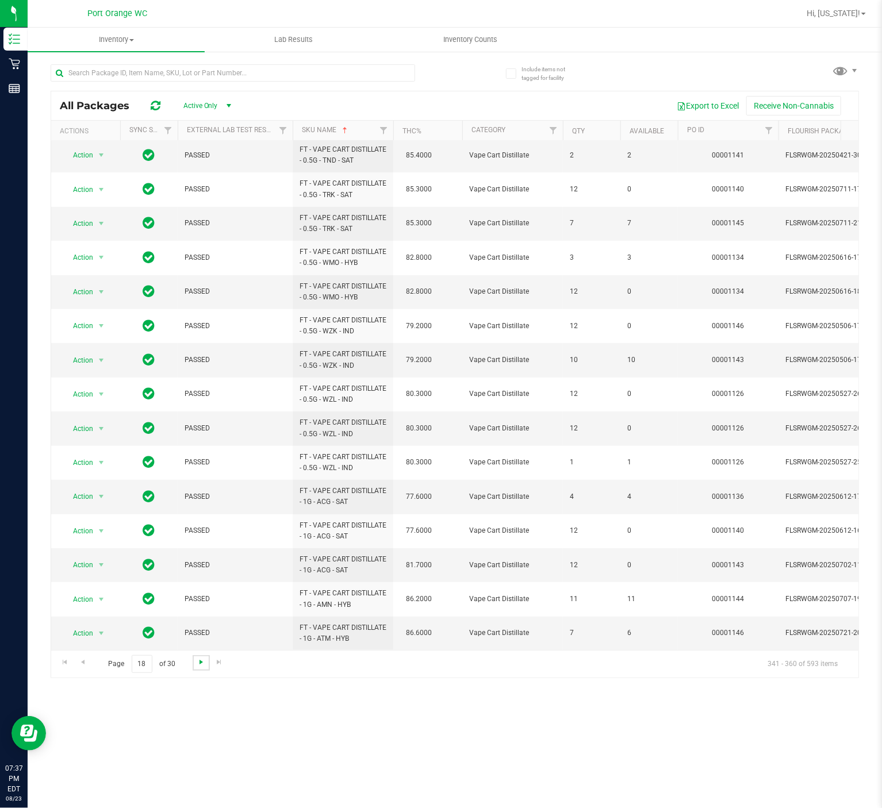
click at [204, 663] on span "Go to the next page" at bounding box center [201, 661] width 9 height 9
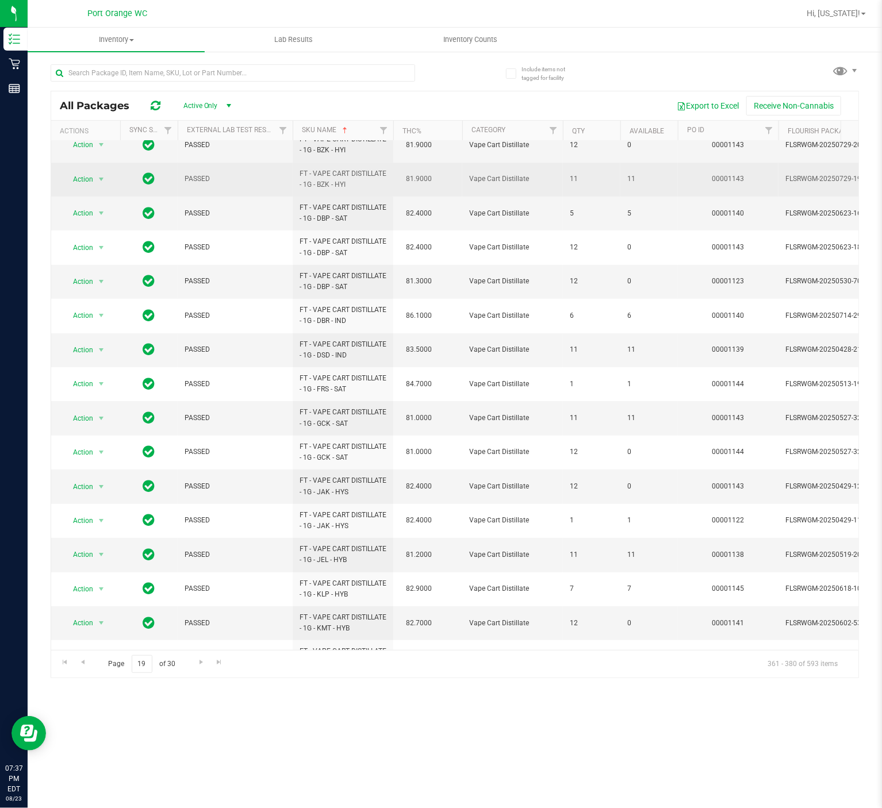
scroll to position [197, 0]
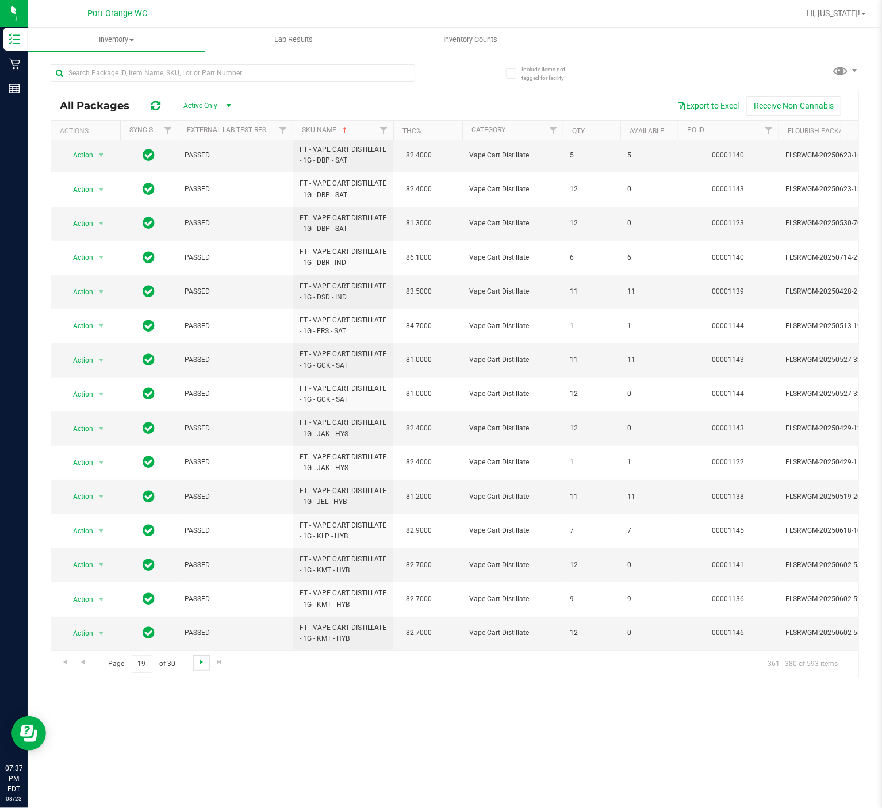
click at [199, 663] on span "Go to the next page" at bounding box center [201, 661] width 9 height 9
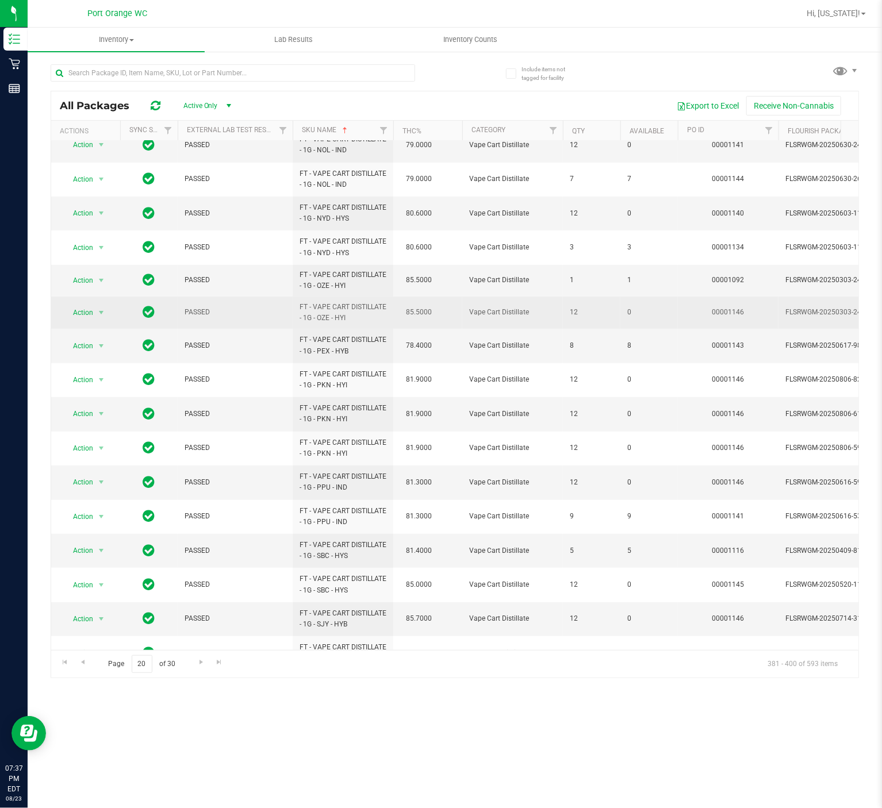
scroll to position [193, 0]
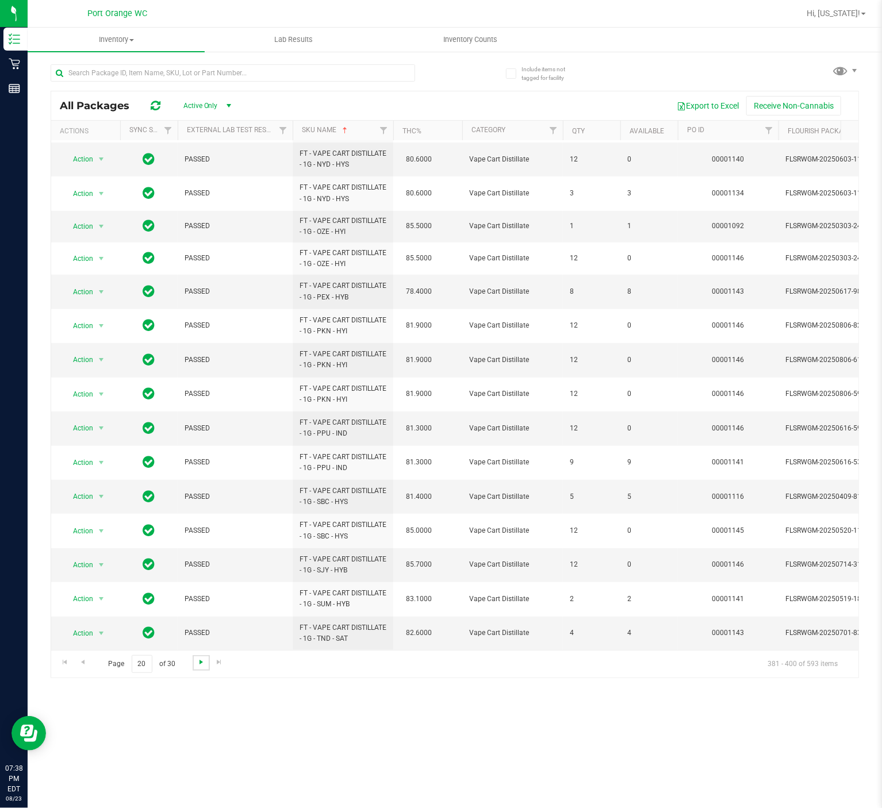
click at [200, 666] on span "Go to the next page" at bounding box center [201, 661] width 9 height 9
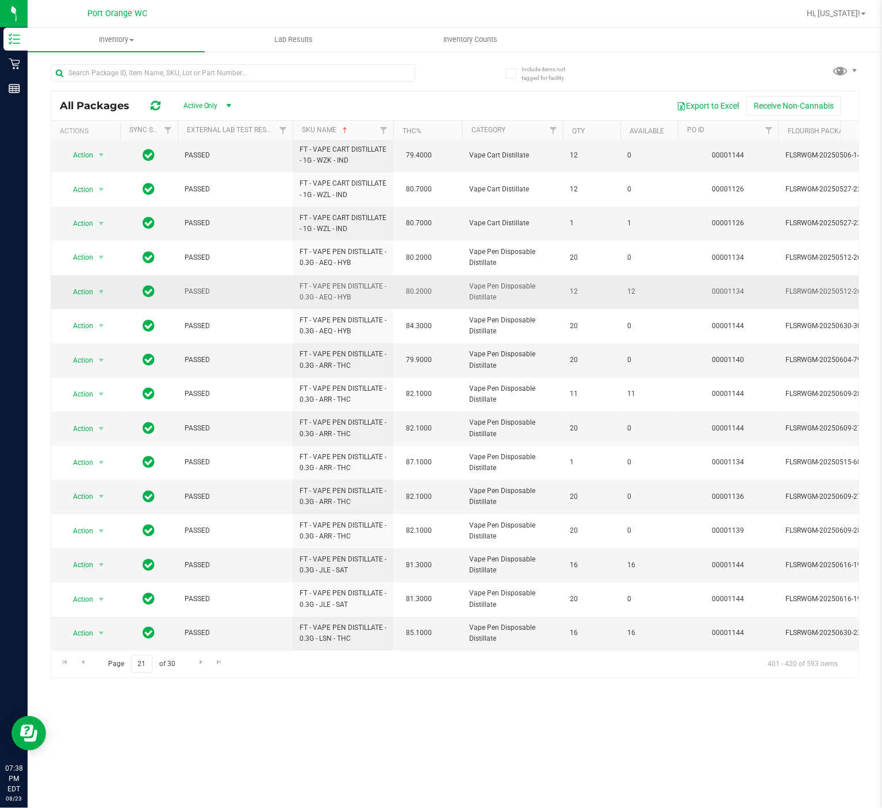
scroll to position [197, 0]
click at [199, 667] on span "Go to the next page" at bounding box center [201, 661] width 9 height 9
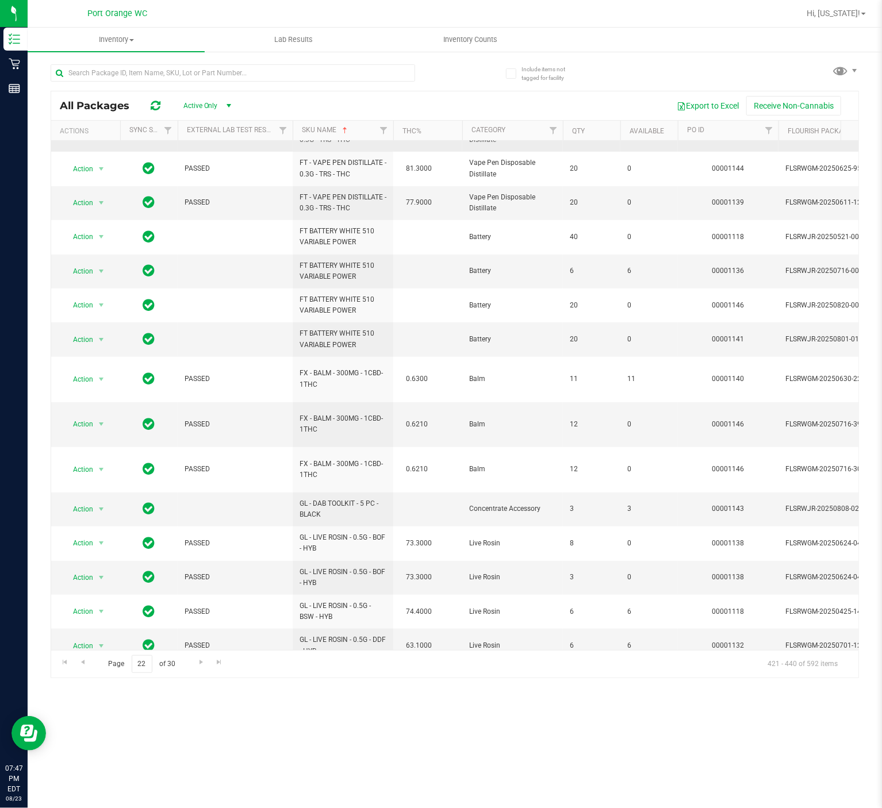
scroll to position [197, 0]
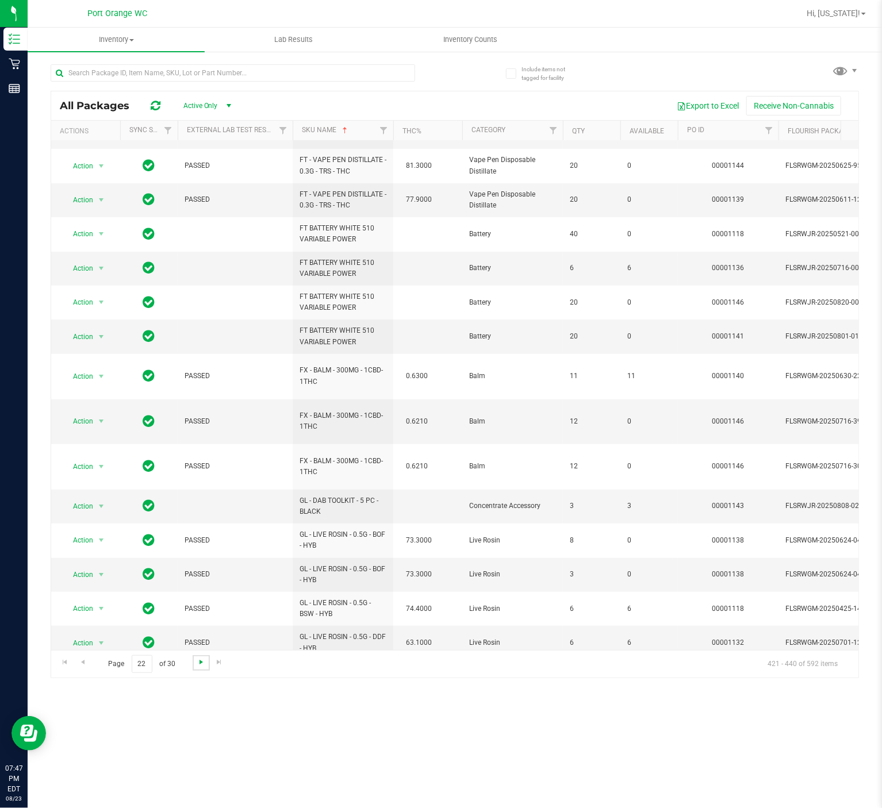
click at [204, 660] on span "Go to the next page" at bounding box center [201, 661] width 9 height 9
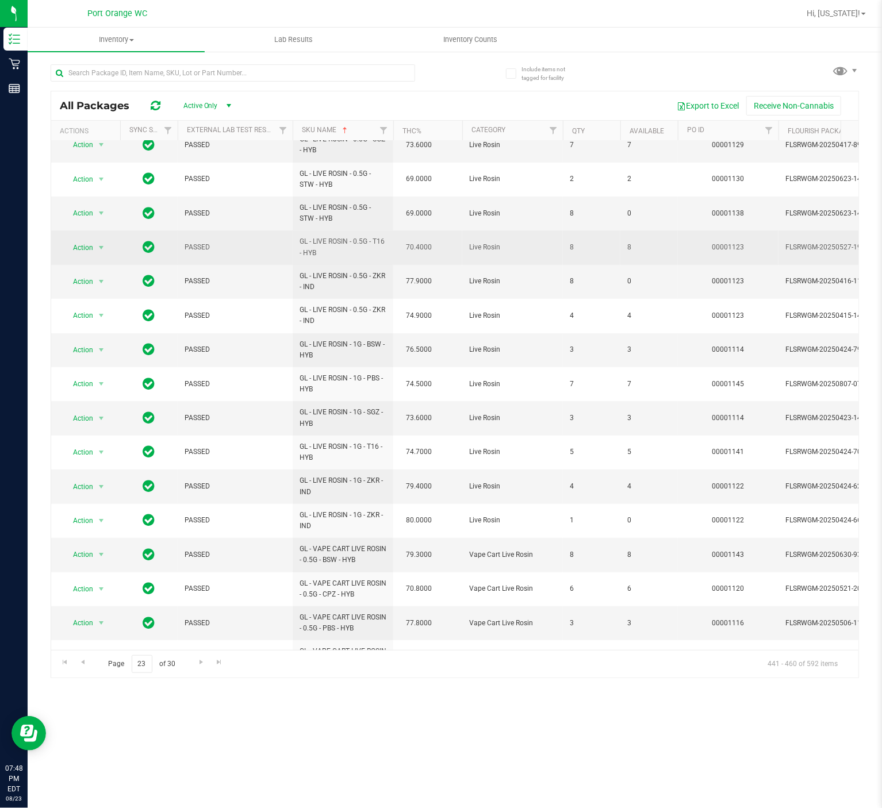
scroll to position [197, 0]
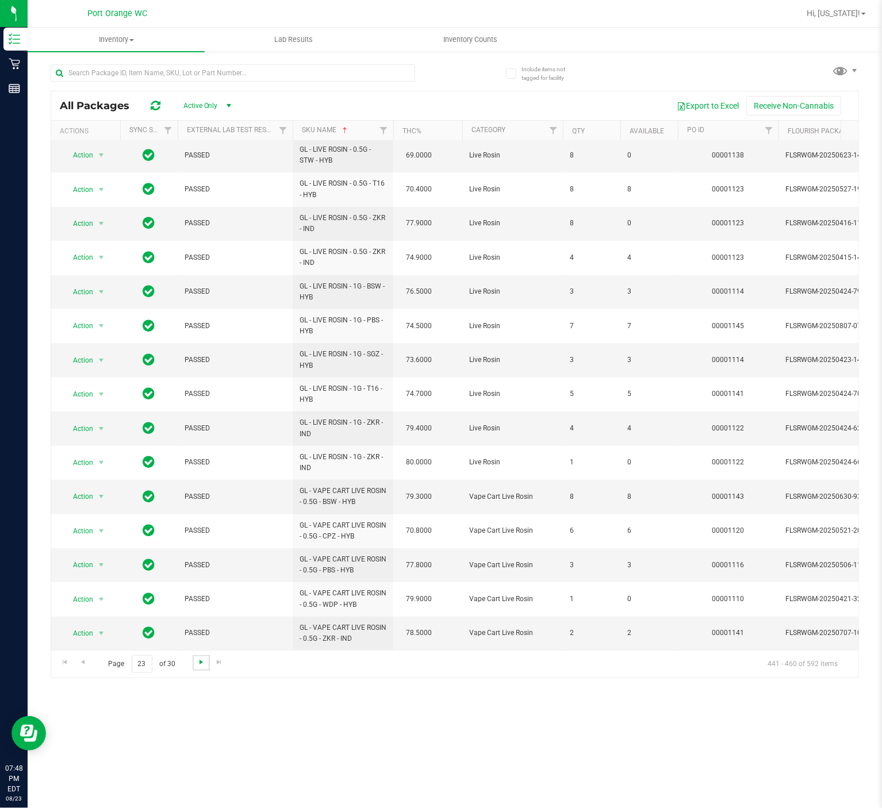
click at [198, 667] on span "Go to the next page" at bounding box center [201, 661] width 9 height 9
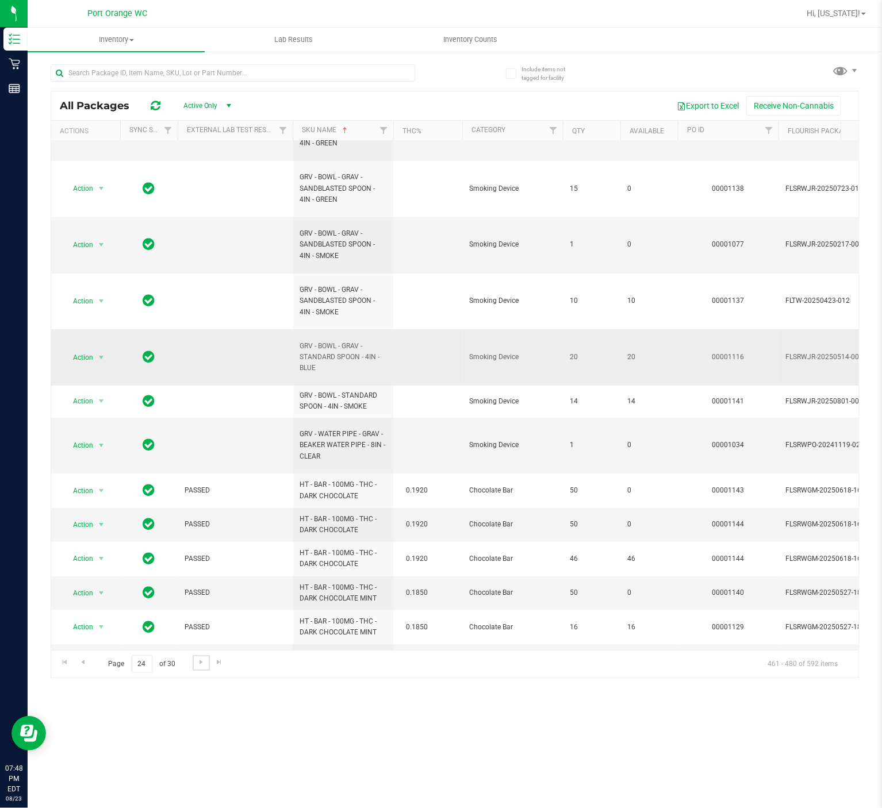
scroll to position [340, 0]
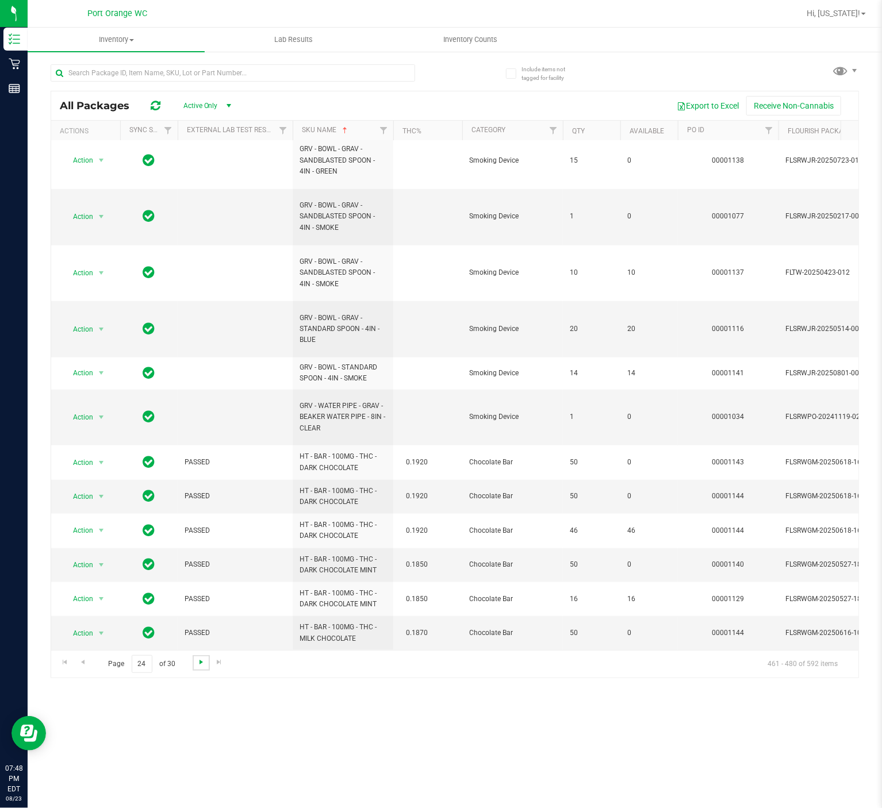
click at [200, 663] on span "Go to the next page" at bounding box center [201, 661] width 9 height 9
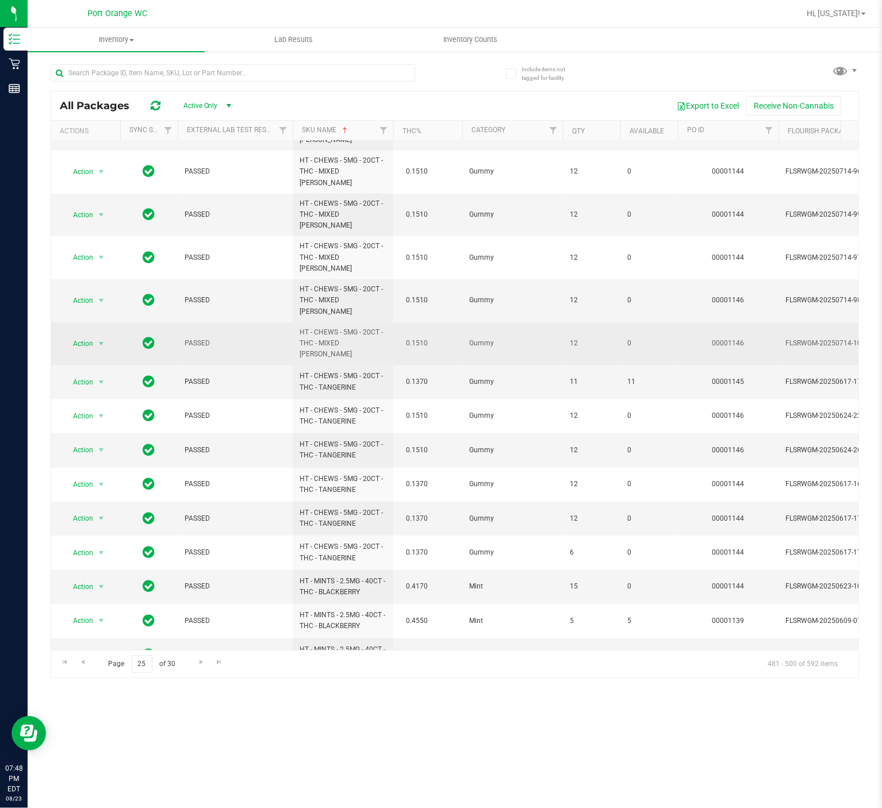
scroll to position [232, 0]
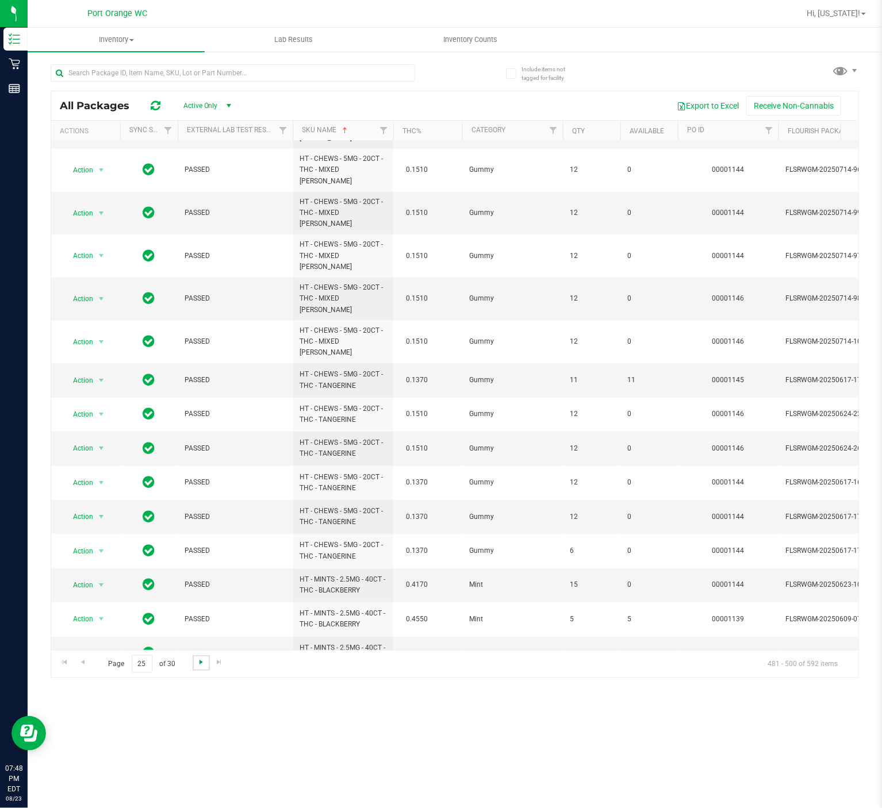
click at [198, 662] on span "Go to the next page" at bounding box center [201, 661] width 9 height 9
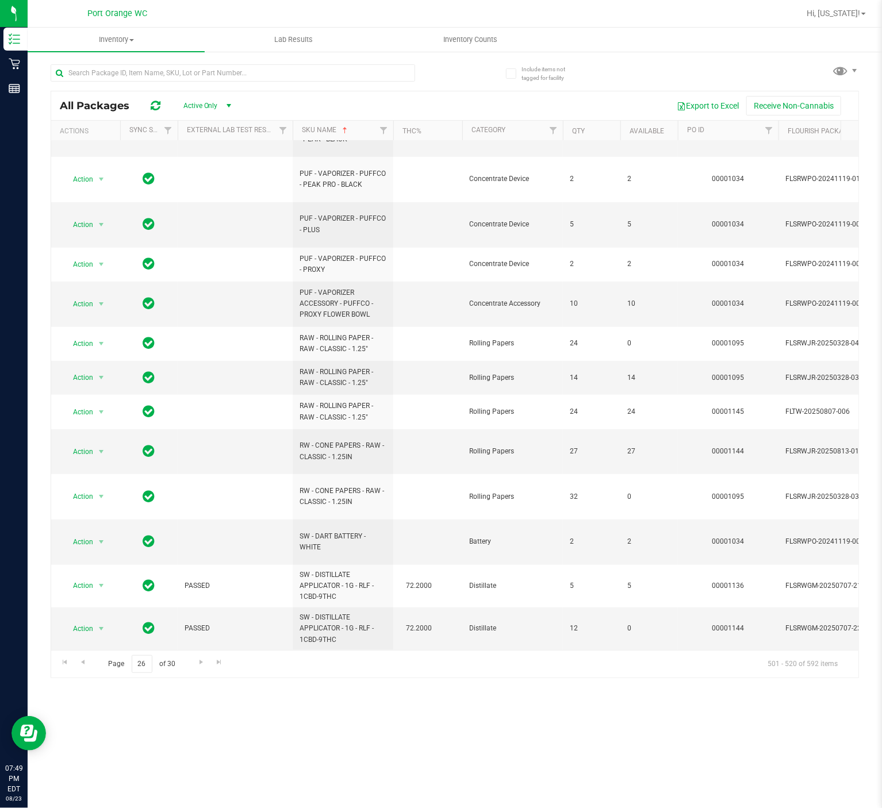
scroll to position [348, 0]
click at [201, 661] on span "Go to the next page" at bounding box center [201, 661] width 9 height 9
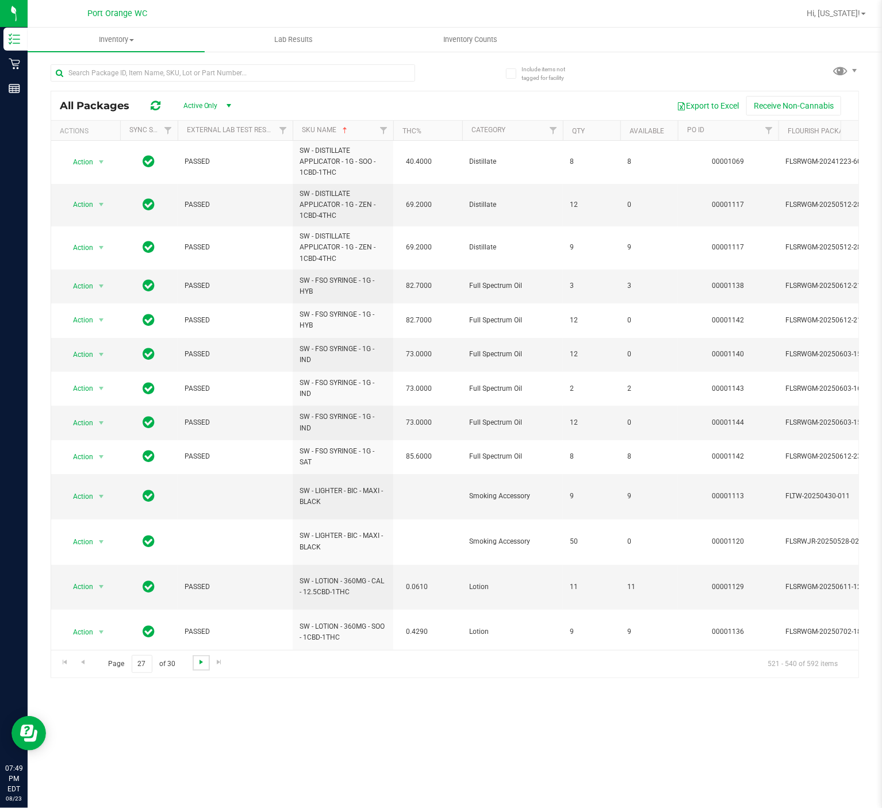
click at [198, 666] on span "Go to the next page" at bounding box center [201, 661] width 9 height 9
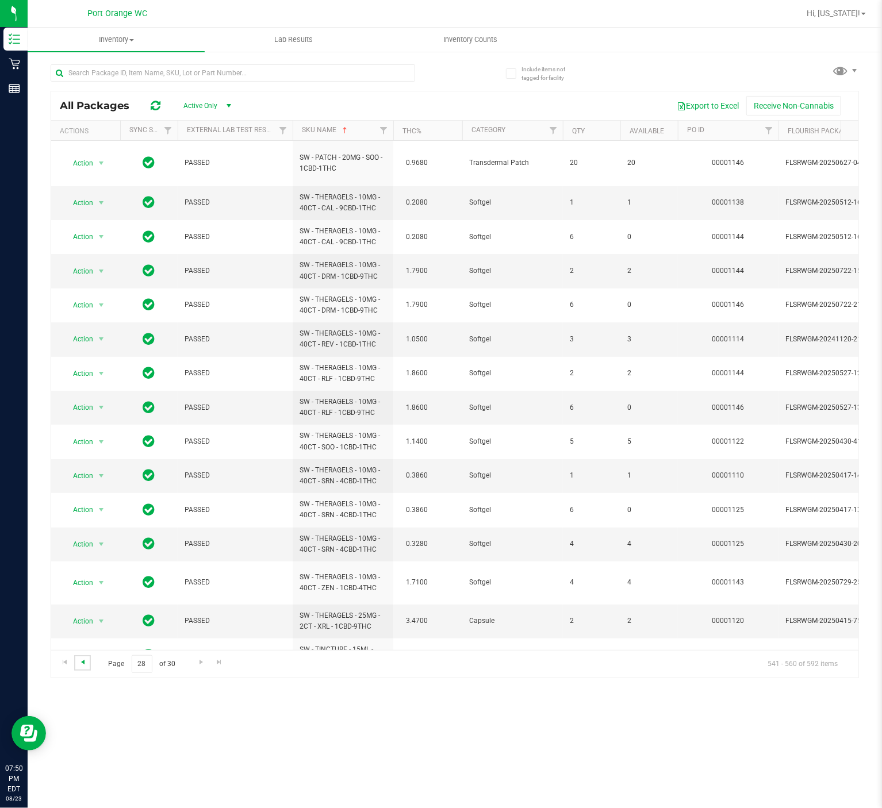
click at [83, 663] on span "Go to the previous page" at bounding box center [82, 661] width 9 height 9
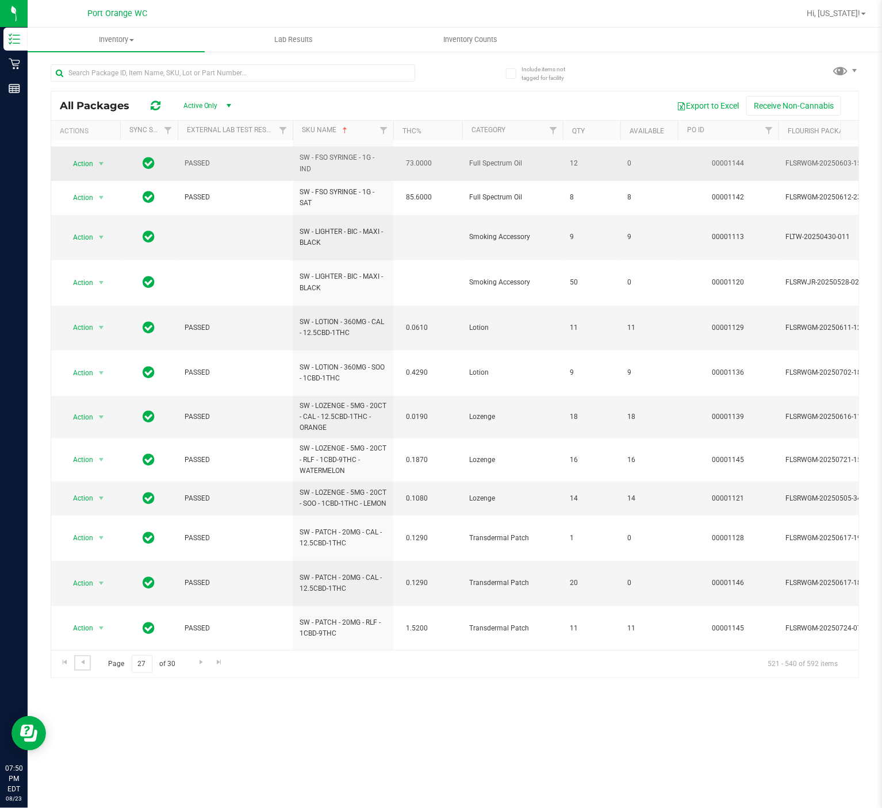
scroll to position [271, 0]
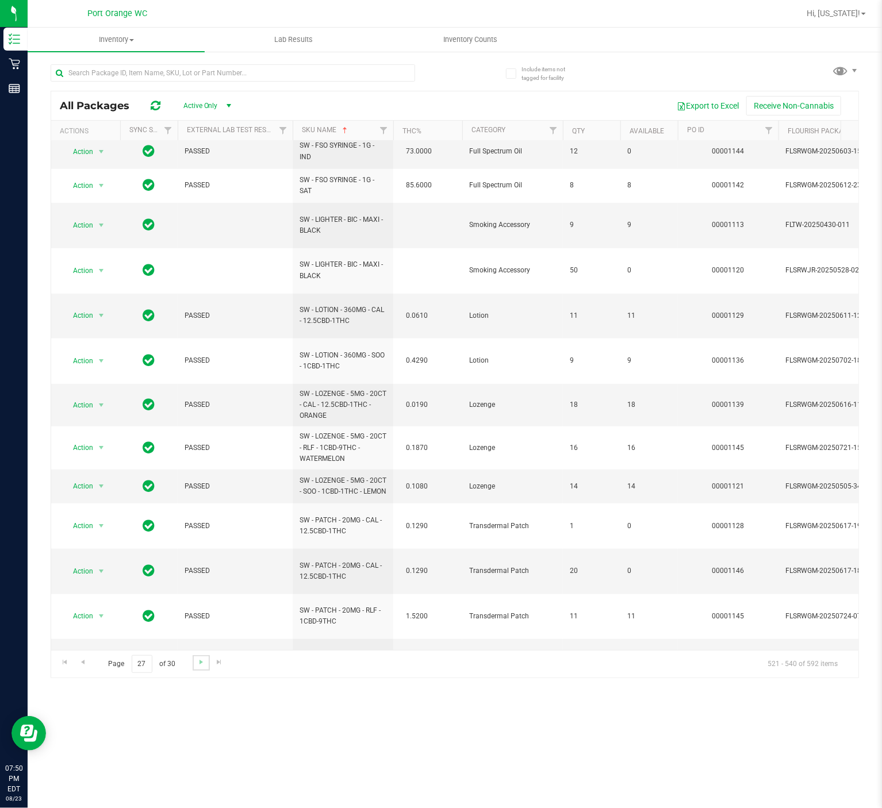
click at [194, 660] on link "Go to the next page" at bounding box center [201, 663] width 17 height 16
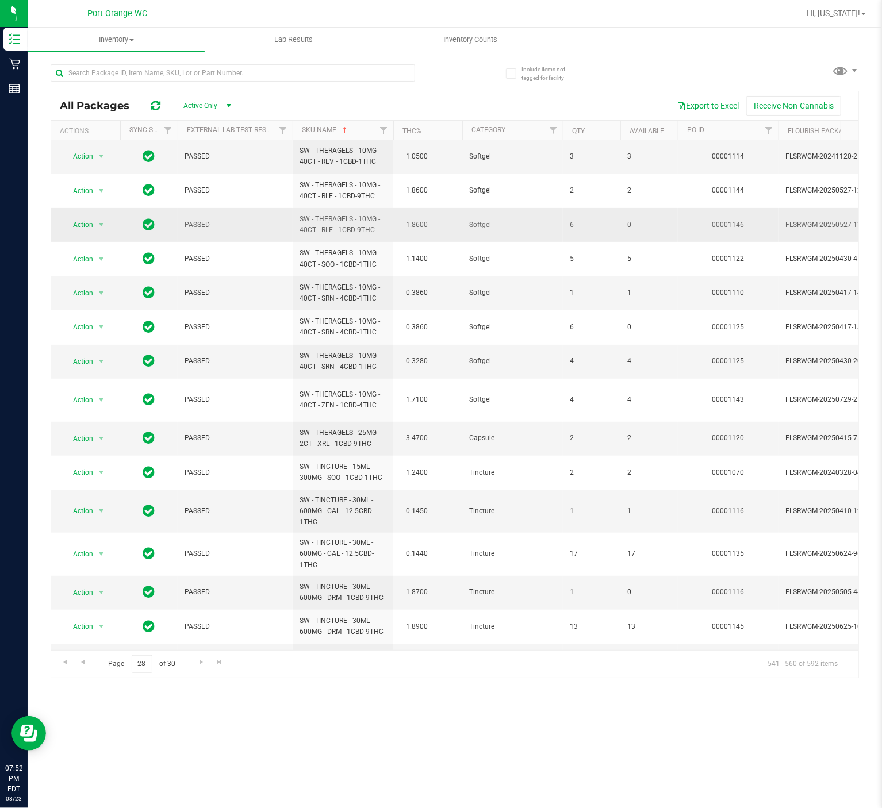
scroll to position [214, 0]
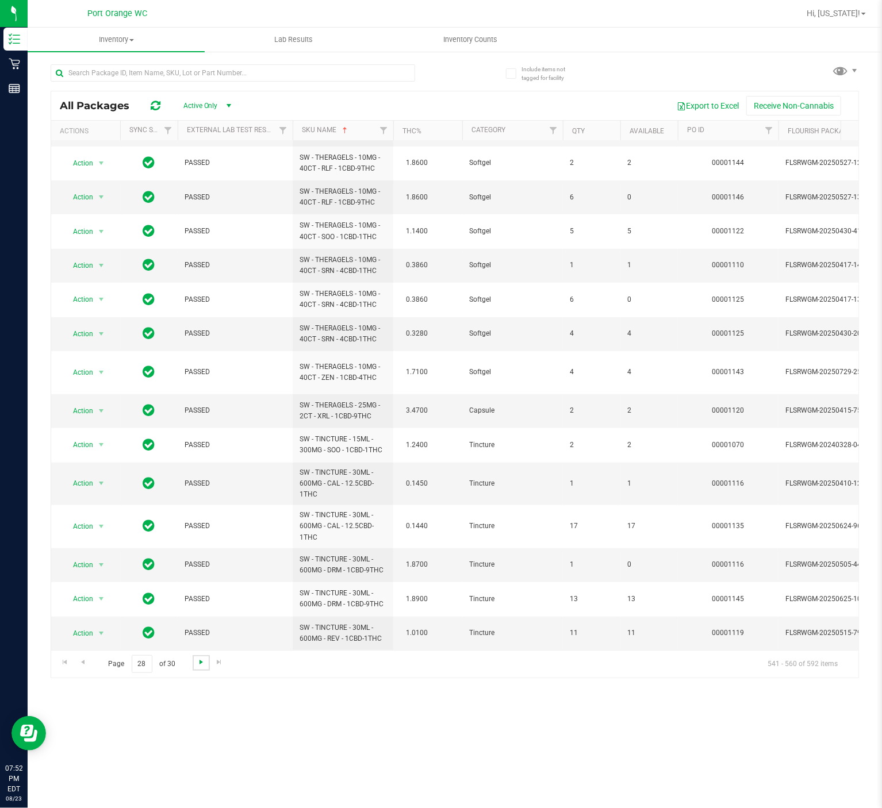
click at [199, 666] on span "Go to the next page" at bounding box center [201, 661] width 9 height 9
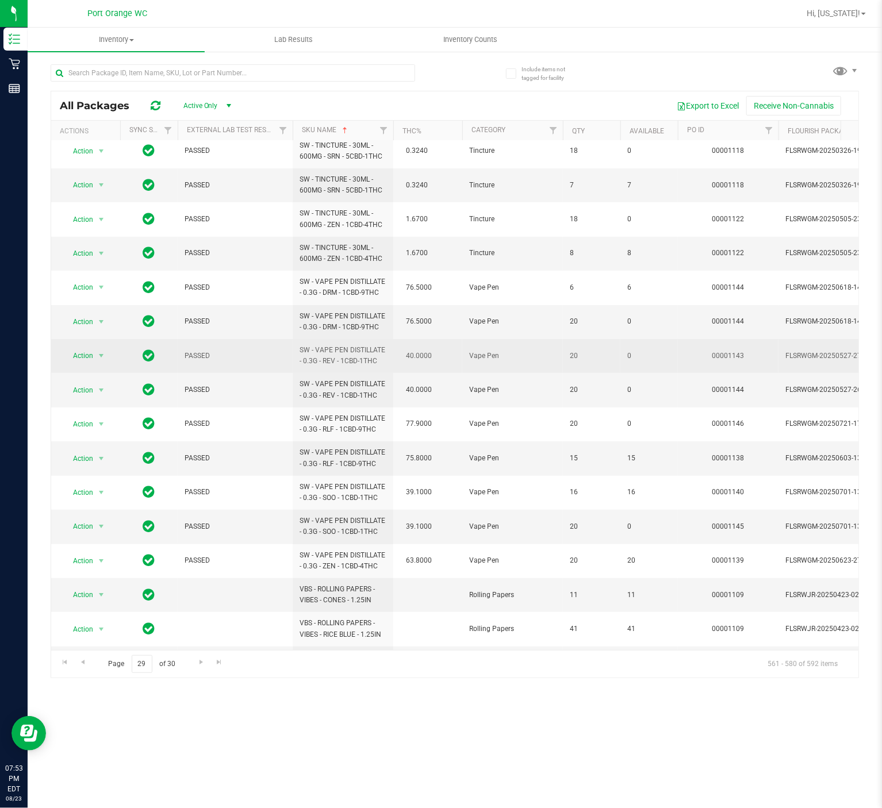
scroll to position [197, 0]
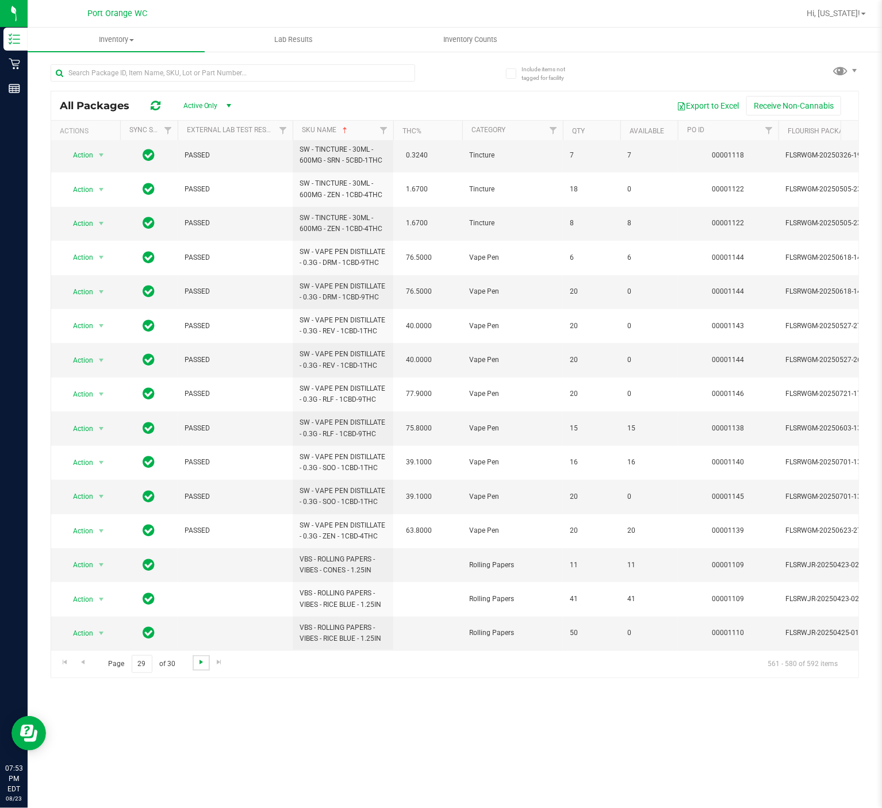
click at [204, 667] on span "Go to the next page" at bounding box center [201, 661] width 9 height 9
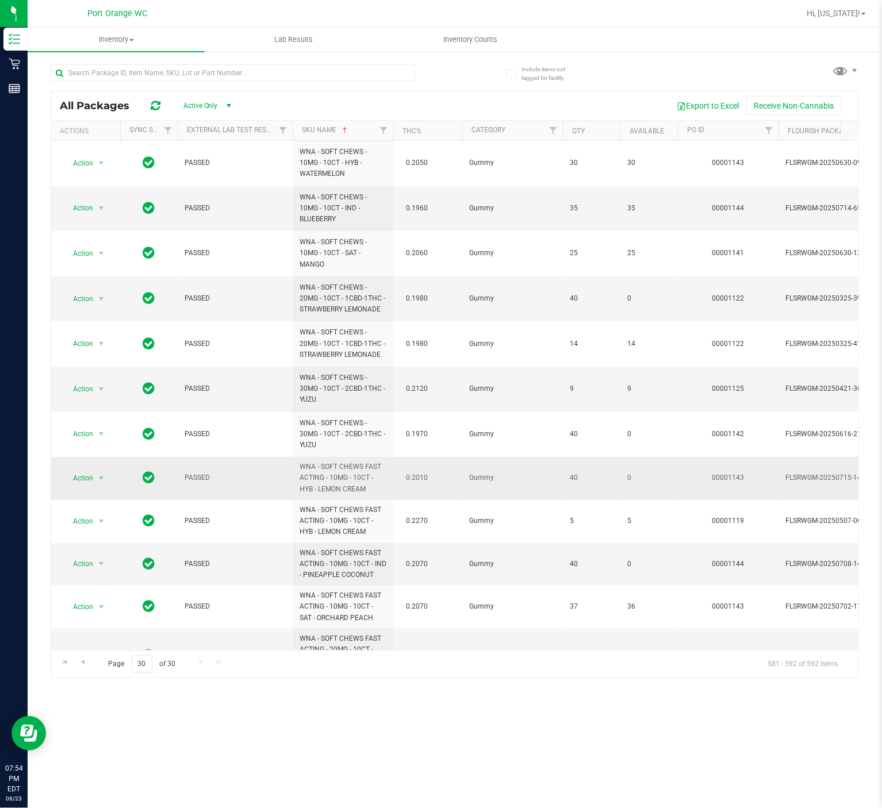
scroll to position [53, 0]
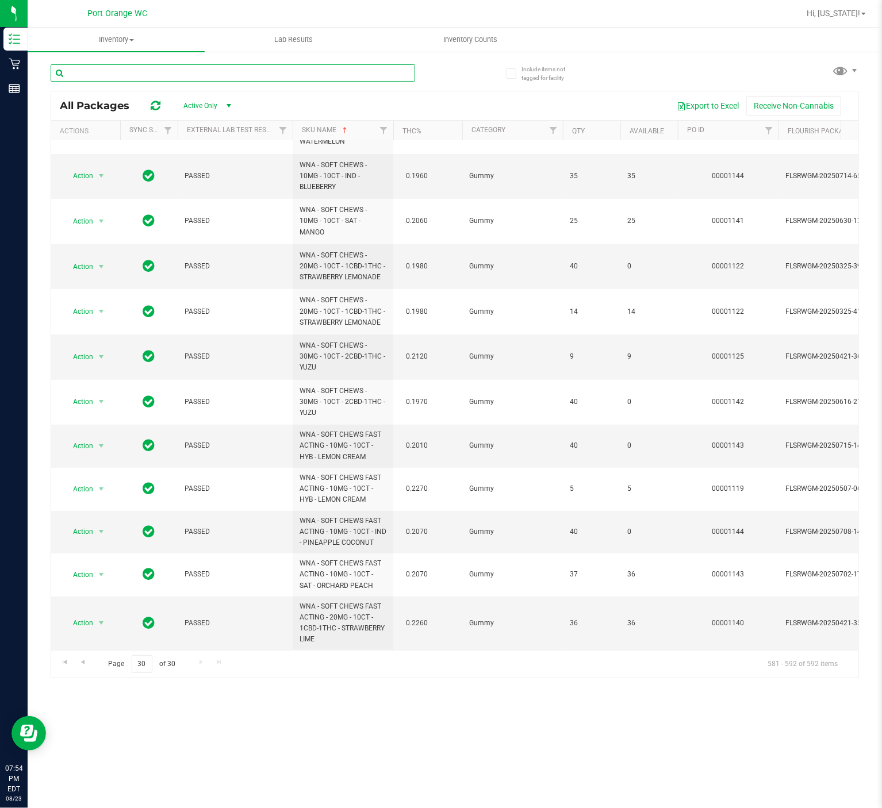
click at [182, 70] on input "text" at bounding box center [233, 72] width 364 height 17
type input "rev"
